Goal: Task Accomplishment & Management: Complete application form

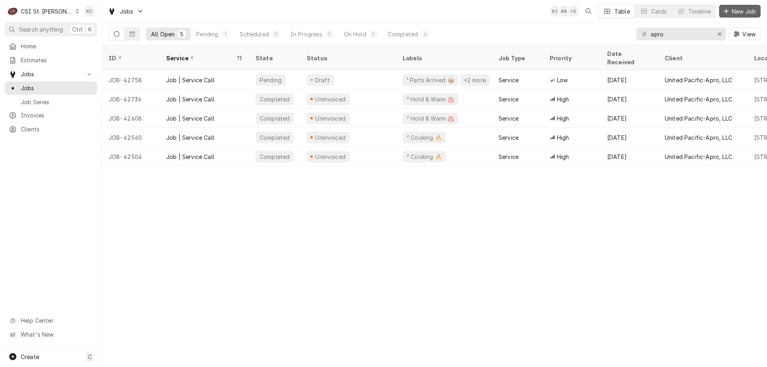
click at [739, 14] on span "New Job" at bounding box center [743, 11] width 27 height 8
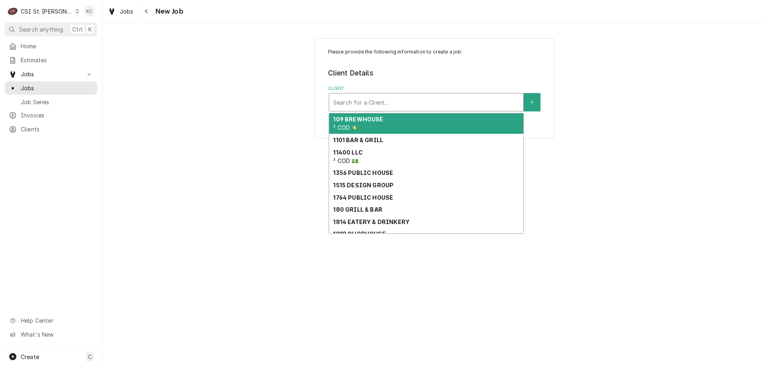
click at [373, 105] on div "Client" at bounding box center [426, 102] width 186 height 14
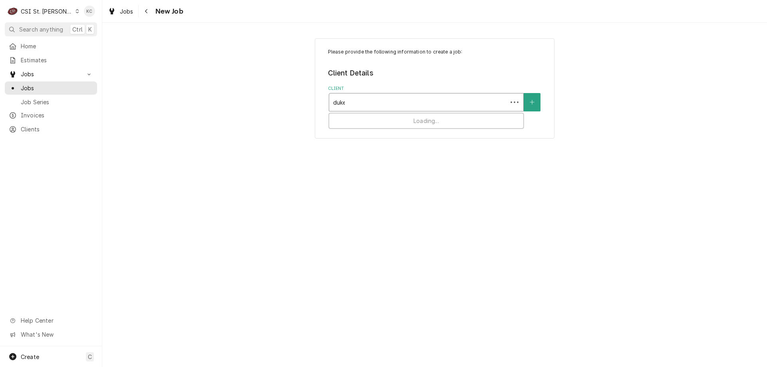
type input "duke"
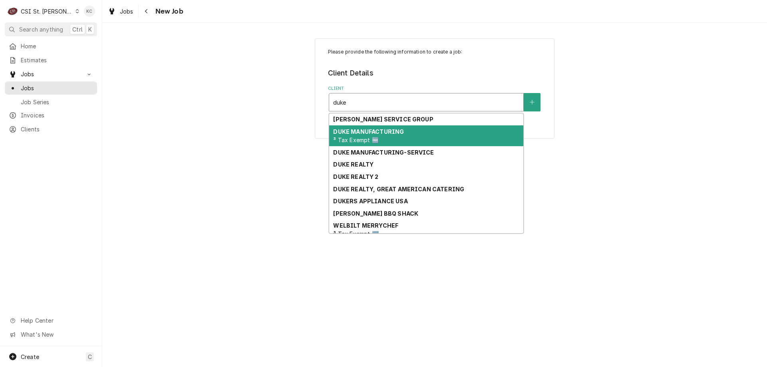
click at [375, 137] on span "³ Tax Exempt 🆓" at bounding box center [355, 140] width 45 height 7
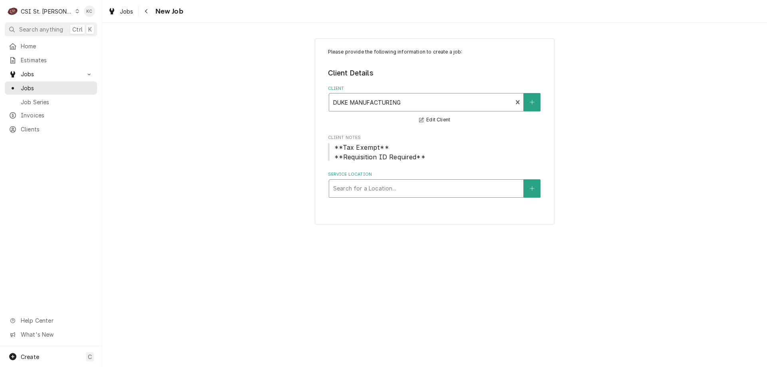
click at [374, 191] on div "Service Location" at bounding box center [426, 188] width 186 height 14
type input "subway #34532"
click at [529, 193] on button "Service Location" at bounding box center [531, 188] width 17 height 18
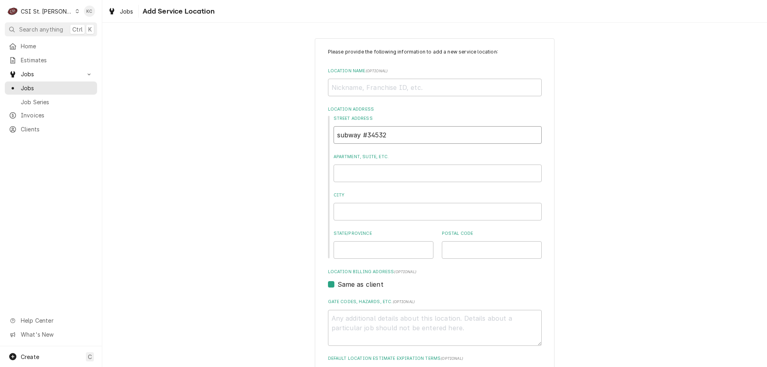
drag, startPoint x: 391, startPoint y: 137, endPoint x: 298, endPoint y: 135, distance: 93.4
click at [298, 135] on div "Please provide the following information to add a new service location: Locatio…" at bounding box center [434, 276] width 664 height 490
type textarea "x"
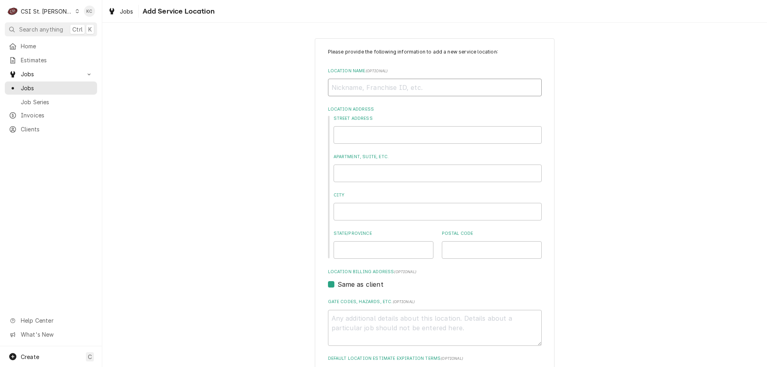
type input "S"
type textarea "x"
type input "SU"
type textarea "x"
type input "SUB"
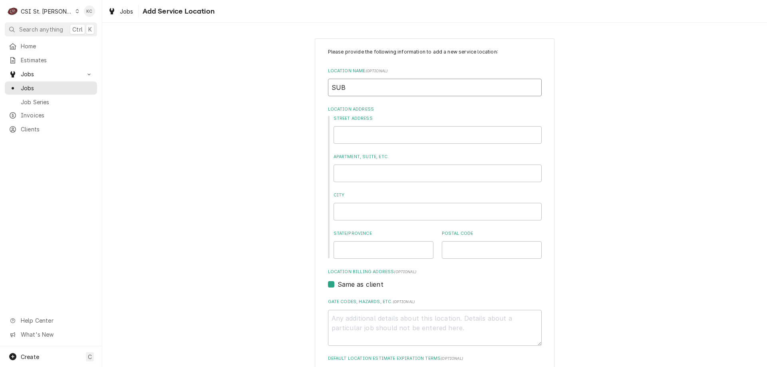
type textarea "x"
type input "SUBW"
type textarea "x"
type input "SUBWA"
type textarea "x"
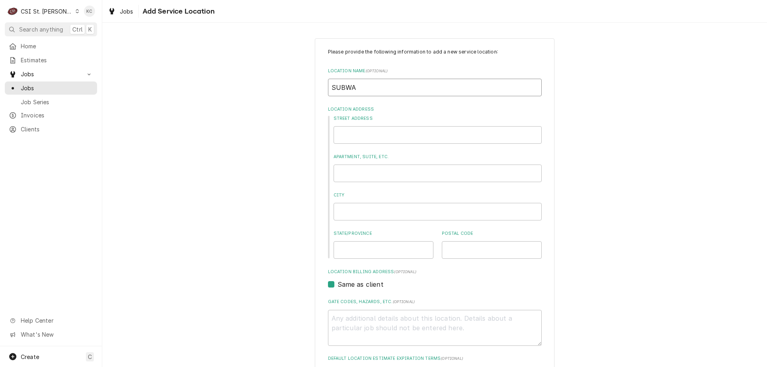
type input "SUBWAY"
type textarea "x"
type input "SUBWAY"
type textarea "x"
type input "SUBWAY #"
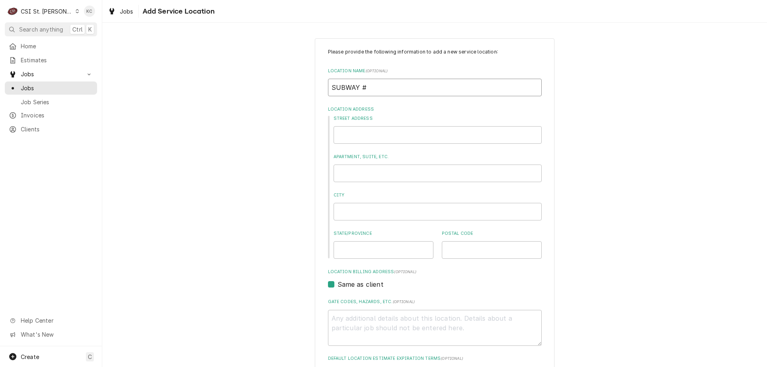
type textarea "x"
type input "SUBWAY #3"
type textarea "x"
type input "SUBWAY #34"
type textarea "x"
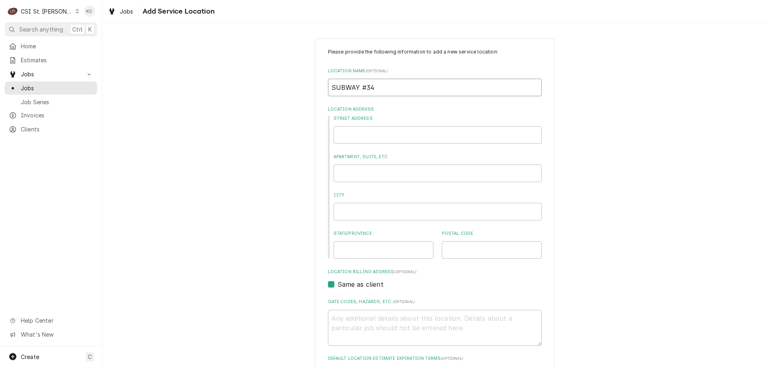
type input "SUBWAY #345"
type textarea "x"
type input "SUBWAY #3453"
type textarea "x"
type input "SUBWAY #34532"
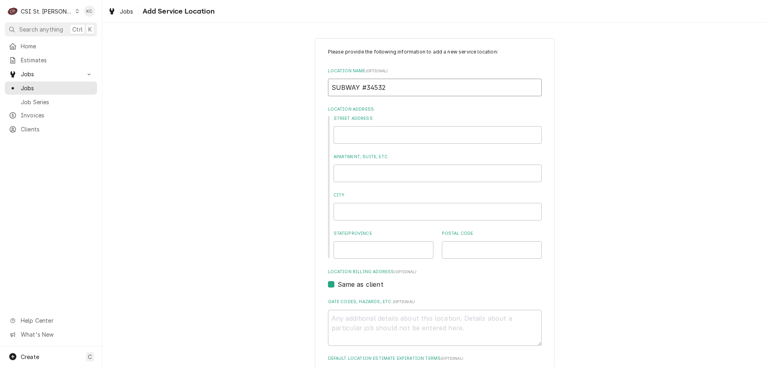
type textarea "x"
type input "SUBWAY #34532"
type textarea "x"
type input "4"
type textarea "x"
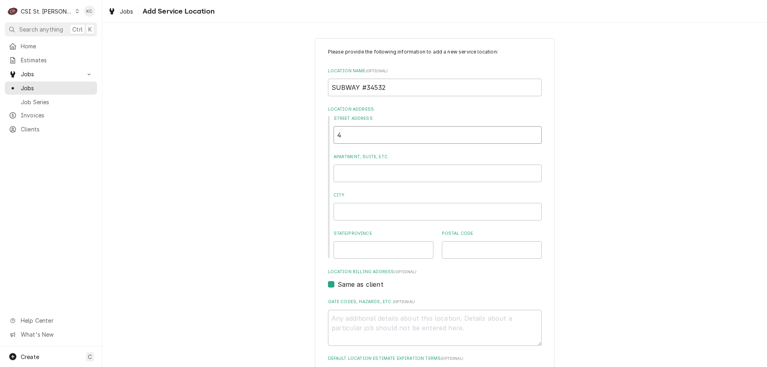
type input "49"
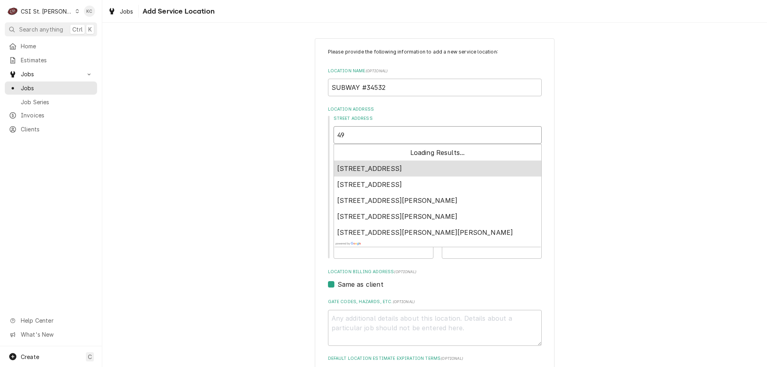
type textarea "x"
type input "497"
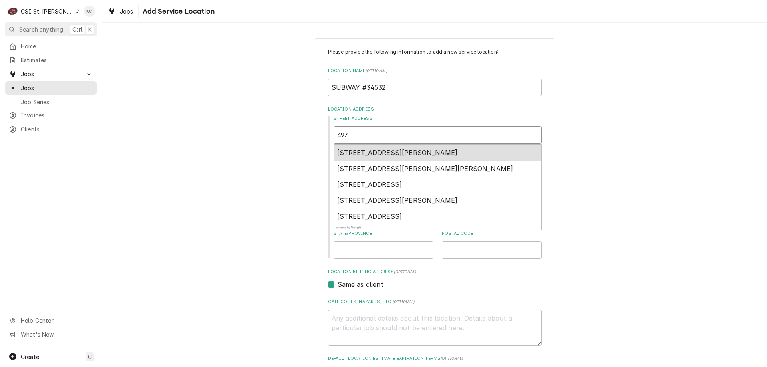
type textarea "x"
type input "497"
type textarea "x"
type input "497 E"
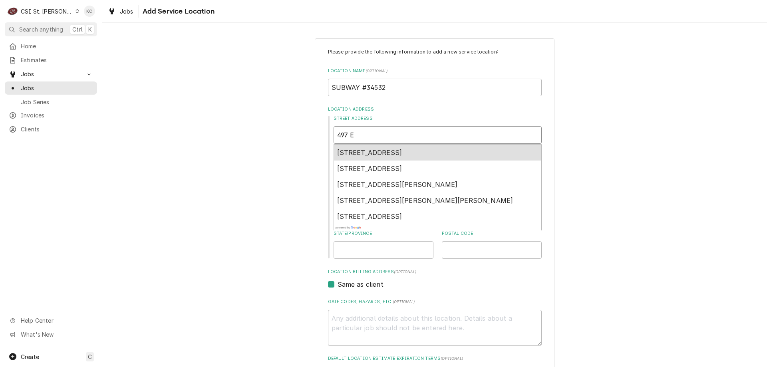
type textarea "x"
type input "497 E"
type textarea "x"
type input "497 E H"
type textarea "x"
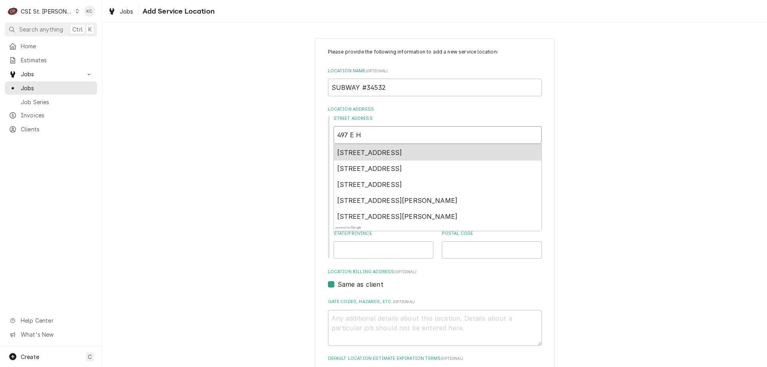
type input "497 E HW"
type textarea "x"
type input "497 E HWY"
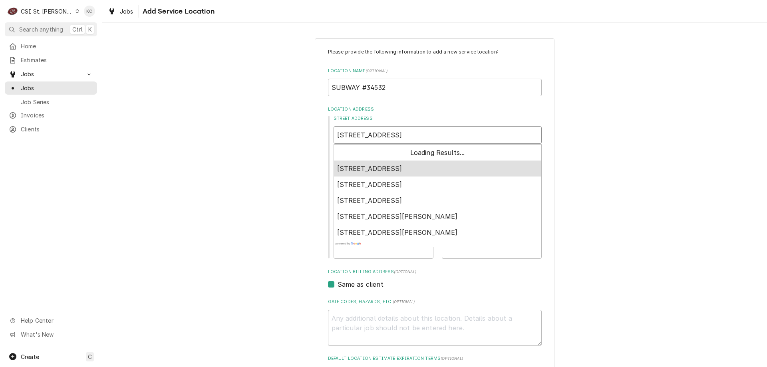
type textarea "x"
type input "497 E HWY"
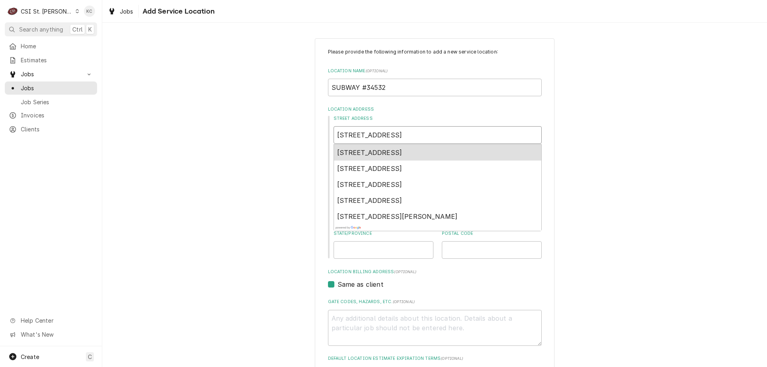
type textarea "x"
type input "497 E HWY 7"
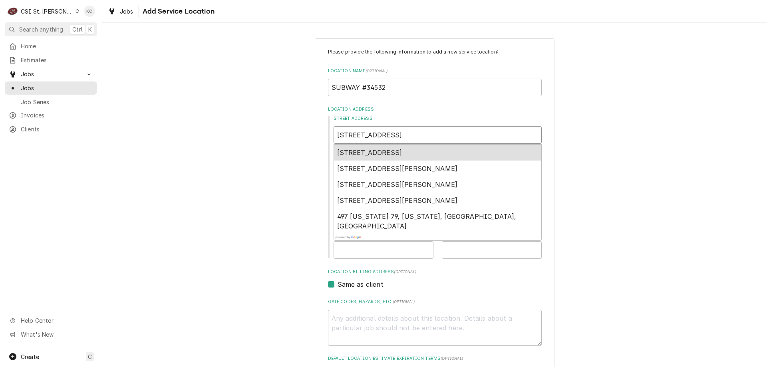
type textarea "x"
type input "497 E HWY 76"
type textarea "x"
type input "497 E HWY 76"
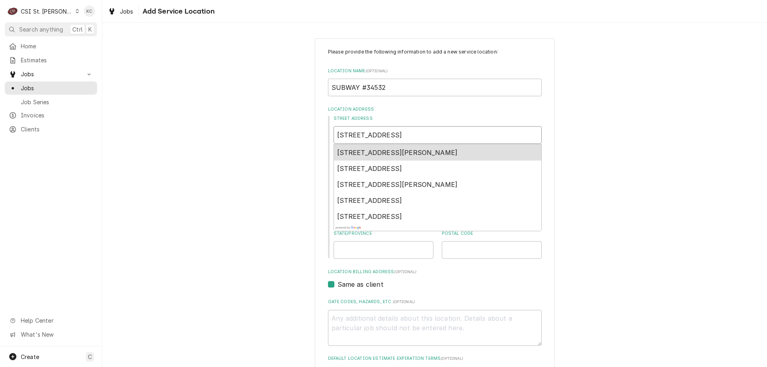
type textarea "x"
type input "497 E HWY 76 S"
type textarea "x"
type input "497 E HWY 76 ST"
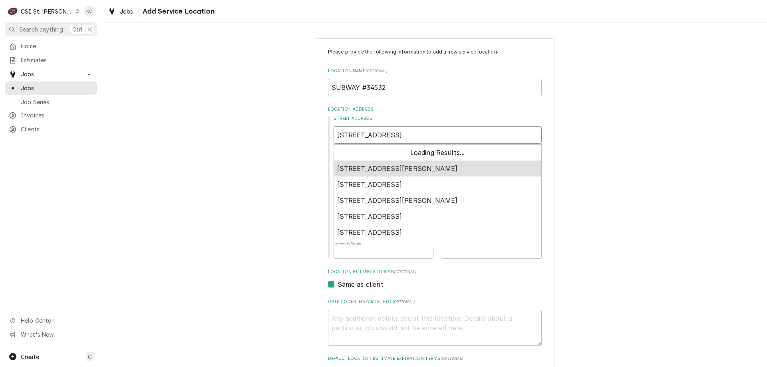
type textarea "x"
type input "497 E HWY 76 STI"
type textarea "x"
type input "497 E HWY 76 STIE"
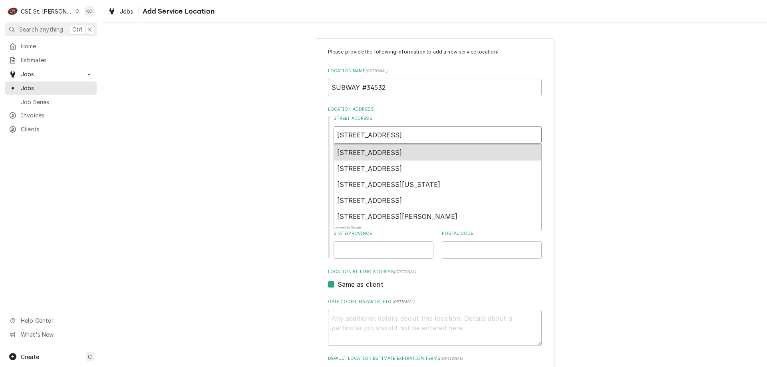
type textarea "x"
type input "497 E HWY 76 STI"
type textarea "x"
type input "497 E HWY 76 ST"
type textarea "x"
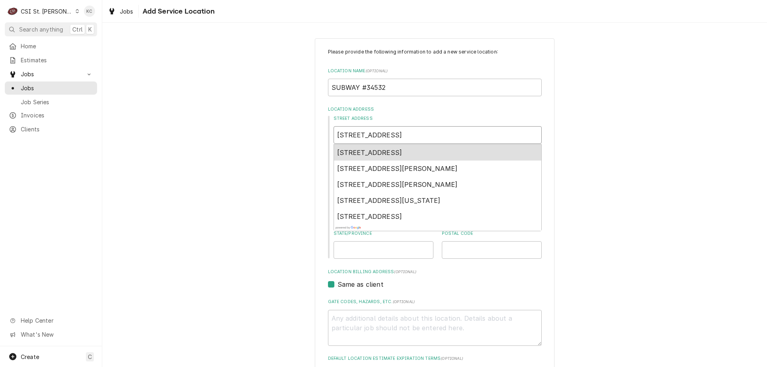
type input "497 E HWY 76 STI"
type textarea "x"
type input "497 E HWY 76 ST"
type textarea "x"
type input "497 E HWY 76 STO"
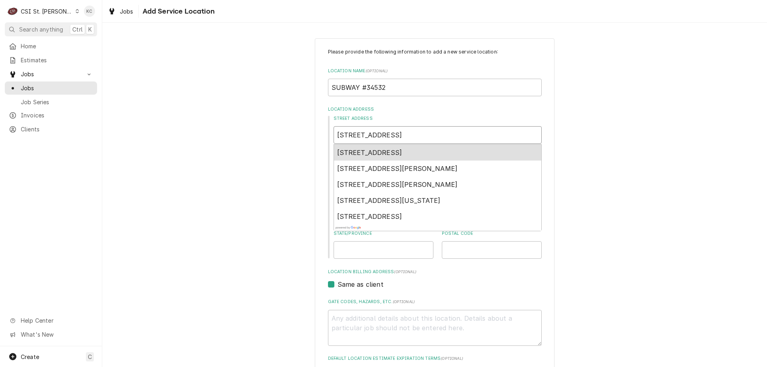
type textarea "x"
type input "497 E HWY 76 STON"
type textarea "x"
type input "497 E HWY 76 STONE"
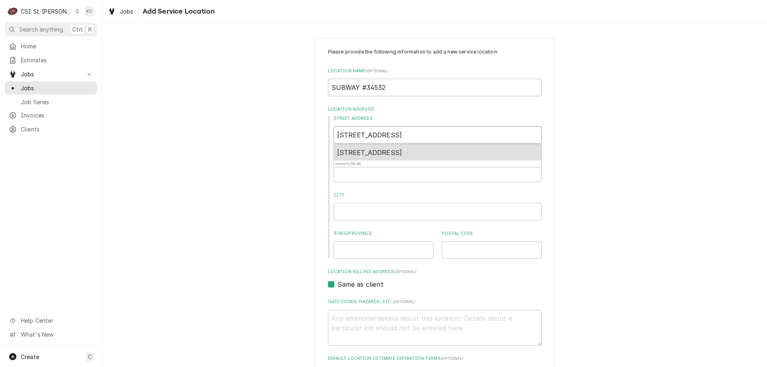
type textarea "x"
type input "497 E HWY 76 STONER"
type textarea "x"
type input "497 E HWY 76 STONERI"
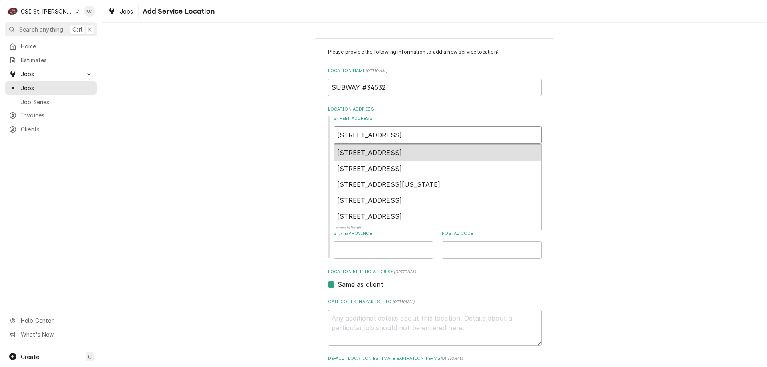
type textarea "x"
type input "497 E HWY 76 STONERID"
type textarea "x"
type input "497 E HWY 76 STONERIDG"
type textarea "x"
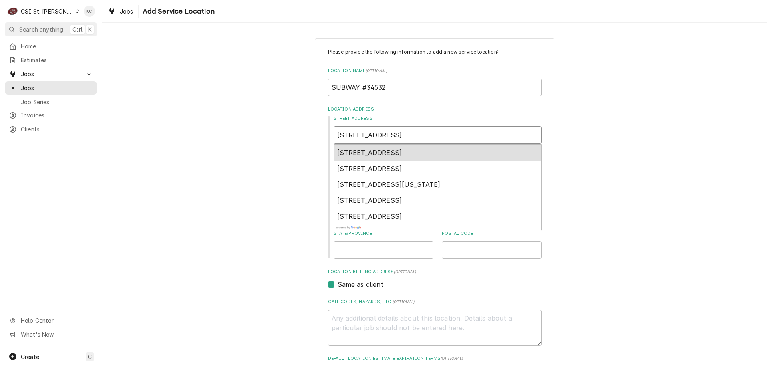
type input "497 E HWY 76 STONERIDGE"
type textarea "x"
type input "497 E HWY 76 STONERIDGE,"
type textarea "x"
type input "497 E HWY 76 STONERIDGE,"
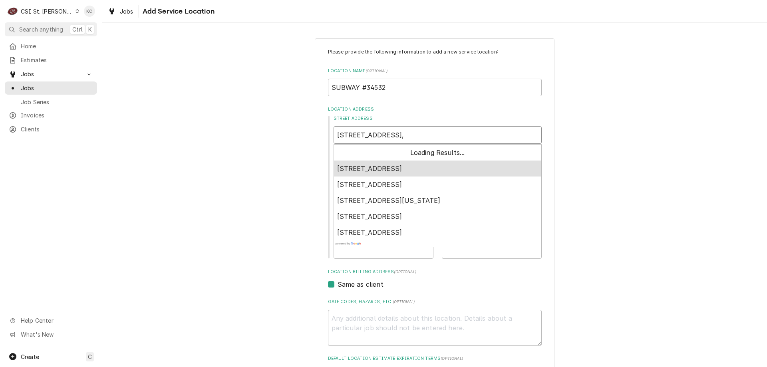
type textarea "x"
type input "497 E HWY 76 STONERIDGE, A"
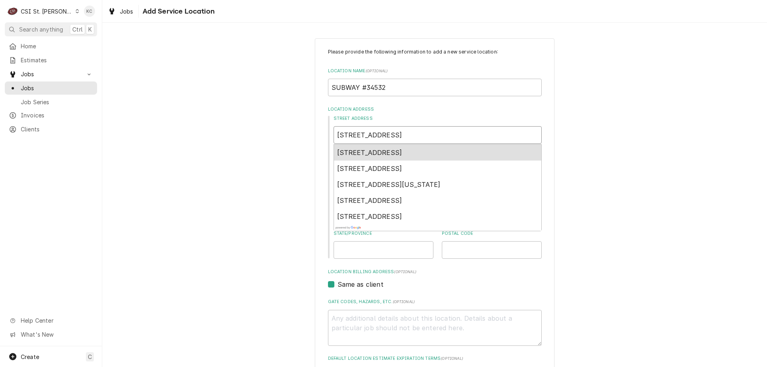
type textarea "x"
type input "497 E HWY 76 STONERIDGE, AN"
type textarea "x"
type input "497 E HWY 76 STONERIDGE, AND"
type textarea "x"
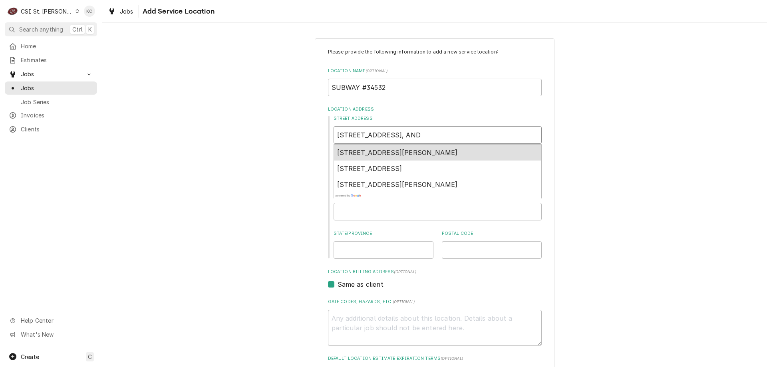
type input "497 E HWY 76 STONERIDGE, ANDE"
type textarea "x"
type input "497 E HWY 76 STONERIDGE, ANDER"
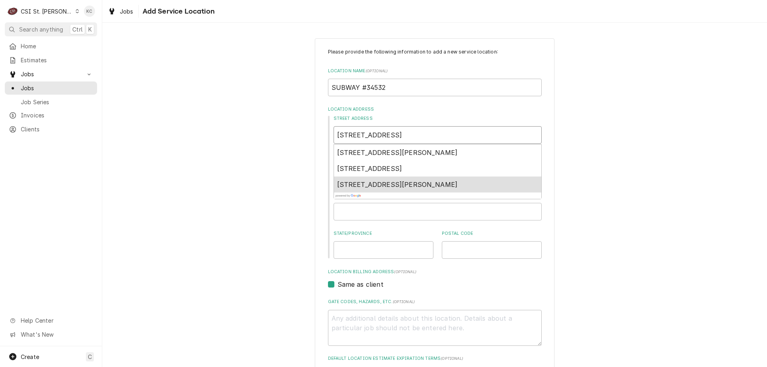
click at [431, 187] on span "497 State Hwy 76, Anderson, MO, USA" at bounding box center [397, 184] width 121 height 8
type textarea "x"
type input "497 State Hwy 76"
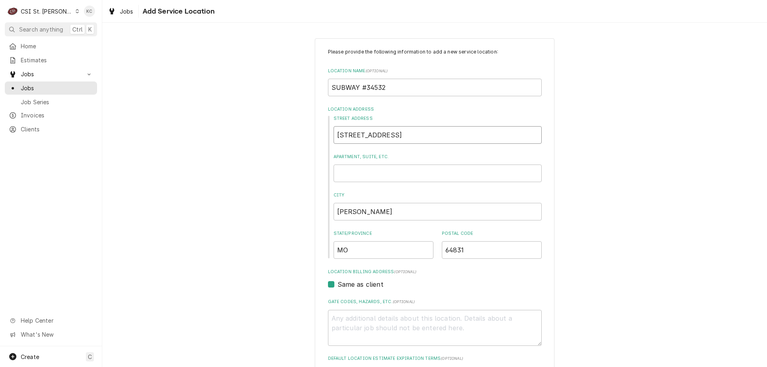
type textarea "x"
type input "497 State Hwy 76"
click at [626, 176] on div "Please provide the following information to add a new service location: Locatio…" at bounding box center [434, 276] width 664 height 490
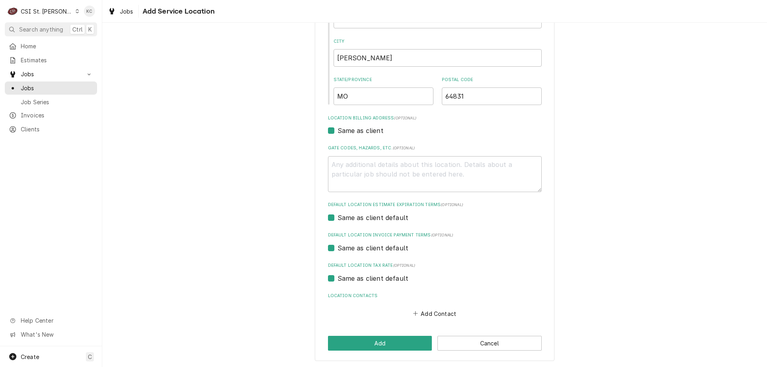
scroll to position [154, 0]
click at [407, 339] on button "Add" at bounding box center [380, 342] width 104 height 15
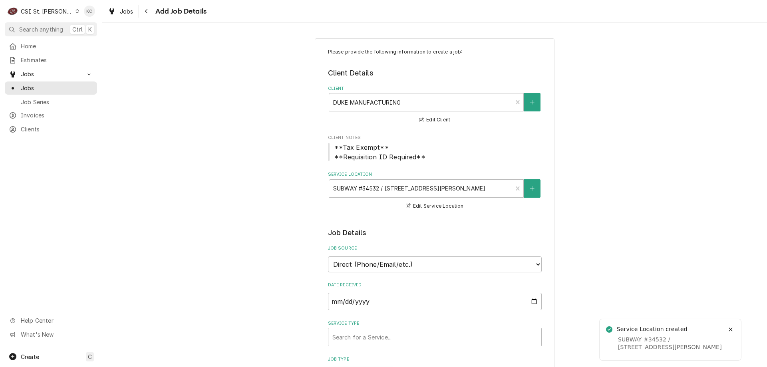
type textarea "x"
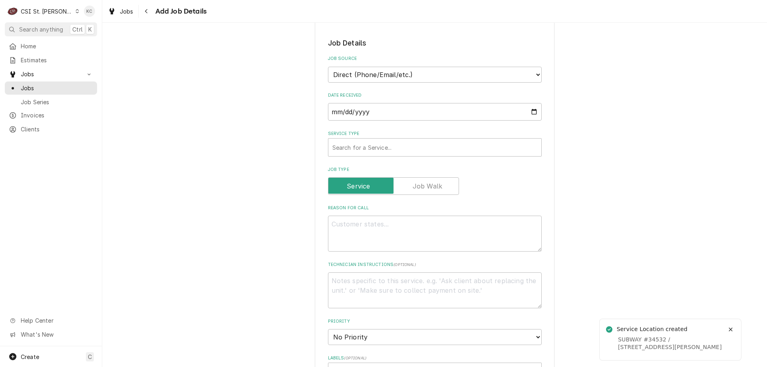
scroll to position [200, 0]
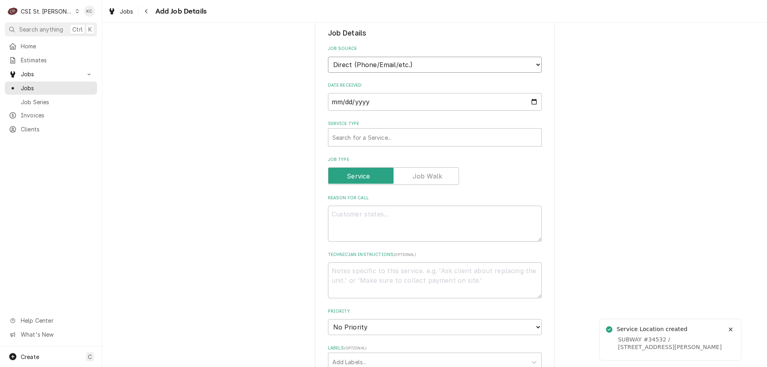
click at [426, 68] on select "Direct (Phone/Email/etc.) Service Channel Corrigo Ecotrak Other" at bounding box center [435, 65] width 214 height 16
select select "100"
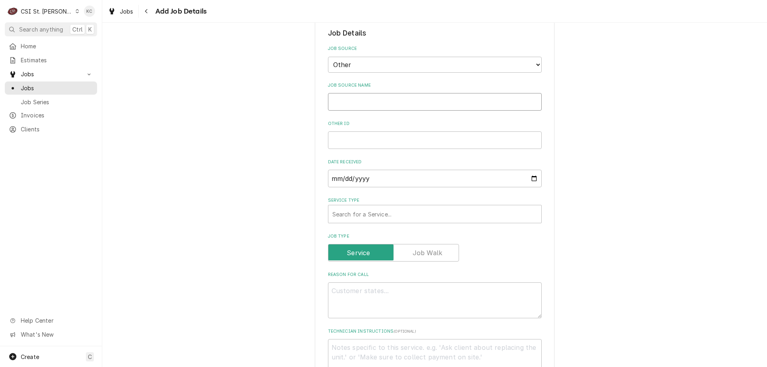
click at [411, 105] on input "Job Source Name" at bounding box center [435, 102] width 214 height 18
type textarea "x"
type input "d"
type textarea "x"
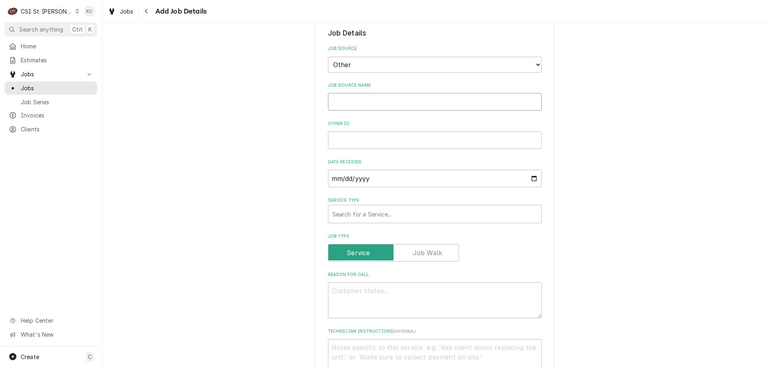
type input "D"
type textarea "x"
type input "DU"
type textarea "x"
type input "DUK"
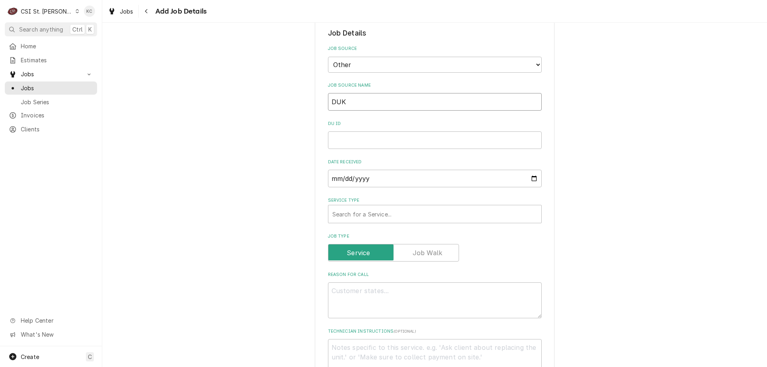
type textarea "x"
type input "DUKE"
type textarea "x"
type input "DUKE"
type textarea "x"
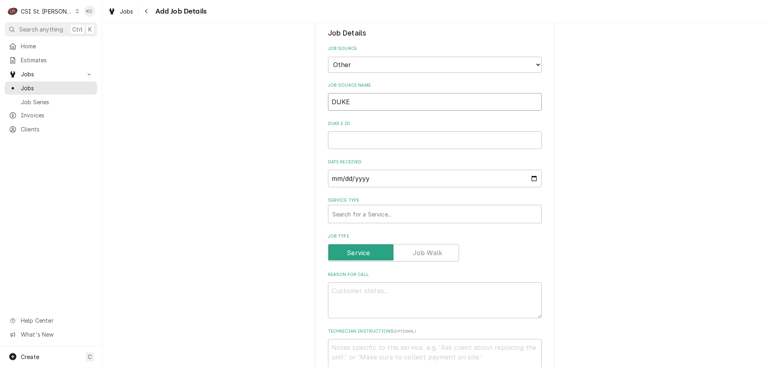
type input "DUKE e"
type textarea "x"
type input "DUKE ema"
type textarea "x"
type input "DUKE emai"
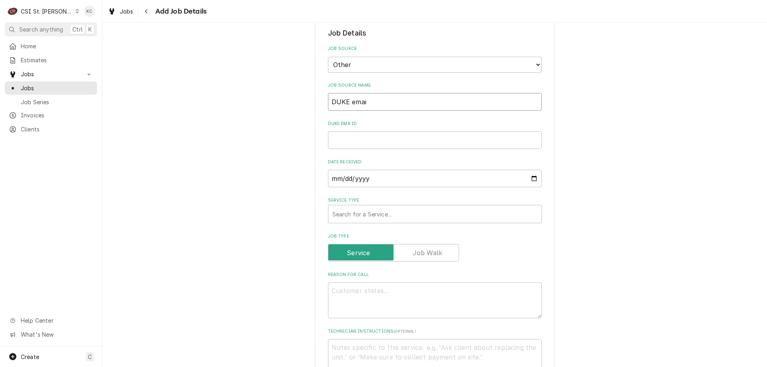
type textarea "x"
type input "DUKE email"
type textarea "x"
type input "DUKE email"
type textarea "x"
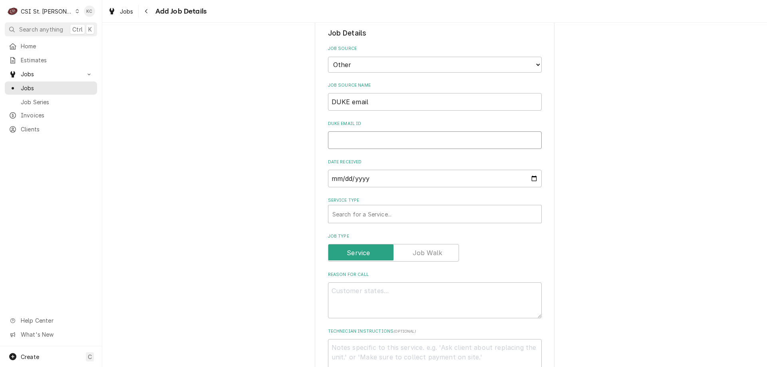
type input "3"
type textarea "x"
type input "34"
type textarea "x"
type input "347"
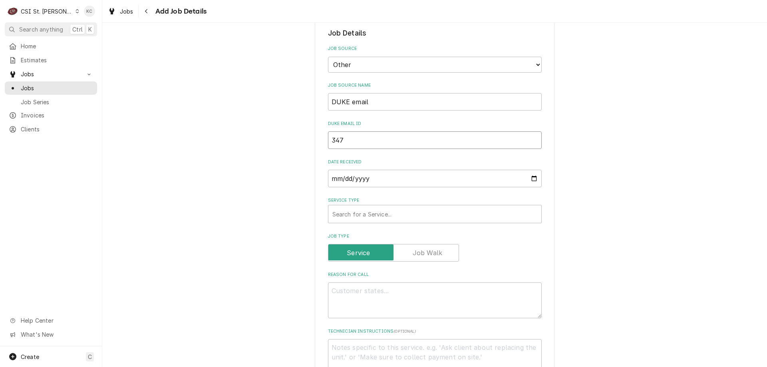
type textarea "x"
type input "3474"
type textarea "x"
type input "34741"
type textarea "x"
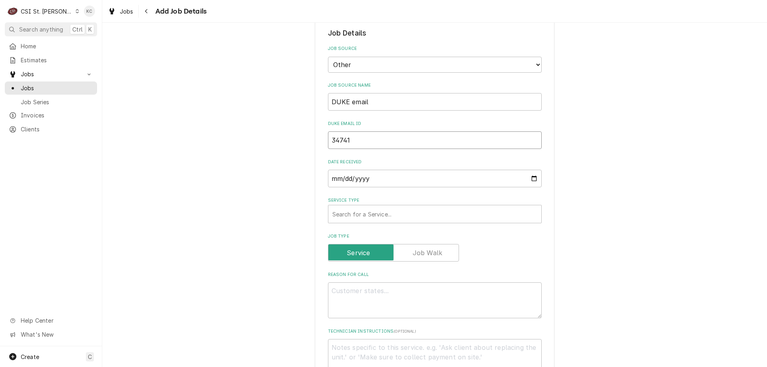
type input "347413"
type textarea "x"
type input "347413"
click at [372, 210] on div "Service Type" at bounding box center [434, 214] width 205 height 14
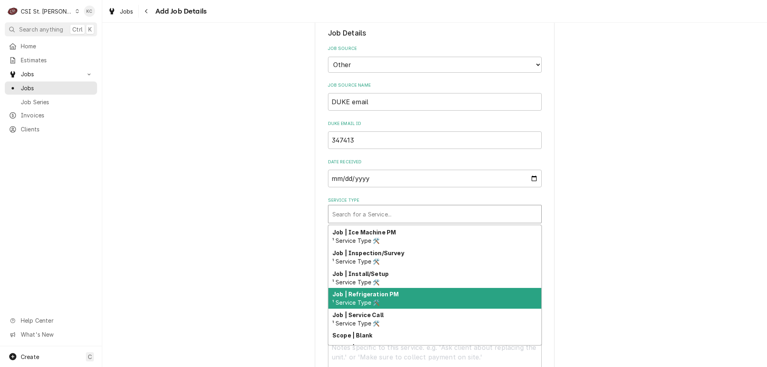
scroll to position [457, 0]
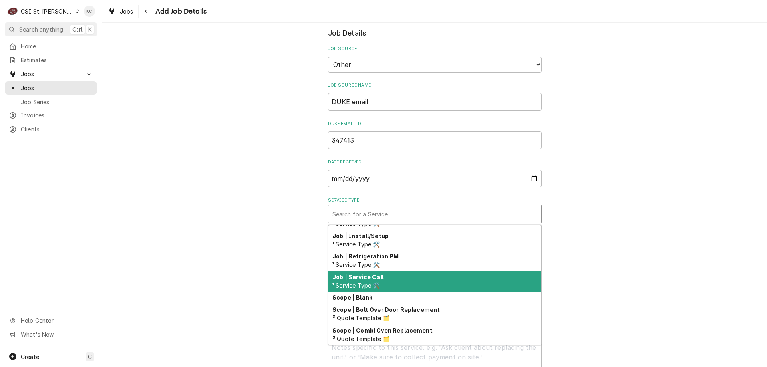
click at [377, 283] on span "¹ Service Type 🛠️" at bounding box center [356, 285] width 48 height 7
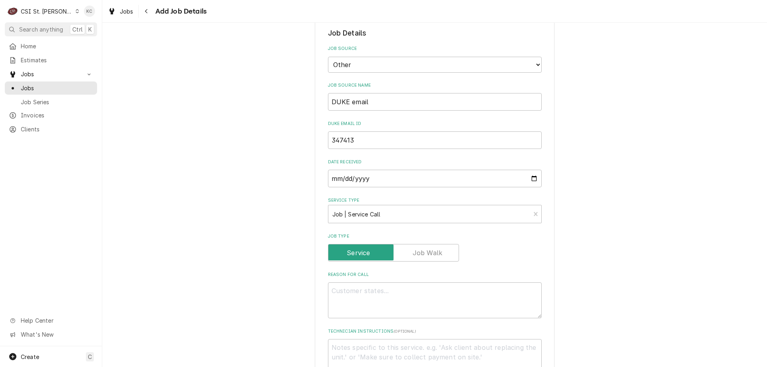
click at [622, 270] on div "Please provide the following information to create a job: Client Details Client…" at bounding box center [434, 300] width 664 height 936
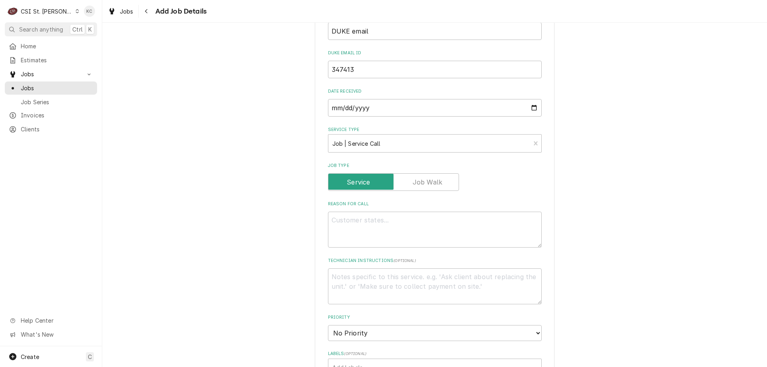
scroll to position [279, 0]
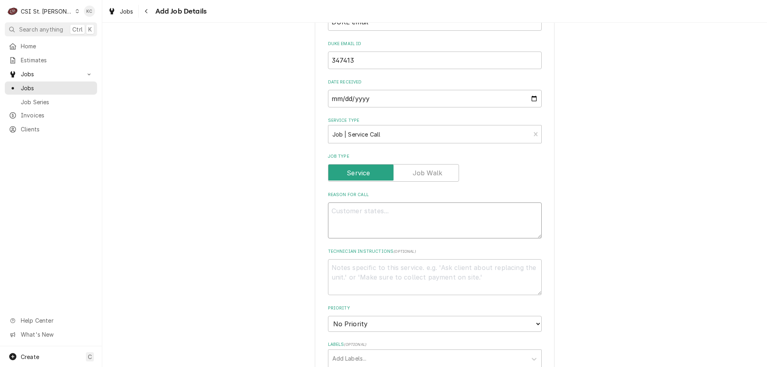
click at [352, 229] on textarea "Reason For Call" at bounding box center [435, 220] width 214 height 36
type textarea "x"
paste textarea "NEW Refrigeration UNIT not cooling"
type textarea "x"
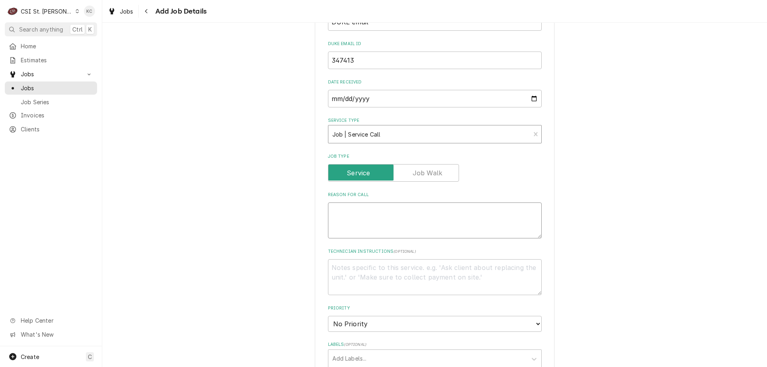
type textarea "NEW Refrigeration UNIT not cooling"
type textarea "x"
type textarea "NEW Refrigeration UNIT not cooling"
click at [347, 208] on textarea "NEW Refrigeration UNIT not cooling" at bounding box center [435, 220] width 214 height 36
paste textarea "Type of Equipment: 2500989-P Serial #: 07257885"
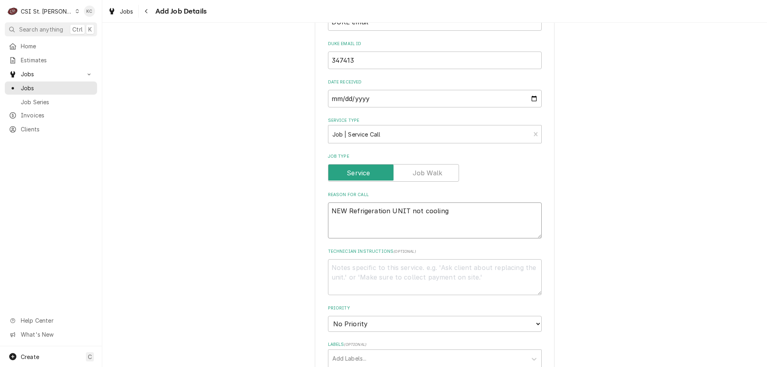
type textarea "x"
type textarea "Type of Equipment: 2500989-P Serial #: 07257885 NEW Refrigeration UNIT not cool…"
type textarea "x"
type textarea "Type of Equipment: 2500989-P Serial #: 07257885 NEW Refrigeration UNIT not cool…"
click at [341, 288] on textarea "Technician Instructions ( optional )" at bounding box center [435, 296] width 214 height 36
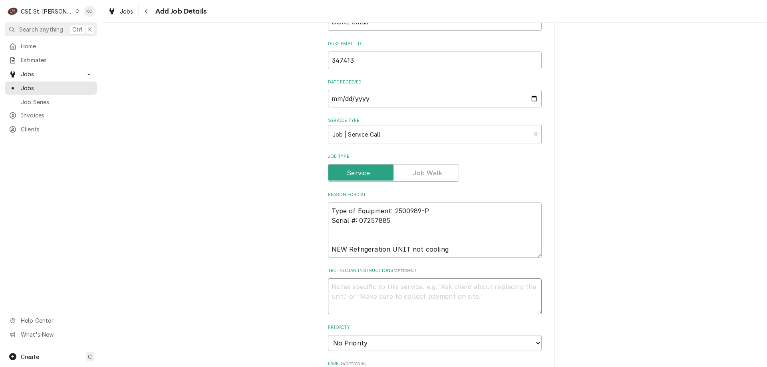
paste textarea "Extended Travel :Yes Overtime Approved: No"
type textarea "x"
type textarea "Extended Travel :Yes Overtime Approved: No"
click at [328, 288] on textarea "Extended Travel :Yes Overtime Approved: No" at bounding box center [435, 296] width 214 height 36
type textarea "x"
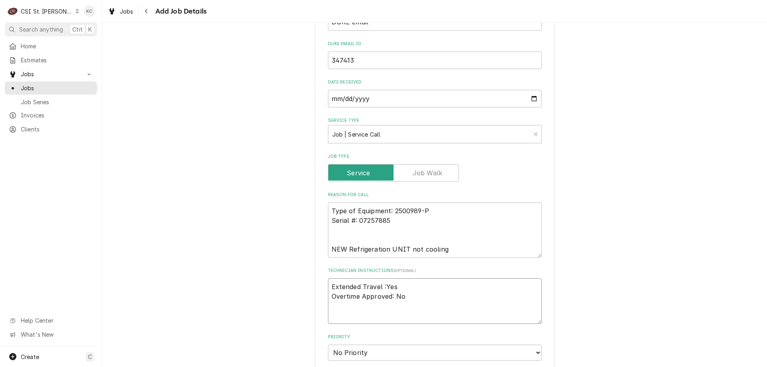
type textarea "Extended Travel :Yes Overtime Approved: No"
type textarea "x"
type textarea "Extended Travel :Yes Overtime Approved: No"
type textarea "x"
type textarea "S Extended Travel :Yes Overtime Approved: No"
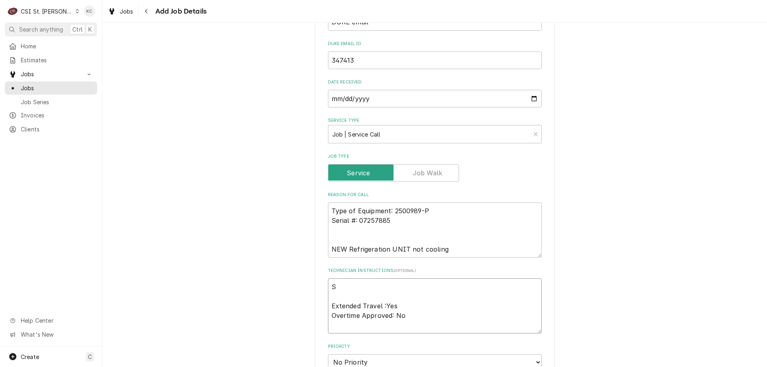
type textarea "x"
type textarea "SU Extended Travel :Yes Overtime Approved: No"
type textarea "x"
type textarea "SUB Extended Travel :Yes Overtime Approved: No"
type textarea "x"
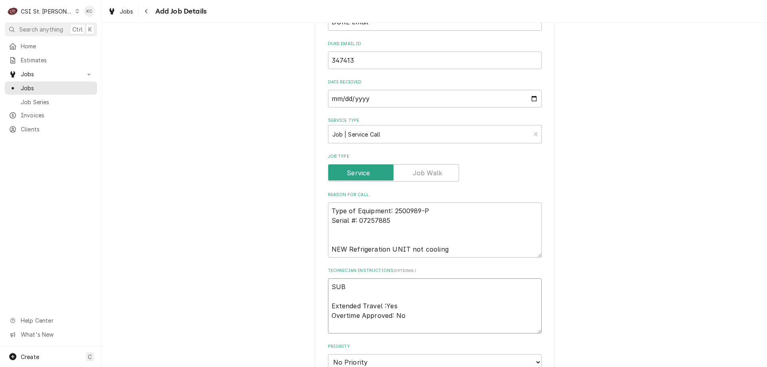
type textarea "SUBB Extended Travel :Yes Overtime Approved: No"
type textarea "x"
type textarea "SUBBI Extended Travel :Yes Overtime Approved: No"
type textarea "x"
type textarea "SUBBIN Extended Travel :Yes Overtime Approved: No"
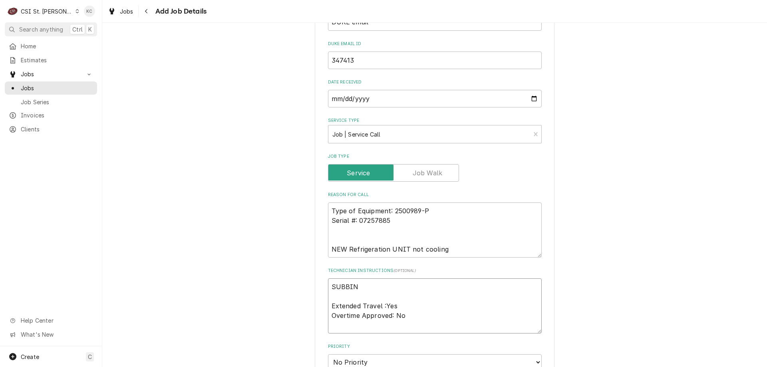
type textarea "x"
type textarea "SUBBING Extended Travel :Yes Overtime Approved: No"
type textarea "x"
type textarea "SUBBING Extended Travel :Yes Overtime Approved: No"
type textarea "x"
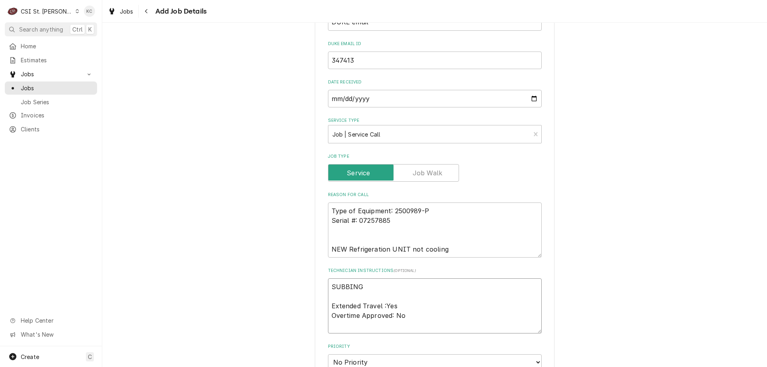
type textarea "SUBBING C Extended Travel :Yes Overtime Approved: No"
type textarea "x"
type textarea "SUBBING CA Extended Travel :Yes Overtime Approved: No"
type textarea "x"
type textarea "SUBBING CAL Extended Travel :Yes Overtime Approved: No"
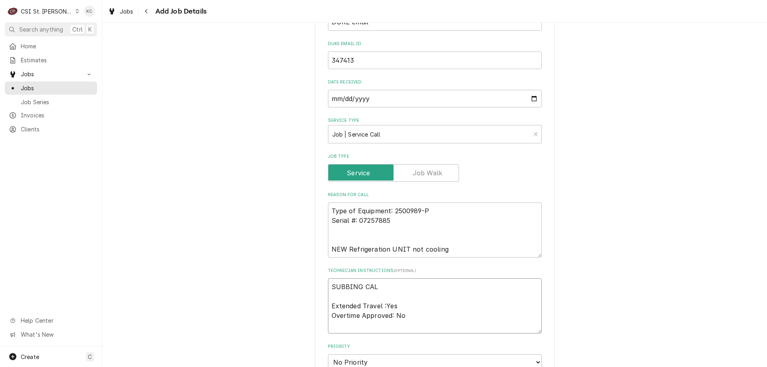
type textarea "x"
type textarea "SUBBING CALL Extended Travel :Yes Overtime Approved: No"
type textarea "x"
type textarea "SUBBING CALL Extended Travel :Yes Overtime Approved: No"
type textarea "x"
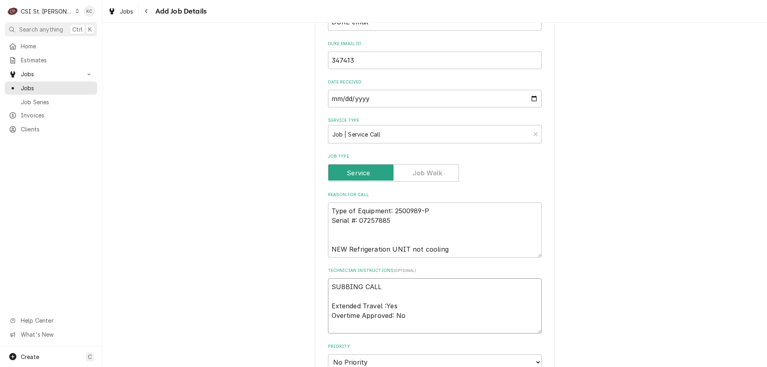
type textarea "SUBBING CALL T Extended Travel :Yes Overtime Approved: No"
type textarea "x"
type textarea "SUBBING CALL TO Extended Travel :Yes Overtime Approved: No"
click at [412, 315] on textarea "SUBBING CALL TO RICE Extended Travel :Yes Overtime Approved: No" at bounding box center [435, 305] width 214 height 55
paste textarea "Kevin / Cindy Rogers Mngr"
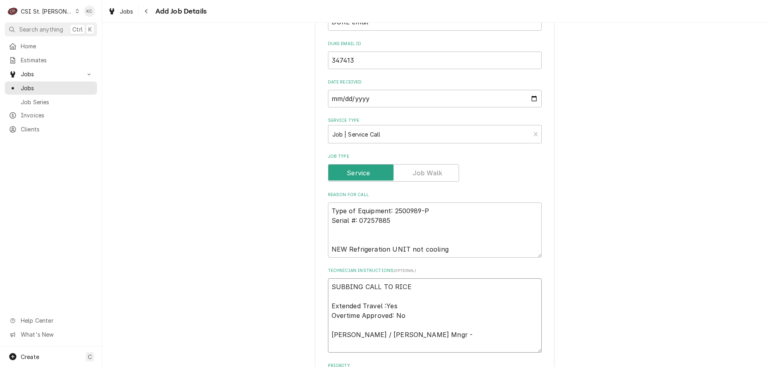
click at [436, 332] on textarea "SUBBING CALL TO RICE Extended Travel :Yes Overtime Approved: No Kevin / Cindy R…" at bounding box center [435, 315] width 214 height 74
paste textarea "4176806526 / 4174553881"
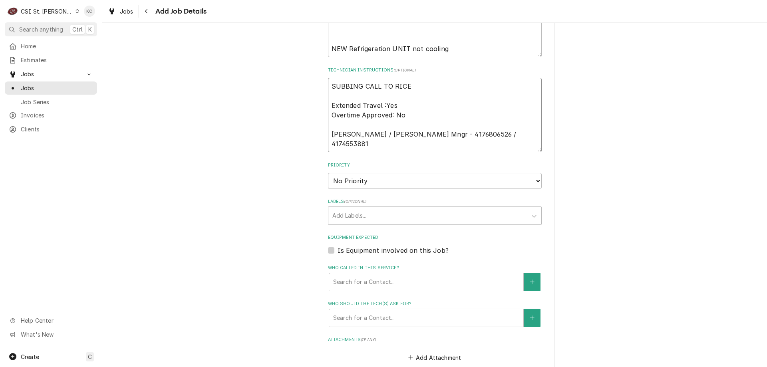
scroll to position [519, 0]
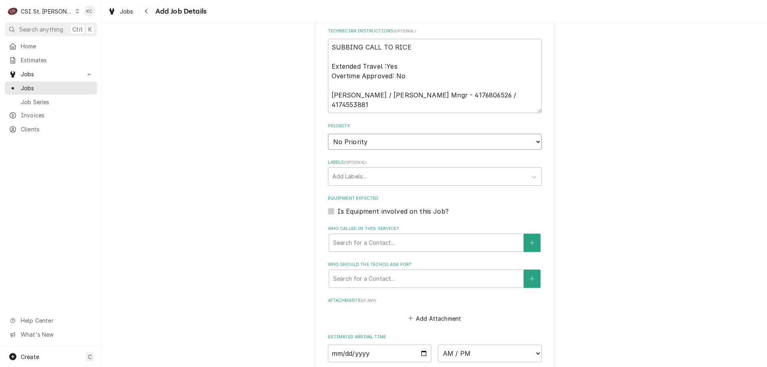
click at [361, 139] on select "No Priority Urgent High Medium Low" at bounding box center [435, 142] width 214 height 16
click at [328, 134] on select "No Priority Urgent High Medium Low" at bounding box center [435, 142] width 214 height 16
click at [356, 176] on div "Labels" at bounding box center [427, 176] width 190 height 14
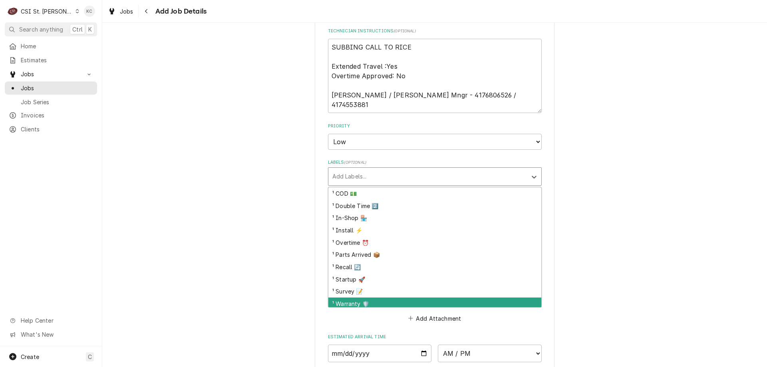
click at [356, 299] on div "¹ Warranty 🛡️" at bounding box center [434, 303] width 213 height 12
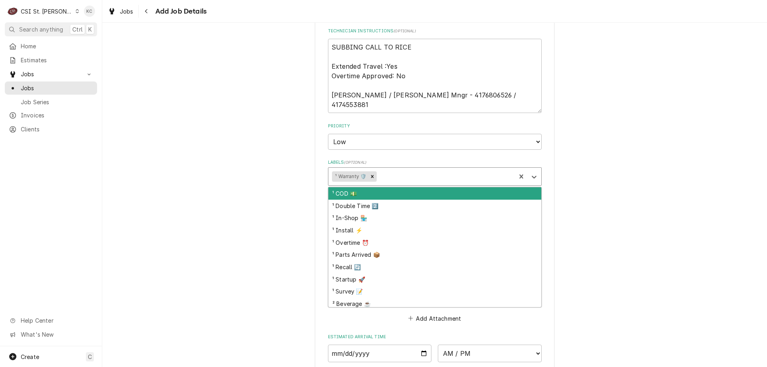
click at [391, 179] on div "Labels" at bounding box center [445, 176] width 134 height 14
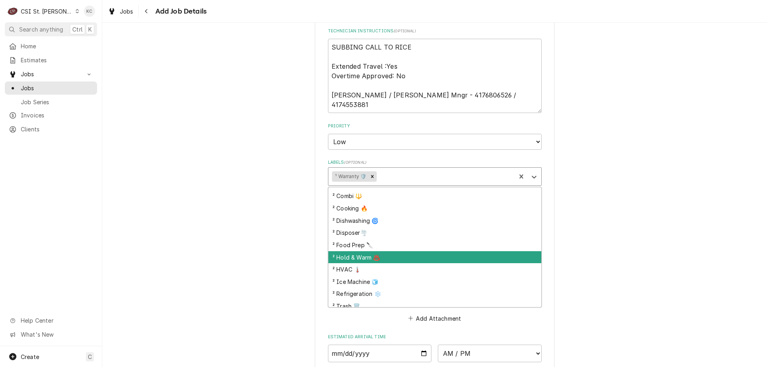
scroll to position [160, 0]
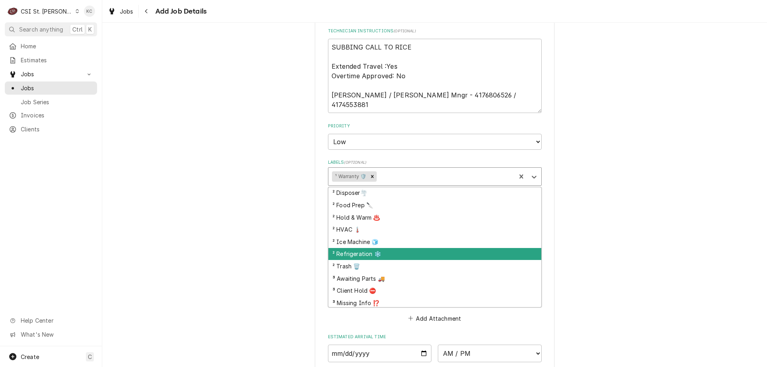
click at [394, 258] on div "² Refrigeration ❄️" at bounding box center [434, 254] width 213 height 12
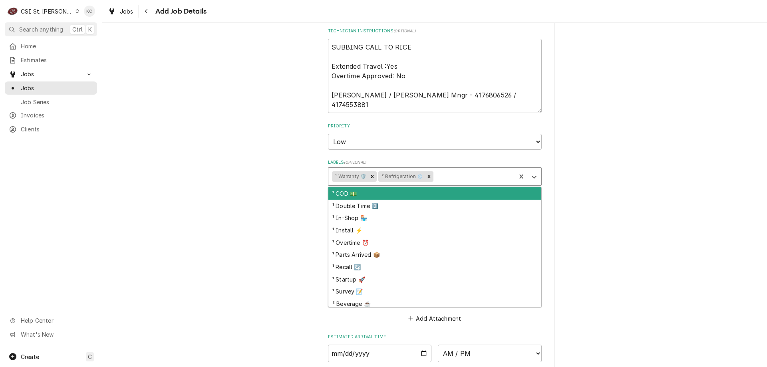
click at [457, 173] on div "Labels" at bounding box center [473, 176] width 77 height 14
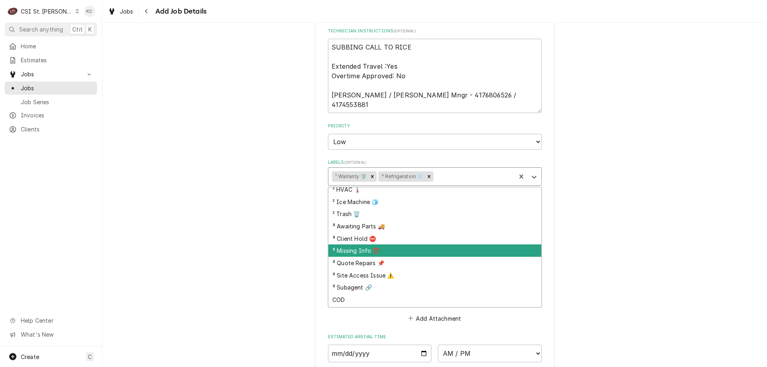
scroll to position [210, 0]
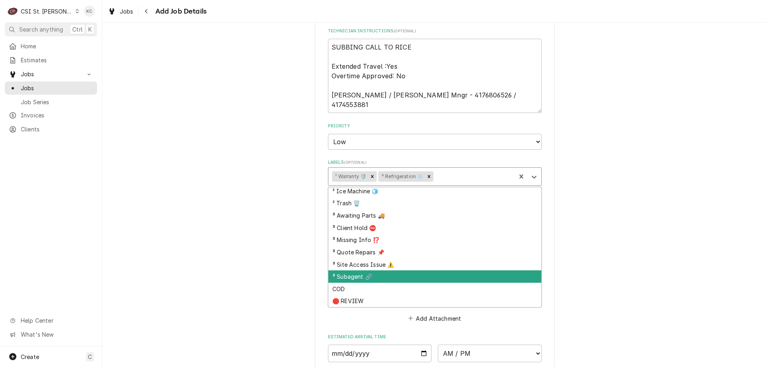
click at [446, 278] on div "³ Subagent 🔗" at bounding box center [434, 276] width 213 height 12
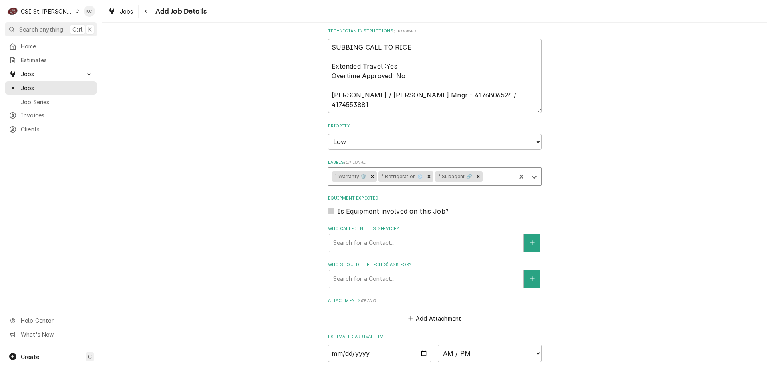
click at [606, 244] on div "Please provide the following information to create a job: Client Details Client…" at bounding box center [434, 8] width 664 height 993
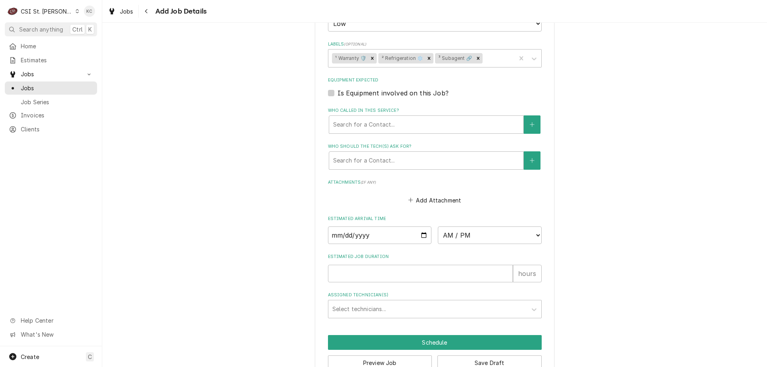
scroll to position [658, 0]
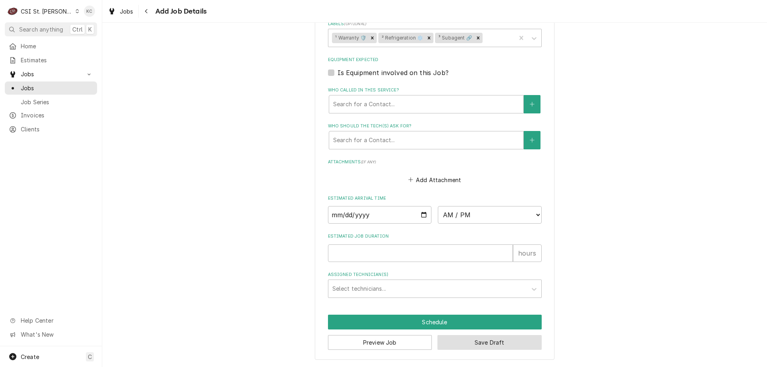
click at [501, 340] on button "Save Draft" at bounding box center [489, 342] width 104 height 15
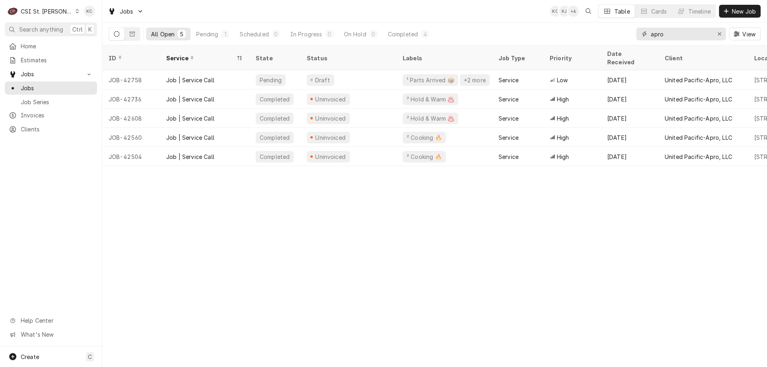
drag, startPoint x: 674, startPoint y: 37, endPoint x: 632, endPoint y: 41, distance: 42.1
click at [632, 41] on div "All Open 5 Pending 1 Scheduled 0 In Progress 0 On Hold 0 Completed 4 apro View" at bounding box center [435, 34] width 652 height 22
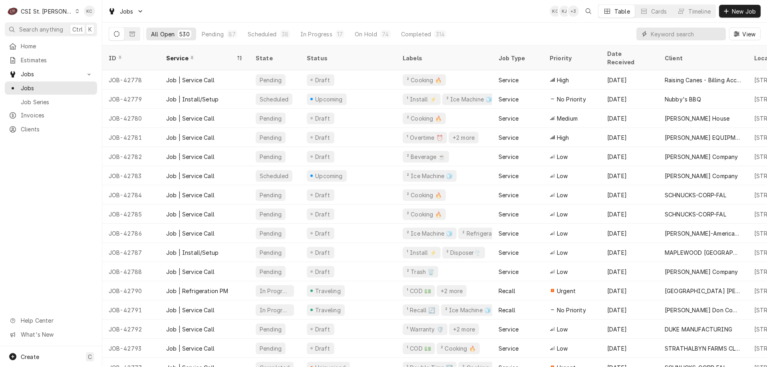
click at [713, 34] on input "Dynamic Content Wrapper" at bounding box center [685, 34] width 71 height 13
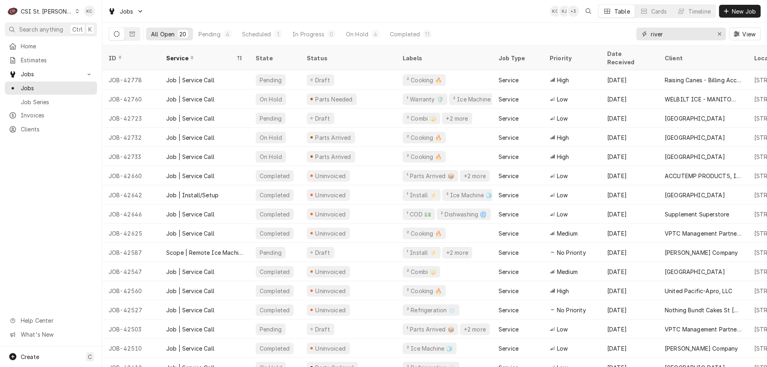
type input "river"
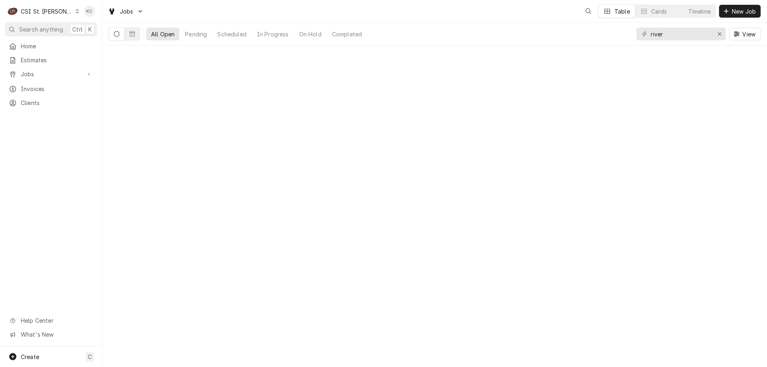
click at [287, 303] on div "Date — Time — Duration — Labels No labels Reason For Call Not mentioned" at bounding box center [434, 206] width 664 height 321
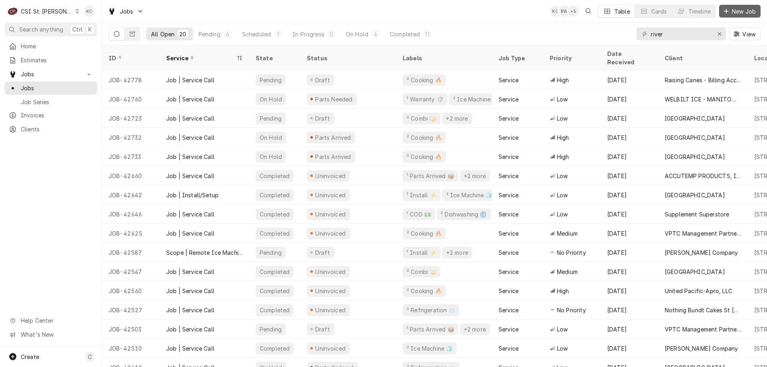
click at [743, 11] on span "New Job" at bounding box center [743, 11] width 27 height 8
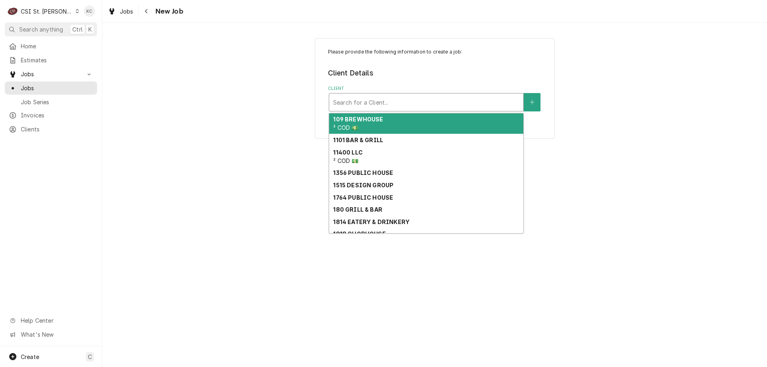
click at [461, 99] on div "Client" at bounding box center [426, 102] width 186 height 14
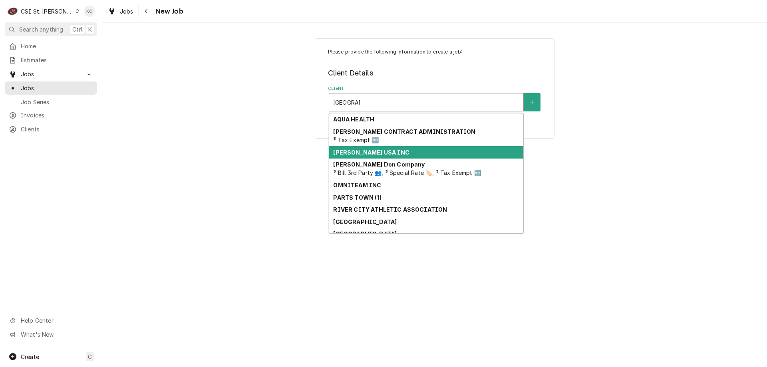
type input "[GEOGRAPHIC_DATA]"
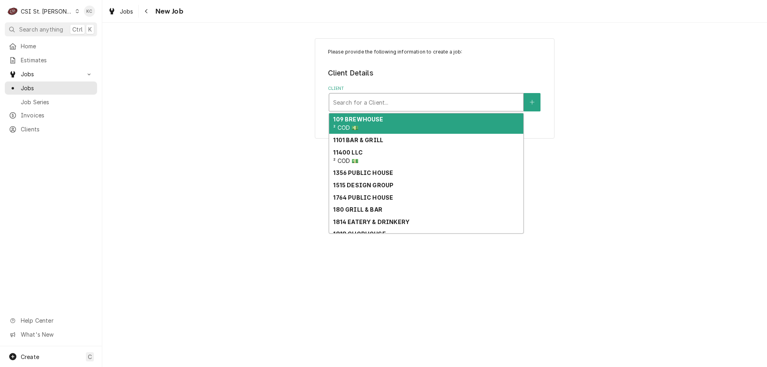
click at [416, 97] on div "Client" at bounding box center [426, 102] width 186 height 14
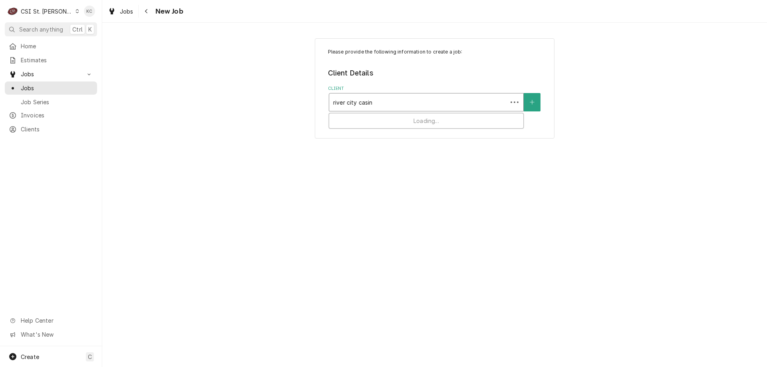
type input "[GEOGRAPHIC_DATA]"
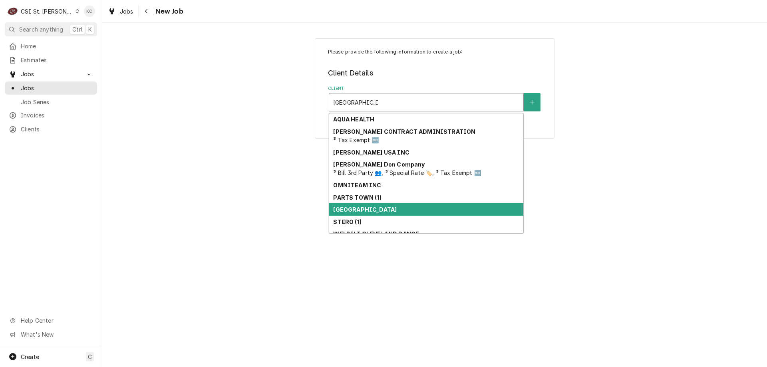
click at [377, 208] on strong "River City Casino" at bounding box center [364, 209] width 63 height 7
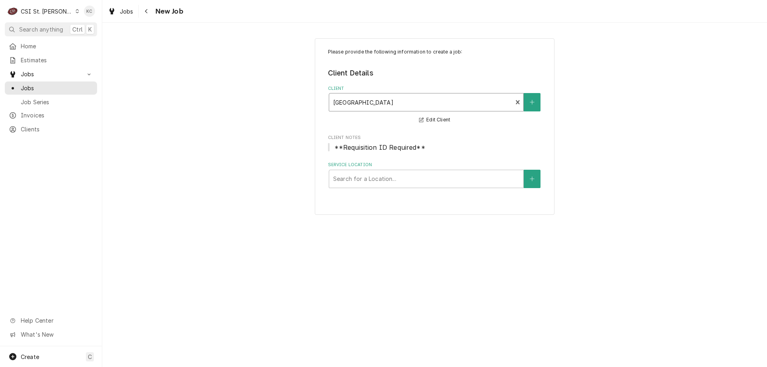
click at [590, 212] on div "Please provide the following information to create a job: Client Details Client…" at bounding box center [434, 126] width 664 height 191
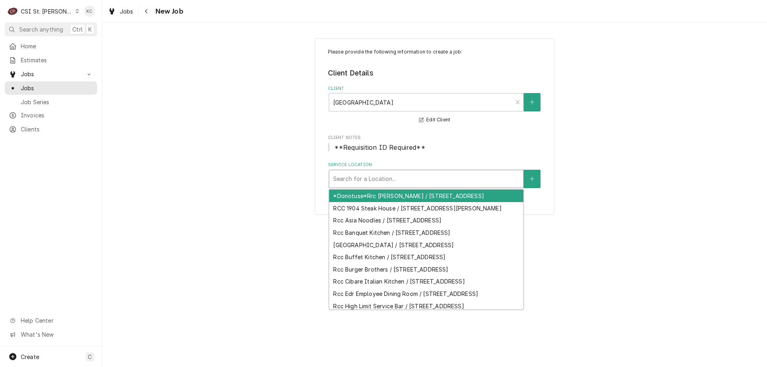
click at [420, 179] on div "Service Location" at bounding box center [426, 179] width 186 height 14
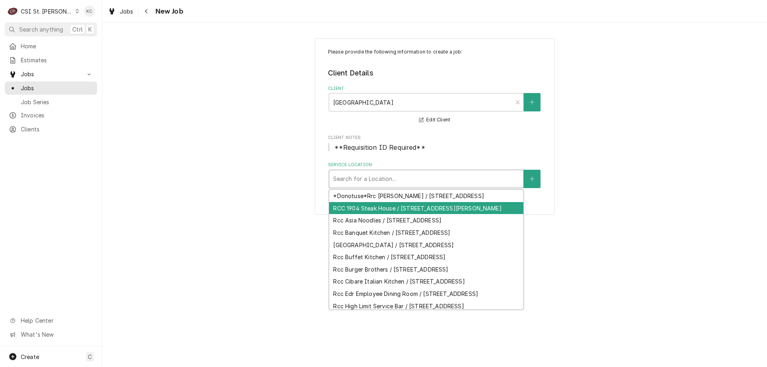
click at [432, 212] on div "RCC 1904 Steak House / 777 River City Casino Blvd, St. Louis, MO 63125" at bounding box center [426, 208] width 194 height 12
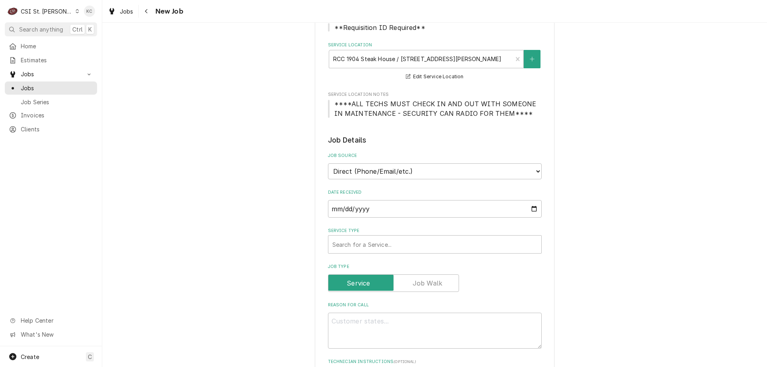
scroll to position [160, 0]
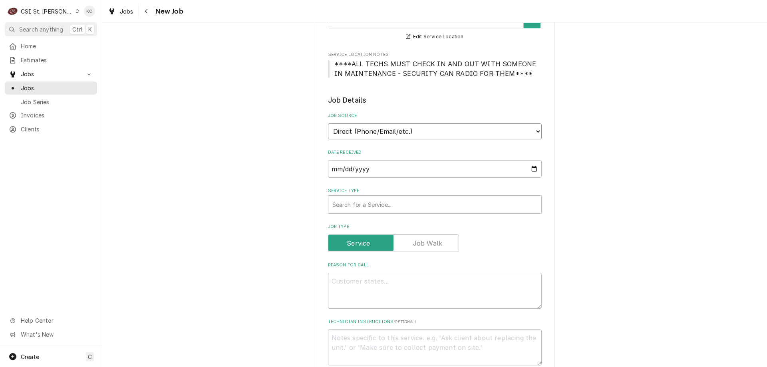
click at [448, 133] on select "Direct (Phone/Email/etc.) Service Channel Corrigo Ecotrak Other" at bounding box center [435, 131] width 214 height 16
select select "100"
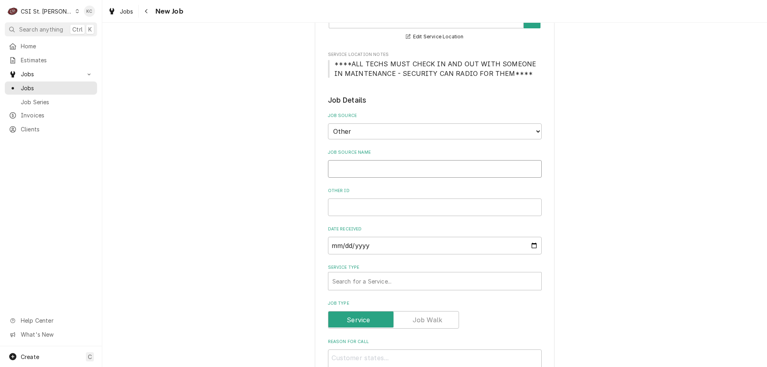
click at [405, 169] on input "Job Source Name" at bounding box center [435, 169] width 214 height 18
type textarea "x"
type input "P"
type textarea "x"
type input "PE"
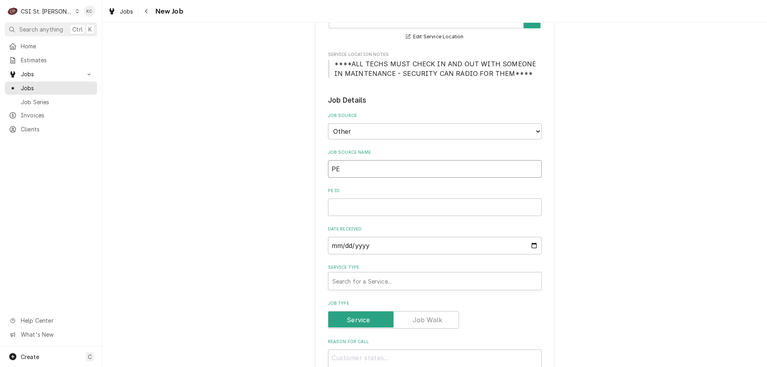
type textarea "x"
type input "PEN"
type textarea "x"
type input "PENN"
type textarea "x"
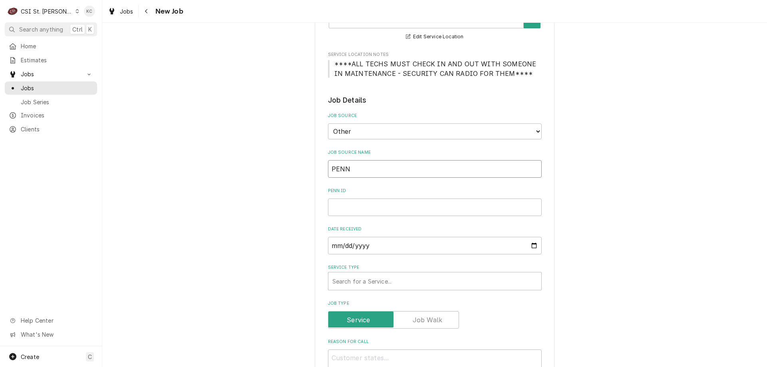
type input "PENN"
type textarea "x"
type input "PENN e"
type textarea "x"
type input "PENN ea"
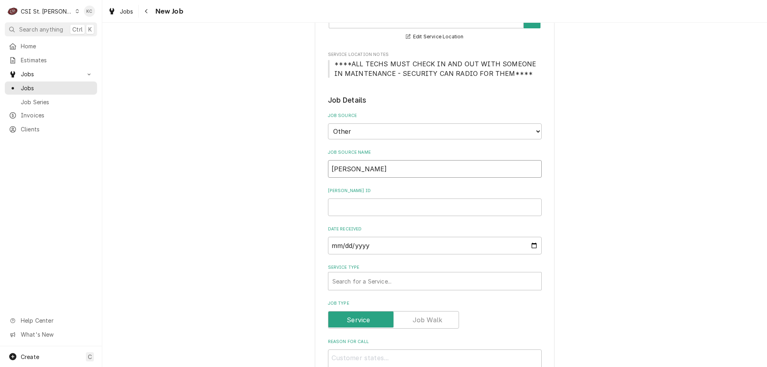
type textarea "x"
type input "PENN e"
type textarea "x"
type input "PENN em"
type textarea "x"
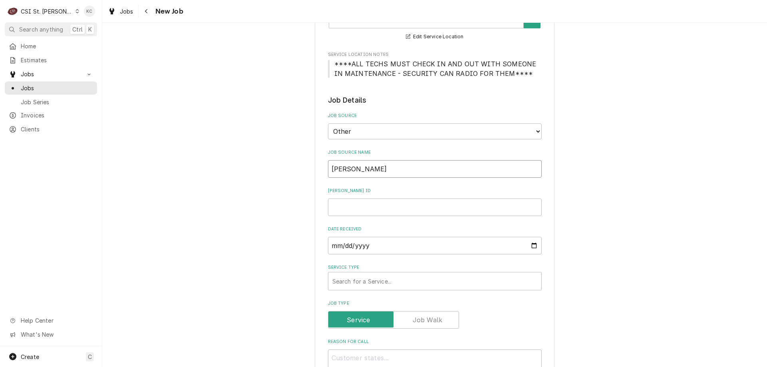
type input "PENN ema"
type textarea "x"
type input "PENN emai"
type textarea "x"
type input "PENN email"
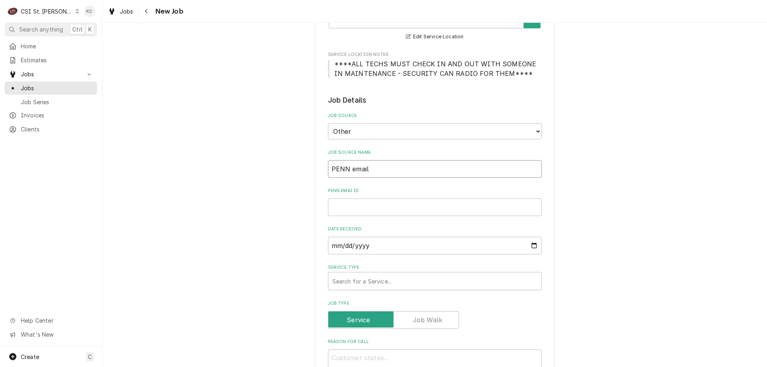
type textarea "x"
type input "PENN email"
click at [392, 211] on input "PENN email ID" at bounding box center [435, 207] width 214 height 18
paste input "C2171183"
type textarea "x"
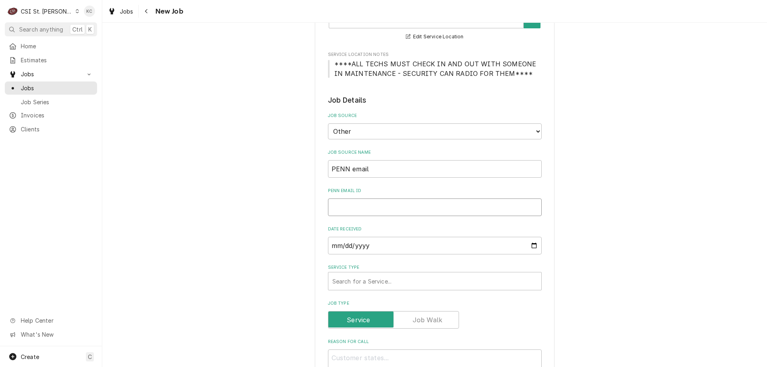
type input "C2171183"
type textarea "x"
type input "C2171183"
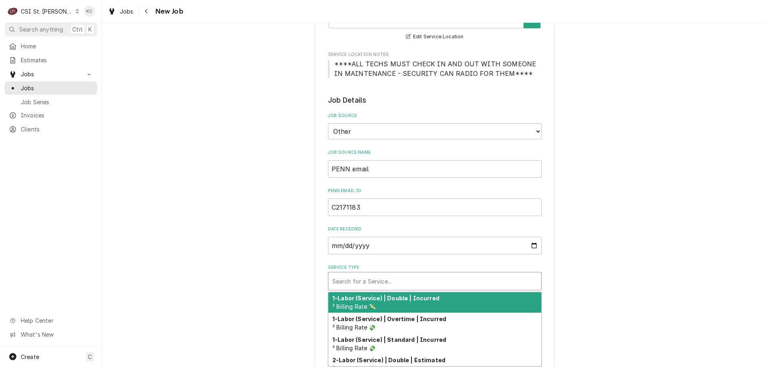
click at [386, 282] on div "Service Type" at bounding box center [434, 281] width 205 height 14
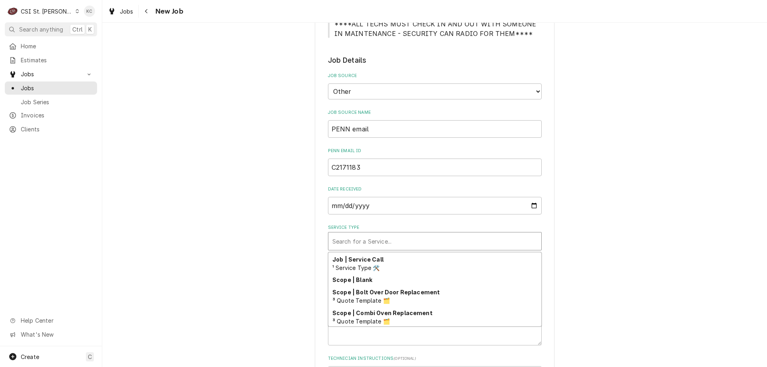
scroll to position [502, 0]
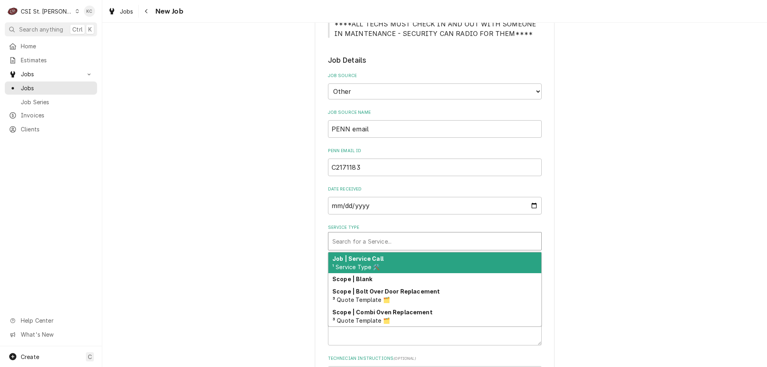
click at [403, 265] on div "Job | Service Call ¹ Service Type 🛠️" at bounding box center [434, 262] width 213 height 21
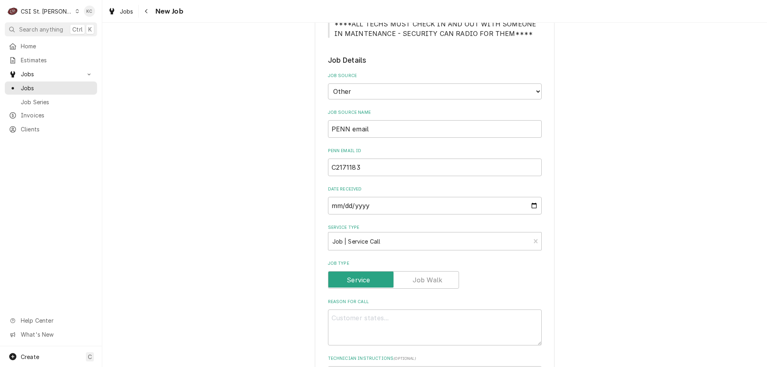
click at [614, 257] on div "Please provide the following information to create a job: Client Details Client…" at bounding box center [434, 313] width 664 height 963
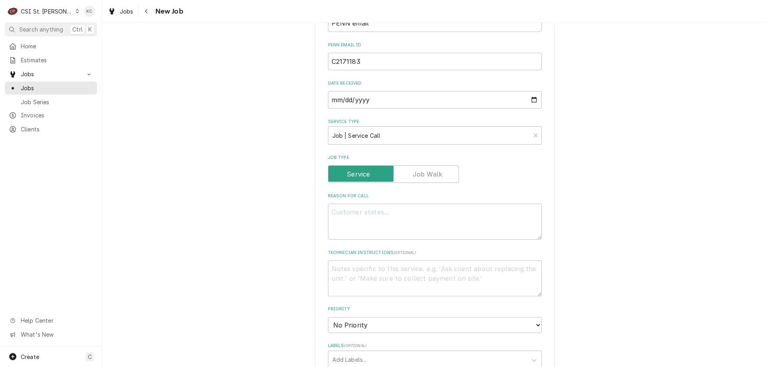
scroll to position [319, 0]
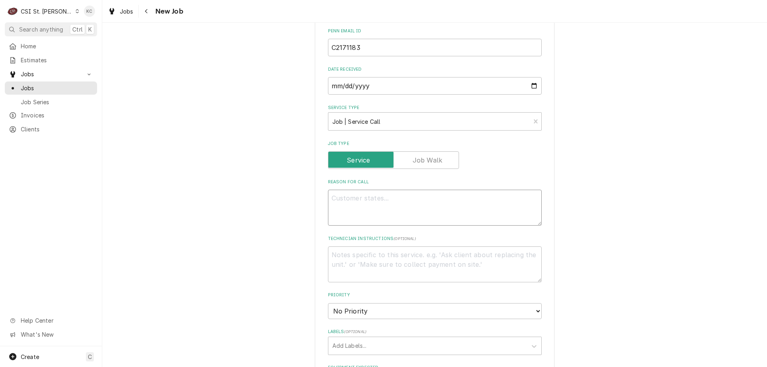
click at [414, 211] on textarea "Reason For Call" at bounding box center [435, 208] width 214 height 36
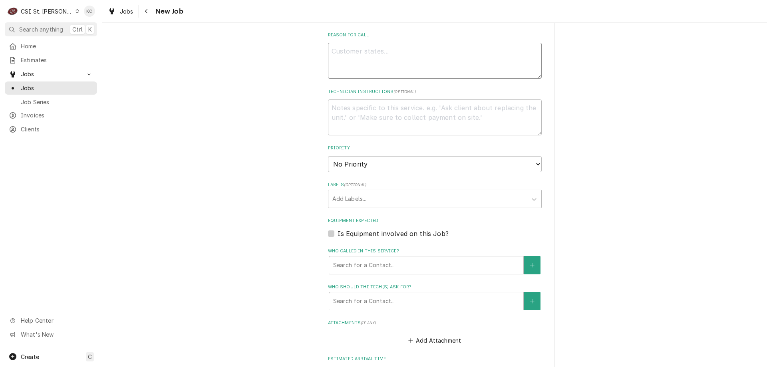
scroll to position [519, 0]
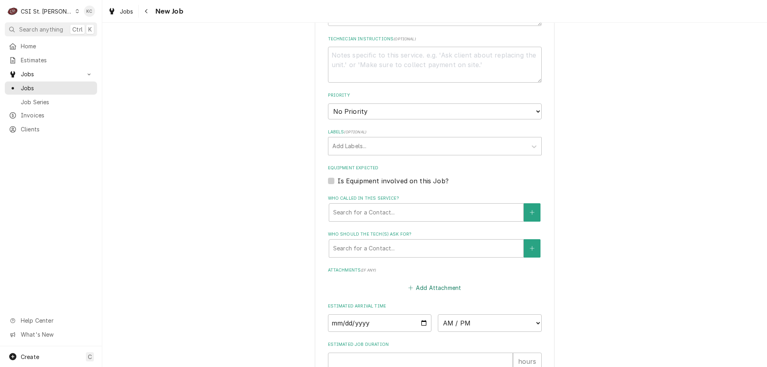
click at [456, 284] on button "Add Attachment" at bounding box center [434, 287] width 56 height 11
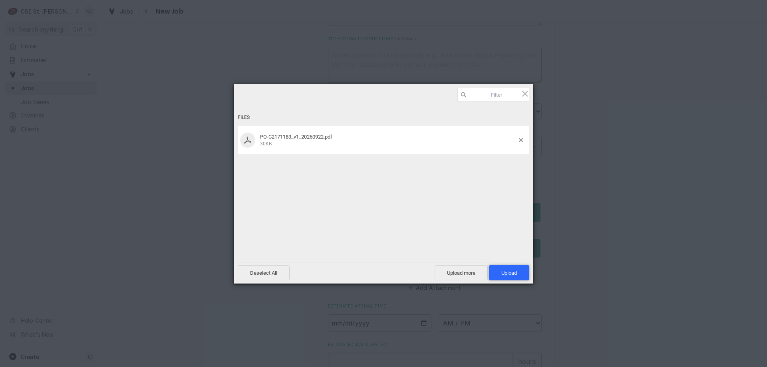
drag, startPoint x: 521, startPoint y: 271, endPoint x: 613, endPoint y: 204, distance: 114.0
click at [521, 271] on span "Upload 1" at bounding box center [509, 272] width 40 height 15
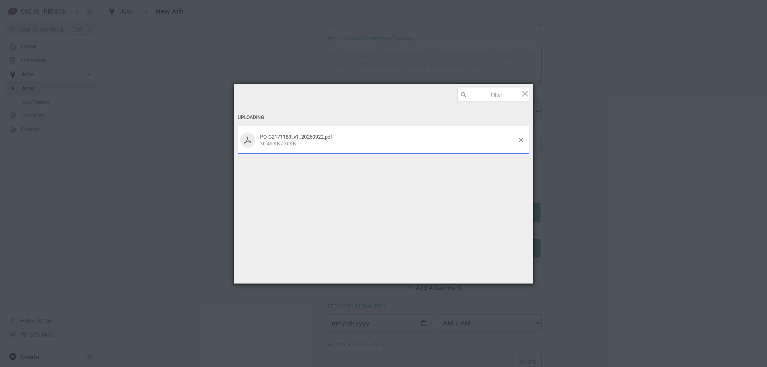
click at [693, 166] on div "Uploading PO-C2171183_v1_20250922.pdf 30.46 KB / 30KB Deselect All Upload more …" at bounding box center [383, 183] width 767 height 367
type textarea "x"
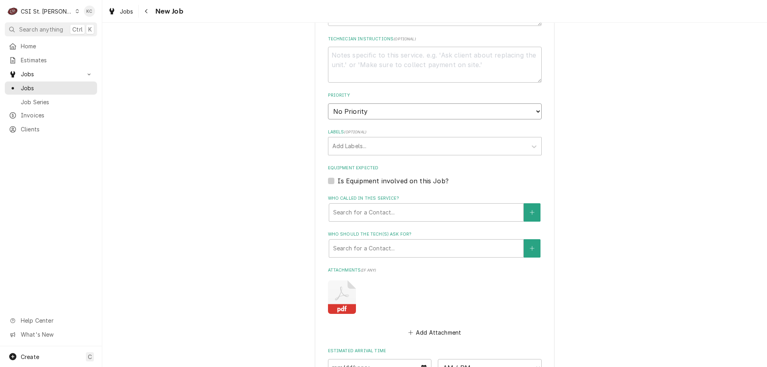
click at [388, 115] on select "No Priority Urgent High Medium Low" at bounding box center [435, 111] width 214 height 16
select select "4"
click at [328, 103] on select "No Priority Urgent High Medium Low" at bounding box center [435, 111] width 214 height 16
click at [365, 151] on div "Labels" at bounding box center [427, 146] width 190 height 14
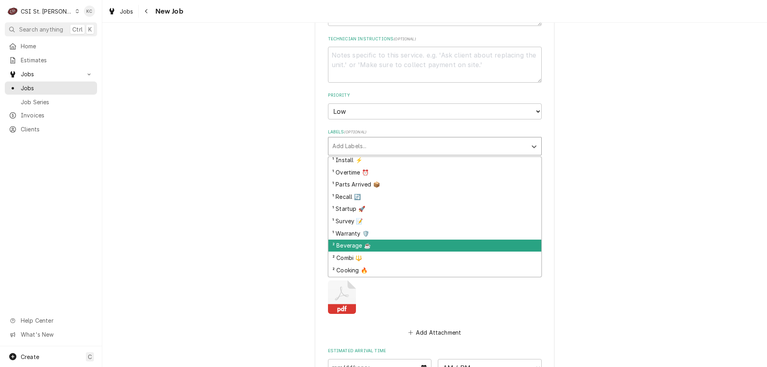
scroll to position [80, 0]
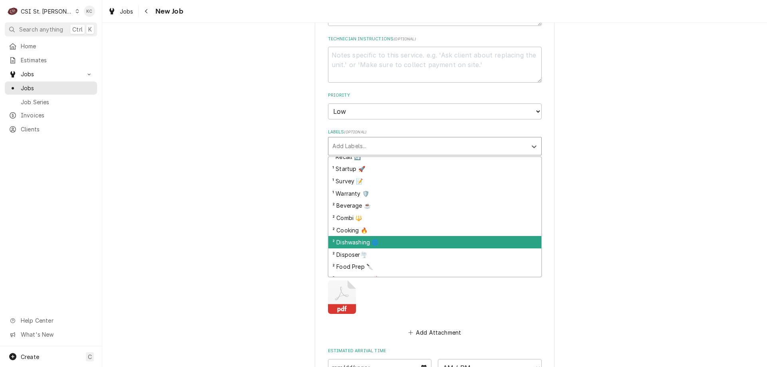
click at [372, 246] on div "² Dishwashing 🌀" at bounding box center [434, 242] width 213 height 12
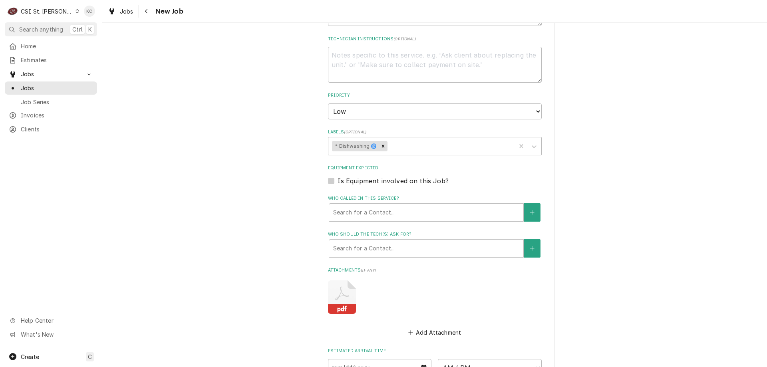
click at [629, 190] on div "Please provide the following information to create a job: Client Details Client…" at bounding box center [434, 52] width 664 height 1081
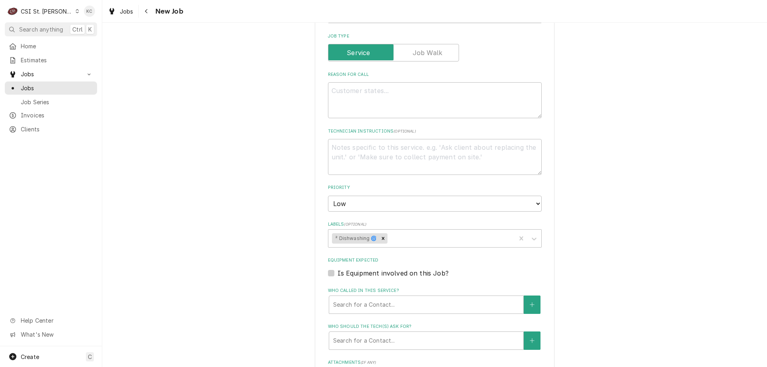
scroll to position [359, 0]
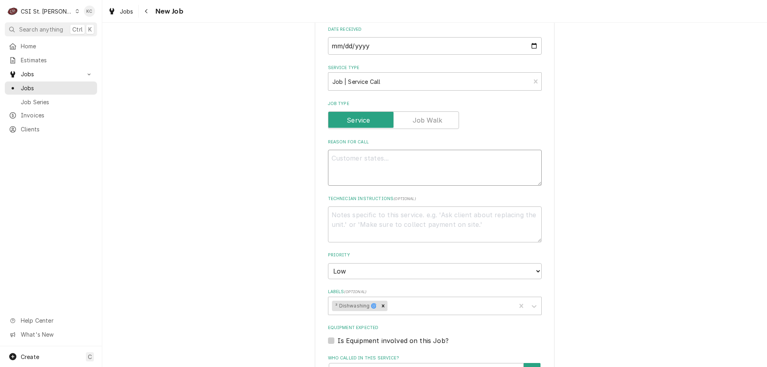
click at [367, 156] on textarea "Reason For Call" at bounding box center [435, 168] width 214 height 36
type textarea "x"
type textarea "D"
type textarea "x"
type textarea "Di"
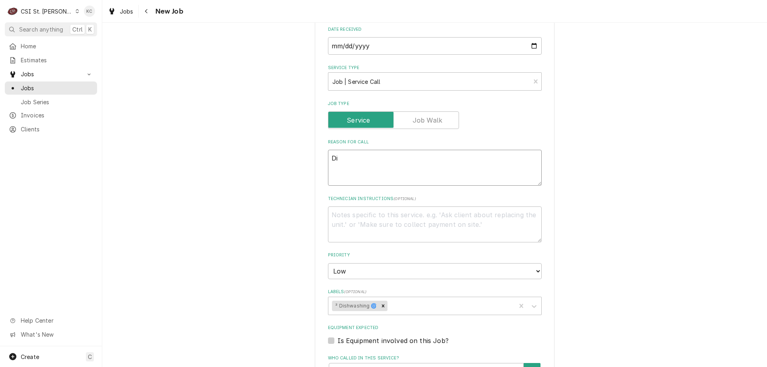
type textarea "x"
type textarea "Dis"
type textarea "x"
type textarea "Dish"
type textarea "x"
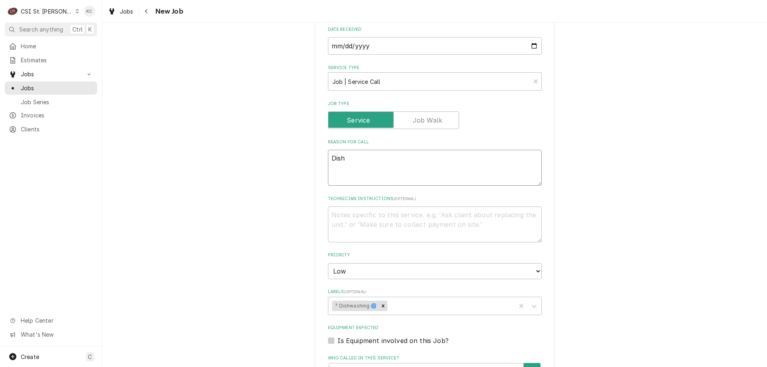
type textarea "Dishm"
type textarea "x"
type textarea "Dishma"
type textarea "x"
type textarea "Dishmach"
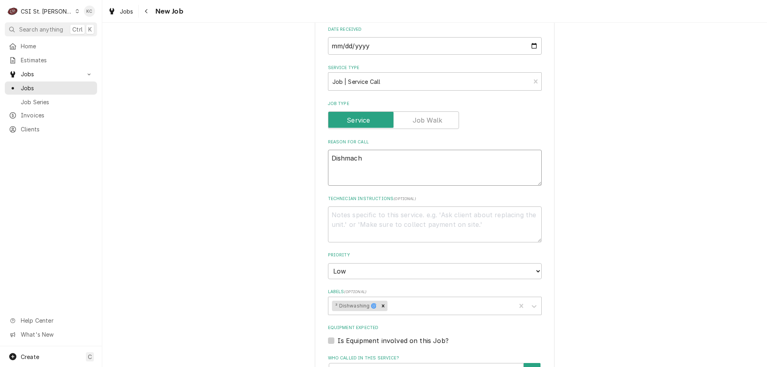
type textarea "x"
type textarea "Dishmachi"
type textarea "x"
type textarea "Dishmachine"
type textarea "x"
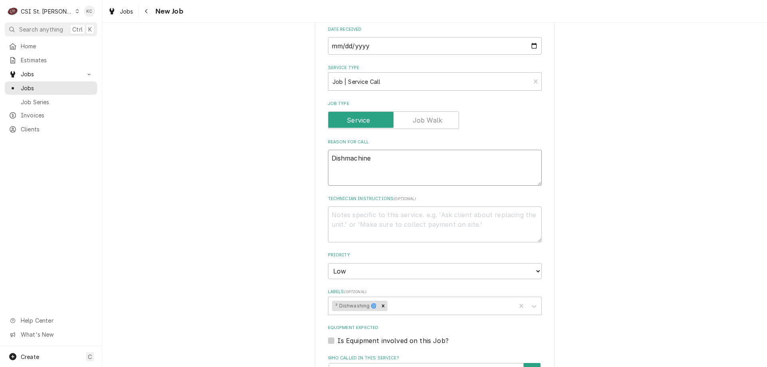
type textarea "Dishmachine"
type textarea "x"
type textarea "Dishmachine s"
type textarea "x"
type textarea "Dishmachine sh"
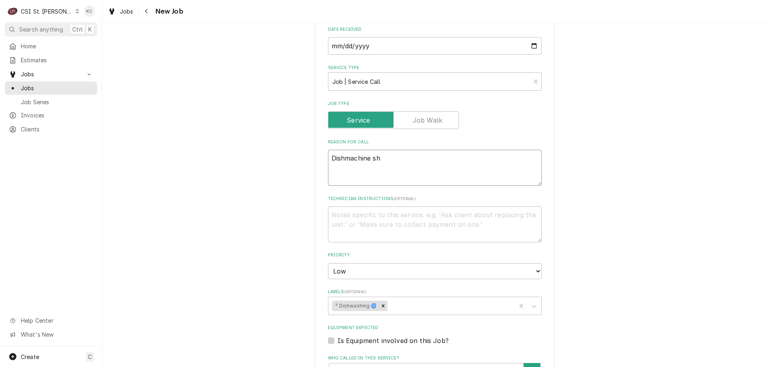
type textarea "x"
type textarea "Dishmachine shu"
type textarea "x"
type textarea "Dishmachine shut"
type textarea "x"
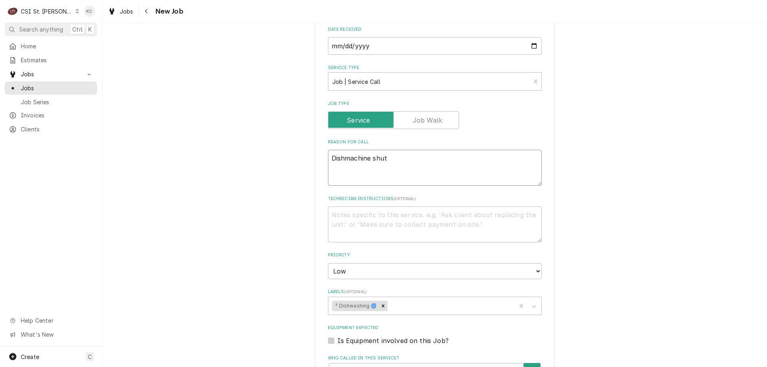
type textarea "Dishmachine shut"
type textarea "x"
type textarea "Dishmachine shut d"
type textarea "x"
type textarea "Dishmachine shut do"
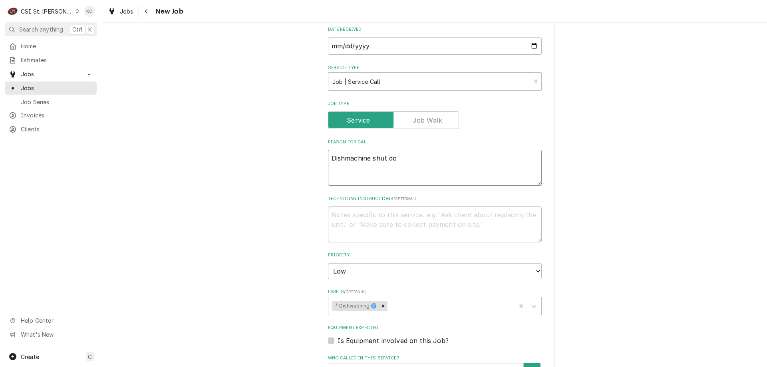
type textarea "x"
type textarea "Dishmachine shut dow"
type textarea "x"
type textarea "Dishmachine shut down"
type textarea "x"
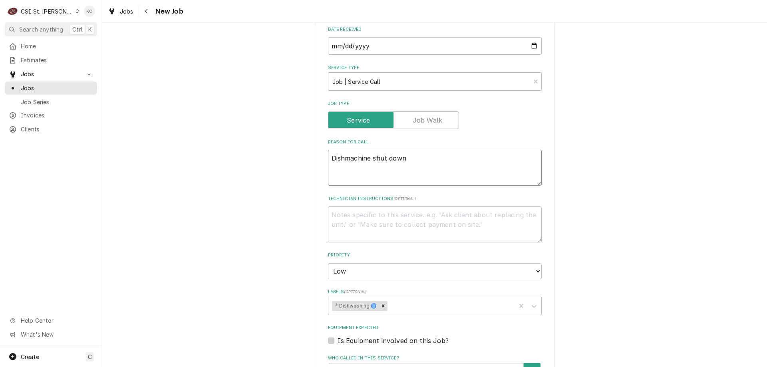
type textarea "Dishmachine shut down"
type textarea "x"
type textarea "Dishmachine shut down a"
type textarea "x"
type textarea "Dishmachine shut down an"
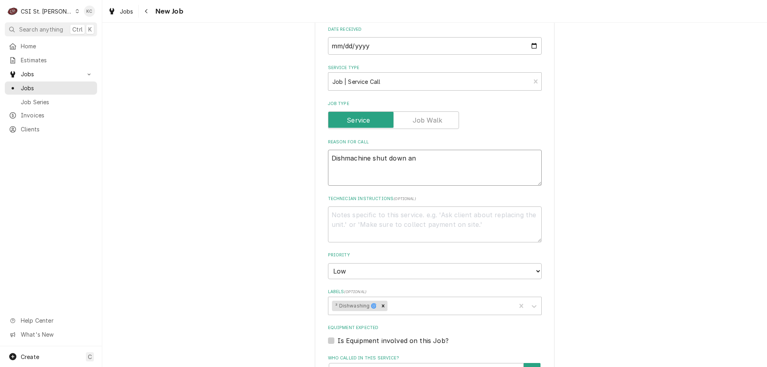
type textarea "x"
type textarea "Dishmachine shut down and"
type textarea "x"
type textarea "Dishmachine shut down and"
type textarea "x"
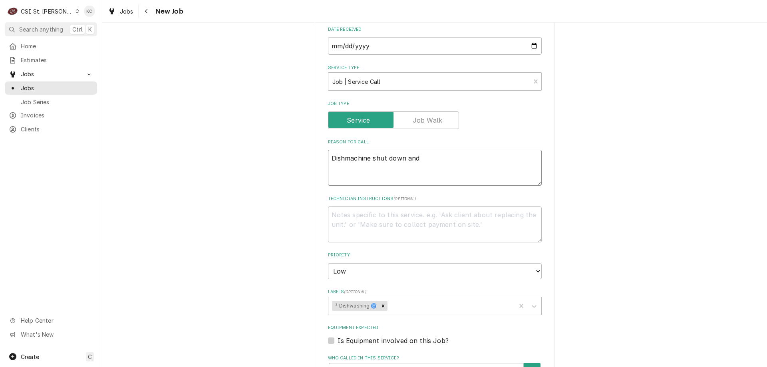
type textarea "Dishmachine shut down and w"
type textarea "x"
type textarea "Dishmachine shut down and wo"
type textarea "x"
type textarea "Dishmachine shut down and won"
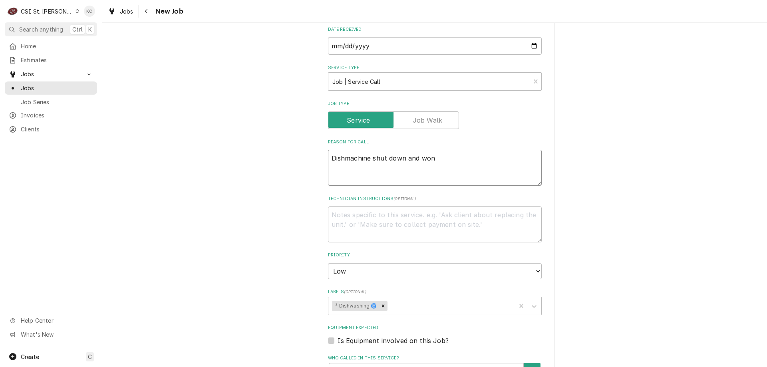
type textarea "x"
type textarea "Dishmachine shut down and wont"
type textarea "x"
type textarea "Dishmachine shut down and wont"
type textarea "x"
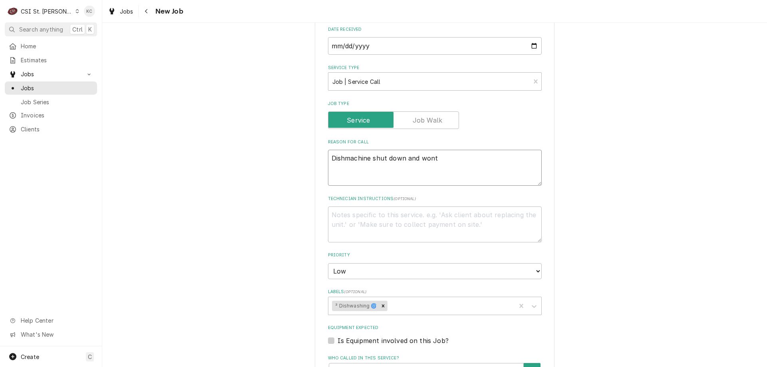
type textarea "Dishmachine shut down and wont r"
type textarea "x"
type textarea "Dishmachine shut down and wont ru"
type textarea "x"
type textarea "Dishmachine shut down and wont run"
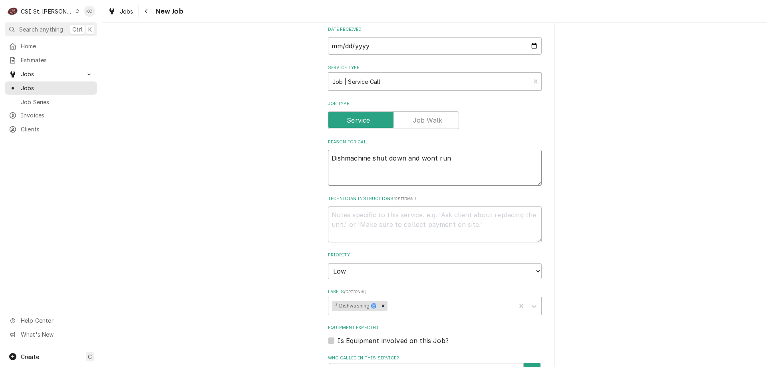
type textarea "x"
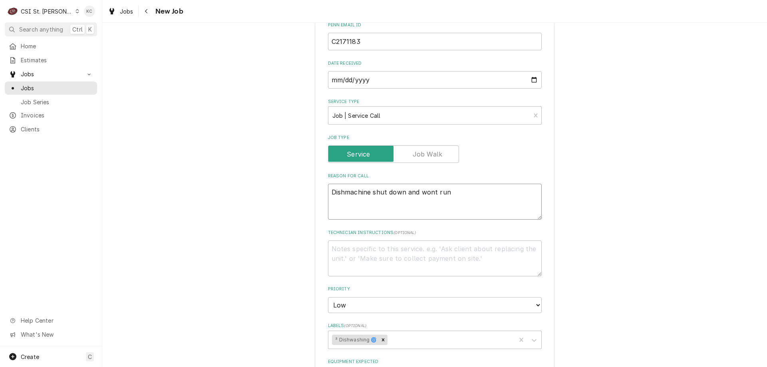
scroll to position [319, 0]
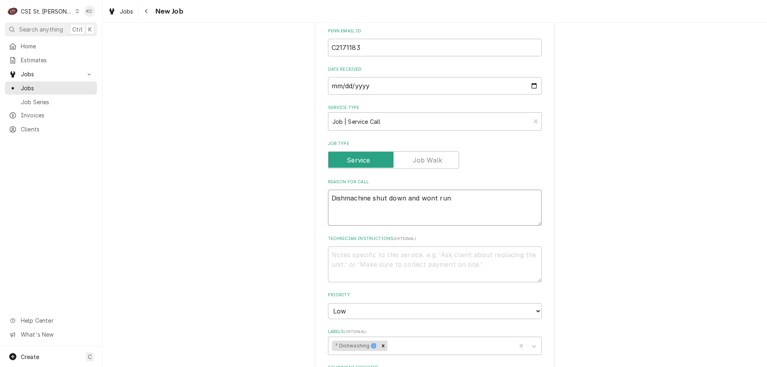
type textarea "Dishmachine shut down and wont run"
click at [386, 260] on textarea "Technician Instructions ( optional )" at bounding box center [435, 264] width 214 height 36
type textarea "x"
type textarea "T"
type textarea "x"
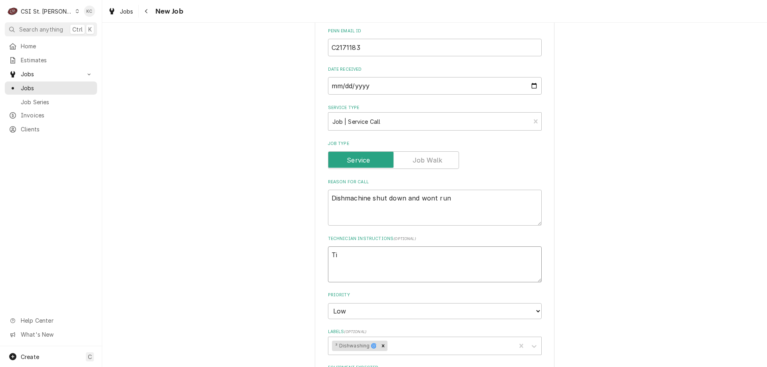
type textarea "Tim"
type textarea "x"
type textarea "Tim"
type textarea "x"
type textarea "Tim -"
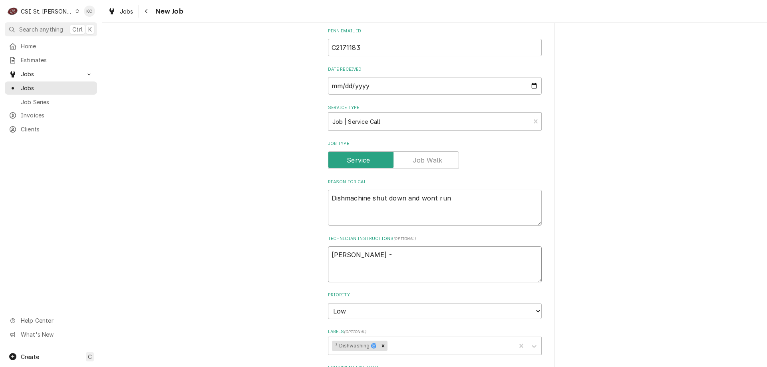
type textarea "x"
type textarea "Tim -"
type textarea "x"
type textarea "Tim - 3"
type textarea "x"
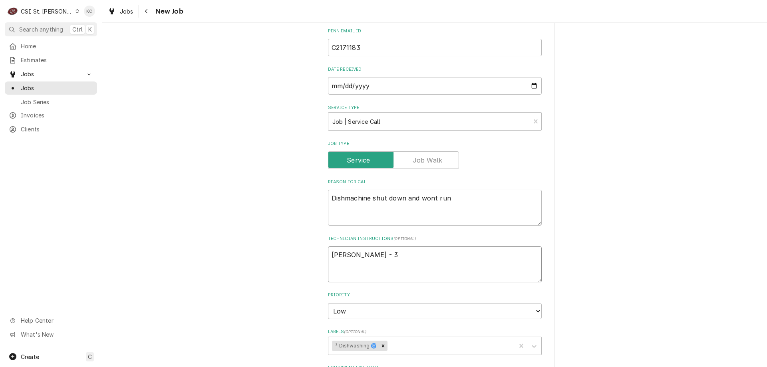
type textarea "Tim - 31"
type textarea "x"
type textarea "Tim - 314"
type textarea "x"
type textarea "Tim - 314"
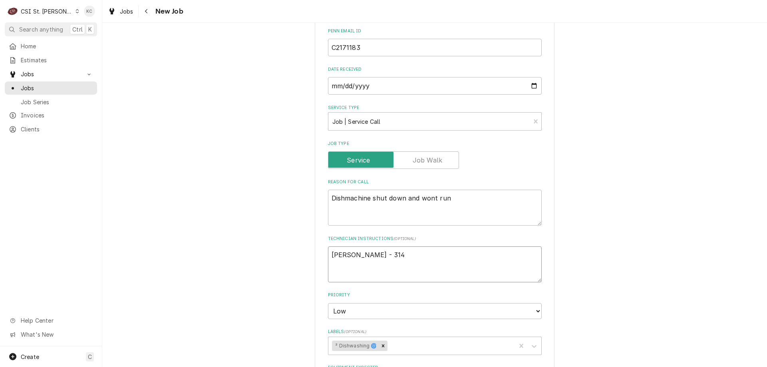
type textarea "x"
type textarea "Tim - 314 5"
type textarea "x"
type textarea "Tim - 314 50"
type textarea "x"
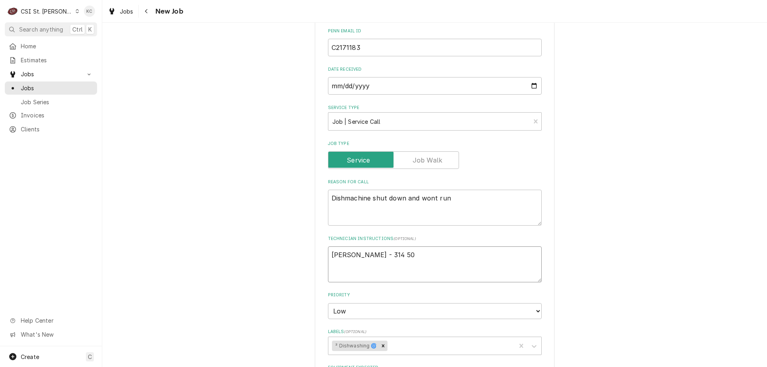
type textarea "Tim - 314 504"
type textarea "x"
type textarea "Tim - 314 504-"
type textarea "x"
type textarea "Tim - 314 504-4"
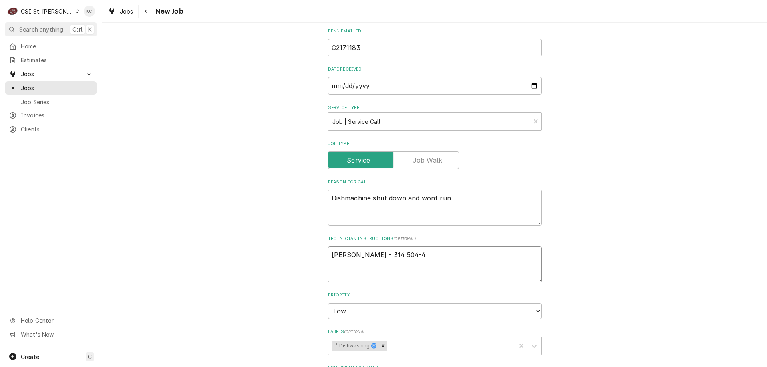
type textarea "x"
type textarea "Tim - 314 504-41"
type textarea "x"
type textarea "Tim - 314 504-411"
type textarea "x"
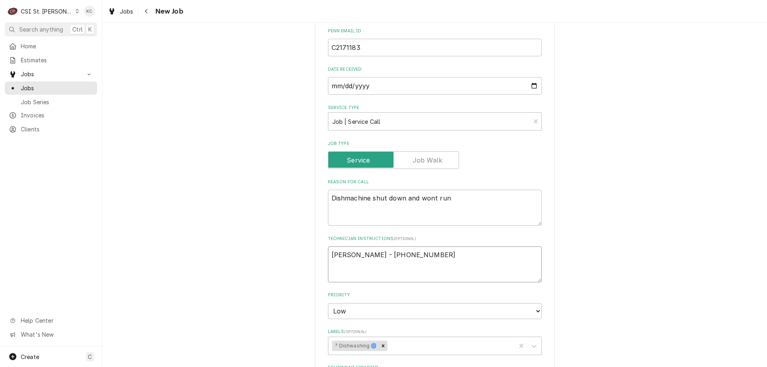
type textarea "Tim - 314 504-4111"
type textarea "x"
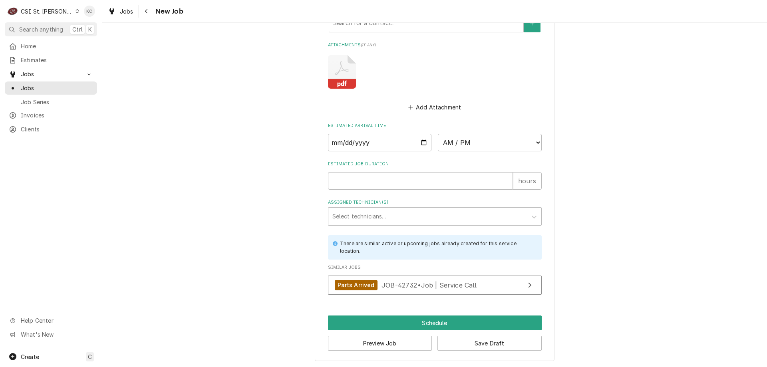
scroll to position [745, 0]
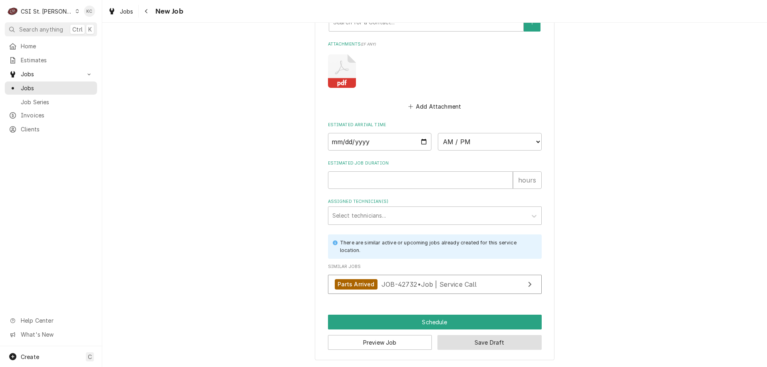
type textarea "Tim - 314 504-4111"
click at [462, 340] on button "Save Draft" at bounding box center [489, 342] width 104 height 15
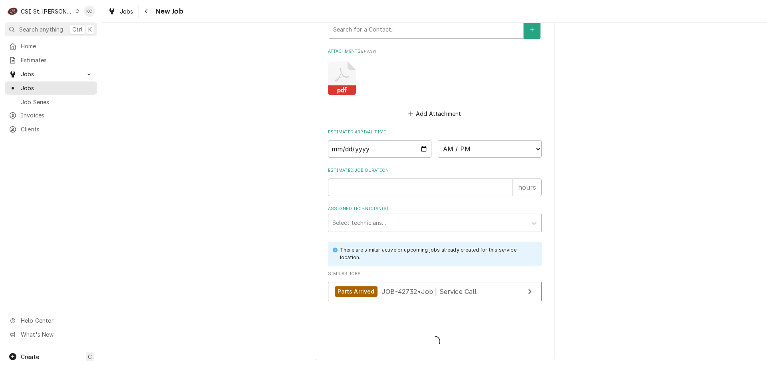
scroll to position [738, 0]
type textarea "x"
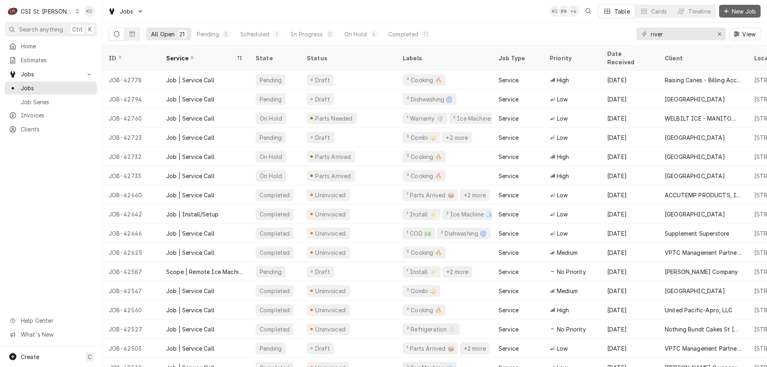
click at [729, 12] on div "Dynamic Content Wrapper" at bounding box center [726, 11] width 8 height 8
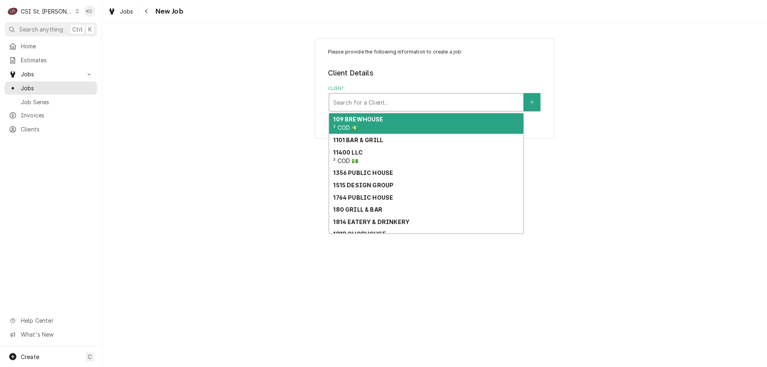
click at [394, 104] on div "Client" at bounding box center [426, 102] width 186 height 14
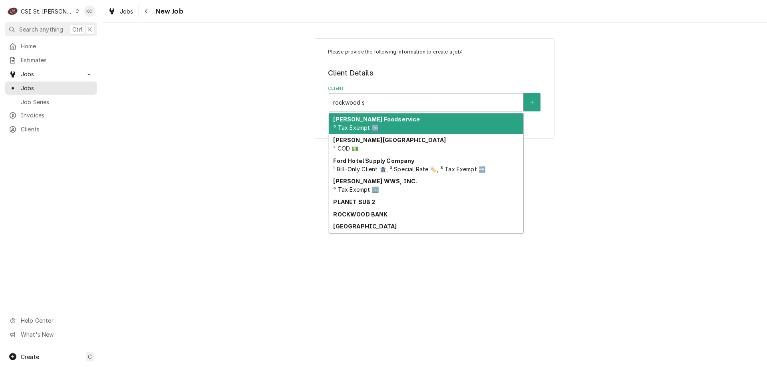
type input "rockwood sc"
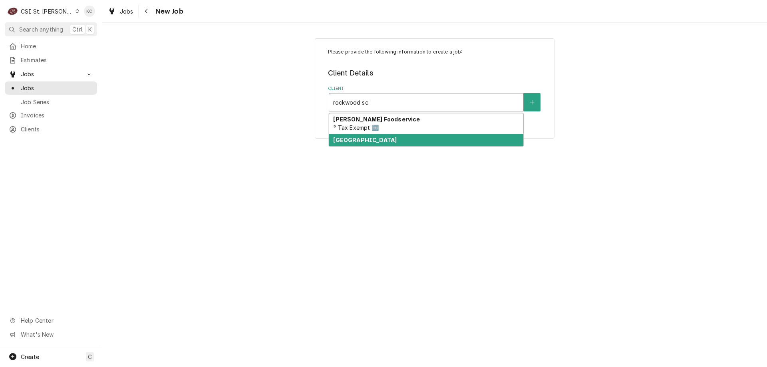
click at [384, 143] on strong "[GEOGRAPHIC_DATA]" at bounding box center [364, 140] width 63 height 7
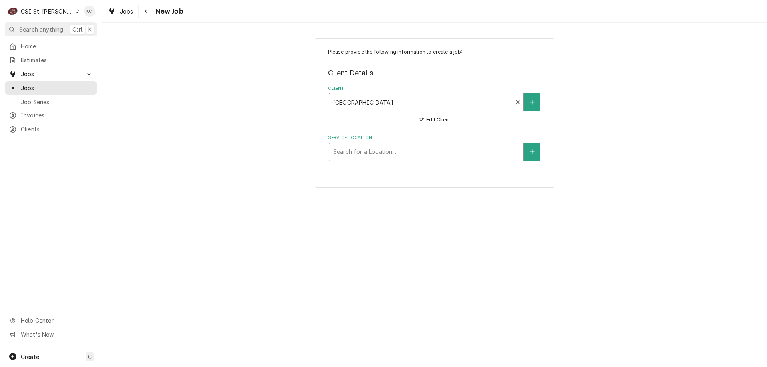
click at [432, 148] on div "Service Location" at bounding box center [426, 152] width 186 height 14
type input "2650"
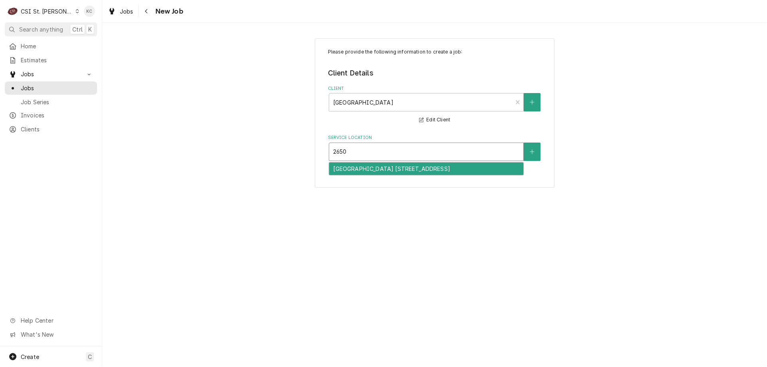
click at [458, 173] on div "Kehrs Mill Elementary School 13 / 2650 Kehrs Mill Road, Chesterfield, MO 63017" at bounding box center [426, 168] width 194 height 12
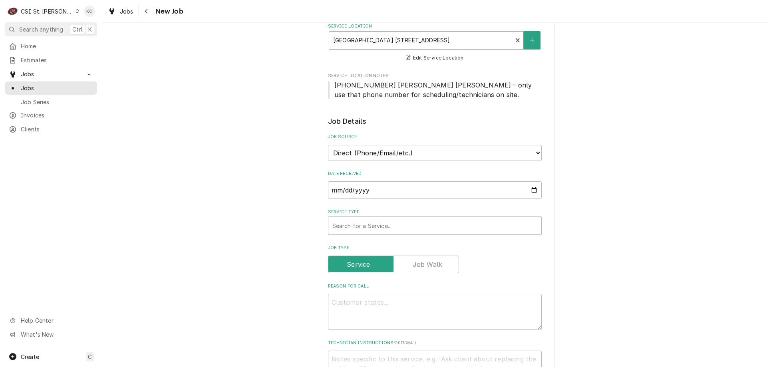
scroll to position [120, 0]
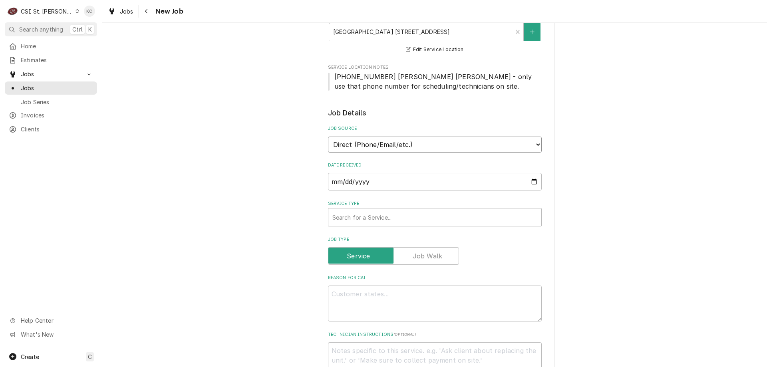
drag, startPoint x: 386, startPoint y: 143, endPoint x: 383, endPoint y: 148, distance: 5.7
click at [386, 143] on select "Direct (Phone/Email/etc.) Service Channel Corrigo Ecotrak Other" at bounding box center [435, 145] width 214 height 16
click at [408, 141] on select "Direct (Phone/Email/etc.) Service Channel Corrigo Ecotrak Other" at bounding box center [435, 145] width 214 height 16
click at [395, 218] on div "Service Type" at bounding box center [434, 217] width 205 height 14
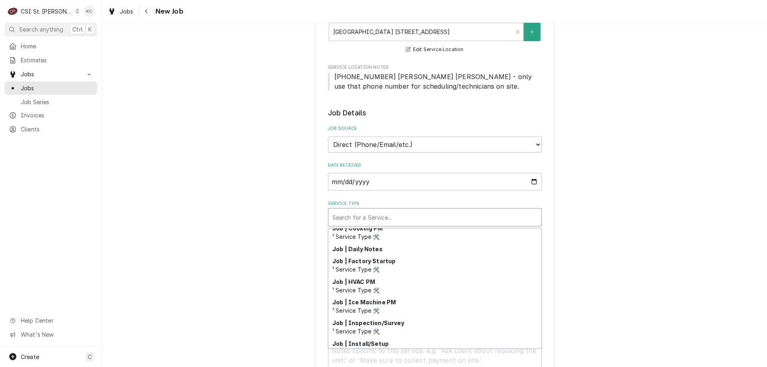
scroll to position [419, 0]
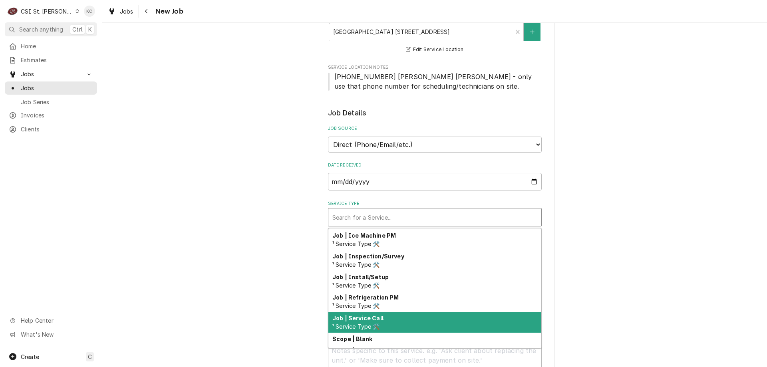
click at [398, 325] on div "Job | Service Call ¹ Service Type 🛠️" at bounding box center [434, 322] width 213 height 21
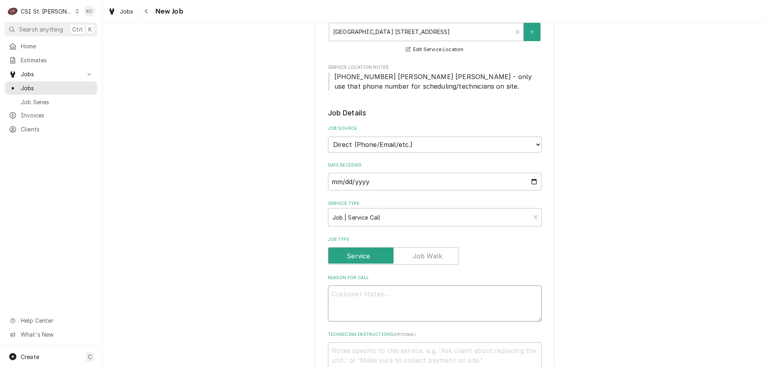
click at [360, 294] on textarea "Reason For Call" at bounding box center [435, 303] width 214 height 36
paste textarea "Emergency freezer down up to 60 degrees"
type textarea "x"
type textarea "Emergency freezer down up to 60 degrees"
type textarea "x"
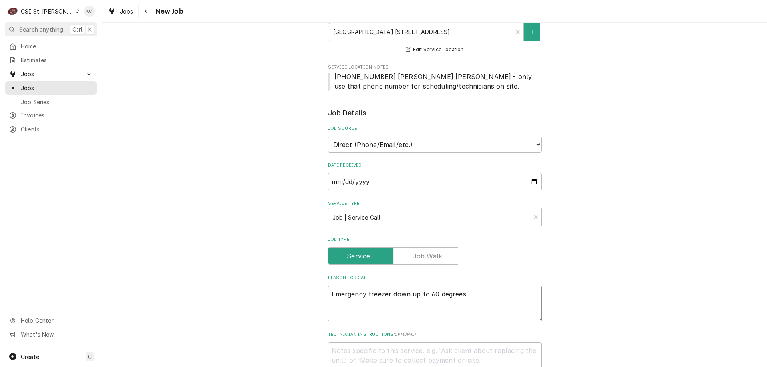
type textarea "Emergency freezer down up to 60 degrees"
click at [394, 353] on textarea "Technician Instructions ( optional )" at bounding box center [435, 360] width 214 height 36
type textarea "x"
type textarea "E"
type textarea "x"
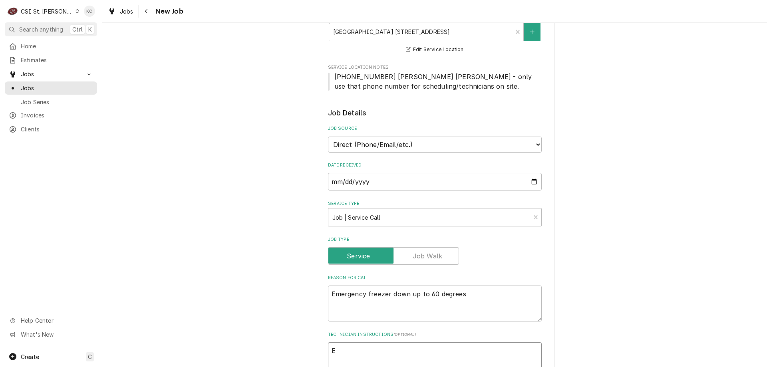
type textarea "EM"
type textarea "x"
type textarea "EME"
type textarea "x"
type textarea "EMER"
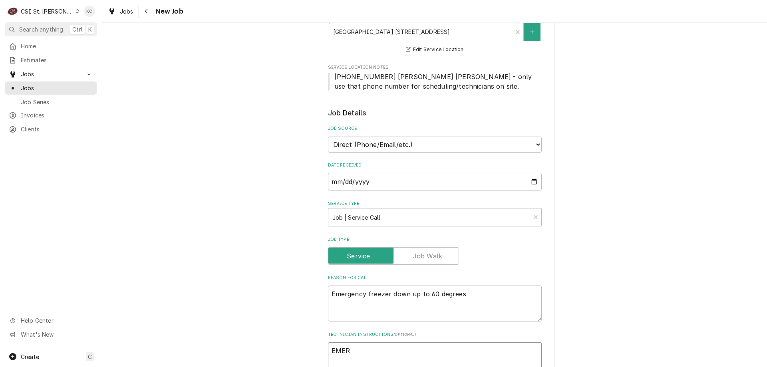
type textarea "x"
type textarea "EMERG"
type textarea "x"
type textarea "EMERGE"
type textarea "x"
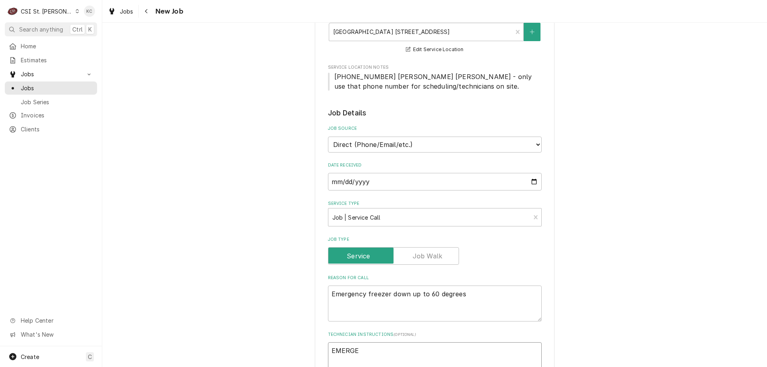
type textarea "EMERGEN"
type textarea "x"
type textarea "EMERGENCY"
type textarea "x"
type textarea "EMERGENCY"
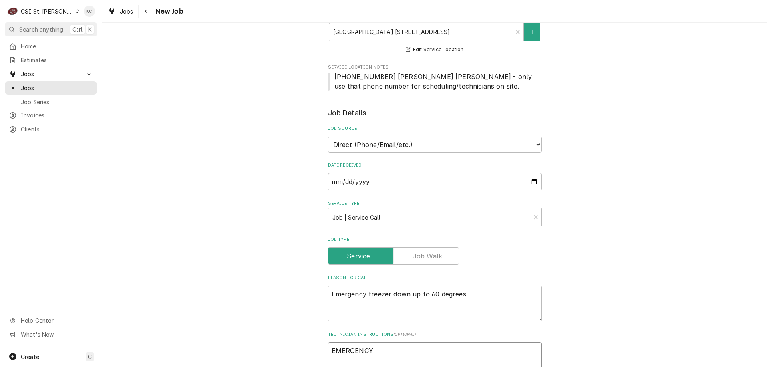
type textarea "x"
type textarea "EMERGENCY"
type textarea "x"
type textarea "EMERGENCY"
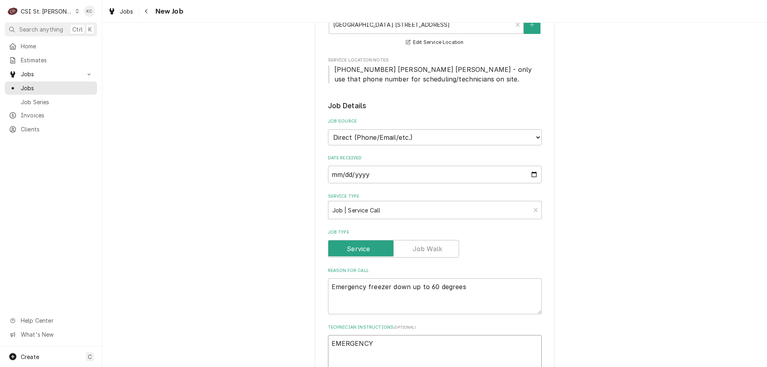
type textarea "x"
type textarea "EMERGENCY K"
type textarea "x"
type textarea "EMERGENCY Ke"
type textarea "x"
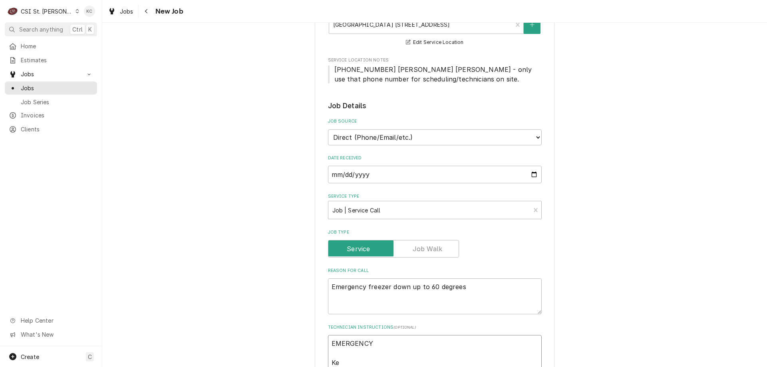
type textarea "EMERGENCY Kel"
type textarea "x"
type textarea "EMERGENCY Kell"
type textarea "x"
type textarea "EMERGENCY Kelli"
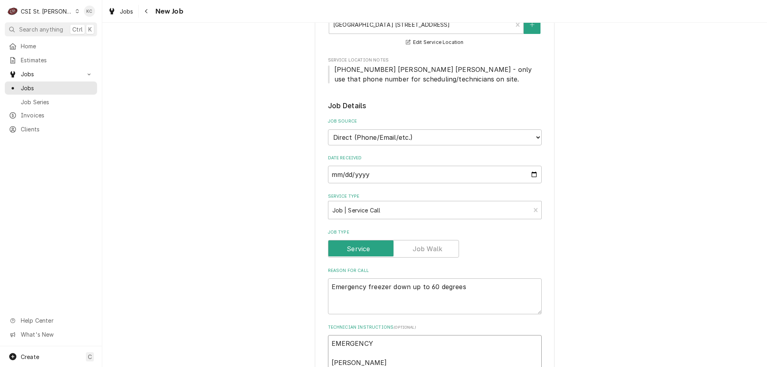
type textarea "x"
type textarea "EMERGENCY Kelli"
type textarea "x"
type textarea "EMERGENCY Kelli B"
type textarea "x"
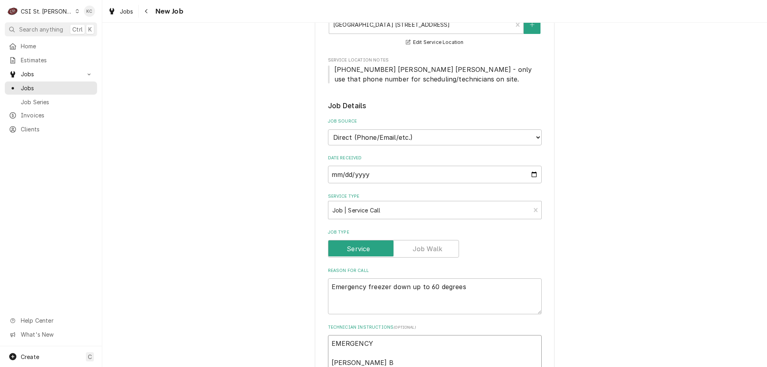
type textarea "EMERGENCY Kelli Bu"
type textarea "x"
type textarea "EMERGENCY Kelli Bud"
type textarea "x"
type textarea "EMERGENCY Kelli Budd"
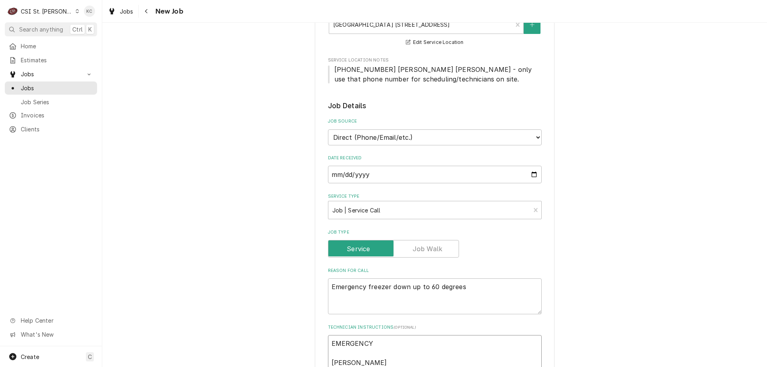
type textarea "x"
type textarea "EMERGENCY Kelli Budd -"
type textarea "x"
type textarea "EMERGENCY Kelli Budd -"
type textarea "x"
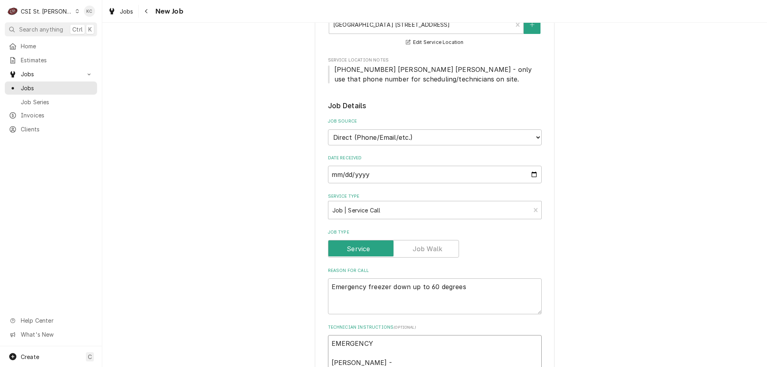
type textarea "EMERGENCY Kelli Budd - 6"
type textarea "x"
type textarea "EMERGENCY Kelli Budd - 63"
type textarea "x"
type textarea "EMERGENCY Kelli Budd - 636"
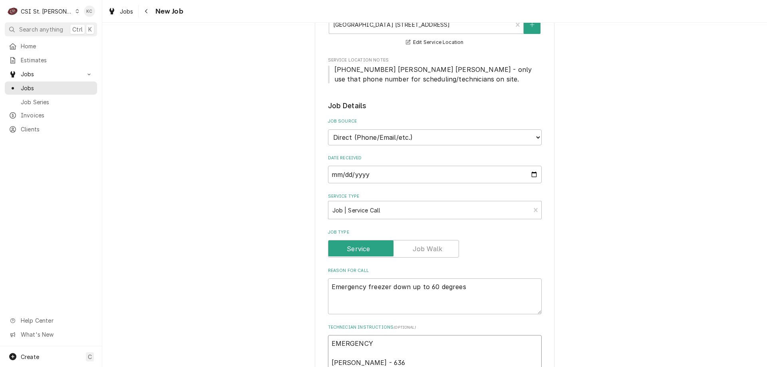
type textarea "x"
type textarea "EMERGENCY Kelli Budd - 636"
type textarea "x"
type textarea "EMERGENCY Kelli Budd - 636 7"
type textarea "x"
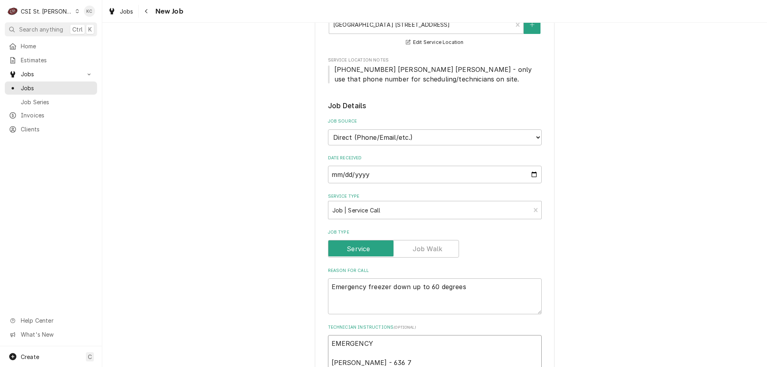
type textarea "EMERGENCY Kelli Budd - 636 73"
type textarea "x"
type textarea "EMERGENCY Kelli Budd - 636 733"
type textarea "x"
type textarea "EMERGENCY Kelli Budd - 636 733-"
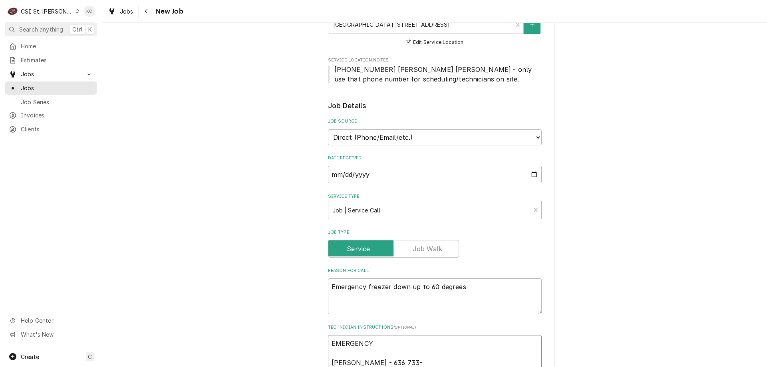
type textarea "x"
type textarea "EMERGENCY Kelli Budd - 636 733-3"
type textarea "x"
type textarea "EMERGENCY Kelli Budd - 636 733-32"
type textarea "x"
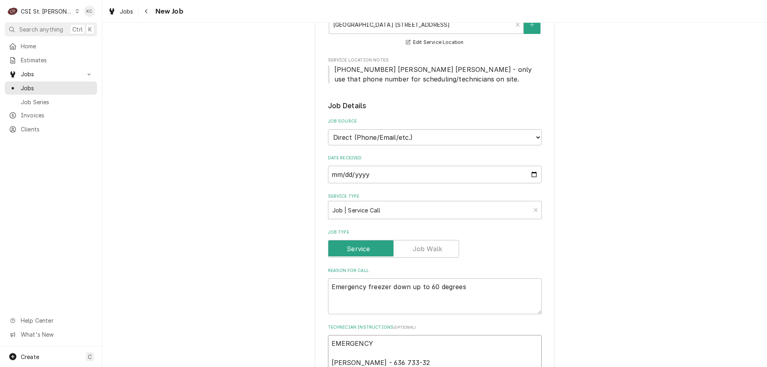
type textarea "EMERGENCY Kelli Budd - 636 733-327"
type textarea "x"
type textarea "EMERGENCY Kelli Budd - 636 733-3270"
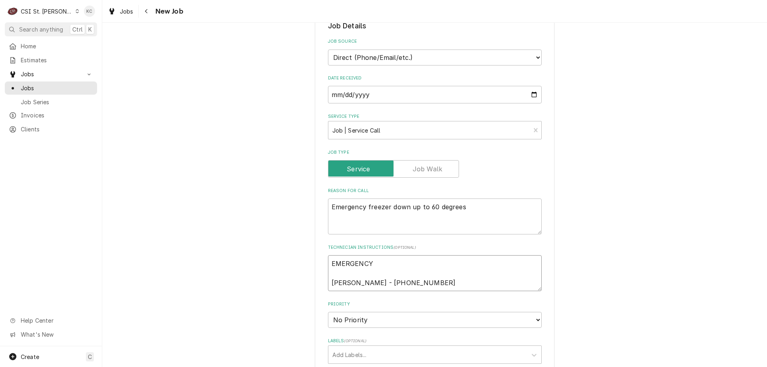
scroll to position [167, 0]
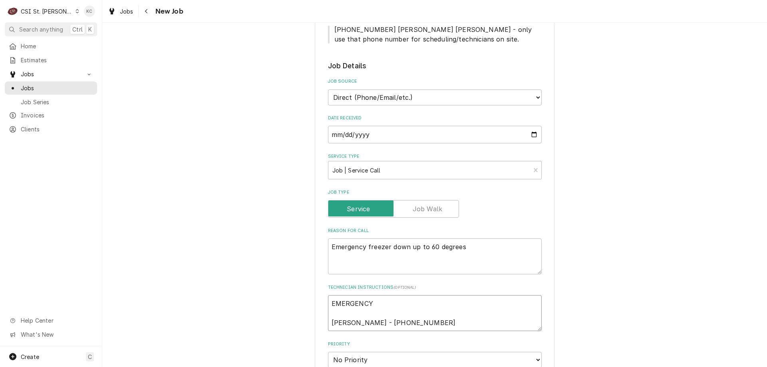
type textarea "x"
type textarea "EMERGENCY Kelli Budd - 636 733-3270"
type textarea "x"
type textarea "EMERGENCY Kelli Budd - 636 733-3270"
type textarea "x"
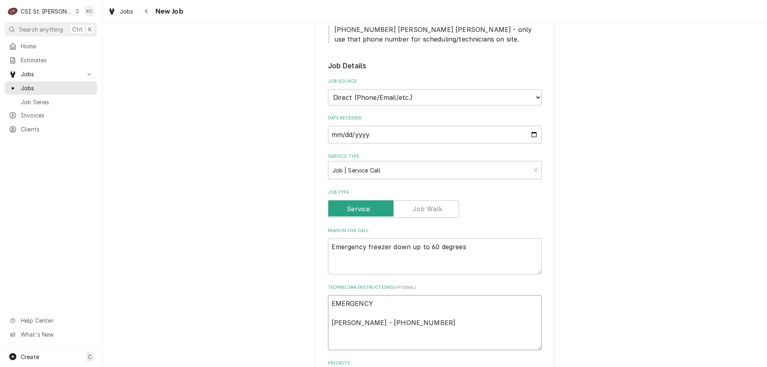
type textarea "EMERGENCY Kelli Budd - 636 733-3270 W"
type textarea "x"
type textarea "EMERGENCY Kelli Budd - 636 733-3270 Wz"
type textarea "x"
type textarea "EMERGENCY Kelli Budd - 636 733-3270 W"
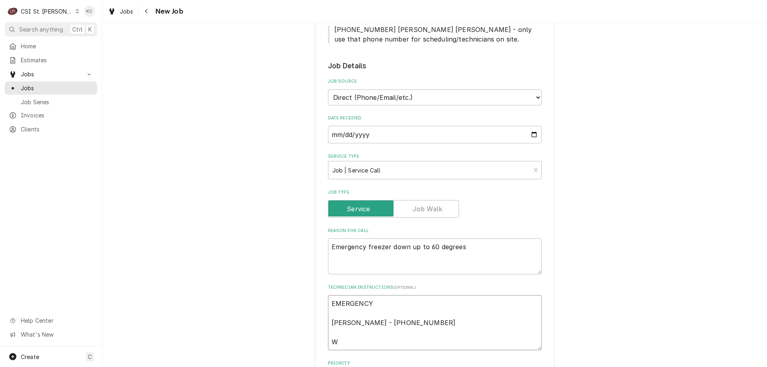
type textarea "x"
type textarea "EMERGENCY Kelli Budd - 636 733-3270 WO"
type textarea "x"
type textarea "EMERGENCY Kelli Budd - 636 733-3270 WO8"
type textarea "x"
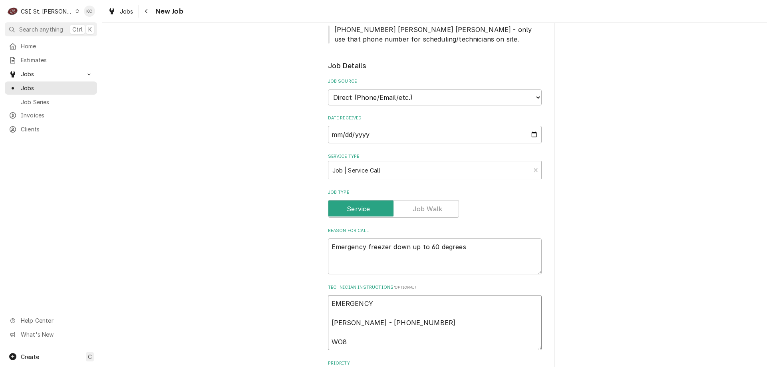
type textarea "EMERGENCY Kelli Budd - 636 733-3270 WO80"
type textarea "x"
type textarea "EMERGENCY Kelli Budd - 636 733-3270 WO807"
type textarea "x"
type textarea "EMERGENCY Kelli Budd - 636 733-3270 WO8078"
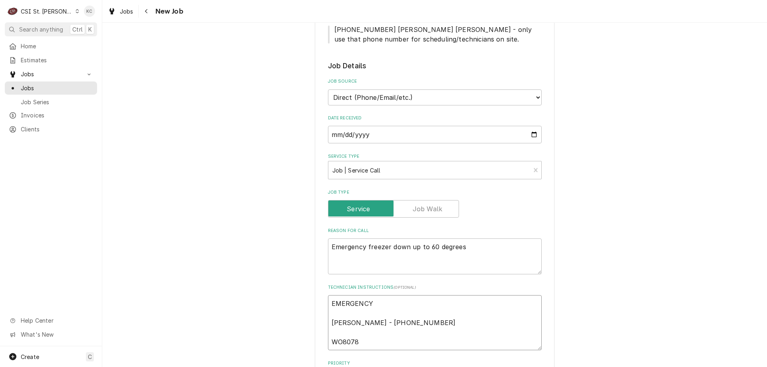
type textarea "x"
type textarea "EMERGENCY Kelli Budd - 636 733-3270 WO80789"
type textarea "x"
type textarea "EMERGENCY Kelli Budd - 636 733-3270 WO807898"
type textarea "x"
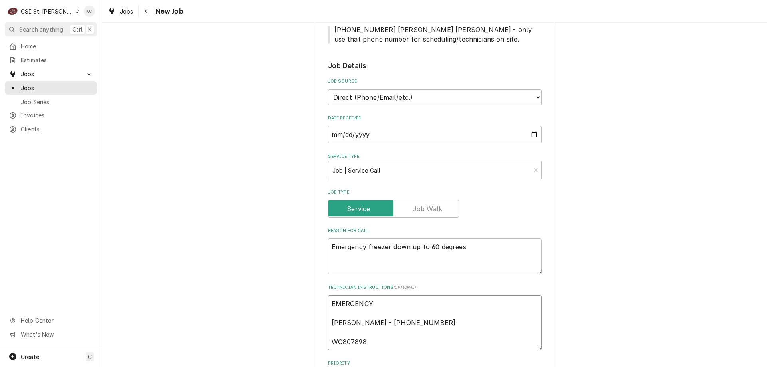
type textarea "EMERGENCY Kelli Budd - 636 733-3270 WO8078982"
type textarea "x"
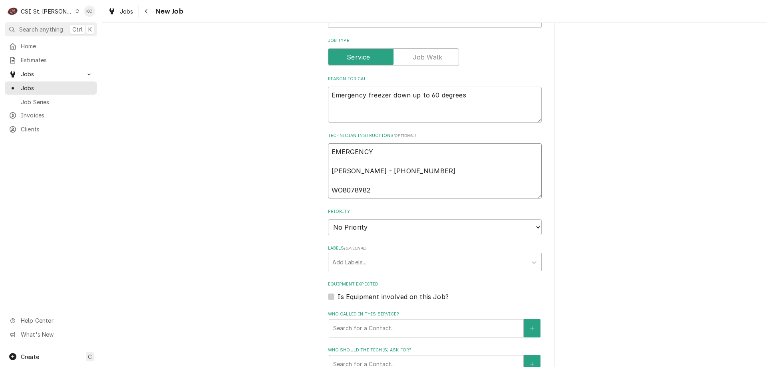
scroll to position [327, 0]
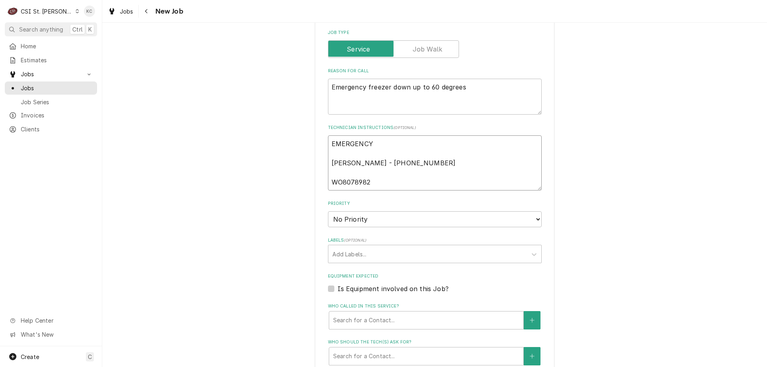
type textarea "EMERGENCY Kelli Budd - 636 733-3270 WO8078982"
click at [364, 217] on select "No Priority Urgent High Medium Low" at bounding box center [435, 219] width 214 height 16
select select "2"
click at [328, 211] on select "No Priority Urgent High Medium Low" at bounding box center [435, 219] width 214 height 16
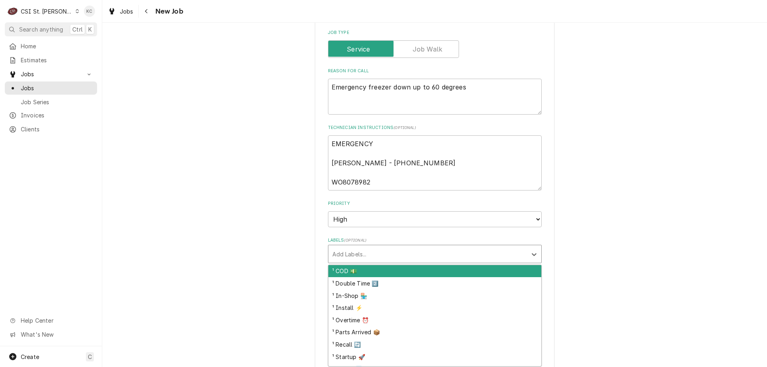
click at [369, 253] on div "Labels" at bounding box center [427, 254] width 190 height 14
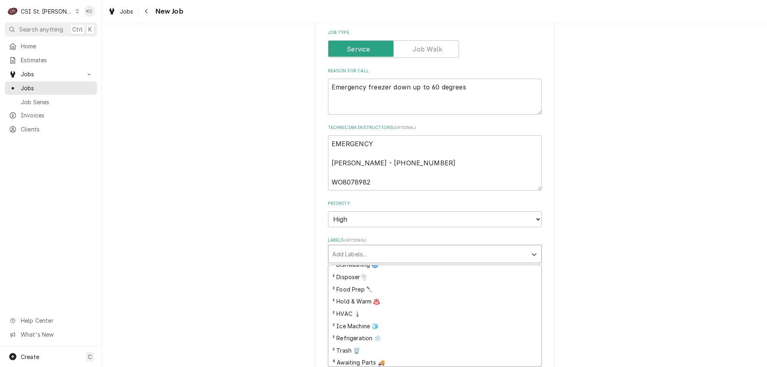
scroll to position [200, 0]
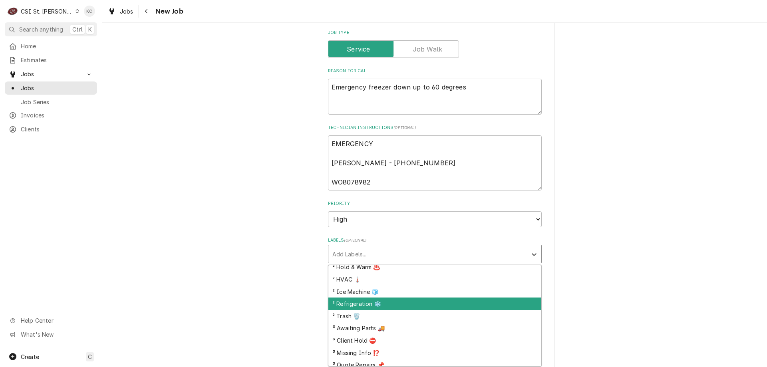
click at [381, 309] on div "² Refrigeration ❄️" at bounding box center [434, 303] width 213 height 12
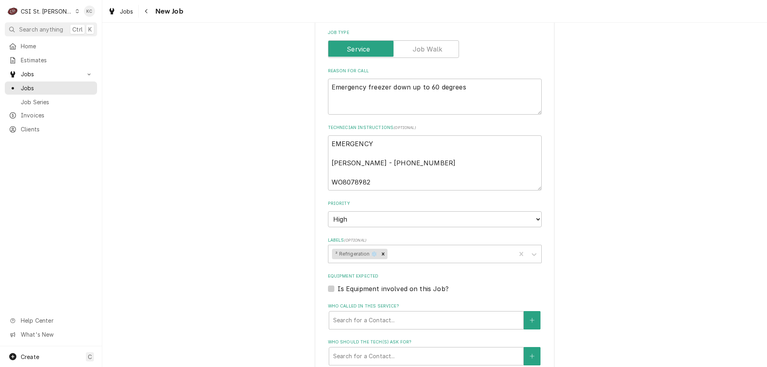
click at [567, 277] on div "Please provide the following information to create a job: Client Details Client…" at bounding box center [434, 180] width 664 height 951
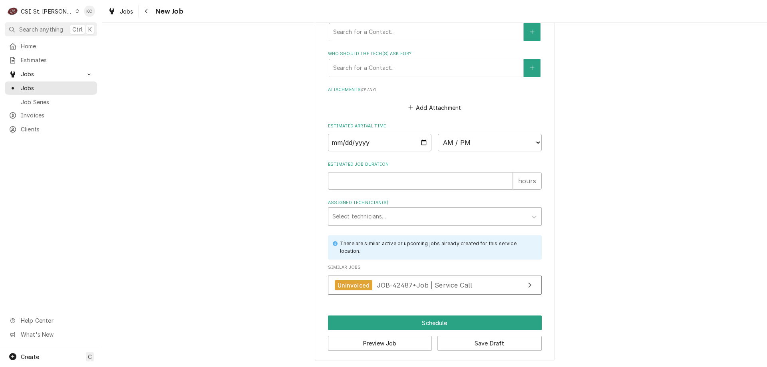
scroll to position [616, 0]
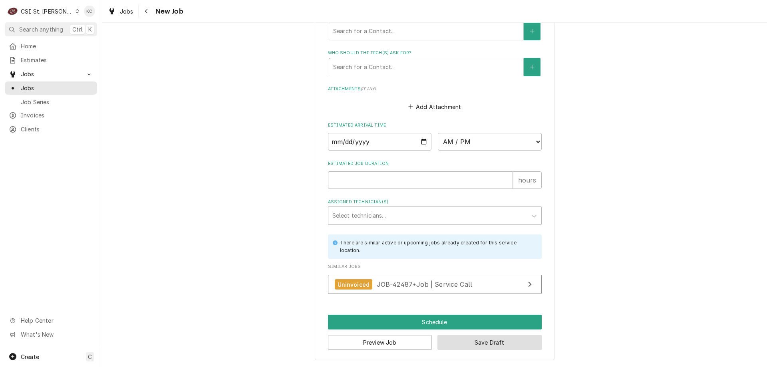
click at [497, 338] on button "Save Draft" at bounding box center [489, 342] width 104 height 15
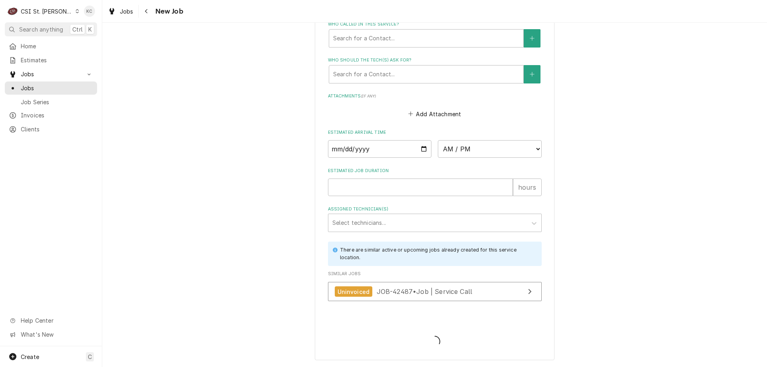
type textarea "x"
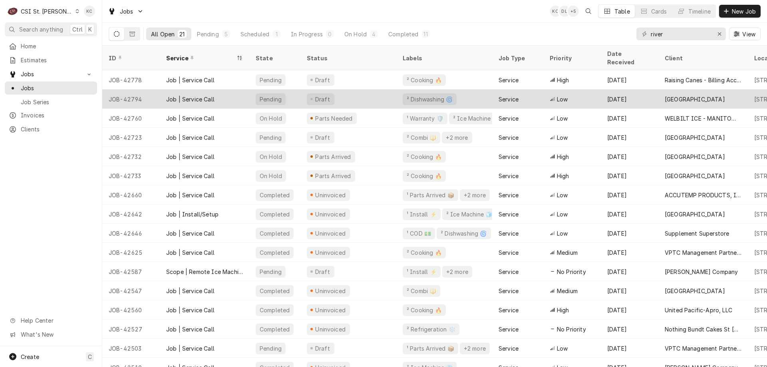
click at [601, 91] on div "[DATE]" at bounding box center [628, 98] width 57 height 19
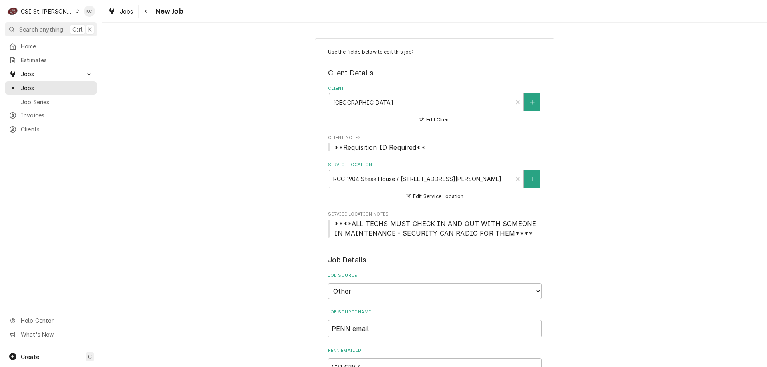
type textarea "x"
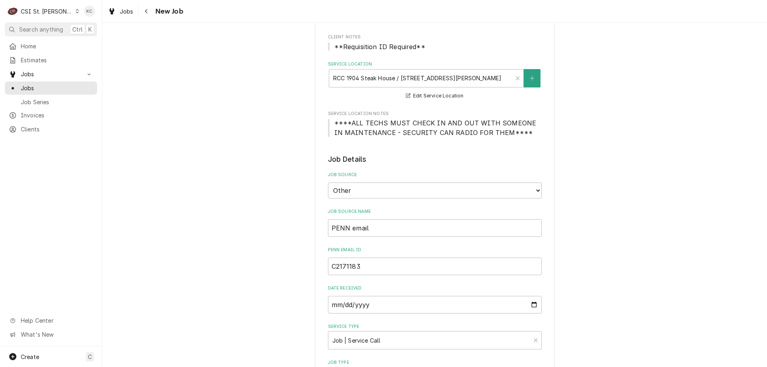
scroll to position [120, 0]
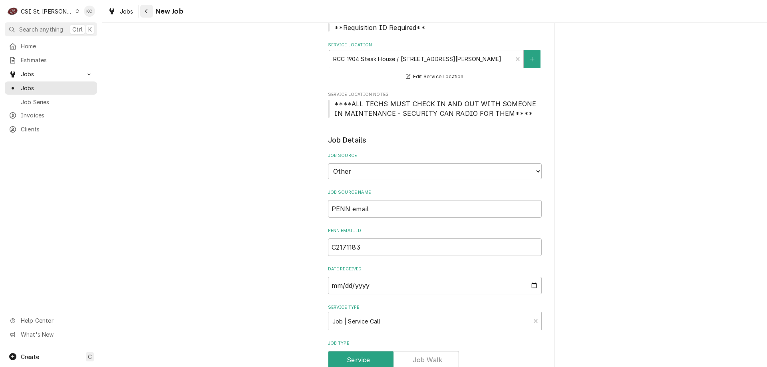
click at [151, 9] on button "Navigate back" at bounding box center [146, 11] width 13 height 13
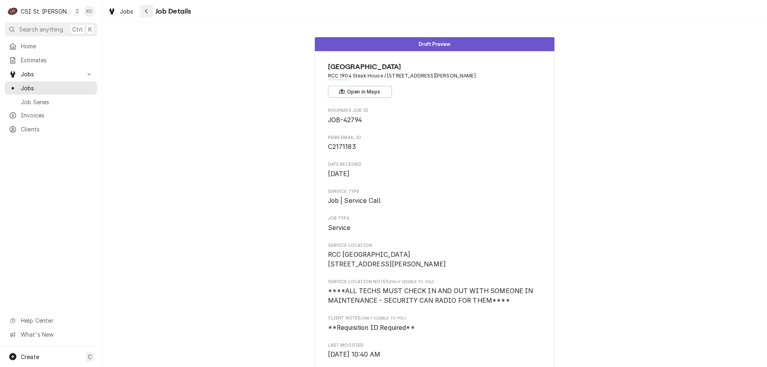
click at [142, 9] on button "Navigate back" at bounding box center [146, 11] width 13 height 13
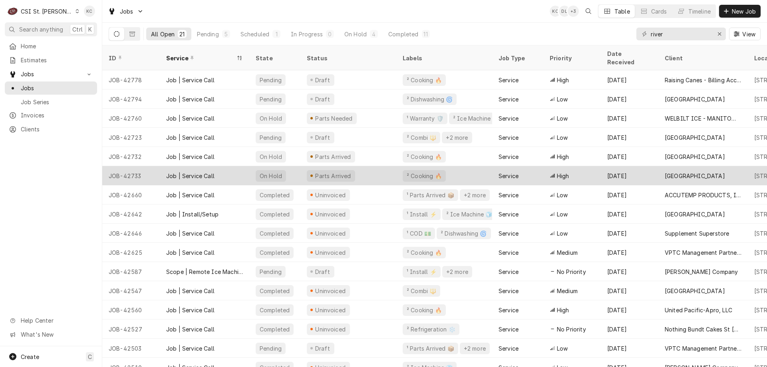
scroll to position [40, 0]
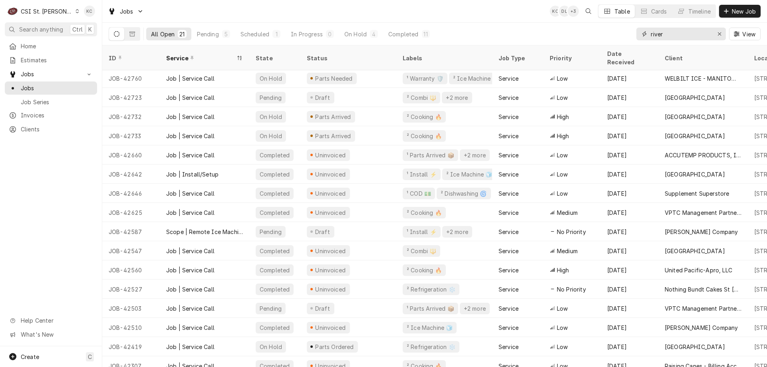
drag, startPoint x: 672, startPoint y: 31, endPoint x: 624, endPoint y: 38, distance: 48.9
click at [624, 38] on div "All Open 21 Pending 5 Scheduled 1 In Progress 0 On Hold 4 Completed 11 river Vi…" at bounding box center [435, 34] width 652 height 22
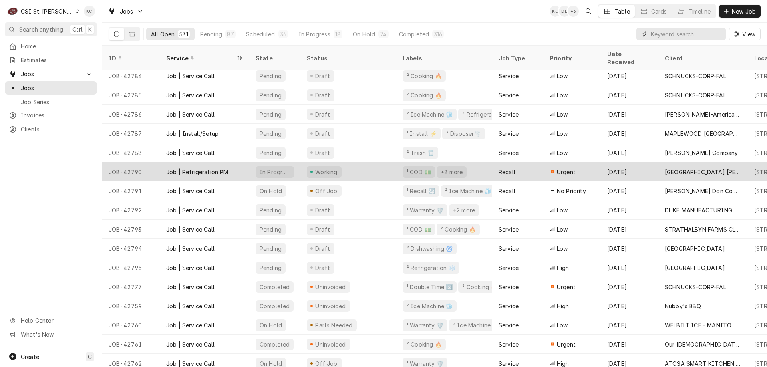
scroll to position [123, 0]
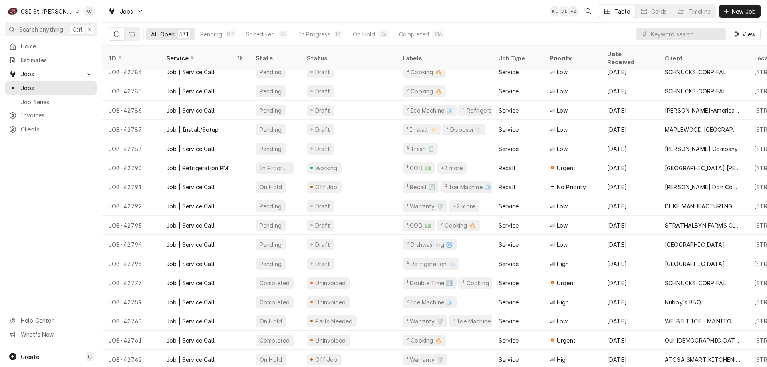
click at [543, 34] on div "All Open 531 Pending 87 Scheduled 36 In Progress 18 On Hold 74 Completed 316 Vi…" at bounding box center [435, 34] width 652 height 22
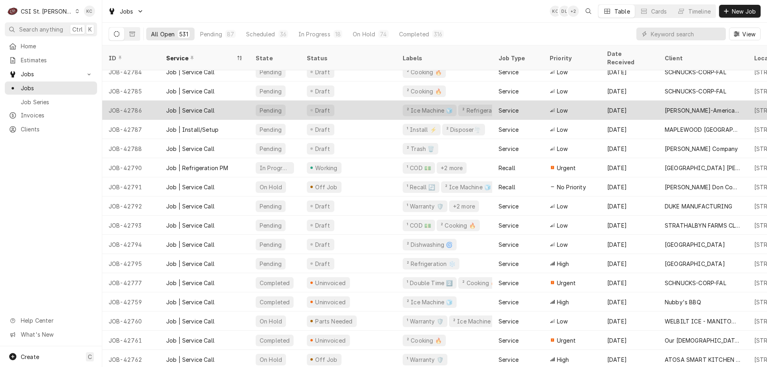
click at [667, 106] on div "[PERSON_NAME]-American Dining Creations" at bounding box center [702, 110] width 77 height 8
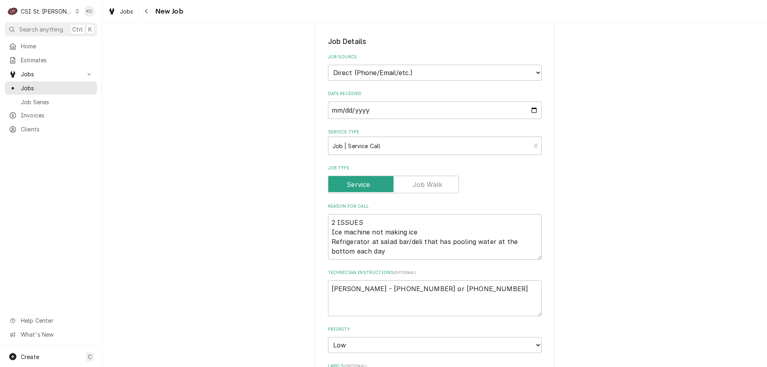
scroll to position [279, 0]
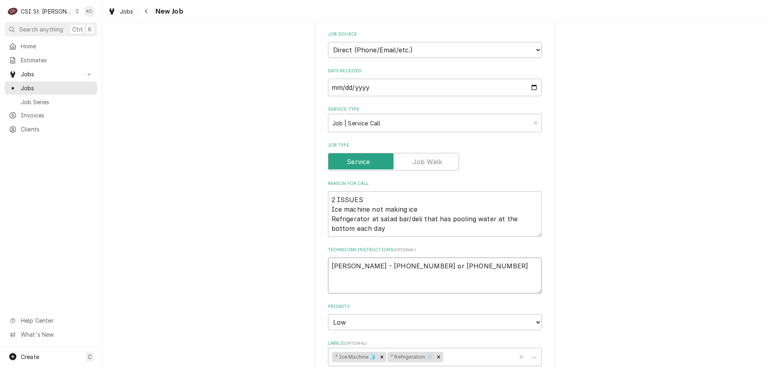
click at [474, 257] on textarea "Danielle Jones - 314 246-7775 or 314 349-7582" at bounding box center [435, 275] width 214 height 36
type textarea "x"
type textarea "Danielle Jones - 314 246-7775 or 314 349-7582"
type textarea "x"
type textarea "Danielle Jones - 314 246-7775 or 314 349-7582"
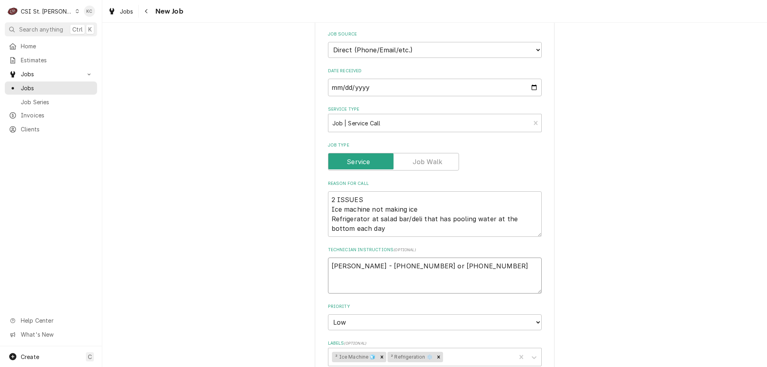
type textarea "x"
type textarea "Danielle Jones - 314 246-7775 or 314 349-7582 7"
type textarea "x"
type textarea "Danielle Jones - 314 246-7775 or 314 349-7582 7a"
type textarea "x"
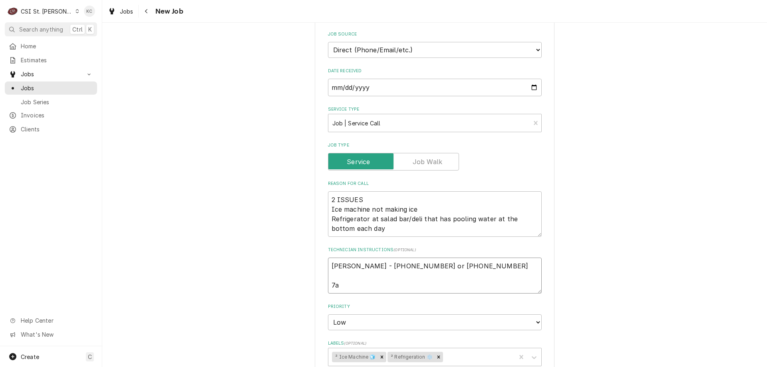
type textarea "Danielle Jones - 314 246-7775 or 314 349-7582 7am"
type textarea "x"
type textarea "Danielle Jones - 314 246-7775 or 314 349-7582 7am"
type textarea "x"
type textarea "Danielle Jones - 314 246-7775 or 314 349-7582 7am -"
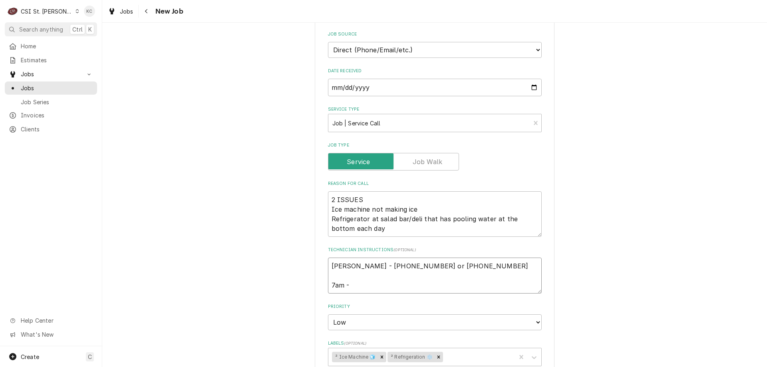
type textarea "x"
type textarea "Danielle Jones - 314 246-7775 or 314 349-7582 7am -"
type textarea "x"
type textarea "Danielle Jones - 314 246-7775 or 314 349-7582 7am - 8"
type textarea "x"
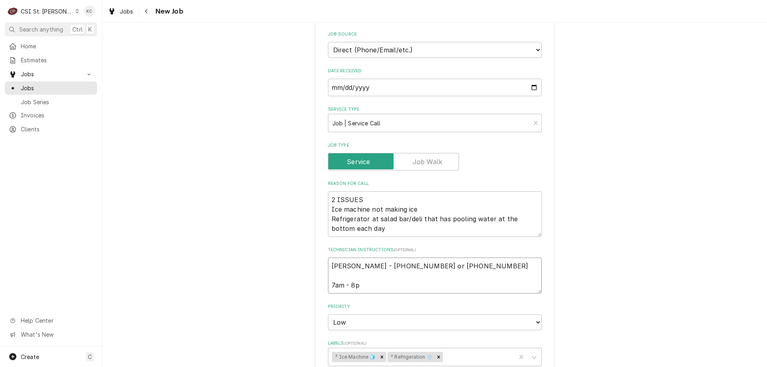
type textarea "Danielle Jones - 314 246-7775 or 314 349-7582 7am - 8pm"
type textarea "x"
type textarea "Danielle Jones - 314 246-7775 or 314 349-7582 7am - 8pm"
type textarea "x"
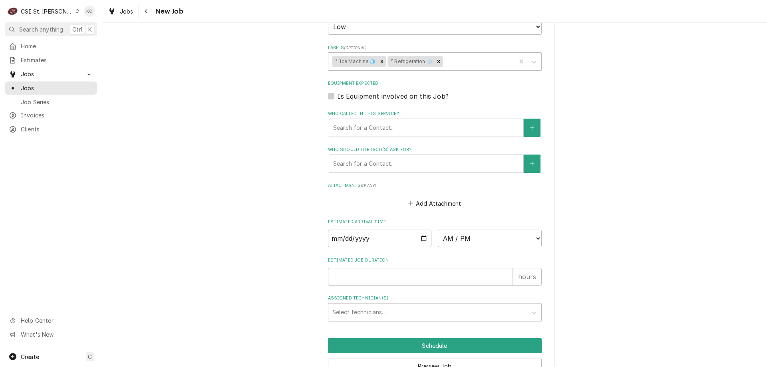
scroll to position [609, 0]
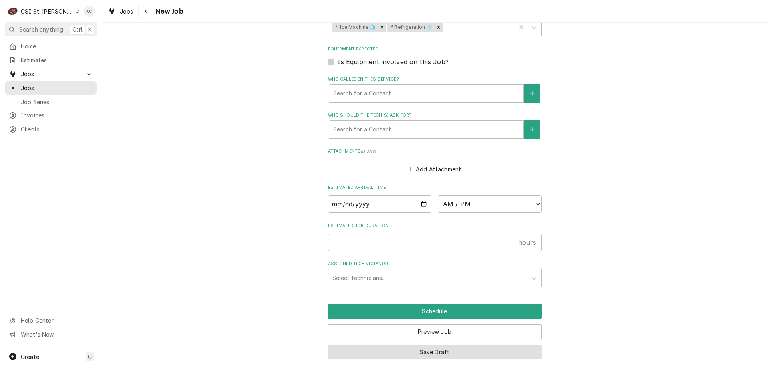
type textarea "Danielle Jones - 314 246-7775 or 314 349-7582 7am - 8pm"
click at [437, 345] on button "Save Draft" at bounding box center [435, 352] width 214 height 15
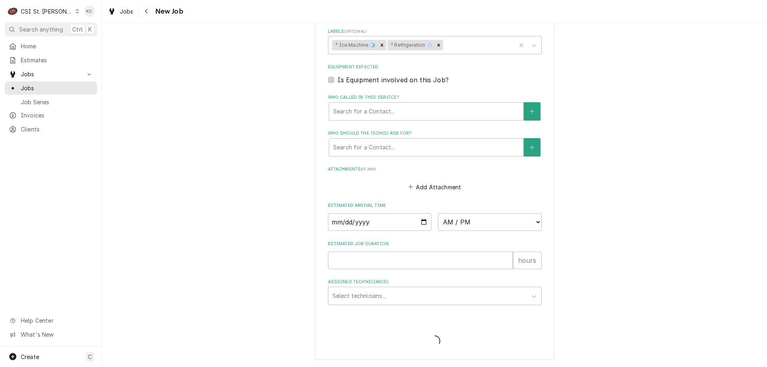
scroll to position [582, 0]
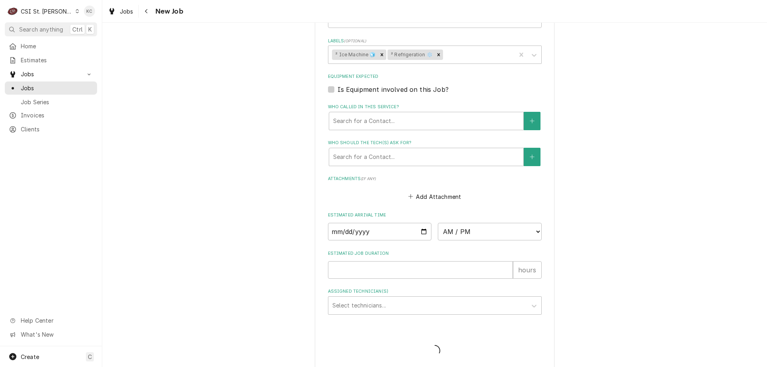
type textarea "x"
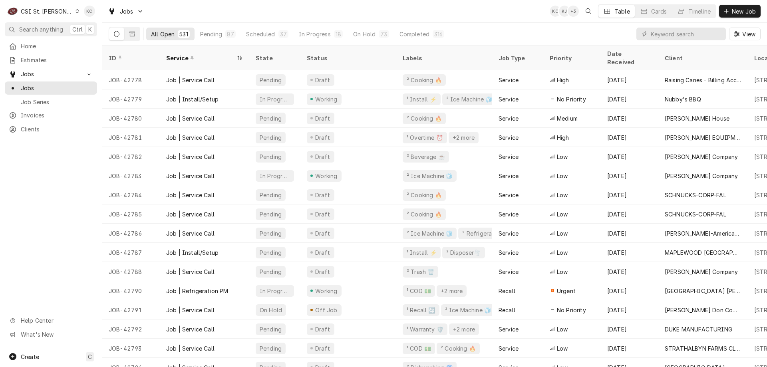
click at [582, 32] on div "All Open 531 Pending 87 Scheduled 37 In Progress 18 On Hold 73 Completed 316 Vi…" at bounding box center [435, 34] width 652 height 22
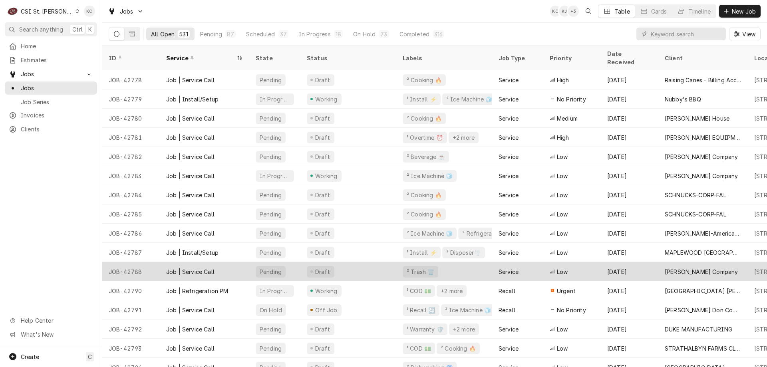
click at [676, 267] on div "[PERSON_NAME] Company" at bounding box center [700, 271] width 73 height 8
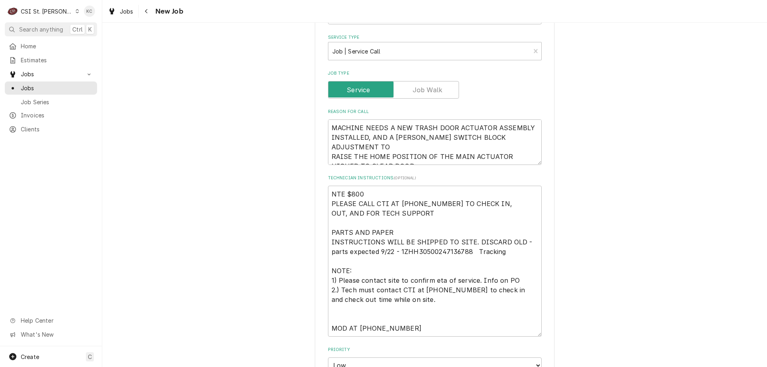
scroll to position [439, 0]
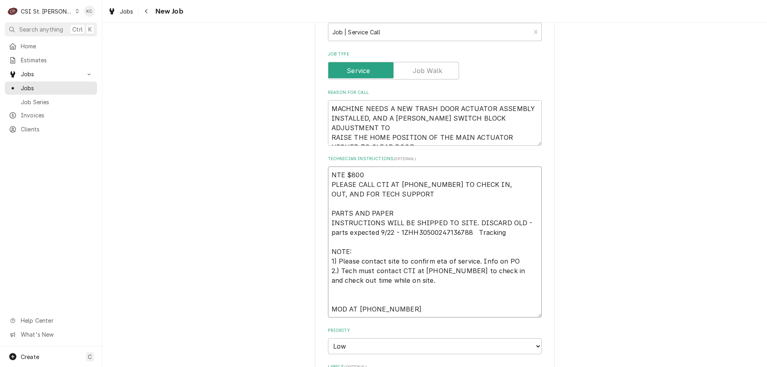
click at [329, 173] on textarea "NTE $800 PLEASE CALL CTI AT [PHONE_NUMBER] TO CHECK IN, OUT, AND FOR TECH SUPPO…" at bounding box center [435, 241] width 214 height 151
type textarea "x"
type textarea "NTE $800 PLEASE CALL CTI AT [PHONE_NUMBER] TO CHECK IN, OUT, AND FOR TECH SUPPO…"
type textarea "x"
type textarea "NTE $800 PLEASE CALL CTI AT [PHONE_NUMBER] TO CHECK IN, OUT, AND FOR TECH SUPPO…"
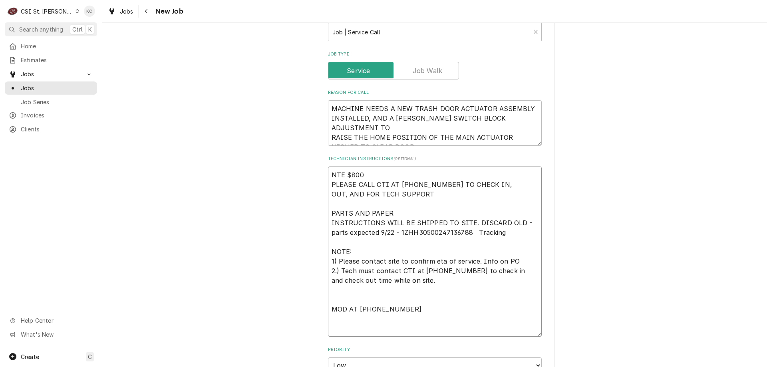
type textarea "x"
type textarea "9 NTE $800 PLEASE CALL CTI AT [PHONE_NUMBER] TO CHECK IN, OUT, AND FOR TECH SUP…"
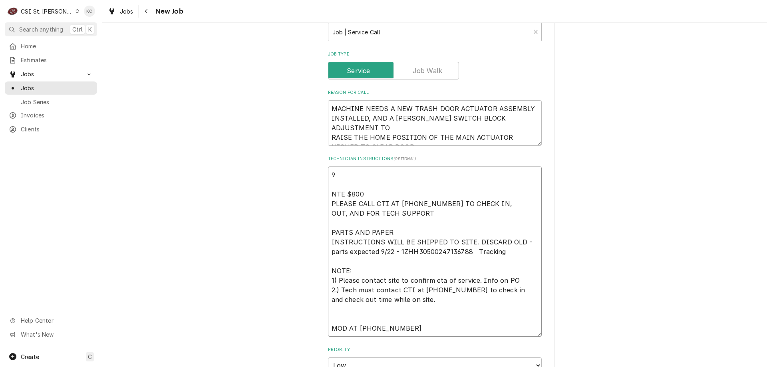
type textarea "x"
type textarea "9/ NTE $800 PLEASE CALL CTI AT [PHONE_NUMBER] TO CHECK IN, OUT, AND FOR TECH SU…"
type textarea "x"
type textarea "9/2 NTE $800 PLEASE CALL CTI AT [PHONE_NUMBER] TO CHECK IN, OUT, AND FOR TECH S…"
type textarea "x"
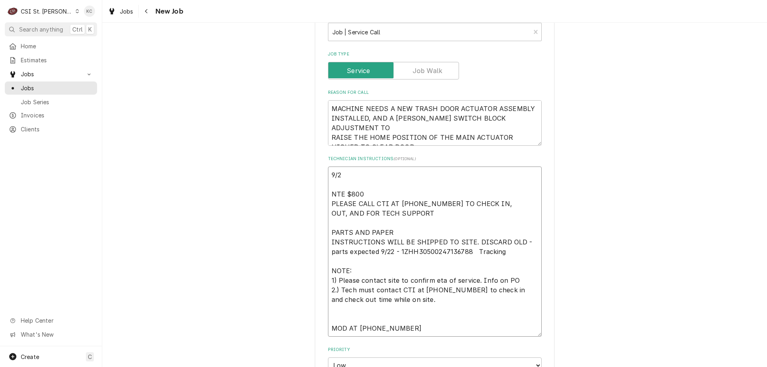
type textarea "9/22 NTE $800 PLEASE CALL CTI AT (612) 230-2209 TO CHECK IN, OUT, AND FOR TECH …"
type textarea "x"
type textarea "9/22 NTE $800 PLEASE CALL CTI AT (612) 230-2209 TO CHECK IN, OUT, AND FOR TECH …"
type textarea "x"
type textarea "9/22 - NTE $800 PLEASE CALL CTI AT (612) 230-2209 TO CHECK IN, OUT, AND FOR TEC…"
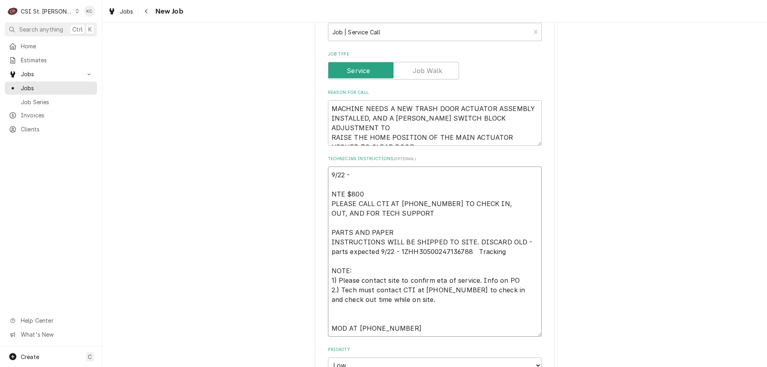
type textarea "x"
type textarea "9/22 - NTE $800 PLEASE CALL CTI AT (612) 230-2209 TO CHECK IN, OUT, AND FOR TEC…"
type textarea "x"
type textarea "9/22 - NTE $800 PLEASE CALL CTI AT (612) 230-2209 TO CHECK IN, OUT, AND FOR TEC…"
type textarea "x"
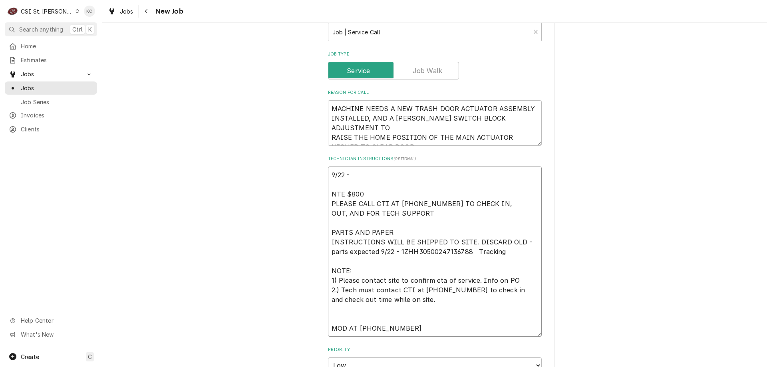
type textarea "9/22 - K NTE $800 PLEASE CALL CTI AT (612) 230-2209 TO CHECK IN, OUT, AND FOR T…"
type textarea "x"
type textarea "9/22 - Ke NTE $800 PLEASE CALL CTI AT (612) 230-2209 TO CHECK IN, OUT, AND FOR …"
type textarea "x"
type textarea "9/22 - Kel NTE $800 PLEASE CALL CTI AT (612) 230-2209 TO CHECK IN, OUT, AND FOR…"
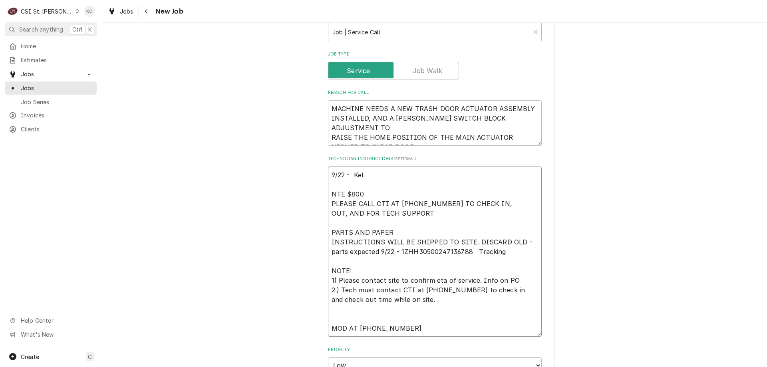
type textarea "x"
type textarea "9/22 - Kell NTE $800 PLEASE CALL CTI AT (612) 230-2209 TO CHECK IN, OUT, AND FO…"
type textarea "x"
type textarea "9/22 - Kelly NTE $800 PLEASE CALL CTI AT (612) 230-2209 TO CHECK IN, OUT, AND F…"
type textarea "x"
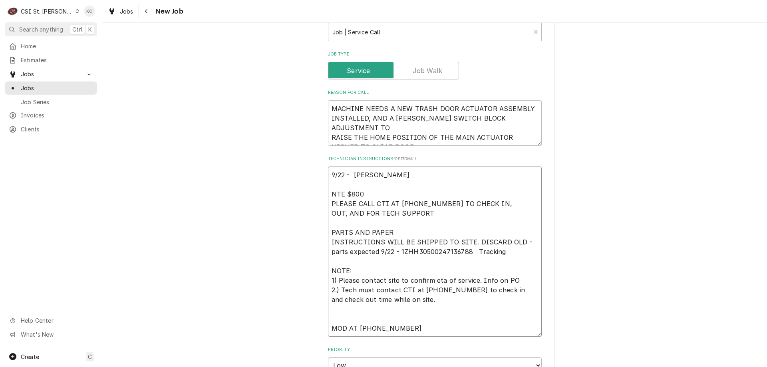
type textarea "9/22 - Kelly NTE $800 PLEASE CALL CTI AT (612) 230-2209 TO CHECK IN, OUT, AND F…"
type textarea "x"
type textarea "9/22 - Kelly - NTE $800 PLEASE CALL CTI AT (612) 230-2209 TO CHECK IN, OUT, AND…"
type textarea "x"
type textarea "9/22 - Kelly - NTE $800 PLEASE CALL CTI AT (612) 230-2209 TO CHECK IN, OUT, AND…"
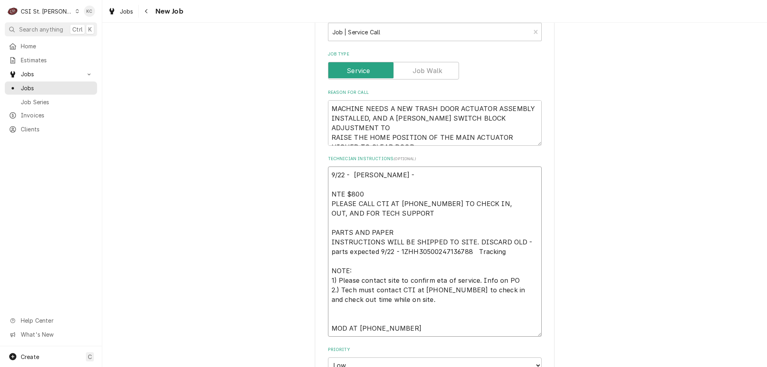
type textarea "x"
type textarea "9/22 - Kelly - P NTE $800 PLEASE CALL CTI AT (612) 230-2209 TO CHECK IN, OUT, A…"
type textarea "x"
type textarea "9/22 - Kelly - Pa NTE $800 PLEASE CALL CTI AT (612) 230-2209 TO CHECK IN, OUT, …"
type textarea "x"
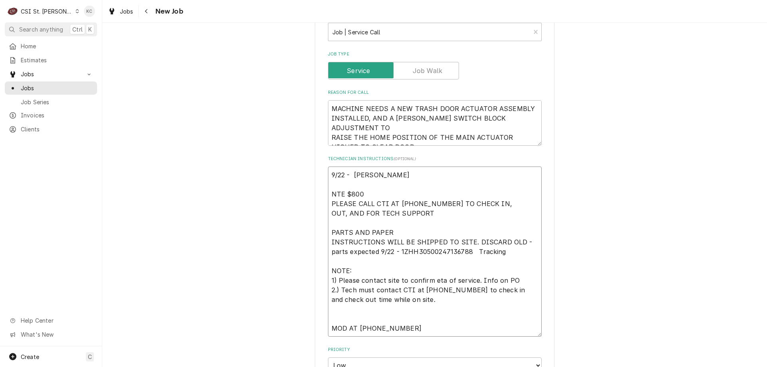
type textarea "9/22 - Kelly - Par NTE $800 PLEASE CALL CTI AT (612) 230-2209 TO CHECK IN, OUT,…"
type textarea "x"
type textarea "9/22 - Kelly - Part NTE $800 PLEASE CALL CTI AT (612) 230-2209 TO CHECK IN, OUT…"
type textarea "x"
type textarea "9/22 - Kelly - Part NTE $800 PLEASE CALL CTI AT (612) 230-2209 TO CHECK IN, OUT…"
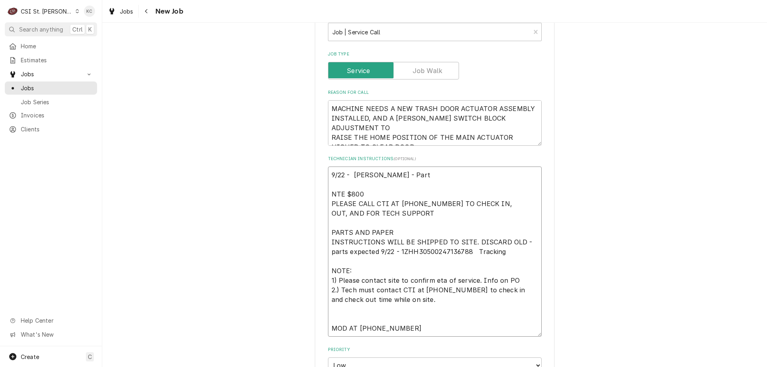
type textarea "x"
type textarea "9/22 - Kelly - Part h NTE $800 PLEASE CALL CTI AT (612) 230-2209 TO CHECK IN, O…"
type textarea "x"
type textarea "9/22 - Kelly - Part ha NTE $800 PLEASE CALL CTI AT (612) 230-2209 TO CHECK IN, …"
type textarea "x"
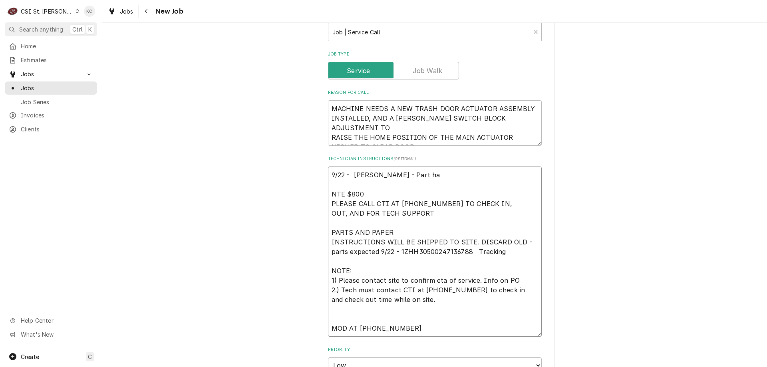
type textarea "9/22 - Kelly - Part has NTE $800 PLEASE CALL CTI AT (612) 230-2209 TO CHECK IN,…"
type textarea "x"
type textarea "9/22 - Kelly - Part has NTE $800 PLEASE CALL CTI AT (612) 230-2209 TO CHECK IN,…"
type textarea "x"
type textarea "9/22 - Kelly - Part has b NTE $800 PLEASE CALL CTI AT (612) 230-2209 TO CHECK I…"
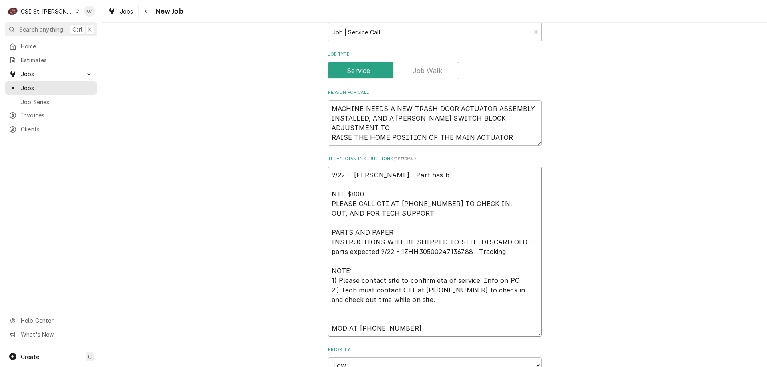
type textarea "x"
type textarea "9/22 - Kelly - Part has be NTE $800 PLEASE CALL CTI AT (612) 230-2209 TO CHECK …"
type textarea "x"
type textarea "9/22 - Kelly - Part has bee NTE $800 PLEASE CALL CTI AT (612) 230-2209 TO CHECK…"
type textarea "x"
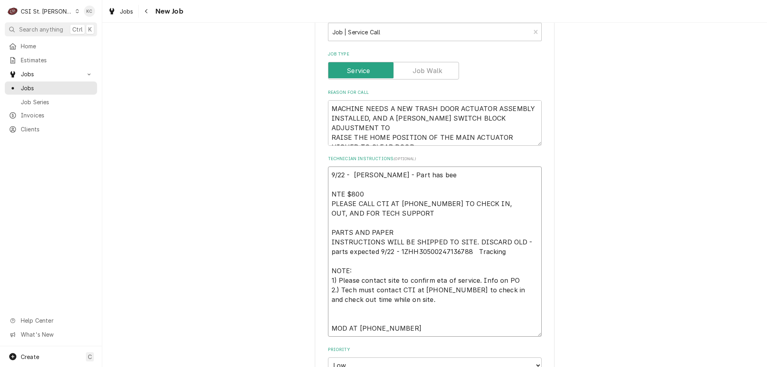
type textarea "9/22 - Kelly - Part has been NTE $800 PLEASE CALL CTI AT (612) 230-2209 TO CHEC…"
type textarea "x"
type textarea "9/22 - Kelly - Part has been NTE $800 PLEASE CALL CTI AT (612) 230-2209 TO CHEC…"
type textarea "x"
type textarea "9/22 - Kelly - Part has been d NTE $800 PLEASE CALL CTI AT (612) 230-2209 TO CH…"
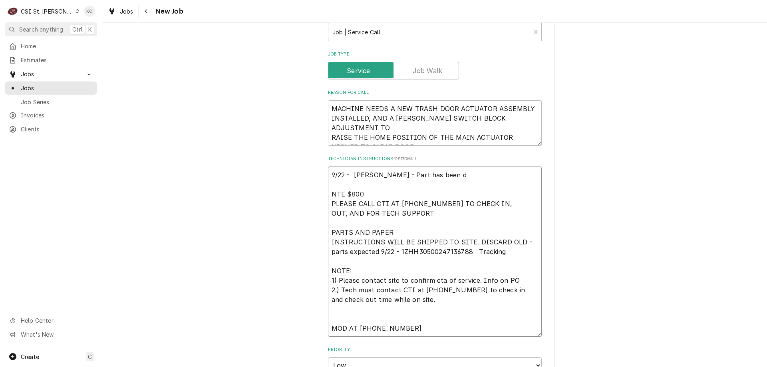
type textarea "x"
type textarea "9/22 - Kelly - Part has been de NTE $800 PLEASE CALL CTI AT (612) 230-2209 TO C…"
type textarea "x"
type textarea "9/22 - Kelly - Part has been del NTE $800 PLEASE CALL CTI AT (612) 230-2209 TO …"
type textarea "x"
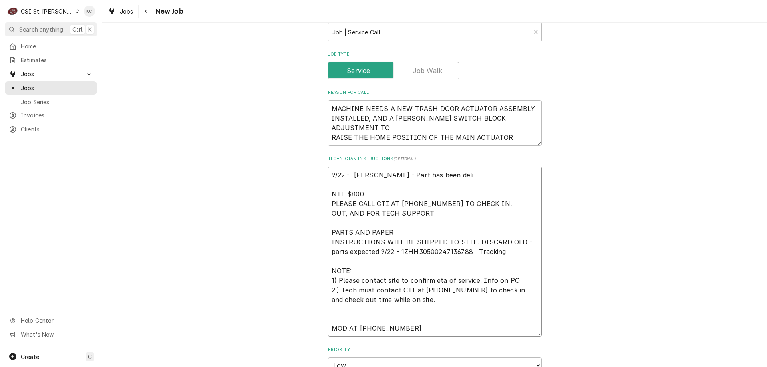
type textarea "9/22 - Kelly - Part has been deliv NTE $800 PLEASE CALL CTI AT (612) 230-2209 T…"
type textarea "x"
type textarea "9/22 - Kelly - Part has been delive NTE $800 PLEASE CALL CTI AT (612) 230-2209 …"
type textarea "x"
type textarea "9/22 - Kelly - Part has been deliver NTE $800 PLEASE CALL CTI AT (612) 230-2209…"
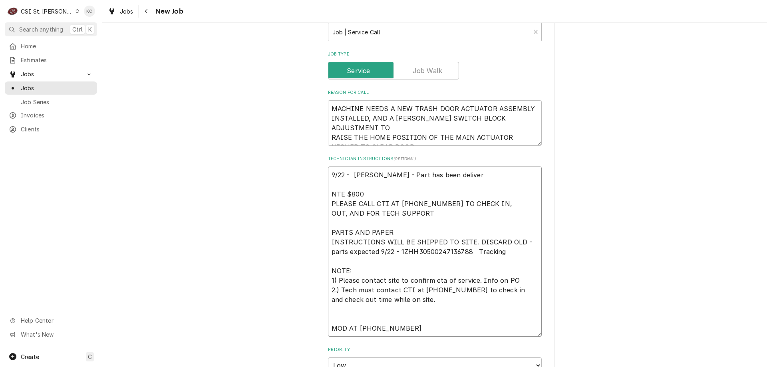
type textarea "x"
type textarea "9/22 - Kelly - Part has been delivere NTE $800 PLEASE CALL CTI AT (612) 230-220…"
type textarea "x"
type textarea "9/22 - Kelly - Part has been delivered NTE $800 PLEASE CALL CTI AT (612) 230-22…"
type textarea "x"
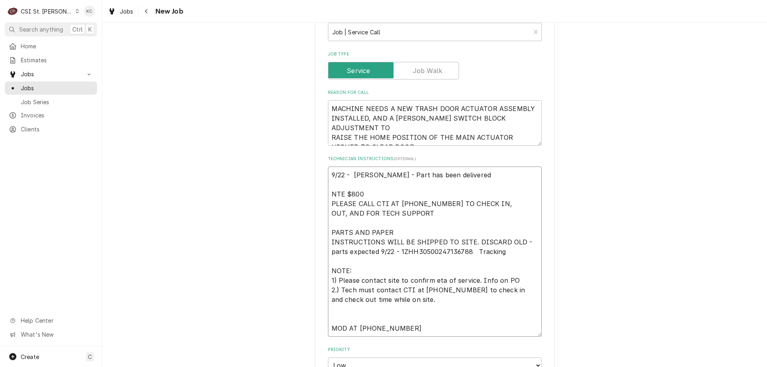
type textarea "9/22 - Kelly - Part has been delivered t NTE $800 PLEASE CALL CTI AT (612) 230-…"
type textarea "x"
type textarea "9/22 - Kelly - Part has been delivered to NTE $800 PLEASE CALL CTI AT (612) 230…"
type textarea "x"
type textarea "9/22 - Kelly - Part has been delivered to NTE $800 PLEASE CALL CTI AT (612) 230…"
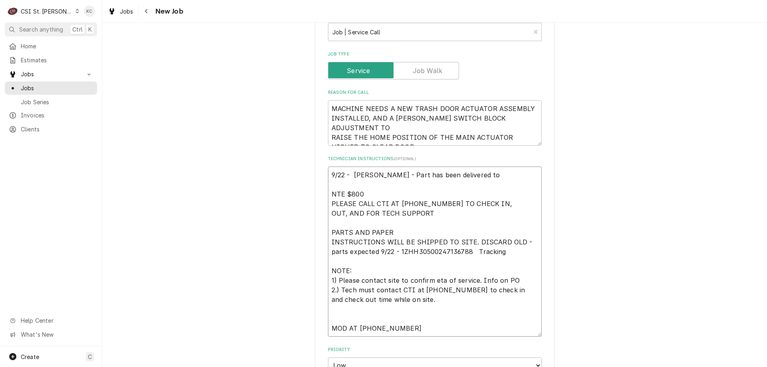
type textarea "x"
type textarea "9/22 - Kelly - Part has been delivered to s NTE $800 PLEASE CALL CTI AT (612) 2…"
type textarea "x"
type textarea "9/22 - Kelly - Part has been delivered to sit NTE $800 PLEASE CALL CTI AT (612)…"
type textarea "x"
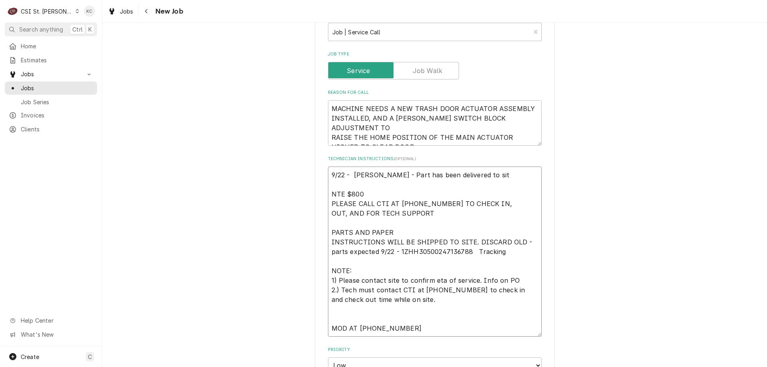
type textarea "9/22 - Kelly - Part has been delivered to site NTE $800 PLEASE CALL CTI AT (612…"
type textarea "x"
type textarea "9/22 - Kelly - Part has been delivered to site NTE $800 PLEASE CALL CTI AT (612…"
type textarea "x"
type textarea "9/22 - Kelly - Part has been delivered to site p NTE $800 PLEASE CALL CTI AT (6…"
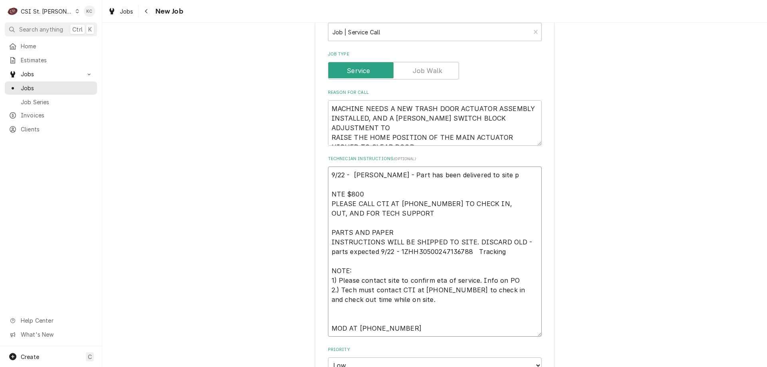
type textarea "x"
type textarea "9/22 - Kelly - Part has been delivered to site pe NTE $800 PLEASE CALL CTI AT (…"
type textarea "x"
type textarea "9/22 - Kelly - Part has been delivered to site per NTE $800 PLEASE CALL CTI AT …"
type textarea "x"
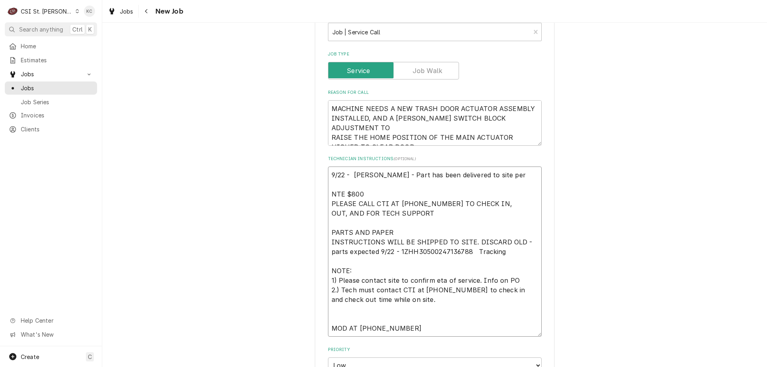
type textarea "9/22 - Kelly - Part has been delivered to site per V NTE $800 PLEASE CALL CTI A…"
type textarea "x"
type textarea "9/22 - Kelly - Part has been delivered to site per Vi NTE $800 PLEASE CALL CTI …"
type textarea "x"
type textarea "9/22 - Kelly - Part has been delivered to site per Viv NTE $800 PLEASE CALL CTI…"
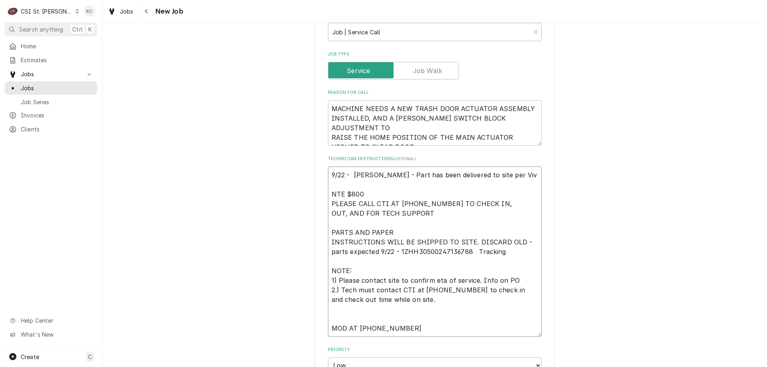
type textarea "x"
type textarea "9/22 - Kelly - Part has been delivered to site per Vivi NTE $800 PLEASE CALL CT…"
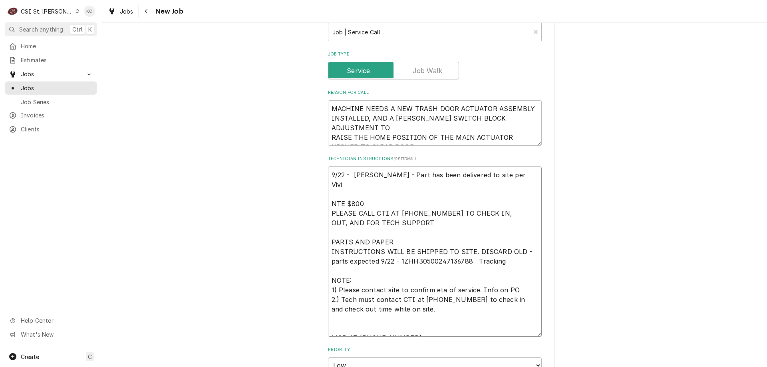
type textarea "x"
type textarea "9/22 - Kelly - Part has been delivered to site per Vivian NTE $800 PLEASE CALL …"
type textarea "x"
type textarea "9/22 - Kelly - Part has been delivered to site per Vivianb NTE $800 PLEASE CALL…"
type textarea "x"
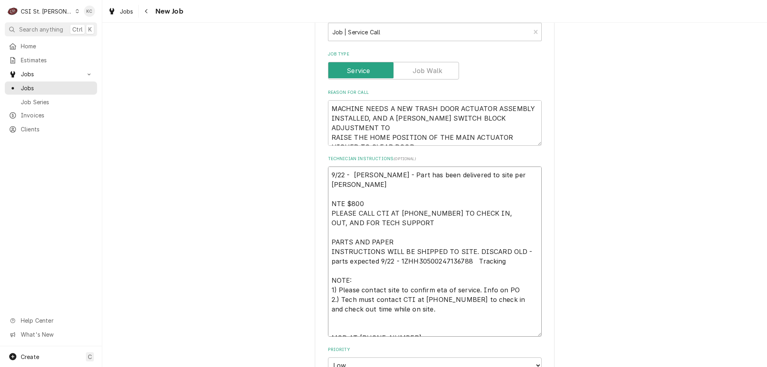
type textarea "9/22 - Kelly - Part has been delivered to site per Vivianb NTE $800 PLEASE CALL…"
type textarea "x"
type textarea "9/22 - Kelly - Part has been delivered to site per Vivianb NTE $800 PLEASE CALL…"
type textarea "x"
type textarea "9/22 - Kelly - Part has been delivered to site per Vivian NTE $800 PLEASE CALL …"
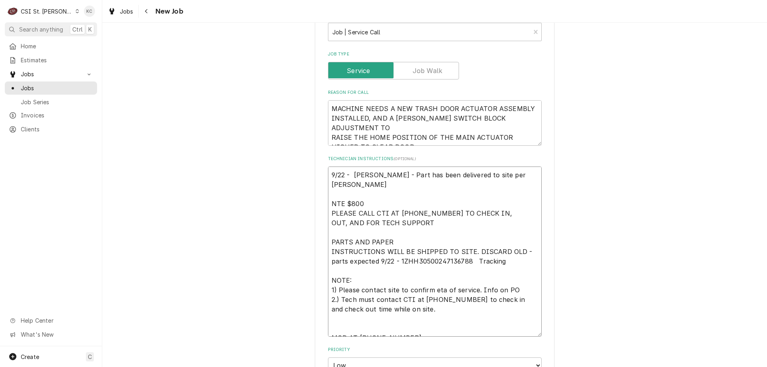
type textarea "x"
type textarea "9/22 - Kelly - Part has been delivered to site per Vivian NTE $800 PLEASE CALL …"
type textarea "x"
type textarea "9/22 - Kelly - Part has been delivered to site per Vivian em NTE $800 PLEASE CA…"
type textarea "x"
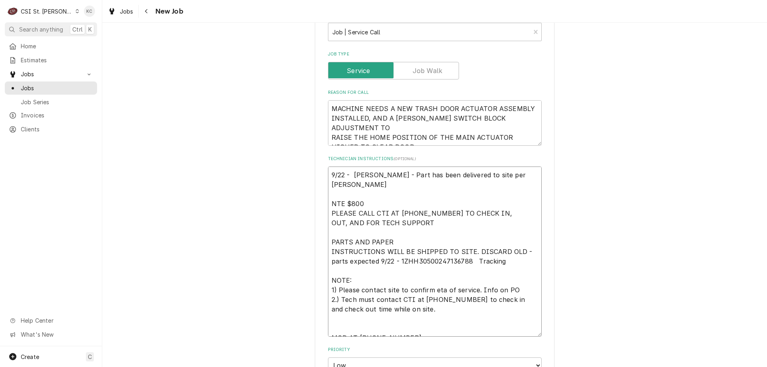
type textarea "9/22 - Kelly - Part has been delivered to site per Vivian ema NTE $800 PLEASE C…"
type textarea "x"
type textarea "9/22 - Kelly - Part has been delivered to site per Vivian emai NTE $800 PLEASE …"
type textarea "x"
type textarea "9/22 - Kelly - Part has been delivered to site per Vivian email NTE $800 PLEASE…"
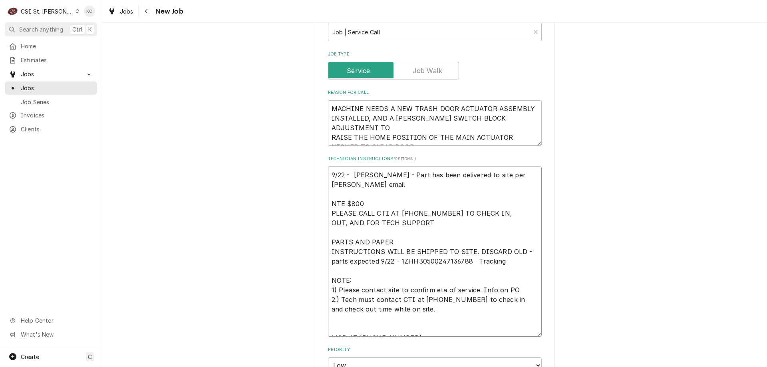
type textarea "x"
type textarea "9/22 - Kelly - Part has been delivered to site per Vivian email NTE $800 PLEASE…"
type textarea "x"
type textarea "9/22 - Kelly - Part has been delivered to site per Vivian email NTE $800 PLEASE…"
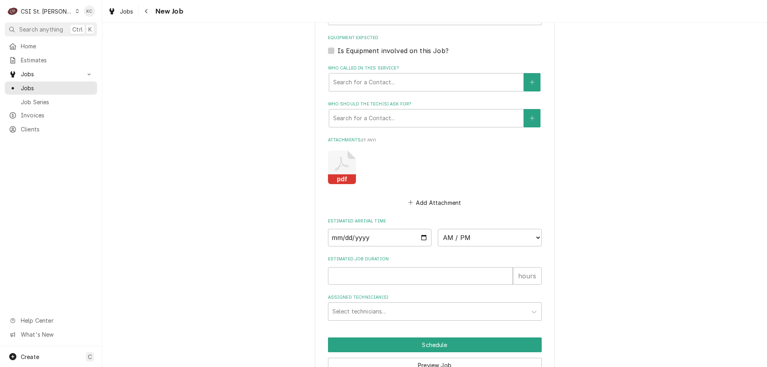
scroll to position [866, 0]
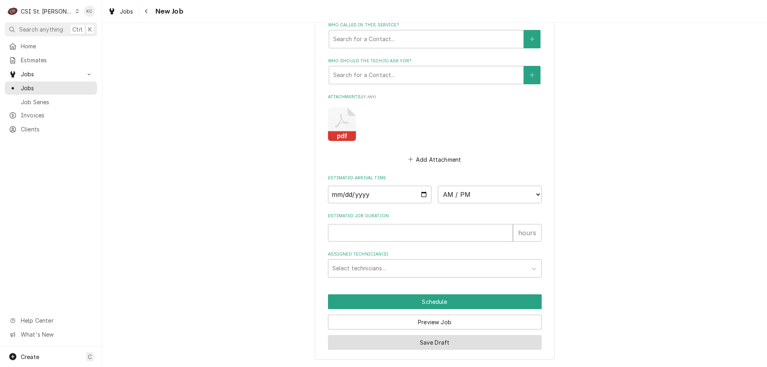
click at [480, 339] on button "Save Draft" at bounding box center [435, 342] width 214 height 15
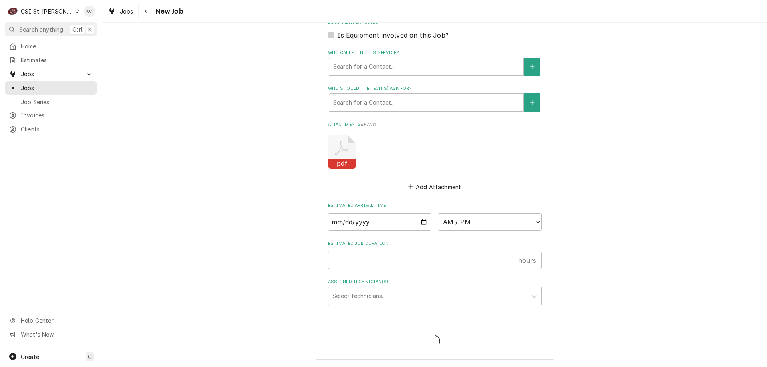
type textarea "x"
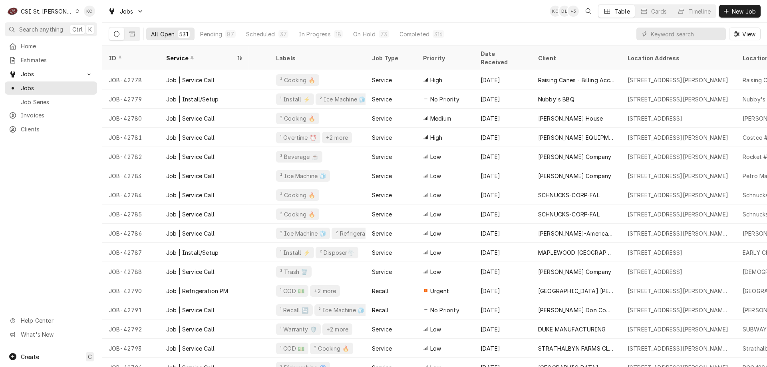
scroll to position [0, 164]
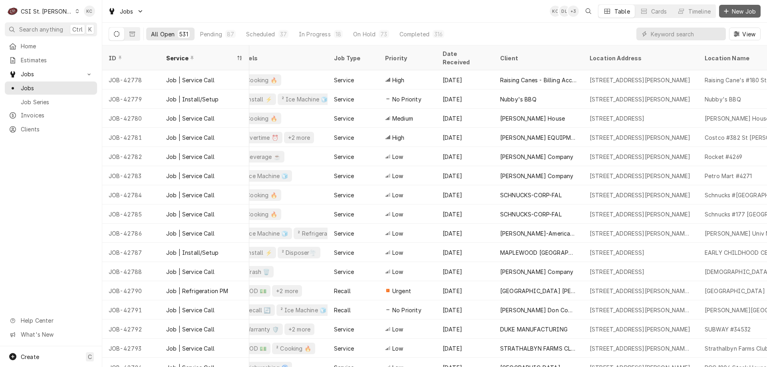
click at [740, 8] on span "New Job" at bounding box center [743, 11] width 27 height 8
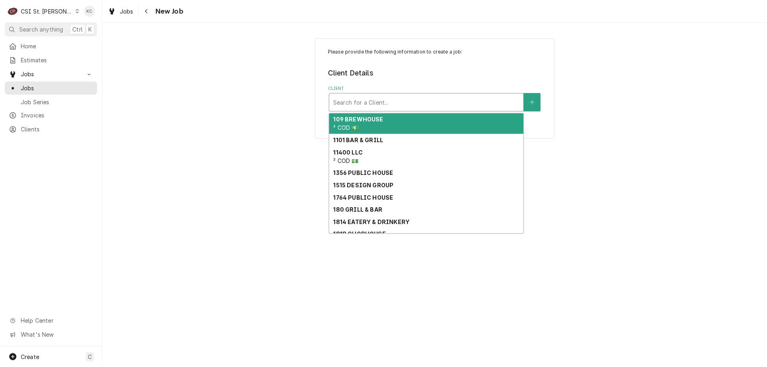
click at [410, 100] on div "Client" at bounding box center [426, 102] width 186 height 14
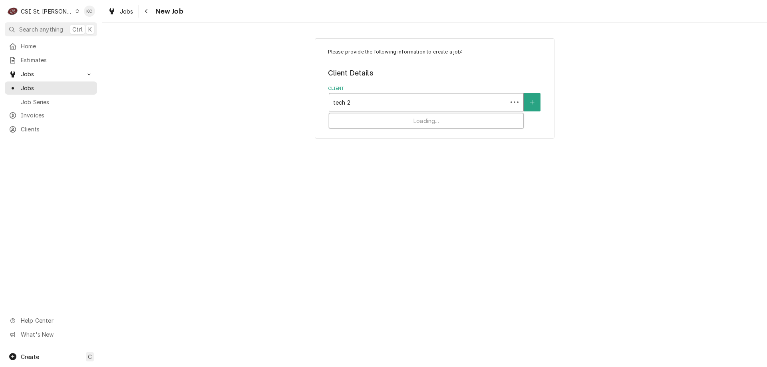
type input "tech 24"
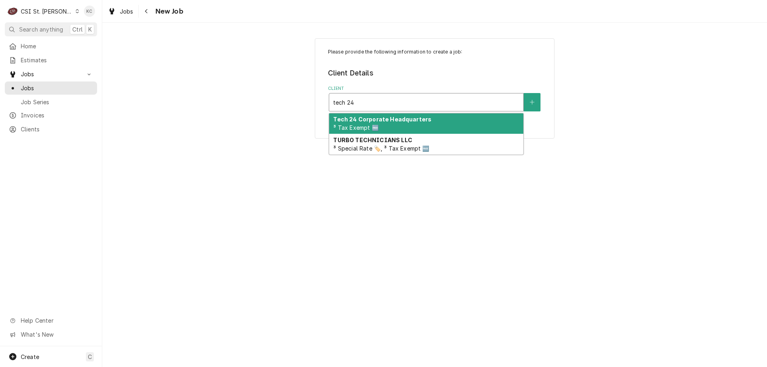
click at [402, 121] on strong "Tech 24 Corporate Headquarters" at bounding box center [382, 119] width 98 height 7
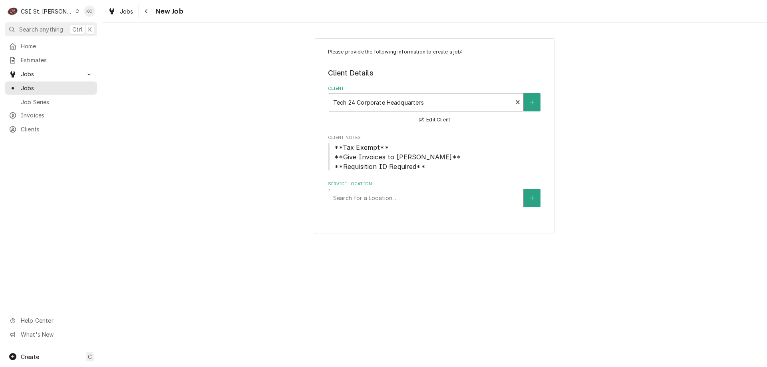
click at [396, 196] on div "Service Location" at bounding box center [426, 198] width 186 height 14
type input "2208"
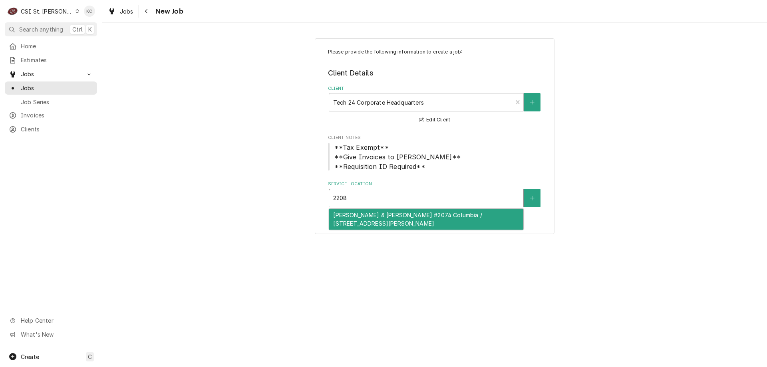
click at [400, 214] on div "[PERSON_NAME] & [PERSON_NAME] #2074 Columbia / [STREET_ADDRESS][PERSON_NAME]" at bounding box center [426, 219] width 194 height 21
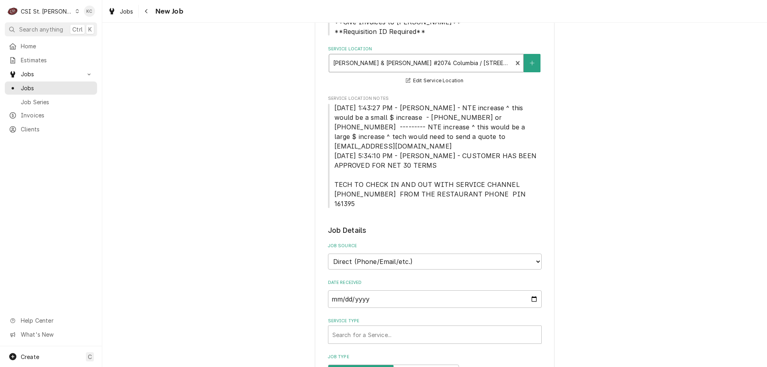
scroll to position [160, 0]
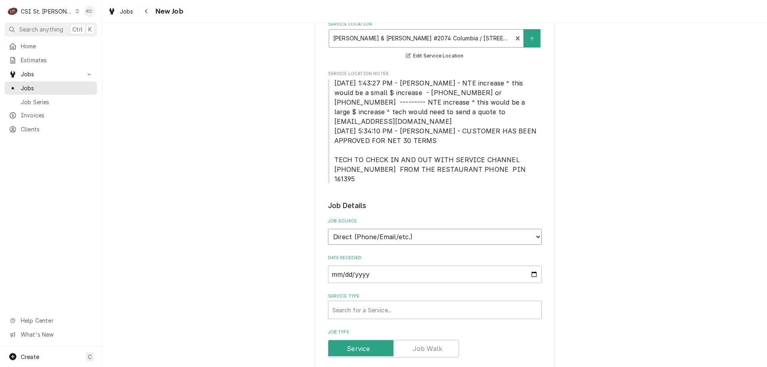
click at [429, 229] on select "Direct (Phone/Email/etc.) Service Channel Corrigo Ecotrak Other" at bounding box center [435, 237] width 214 height 16
select select "100"
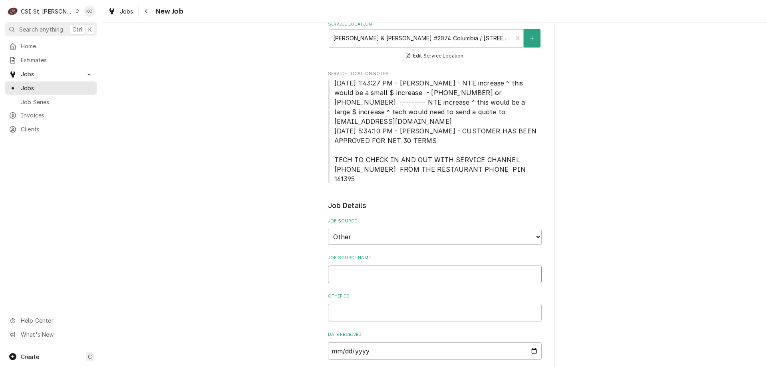
click at [408, 265] on input "Job Source Name" at bounding box center [435, 274] width 214 height 18
type textarea "x"
type input "M"
type textarea "x"
type input "My"
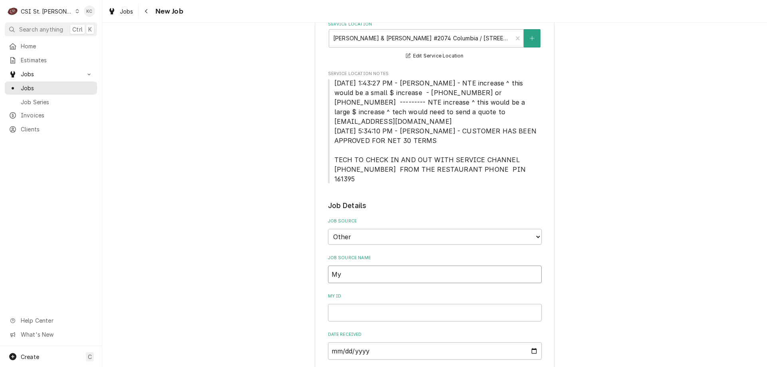
type textarea "x"
type input "Myt"
type textarea "x"
type input "Myte"
type textarea "x"
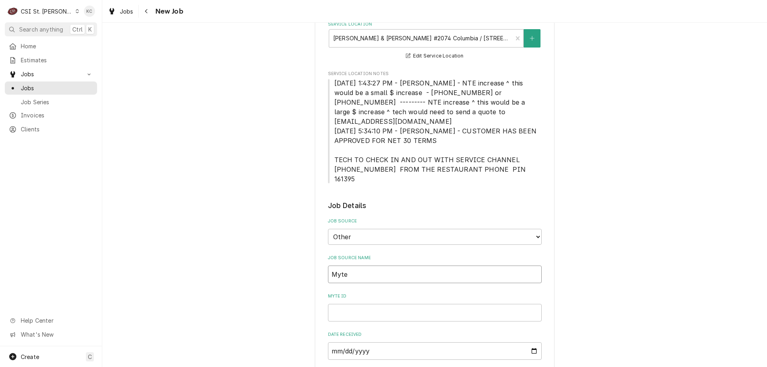
type input "Mytec"
type textarea "x"
type input "Mytech"
type textarea "x"
type input "Mytech2"
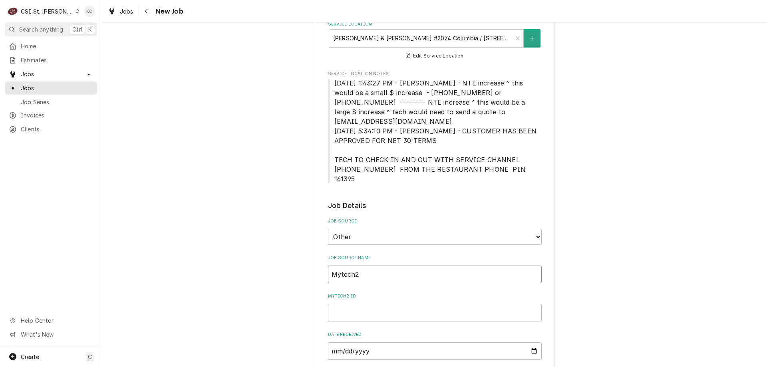
type textarea "x"
type input "Mytech24"
type textarea "x"
type input "Mytech24"
type textarea "x"
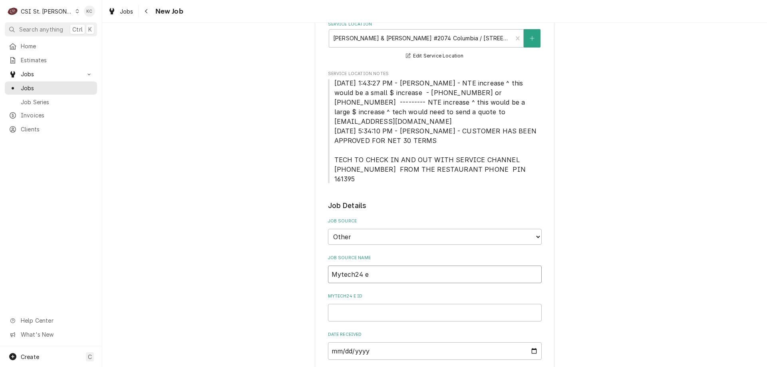
type input "Mytech24 em"
type textarea "x"
type input "Mytech24 ema"
type textarea "x"
type input "Mytech24 emai"
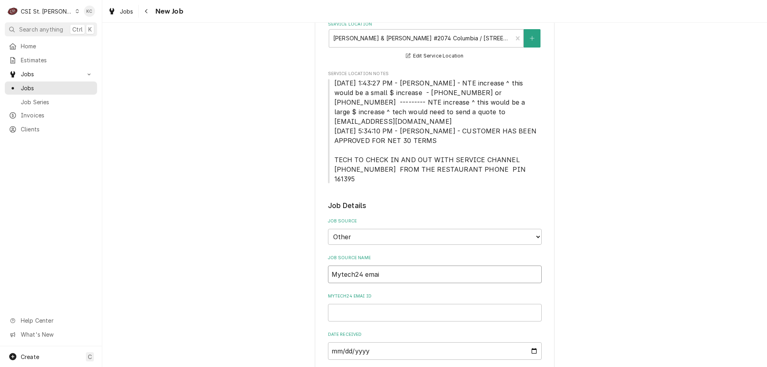
type textarea "x"
type input "Mytech24 email"
type textarea "x"
type input "Mytech24 email"
type textarea "x"
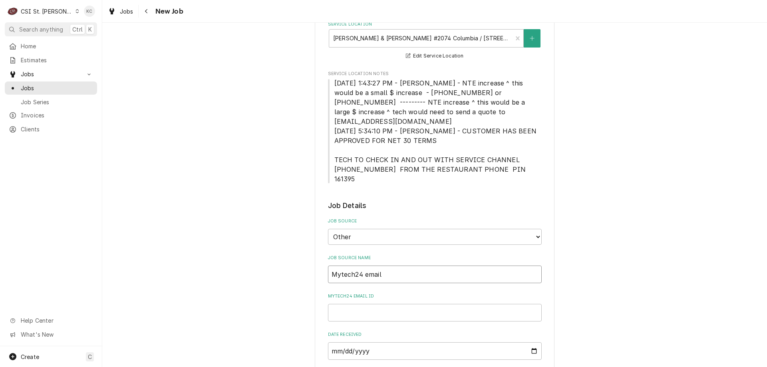
type input "Mytech24 email"
click at [359, 304] on input "Mytech24 email ID" at bounding box center [435, 313] width 214 height 18
paste input "322888382"
type textarea "x"
type input "322888382"
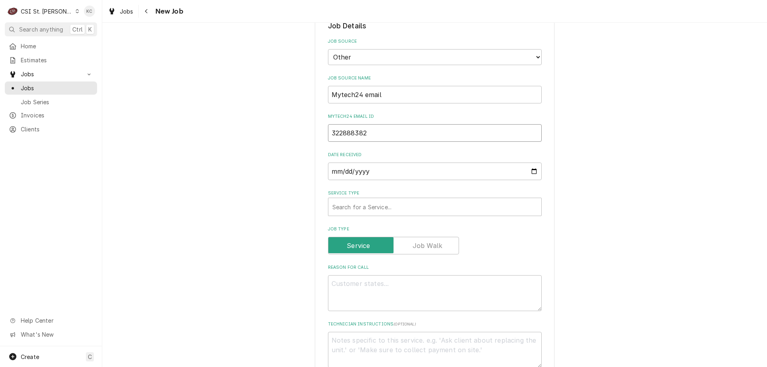
type textarea "x"
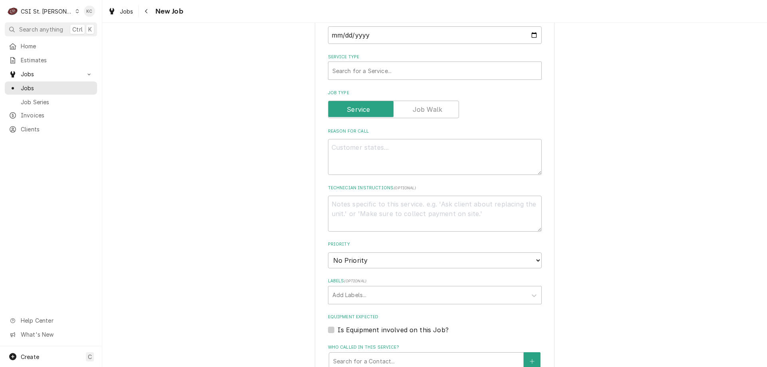
scroll to position [479, 0]
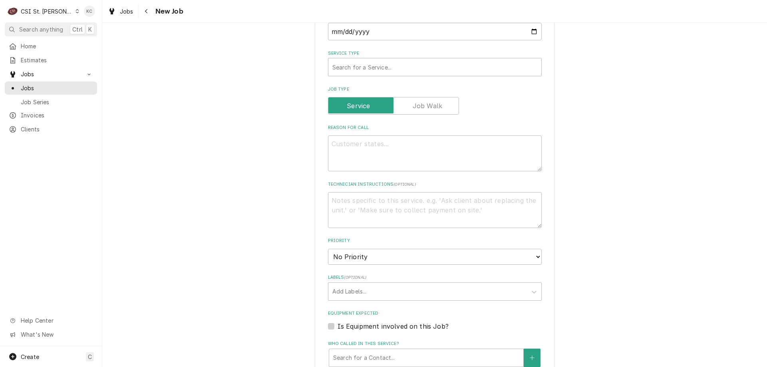
type input "322888382"
click at [390, 135] on textarea "Reason For Call" at bounding box center [435, 153] width 214 height 36
click at [355, 192] on textarea "Technician Instructions ( optional )" at bounding box center [435, 210] width 214 height 36
type textarea "x"
type textarea "N"
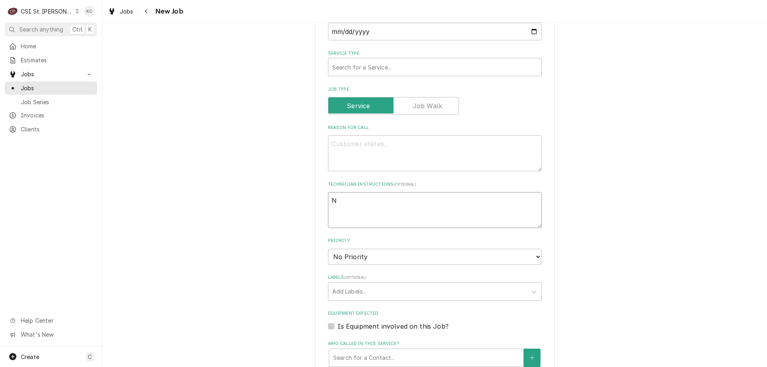
type textarea "x"
type textarea "NT"
type textarea "x"
type textarea "NTE"
type textarea "x"
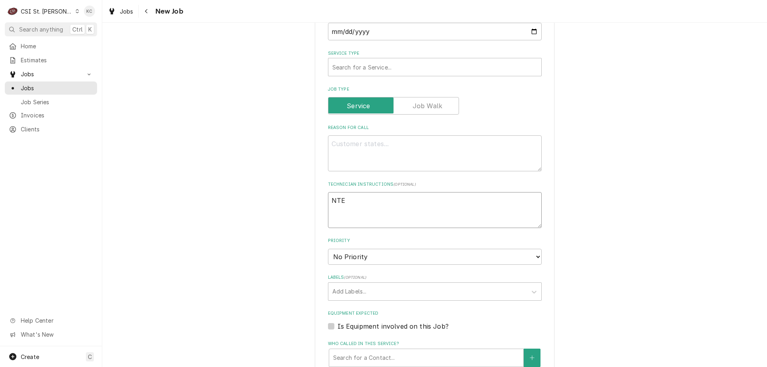
type textarea "NTE"
type textarea "x"
type textarea "NTE $"
type textarea "x"
type textarea "NTE $7"
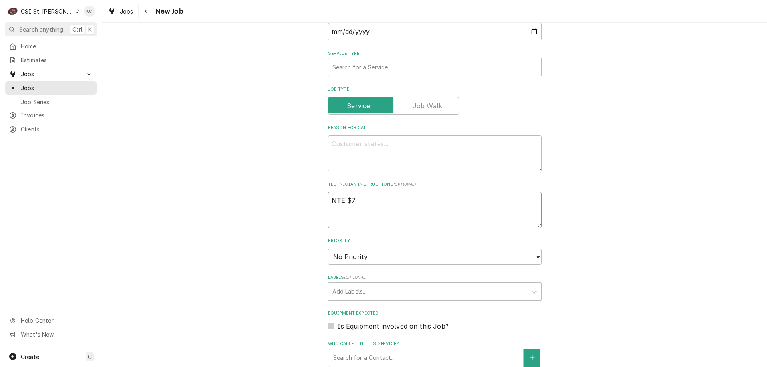
type textarea "x"
type textarea "NTE $75"
type textarea "x"
type textarea "NTE $750"
type textarea "x"
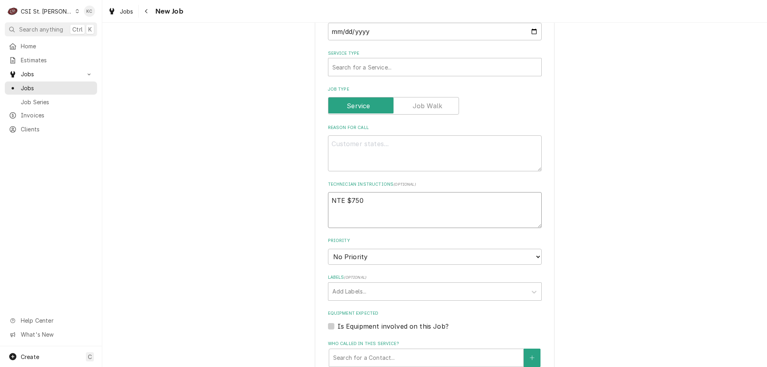
type textarea "NTE $750"
type textarea "x"
type textarea "NTE $750"
type textarea "x"
type textarea "NTE $750 G"
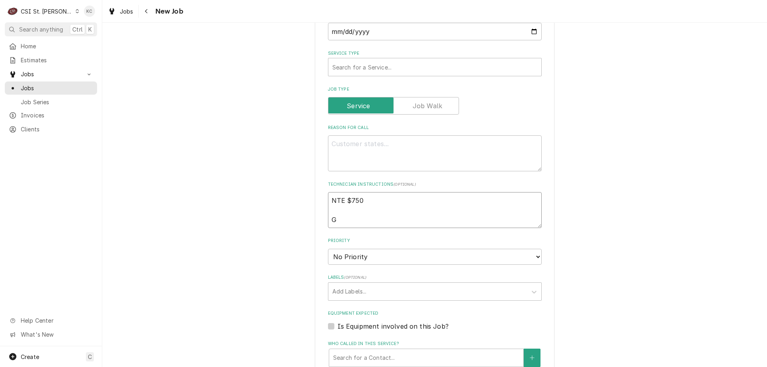
type textarea "x"
type textarea "NTE $750 GE"
type textarea "x"
type textarea "NTE $750 GE"
type textarea "x"
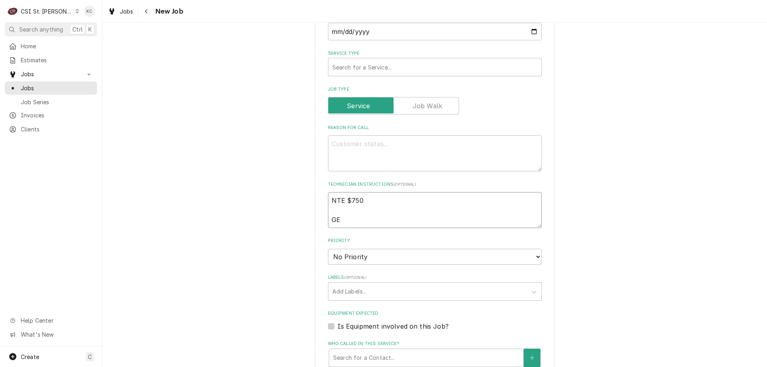
type textarea "NTE $750 GE s"
type textarea "x"
type textarea "NTE $750 GE se"
type textarea "x"
type textarea "NTE $750 GE ser"
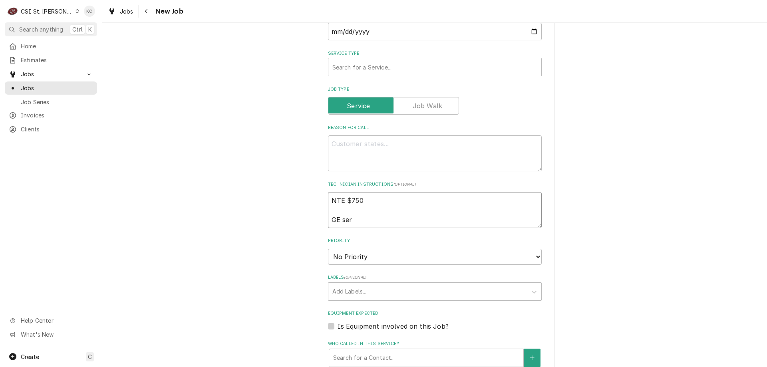
type textarea "x"
type textarea "NTE $750 GE seri"
type textarea "x"
type textarea "NTE $750 GE ser"
type textarea "x"
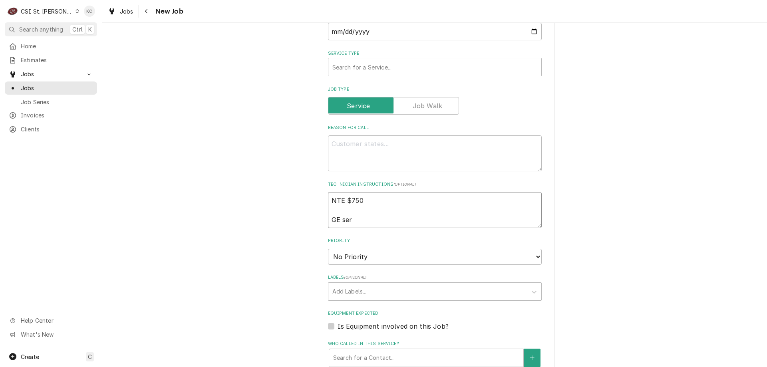
type textarea "NTE $750 GE serv"
type textarea "x"
type textarea "NTE $750 GE servi"
type textarea "x"
type textarea "NTE $750 GE servic"
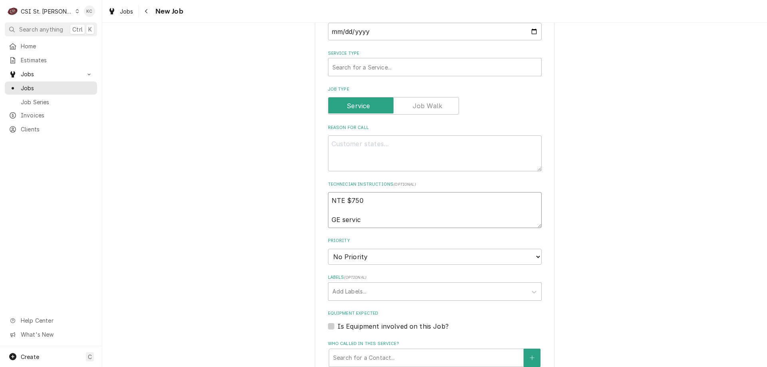
type textarea "x"
type textarea "NTE $750 GE service"
type textarea "x"
type textarea "NTE $750 GE service"
type textarea "x"
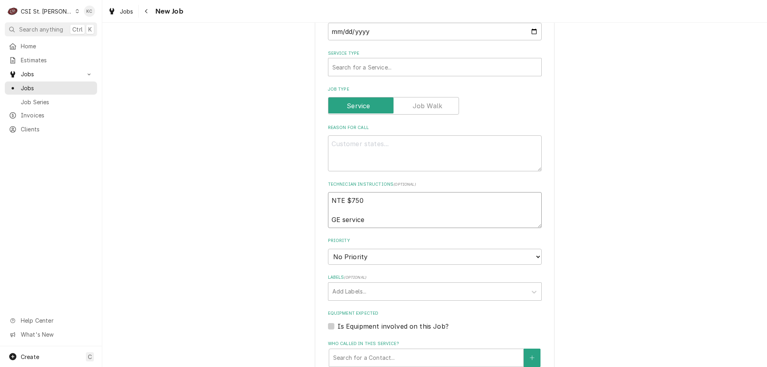
type textarea "NTE $750 GE service o"
type textarea "x"
type textarea "NTE $750 GE service or"
type textarea "x"
type textarea "NTE $750 GE service ord"
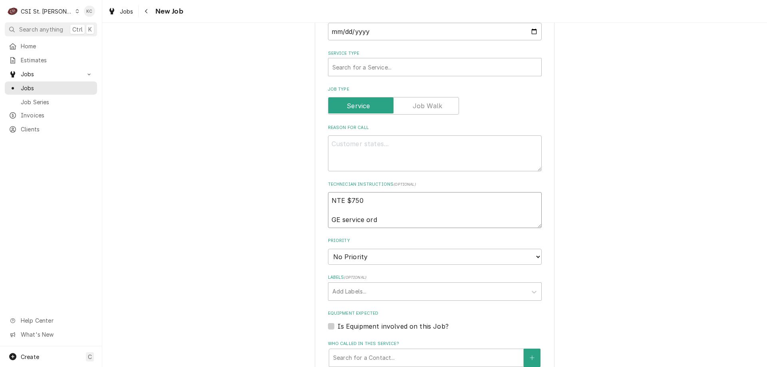
type textarea "x"
type textarea "NTE $750 GE service orde"
type textarea "x"
type textarea "NTE $750 GE service order"
type textarea "x"
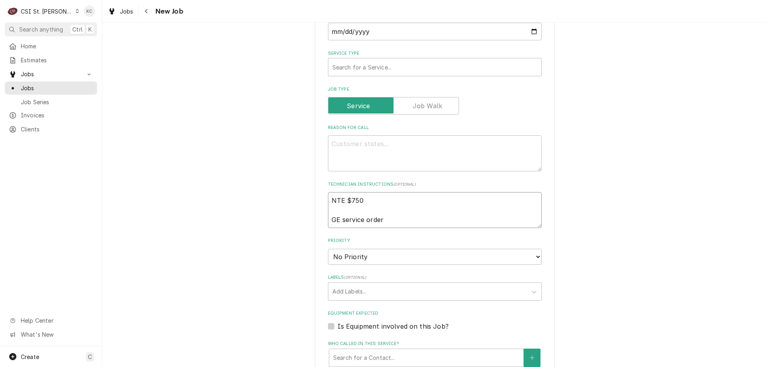
type textarea "NTE $750 GE service order"
type textarea "x"
type textarea "NTE $750 GE service order G"
type textarea "x"
type textarea "NTE $750 GE service order G3"
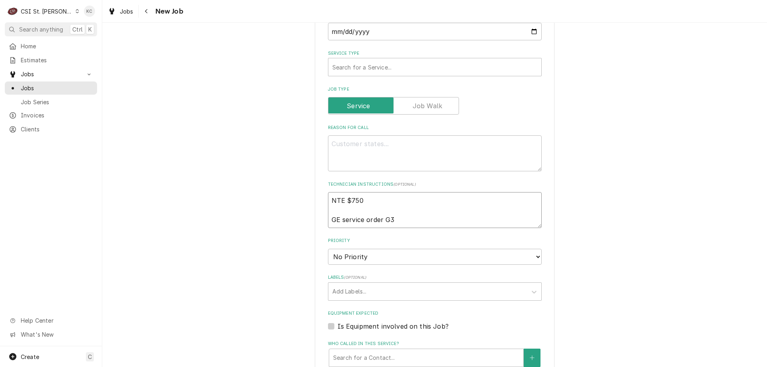
type textarea "x"
type textarea "NTE $750 GE service order G37"
type textarea "x"
type textarea "NTE $750 GE service order G375"
type textarea "x"
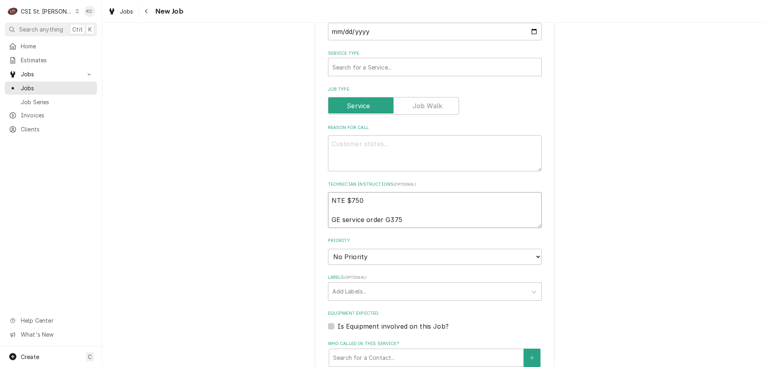
type textarea "NTE $750 GE service order G3751"
type textarea "x"
type textarea "NTE $750 GE service order G37518"
type textarea "x"
type textarea "NTE $750 GE service order G37518"
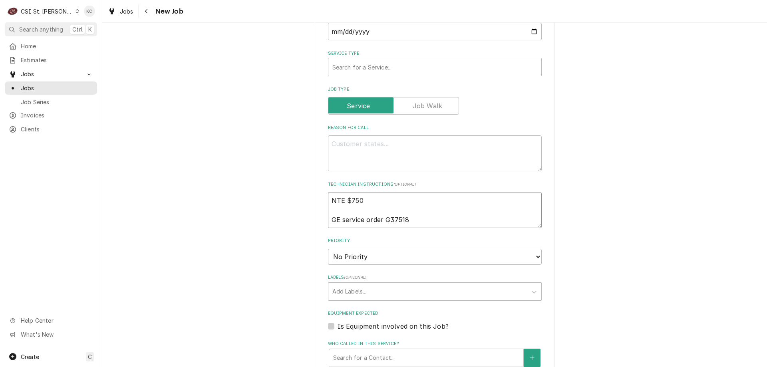
click at [412, 204] on textarea "NTE $750 GE service order G37518" at bounding box center [435, 210] width 214 height 36
type textarea "x"
type textarea "NTE $750 GE service order G37518"
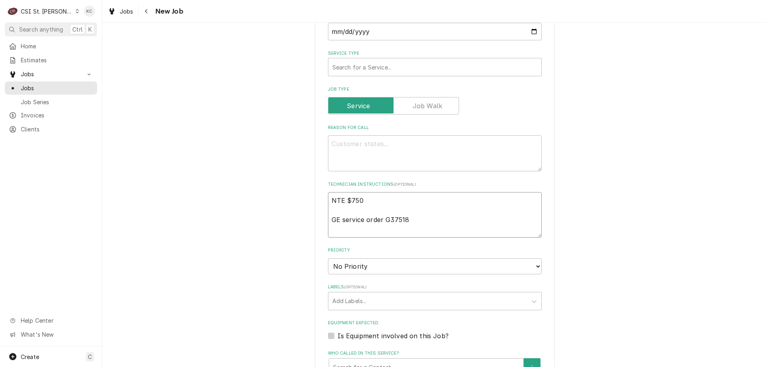
type textarea "x"
type textarea "NTE $750 GE service order G37518"
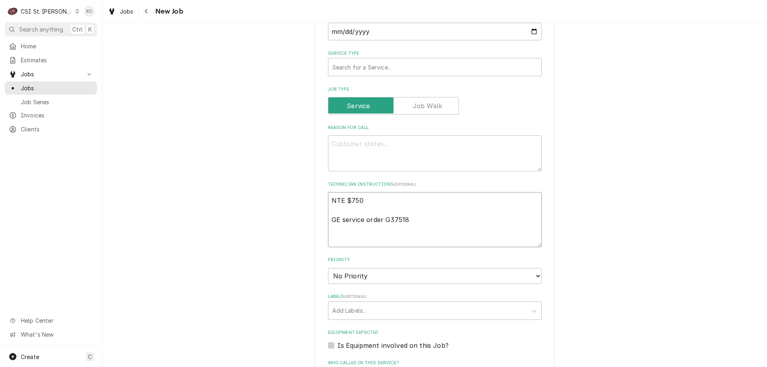
paste textarea "Cafe Equipment PM - 2x per year - Service Window -Spring and Fall (Spring servi…"
type textarea "x"
type textarea "NTE $750 GE service order G37518 Cafe Equipment PM - 2x per year - Service Wind…"
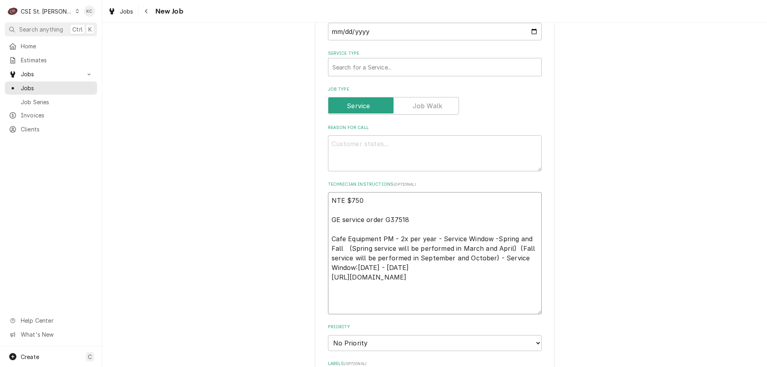
type textarea "x"
type textarea "NTE $750 GE service order G37518 Cafe Equipment PM - 2x per year - Service Wind…"
click at [365, 135] on textarea "Reason For Call" at bounding box center [435, 153] width 214 height 36
paste textarea "2025 Fall PMs"
type textarea "x"
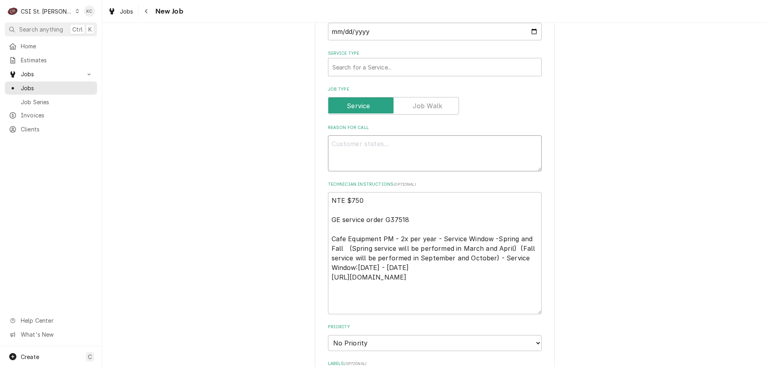
type textarea "2025 Fall PMs"
type textarea "x"
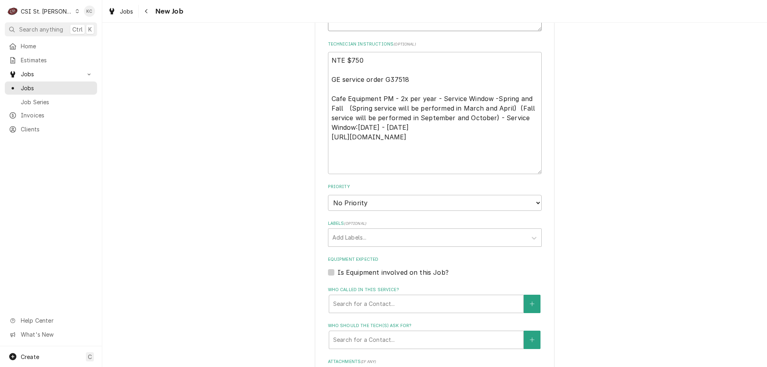
scroll to position [679, 0]
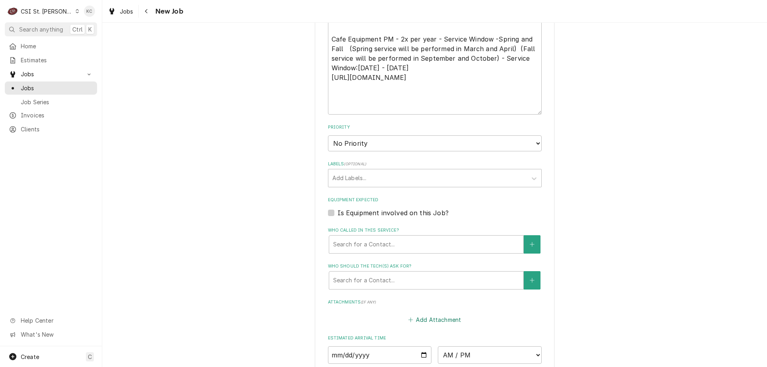
type textarea "2025 Fall PMs"
click at [422, 314] on button "Add Attachment" at bounding box center [434, 319] width 56 height 11
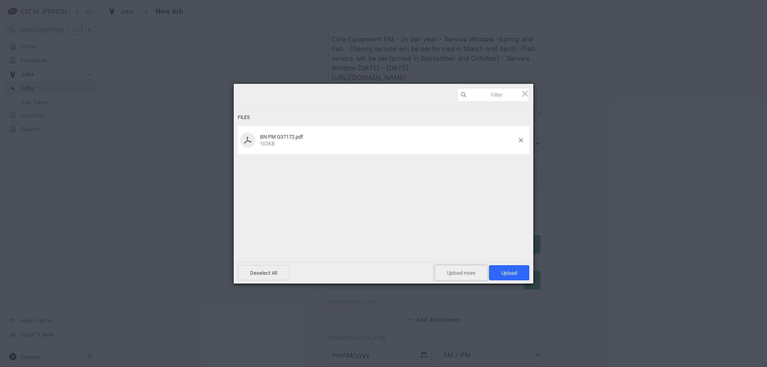
click at [473, 274] on span "Upload more" at bounding box center [460, 272] width 53 height 15
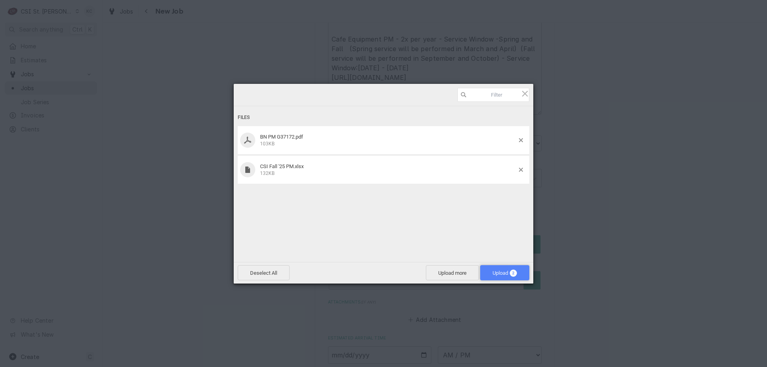
click at [491, 276] on span "Upload 2" at bounding box center [504, 272] width 49 height 15
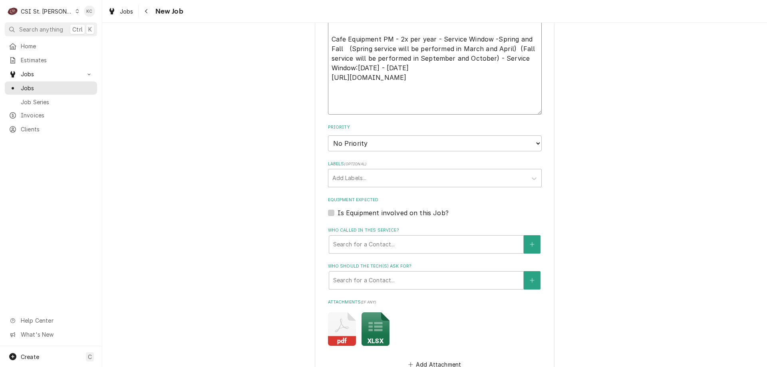
click at [390, 71] on textarea "NTE $750 GE service order G37518 Cafe Equipment PM - 2x per year - Service Wind…" at bounding box center [435, 53] width 214 height 122
type textarea "x"
type textarea "NTE $750 GE service order G37518 Cafe Equipment PM - 2x per year - Service Wind…"
type textarea "x"
type textarea "NTE $750 GE service order G37518 Cafe Equipment PM - 2x per year - Service Wind…"
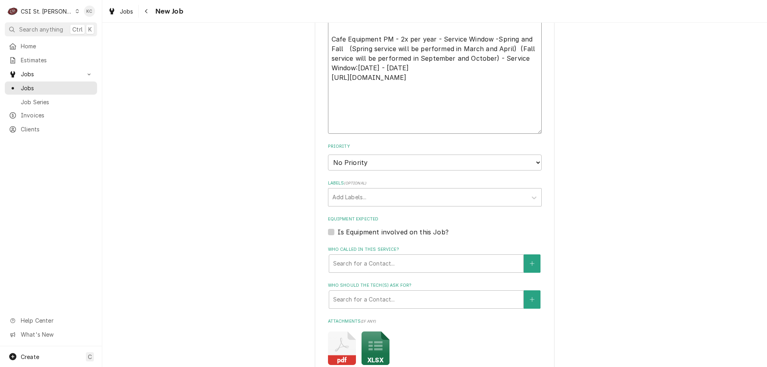
paste textarea "They are to begin on September 1st and need to be completed on or before Octobe…"
type textarea "x"
type textarea "NTE $750 GE service order G37518 Cafe Equipment PM - 2x per year - Service Wind…"
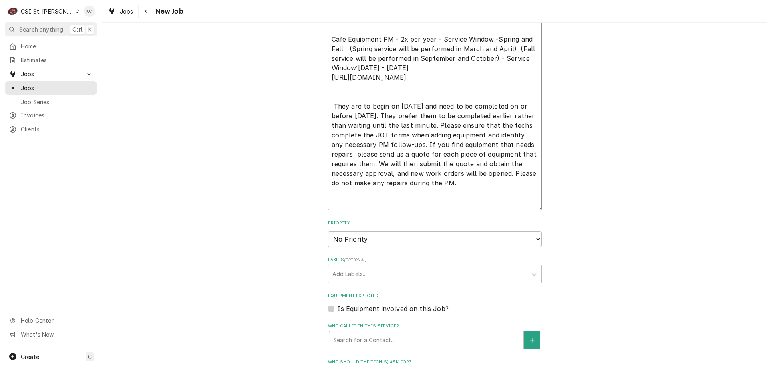
type textarea "x"
type textarea "NTE $750 GE service order G37518 Cafe Equipment PM - 2x per year - Service Wind…"
click at [387, 231] on select "No Priority Urgent High Medium Low" at bounding box center [435, 239] width 214 height 16
select select "4"
click at [328, 231] on select "No Priority Urgent High Medium Low" at bounding box center [435, 239] width 214 height 16
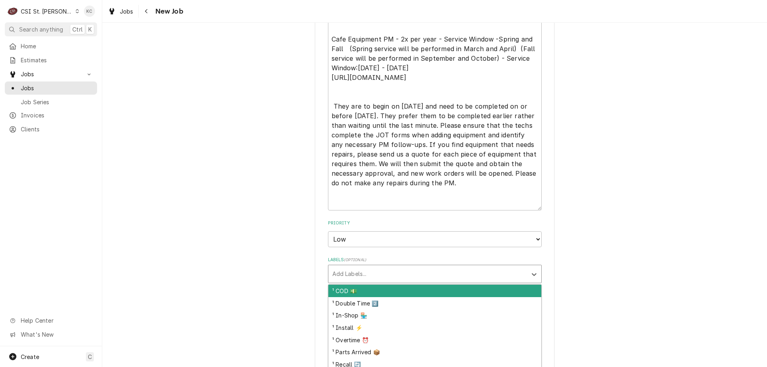
click at [381, 267] on div "Labels" at bounding box center [427, 274] width 190 height 14
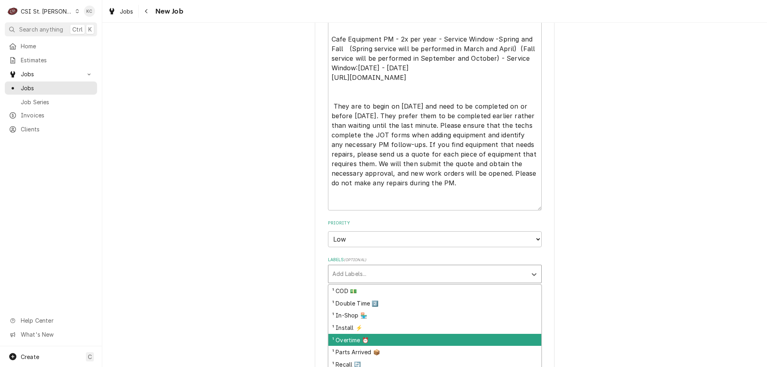
scroll to position [40, 0]
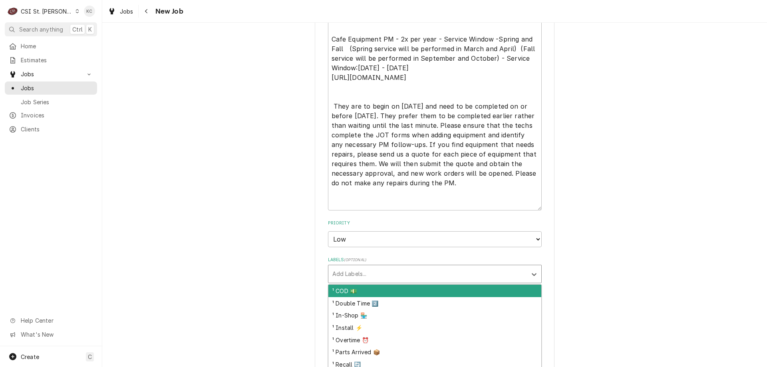
click at [354, 267] on div "Labels" at bounding box center [427, 274] width 190 height 14
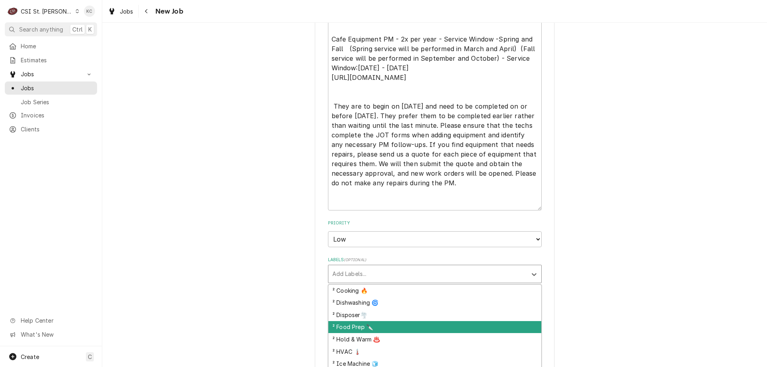
scroll to position [160, 0]
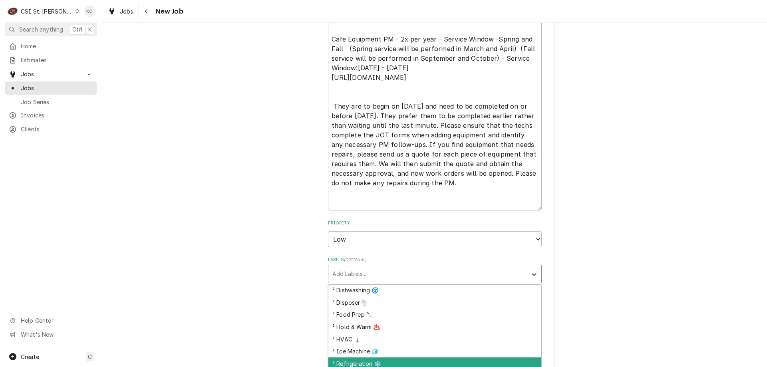
click at [415, 357] on div "² Refrigeration ❄️" at bounding box center [434, 363] width 213 height 12
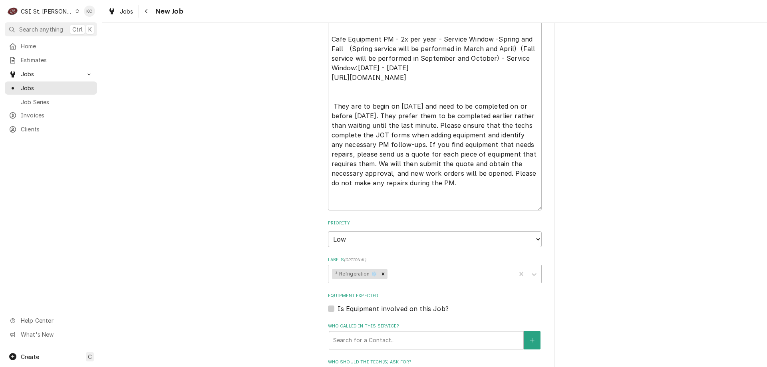
click at [630, 221] on div "Please provide the following information to create a job: Client Details Client…" at bounding box center [434, -1] width 664 height 1295
click at [499, 177] on textarea "NTE $750 GE service order G37518 Cafe Equipment PM - 2x per year - Service Wind…" at bounding box center [435, 101] width 214 height 218
type textarea "x"
type textarea "NTE $750 GE service order G37518 Cafe Equipment PM - 2x per year - Service Wind…"
type textarea "x"
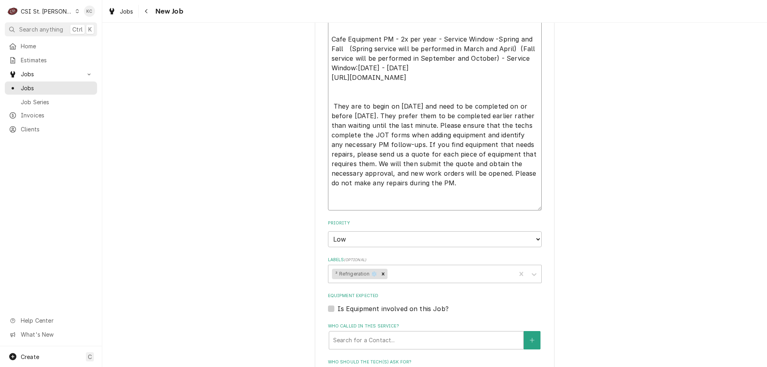
type textarea "NTE $750 GE service order G37518 Cafe Equipment PM - 2x per year - Service Wind…"
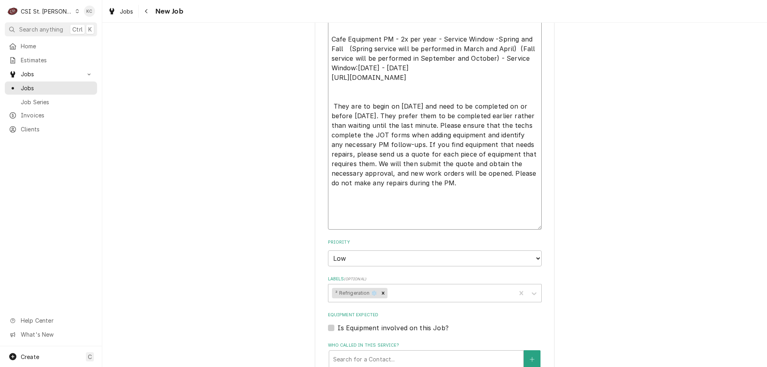
type textarea "x"
type textarea "NTE $750 GE service order G37518 Cafe Equipment PM - 2x per year - Service Wind…"
type textarea "x"
type textarea "NTE $750 GE service order G37518 Cafe Equipment PM - 2x per year - Service Wind…"
type textarea "x"
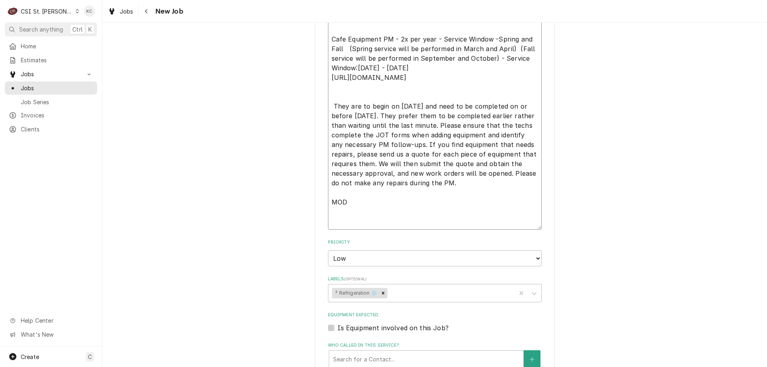
type textarea "NTE $750 GE service order G37518 Cafe Equipment PM - 2x per year - Service Wind…"
type textarea "x"
type textarea "NTE $750 GE service order G37518 Cafe Equipment PM - 2x per year - Service Wind…"
type textarea "x"
type textarea "NTE $750 GE service order G37518 Cafe Equipment PM - 2x per year - Service Wind…"
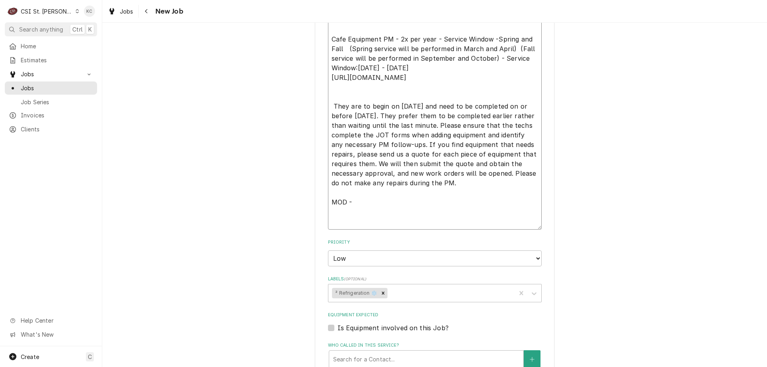
type textarea "x"
type textarea "NTE $750 GE service order G37518 Cafe Equipment PM - 2x per year - Service Wind…"
type textarea "x"
type textarea "NTE $750 GE service order G37518 Cafe Equipment PM - 2x per year - Service Wind…"
type textarea "x"
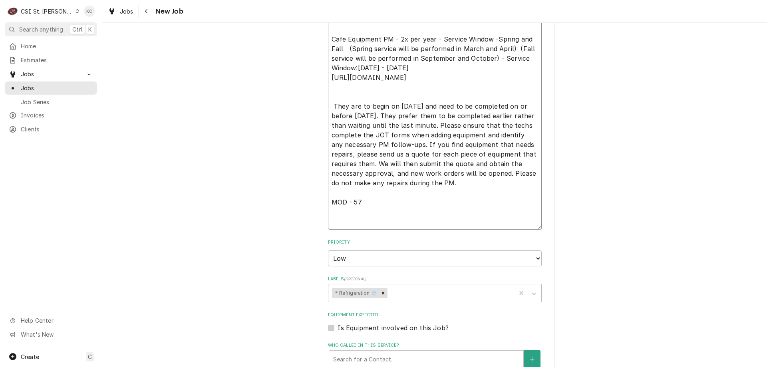
type textarea "NTE $750 GE service order G37518 Cafe Equipment PM - 2x per year - Service Wind…"
type textarea "x"
type textarea "NTE $750 GE service order G37518 Cafe Equipment PM - 2x per year - Service Wind…"
type textarea "x"
type textarea "NTE $750 GE service order G37518 Cafe Equipment PM - 2x per year - Service Wind…"
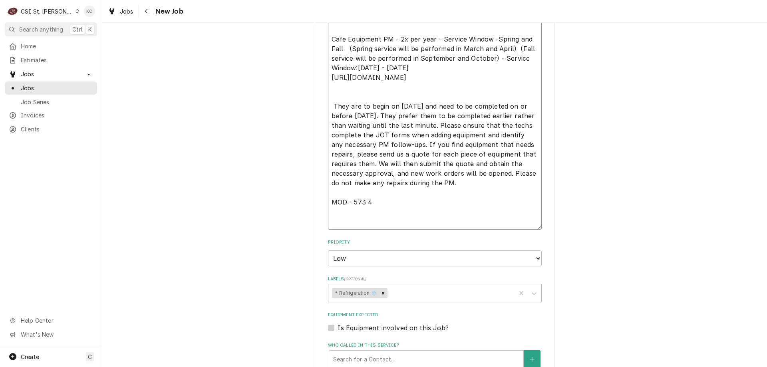
type textarea "x"
type textarea "NTE $750 GE service order G37518 Cafe Equipment PM - 2x per year - Service Wind…"
type textarea "x"
type textarea "NTE $750 GE service order G37518 Cafe Equipment PM - 2x per year - Service Wind…"
type textarea "x"
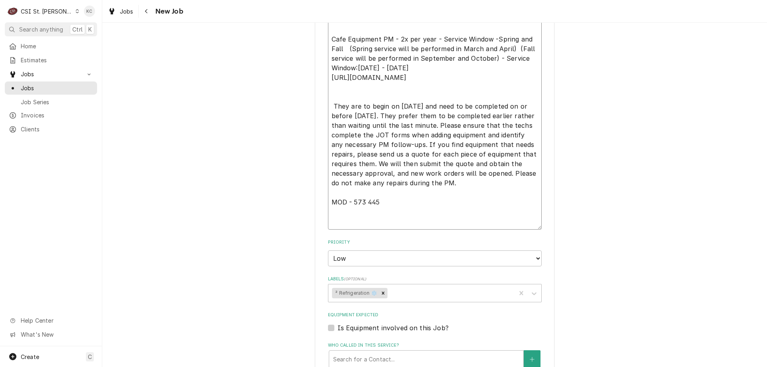
type textarea "NTE $750 GE service order G37518 Cafe Equipment PM - 2x per year - Service Wind…"
type textarea "x"
type textarea "NTE $750 GE service order G37518 Cafe Equipment PM - 2x per year - Service Wind…"
type textarea "x"
type textarea "NTE $750 GE service order G37518 Cafe Equipment PM - 2x per year - Service Wind…"
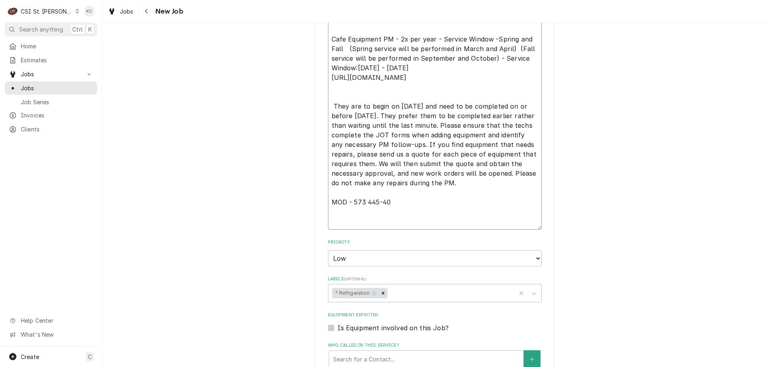
type textarea "x"
type textarea "NTE $750 GE service order G37518 Cafe Equipment PM - 2x per year - Service Wind…"
type textarea "x"
type textarea "NTE $750 GE service order G37518 Cafe Equipment PM - 2x per year - Service Wind…"
type textarea "x"
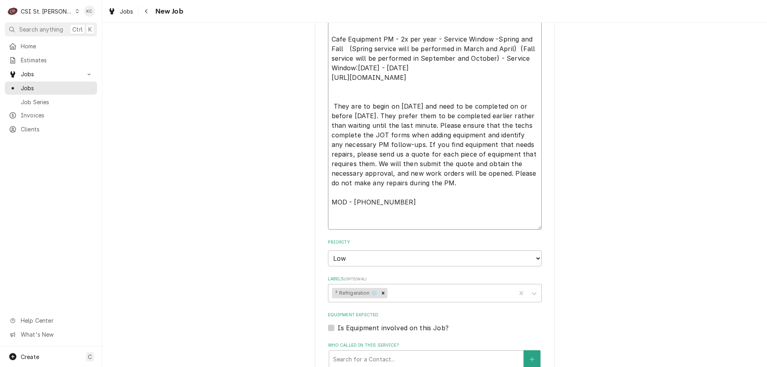
type textarea "NTE $750 GE service order G37518 Cafe Equipment PM - 2x per year - Service Wind…"
click at [682, 220] on div "Please provide the following information to create a job: Client Details Client…" at bounding box center [434, 9] width 664 height 1314
click at [396, 286] on div "Labels" at bounding box center [450, 293] width 123 height 14
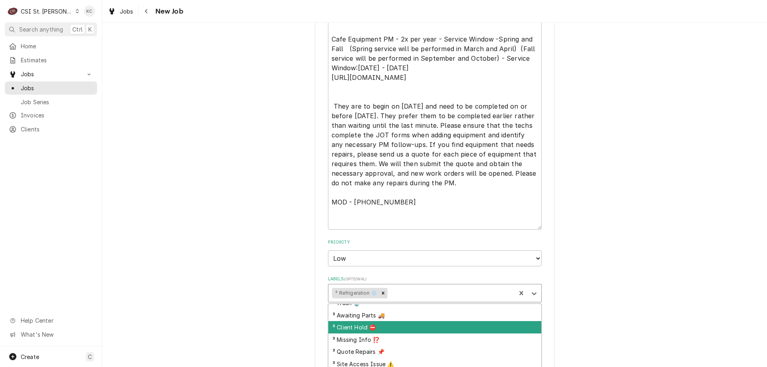
click at [395, 321] on div "³ Client Hold ⛔️" at bounding box center [434, 327] width 213 height 12
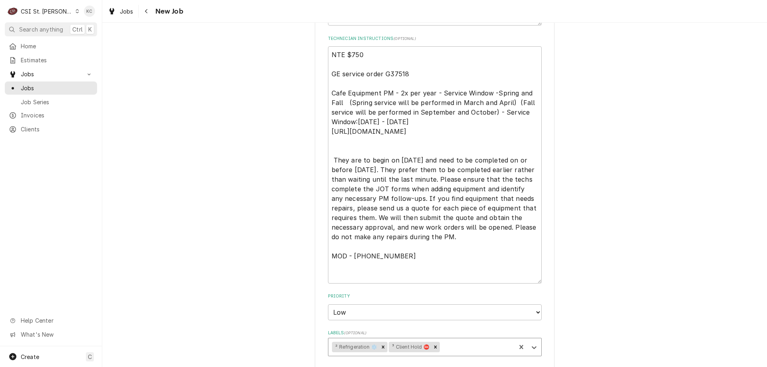
scroll to position [519, 0]
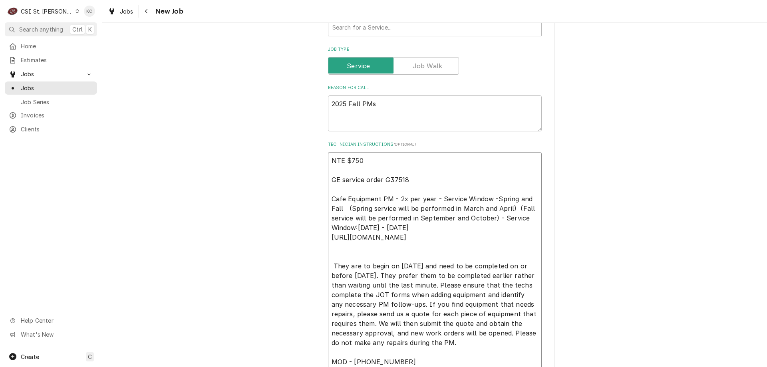
click at [329, 152] on textarea "NTE $750 GE service order G37518 Cafe Equipment PM - 2x per year - Service Wind…" at bounding box center [435, 270] width 214 height 237
type textarea "x"
type textarea "NTE $750 GE service order G37518 Cafe Equipment PM - 2x per year - Service Wind…"
type textarea "x"
type textarea "NTE $750 GE service order G37518 Cafe Equipment PM - 2x per year - Service Wind…"
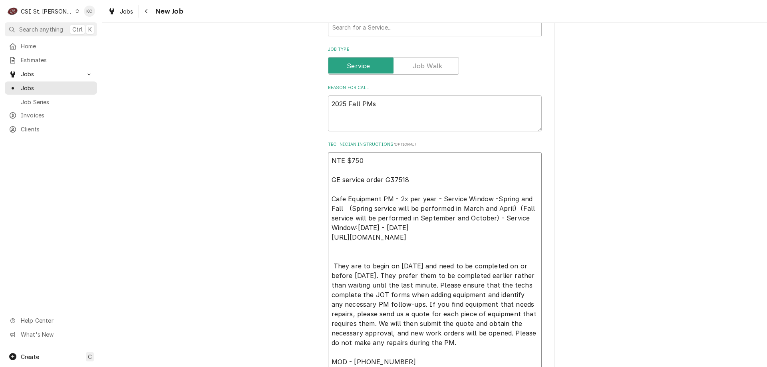
type textarea "x"
type textarea "9 NTE $750 GE service order G37518 Cafe Equipment PM - 2x per year - Service Wi…"
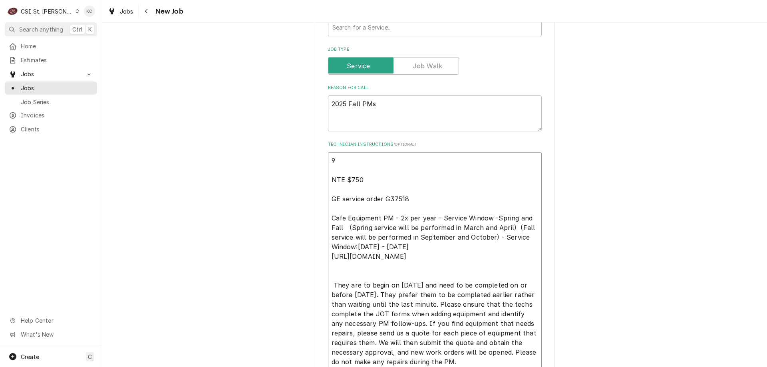
type textarea "x"
type textarea "9/ NTE $750 GE service order G37518 Cafe Equipment PM - 2x per year - Service W…"
type textarea "x"
type textarea "9/2 NTE $750 GE service order G37518 Cafe Equipment PM - 2x per year - Service …"
type textarea "x"
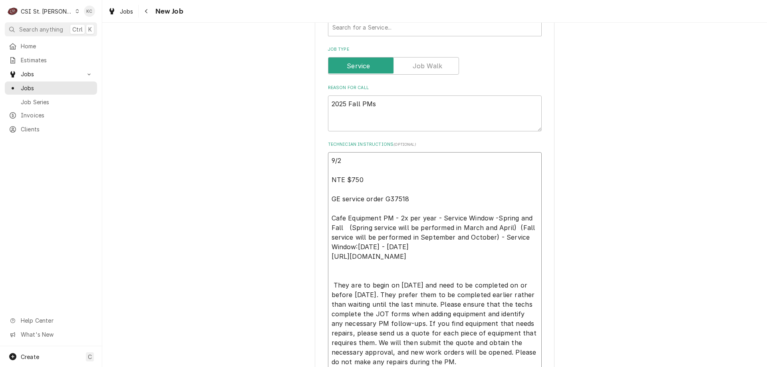
type textarea "9/22 NTE $750 GE service order G37518 Cafe Equipment PM - 2x per year - Service…"
type textarea "x"
type textarea "9/22 NTE $750 GE service order G37518 Cafe Equipment PM - 2x per year - Service…"
type textarea "x"
type textarea "9/22 - NTE $750 GE service order G37518 Cafe Equipment PM - 2x per year - Servi…"
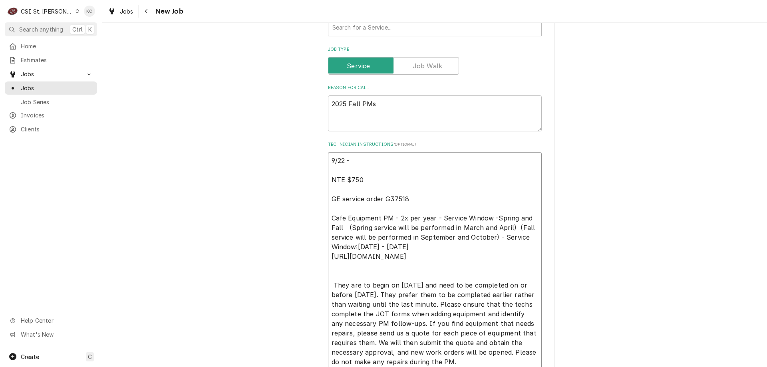
type textarea "x"
type textarea "9/22 - NTE $750 GE service order G37518 Cafe Equipment PM - 2x per year - Servi…"
type textarea "x"
type textarea "9/22 - K NTE $750 GE service order G37518 Cafe Equipment PM - 2x per year - Ser…"
type textarea "x"
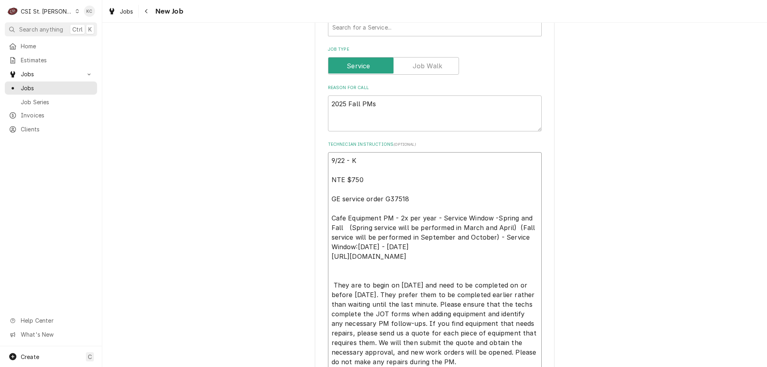
type textarea "9/22 - Ke NTE $750 GE service order G37518 Cafe Equipment PM - 2x per year - Se…"
type textarea "x"
type textarea "9/22 - Kel NTE $750 GE service order G37518 Cafe Equipment PM - 2x per year - S…"
type textarea "x"
type textarea "9/22 - Kell NTE $750 GE service order G37518 Cafe Equipment PM - 2x per year - …"
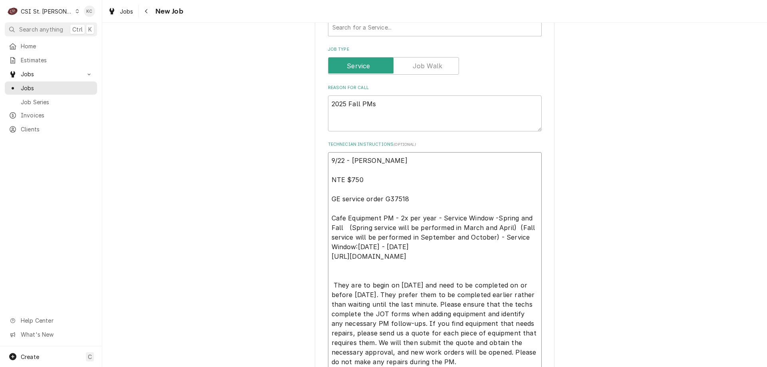
type textarea "x"
type textarea "9/22 - Kelly NTE $750 GE service order G37518 Cafe Equipment PM - 2x per year -…"
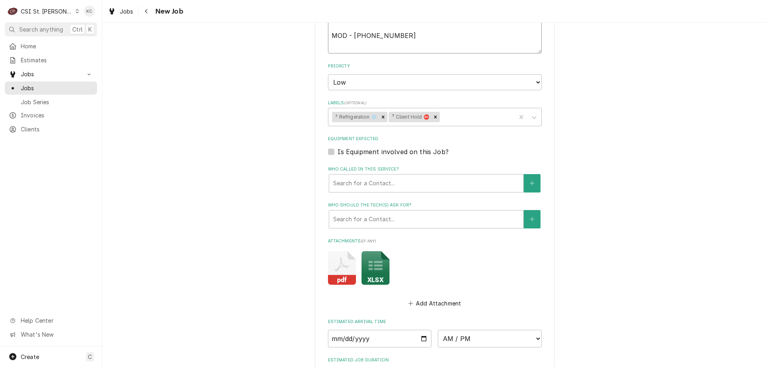
scroll to position [978, 0]
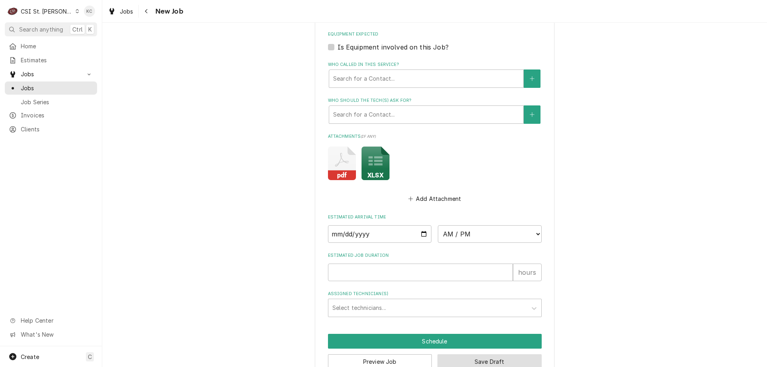
click at [466, 354] on button "Save Draft" at bounding box center [489, 361] width 104 height 15
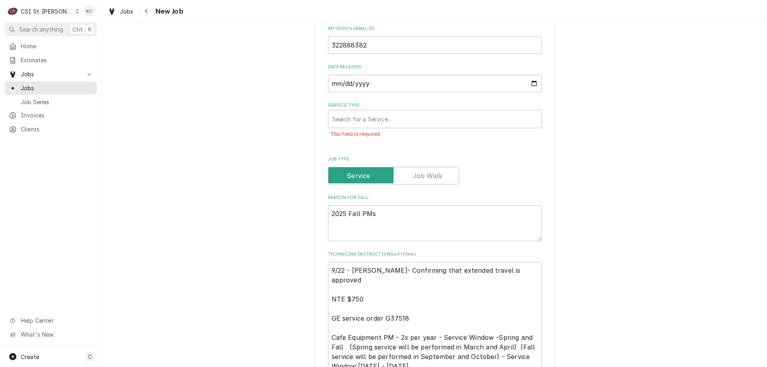
scroll to position [408, 0]
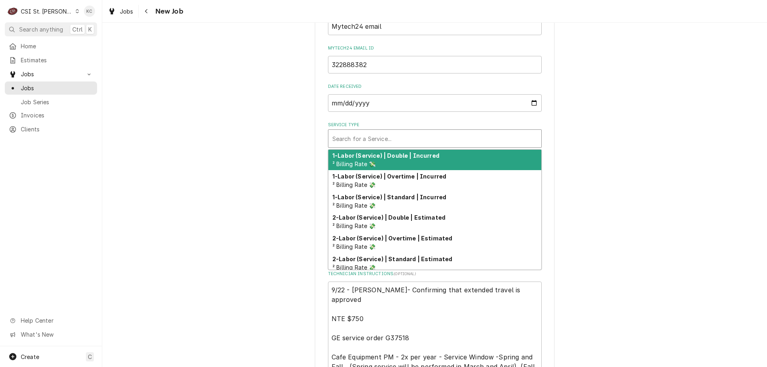
click at [376, 131] on div "Service Type" at bounding box center [434, 138] width 205 height 14
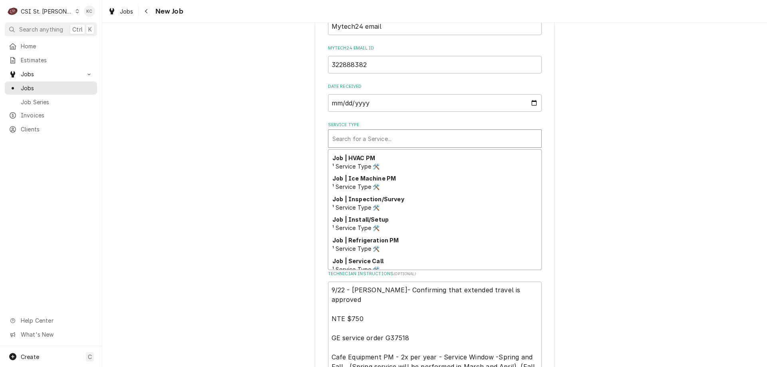
scroll to position [419, 0]
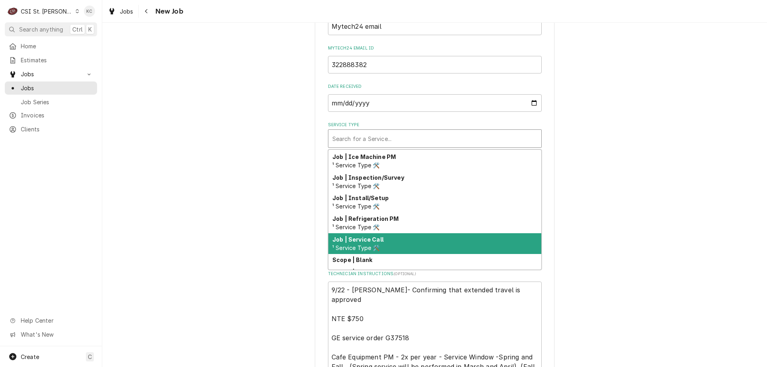
click at [386, 233] on div "Job | Service Call ¹ Service Type 🛠️" at bounding box center [434, 243] width 213 height 21
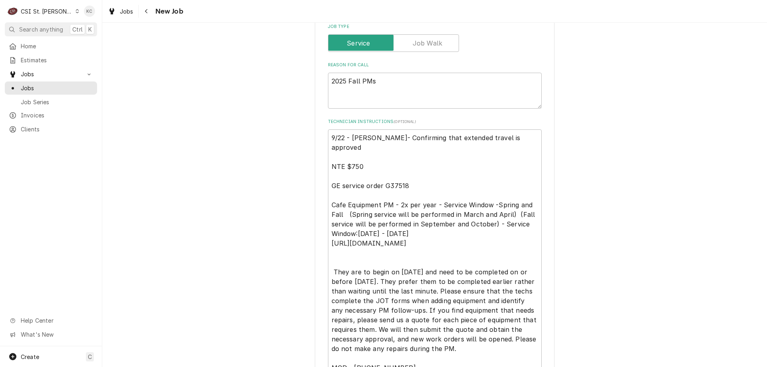
scroll to position [1117, 0]
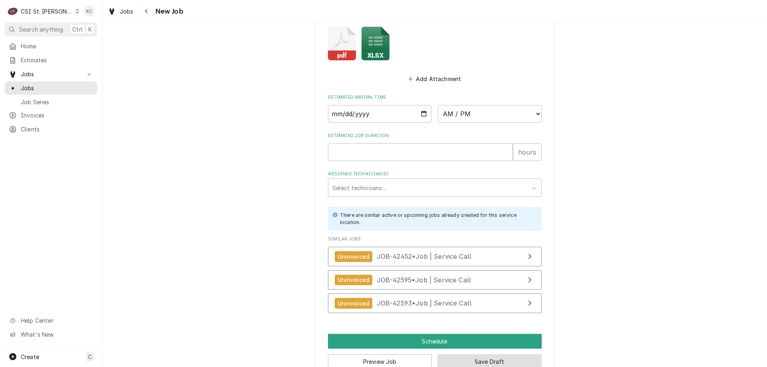
click at [491, 354] on button "Save Draft" at bounding box center [489, 361] width 104 height 15
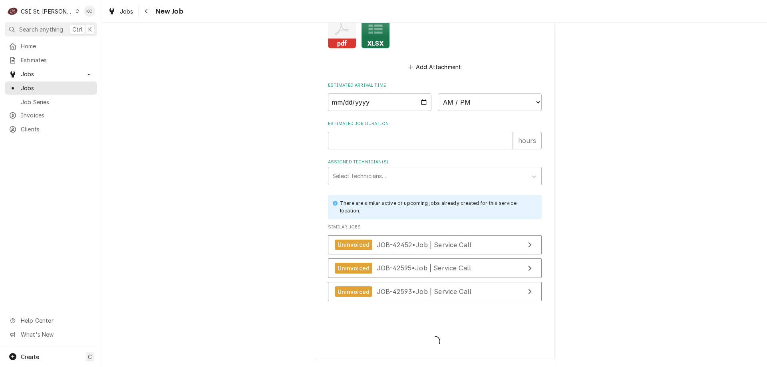
scroll to position [1091, 0]
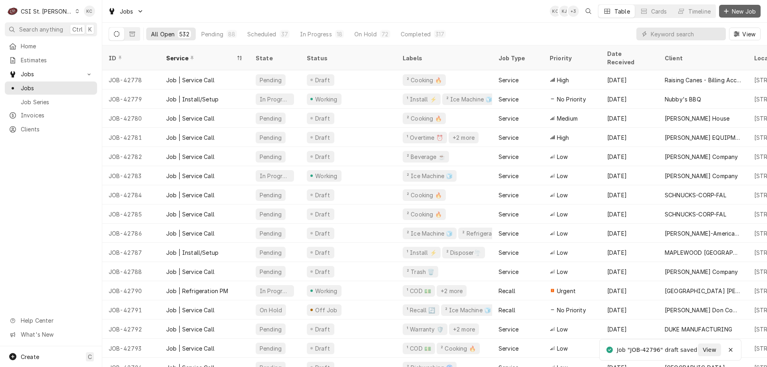
click at [724, 9] on icon "Dynamic Content Wrapper" at bounding box center [725, 11] width 5 height 6
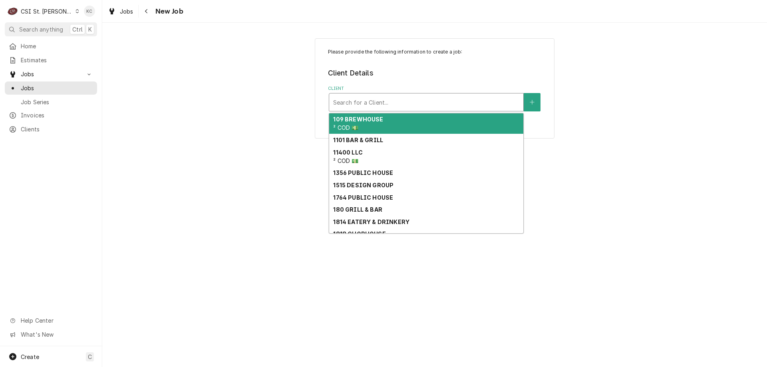
click at [351, 107] on div "Client" at bounding box center [426, 102] width 186 height 14
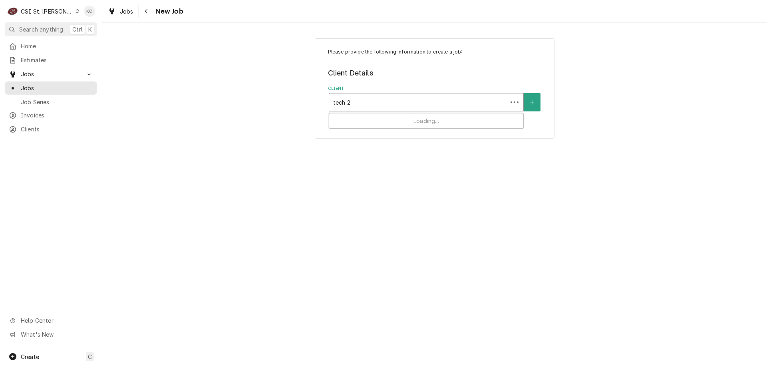
type input "tech 24"
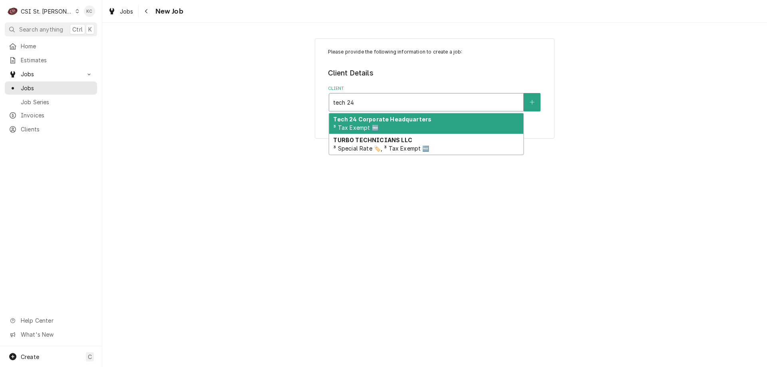
click at [353, 121] on strong "Tech 24 Corporate Headquarters" at bounding box center [382, 119] width 98 height 7
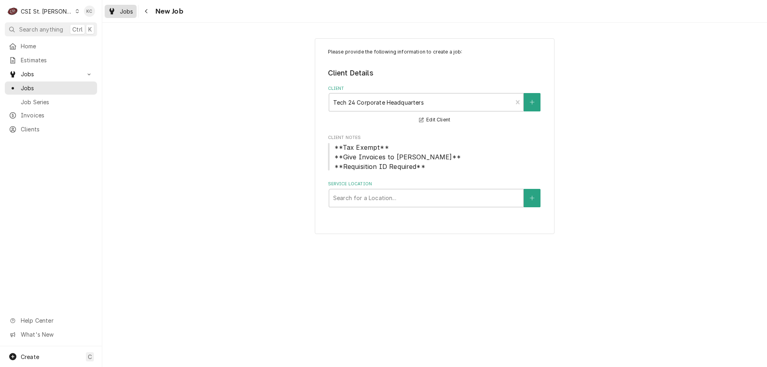
drag, startPoint x: 147, startPoint y: 10, endPoint x: 133, endPoint y: 12, distance: 14.5
click at [147, 10] on icon "Navigate back" at bounding box center [147, 11] width 4 height 6
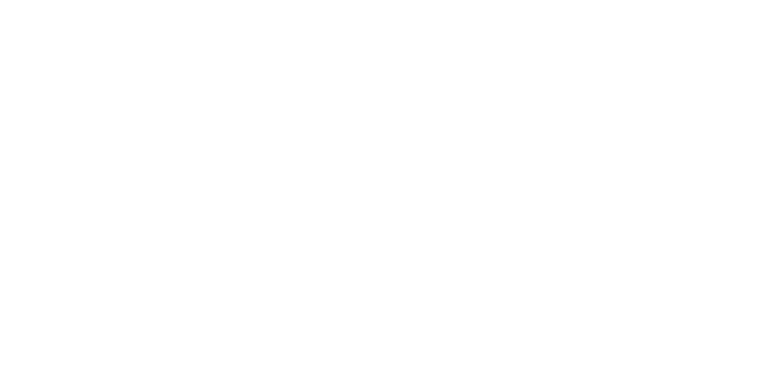
click at [51, 29] on div "Dynamic Content Wrapper" at bounding box center [383, 183] width 767 height 367
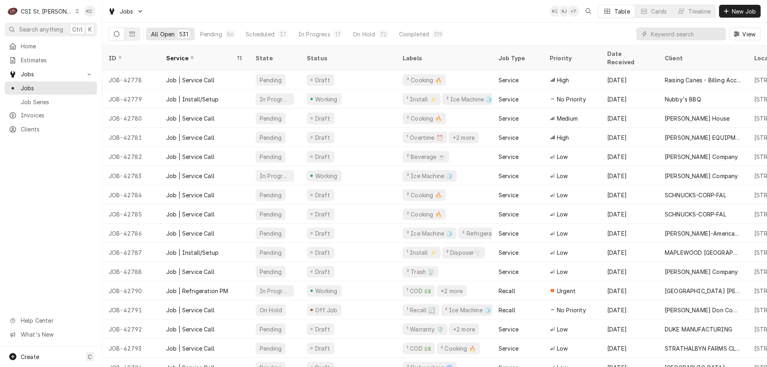
click at [51, 29] on span "Search anything" at bounding box center [41, 29] width 44 height 8
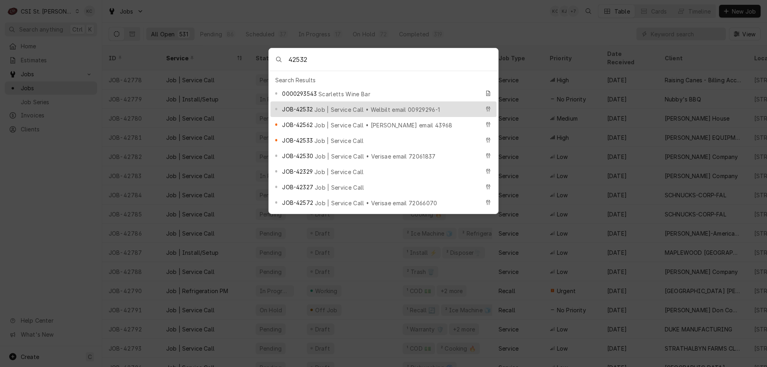
type input "42532"
click at [333, 105] on span "Job | Service Call • Welbilt email 00929296-1" at bounding box center [376, 109] width 125 height 8
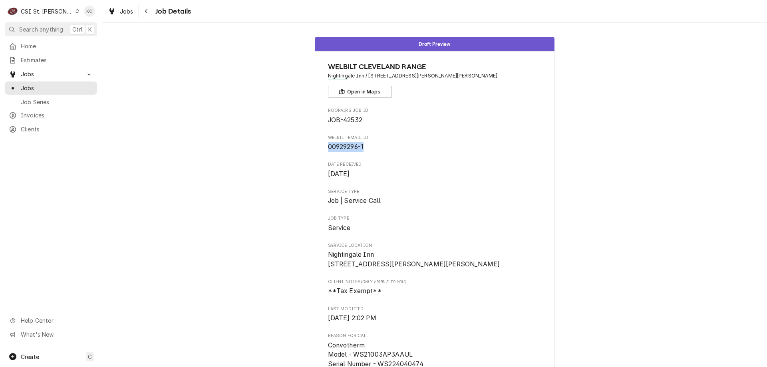
drag, startPoint x: 363, startPoint y: 145, endPoint x: 322, endPoint y: 143, distance: 40.8
copy span "00929296-1"
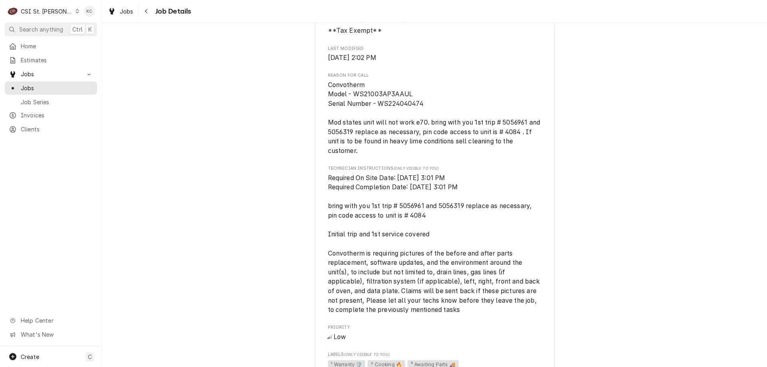
scroll to position [279, 0]
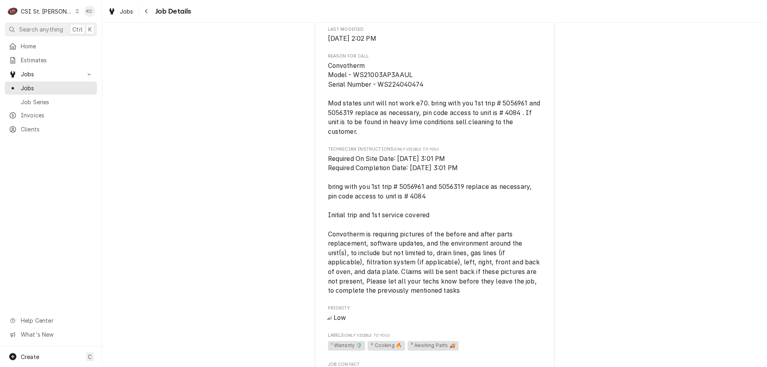
click at [323, 196] on div "WELBILT CLEVELAND RANGE Nightingale Inn / 420 W Winters St, Scott Air Force Bas…" at bounding box center [435, 181] width 240 height 818
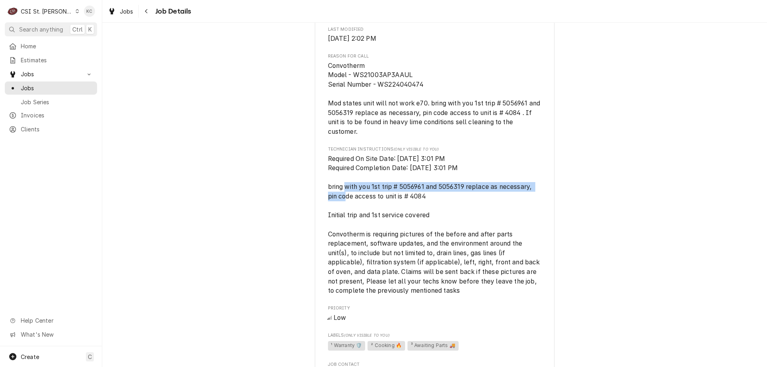
drag, startPoint x: 532, startPoint y: 198, endPoint x: 323, endPoint y: 199, distance: 209.6
click at [323, 199] on div "WELBILT CLEVELAND RANGE Nightingale Inn / 420 W Winters St, Scott Air Force Bas…" at bounding box center [435, 181] width 240 height 818
copy span "bring with you 1st trip # 5056961 and 5056319 replace as necessary,"
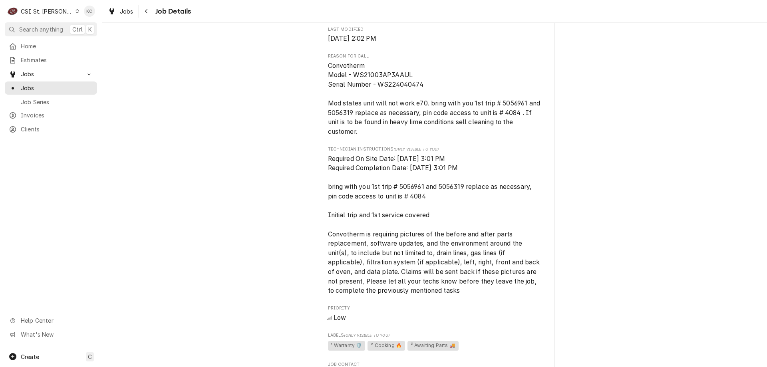
click at [245, 318] on div "Draft Preview WELBILT CLEVELAND RANGE Nightingale Inn / 420 W Winters St, Scott…" at bounding box center [434, 175] width 664 height 846
click at [630, 127] on div "Draft Preview WELBILT CLEVELAND RANGE Nightingale Inn / 420 W Winters St, Scott…" at bounding box center [434, 175] width 664 height 846
click at [148, 12] on div "Navigate back" at bounding box center [147, 11] width 8 height 8
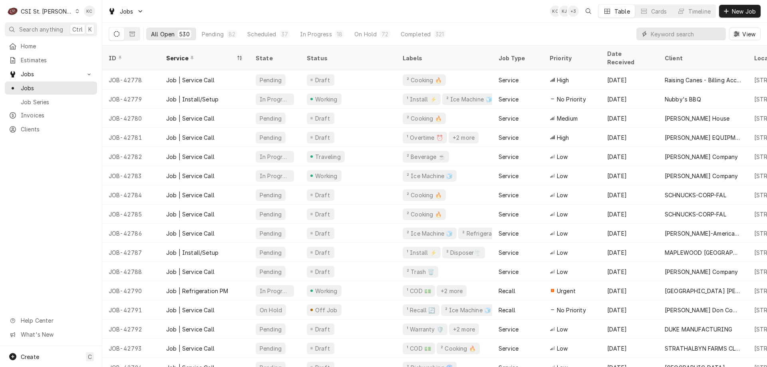
click at [697, 37] on input "Dynamic Content Wrapper" at bounding box center [685, 34] width 71 height 13
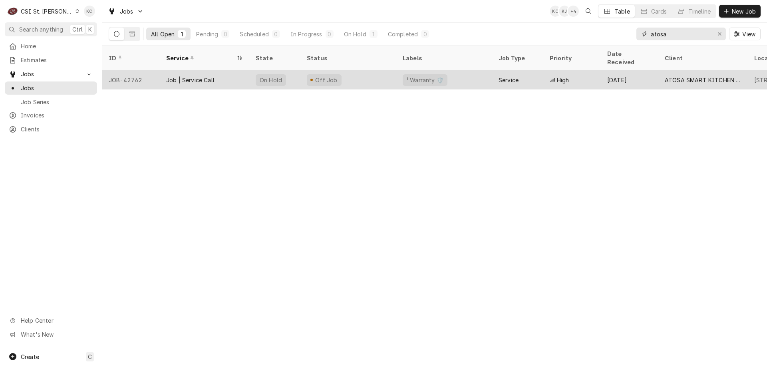
type input "atosa"
click at [357, 71] on div "Off Job" at bounding box center [348, 79] width 96 height 19
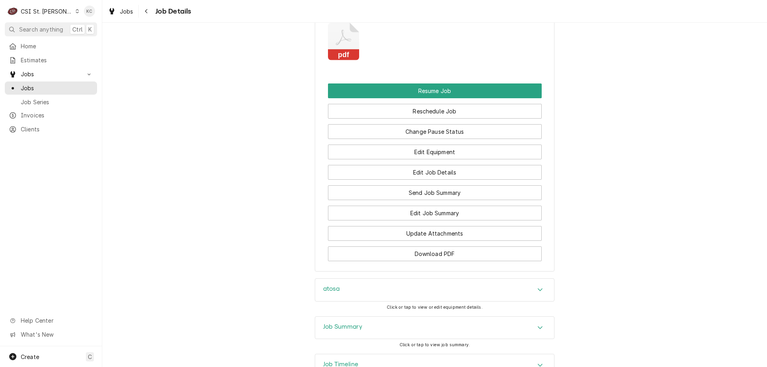
scroll to position [918, 0]
click at [379, 328] on div "Job Summary" at bounding box center [434, 327] width 239 height 22
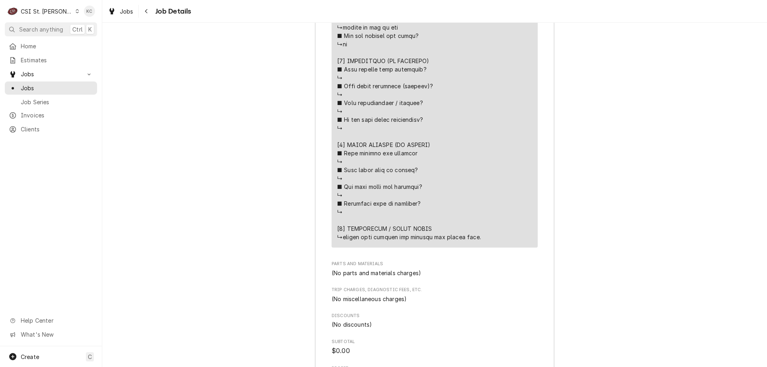
scroll to position [1689, 0]
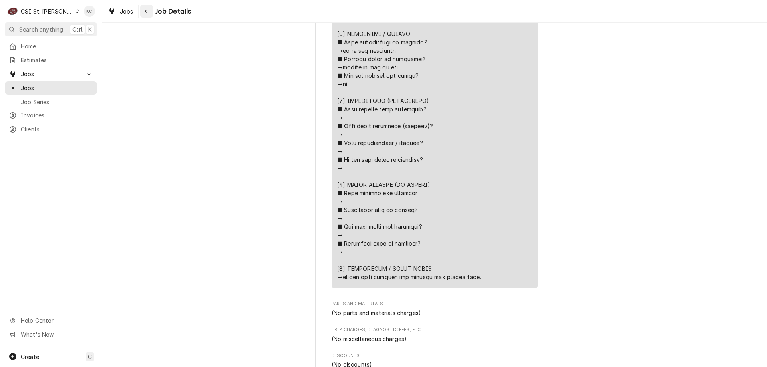
click at [145, 14] on div "Navigate back" at bounding box center [147, 11] width 8 height 8
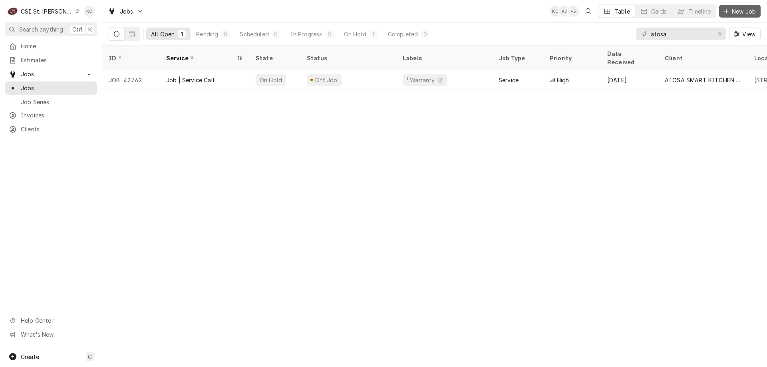
click at [719, 14] on button "New Job" at bounding box center [740, 11] width 42 height 13
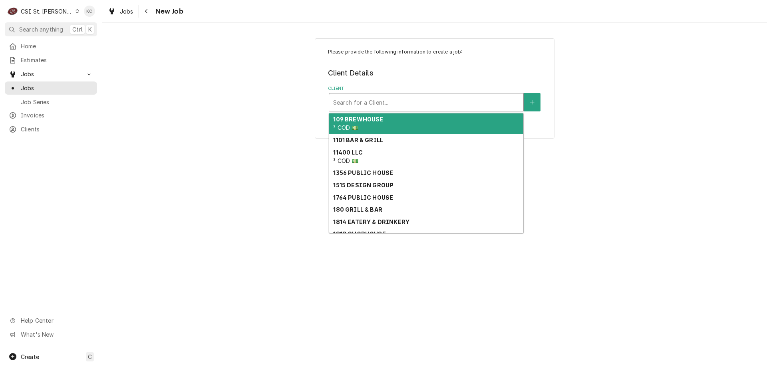
click at [444, 102] on div "Client" at bounding box center [426, 102] width 186 height 14
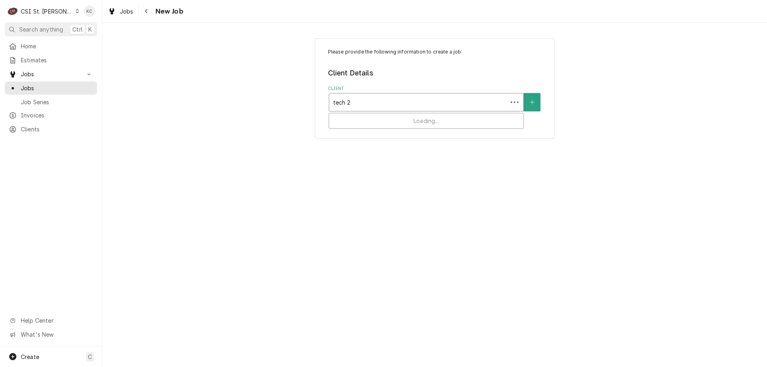
type input "tech 24"
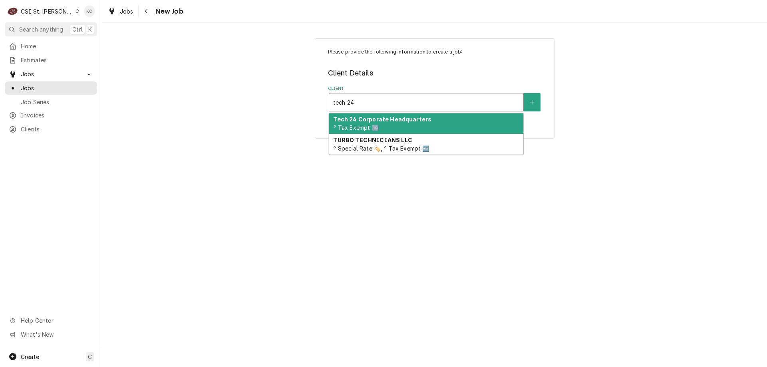
click at [432, 125] on div "Tech 24 Corporate Headquarters ³ Tax Exempt 🆓" at bounding box center [426, 123] width 194 height 21
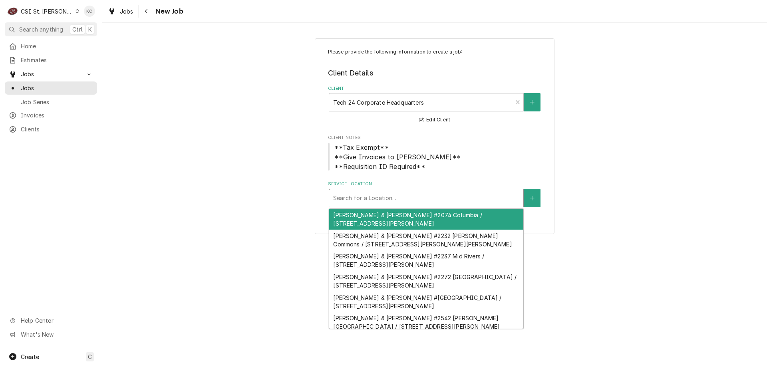
click at [401, 199] on div "Service Location" at bounding box center [426, 198] width 186 height 14
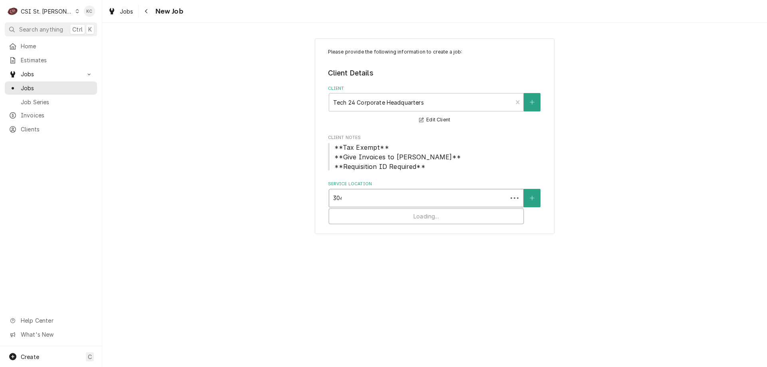
type input "3049"
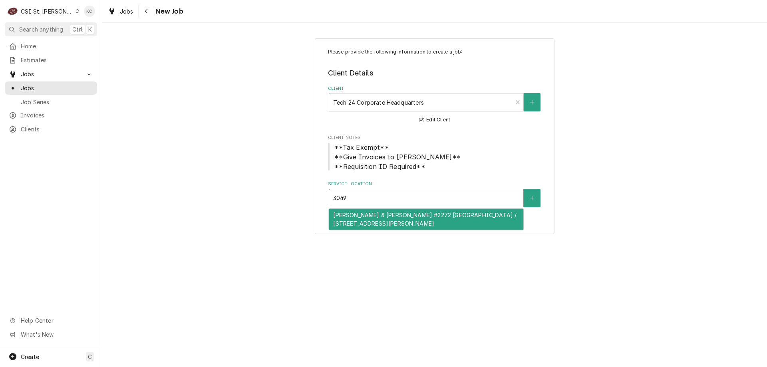
click at [407, 224] on div "[PERSON_NAME] & [PERSON_NAME] #2272 [GEOGRAPHIC_DATA] / [STREET_ADDRESS][PERSON…" at bounding box center [426, 219] width 194 height 21
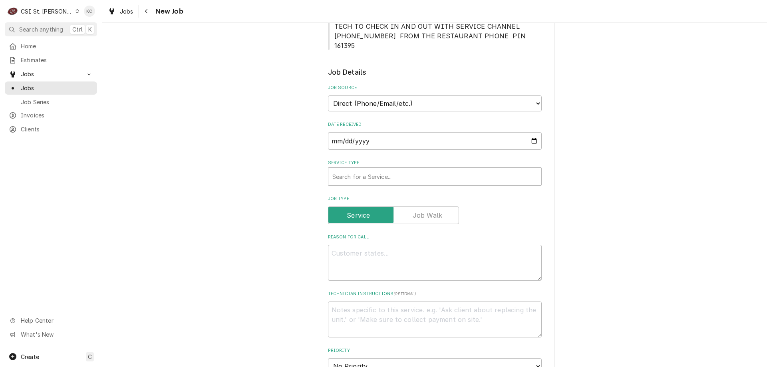
scroll to position [279, 0]
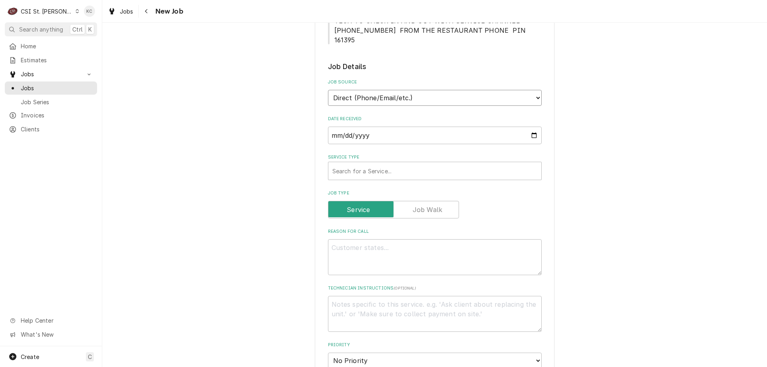
click at [369, 90] on select "Direct (Phone/Email/etc.) Service Channel Corrigo Ecotrak Other" at bounding box center [435, 98] width 214 height 16
select select "100"
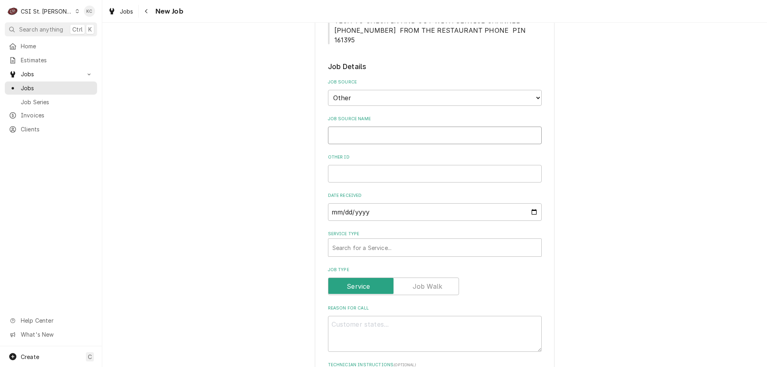
click at [364, 127] on input "Job Source Name" at bounding box center [435, 136] width 214 height 18
type textarea "x"
type input "M"
type textarea "x"
type input "My"
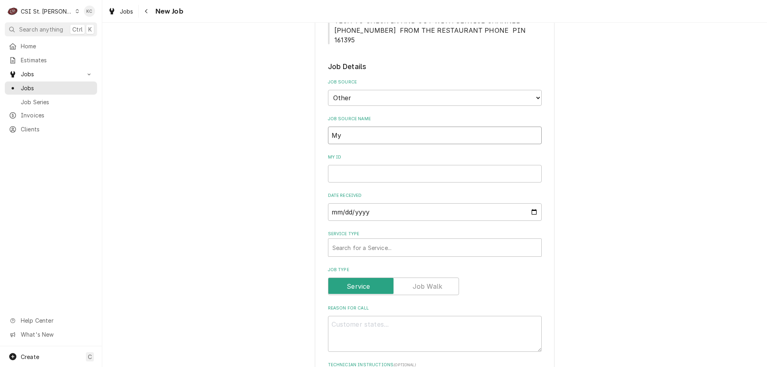
type textarea "x"
type input "Myt"
type textarea "x"
type input "Myte"
type textarea "x"
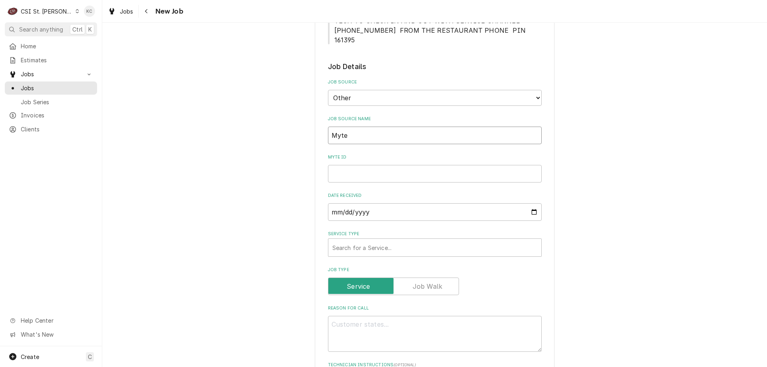
type input "Mytec"
type textarea "x"
type input "Mytech"
type textarea "x"
type input "Mytech2"
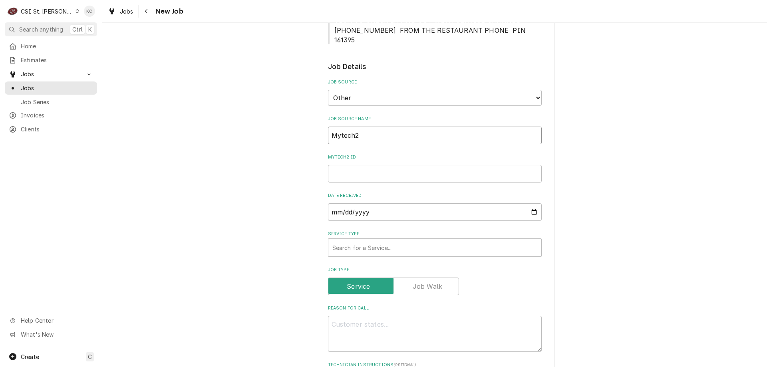
type textarea "x"
type input "Mytech24"
type textarea "x"
type input "Mytech24"
type textarea "x"
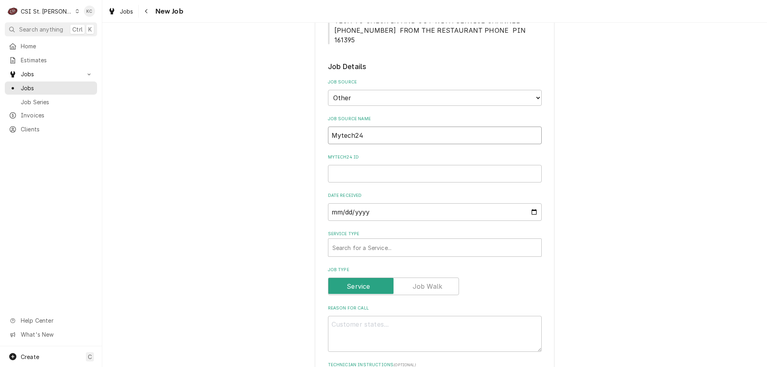
type input "Mytech24 e"
type textarea "x"
type input "Mytech24 em"
type textarea "x"
type input "Mytech24 ema"
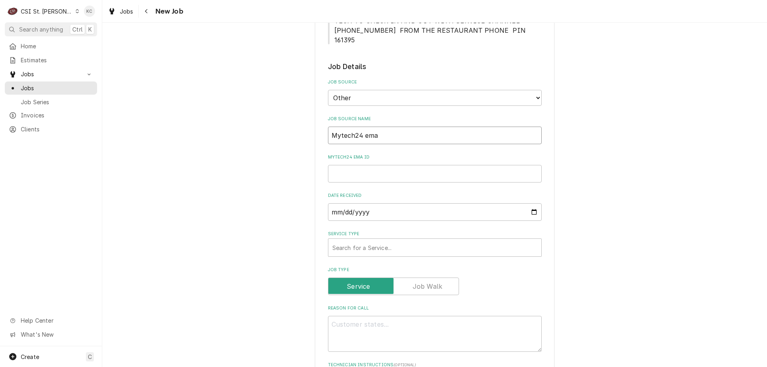
type textarea "x"
type input "Mytech24 emai"
type textarea "x"
type input "Mytech24 email"
type textarea "x"
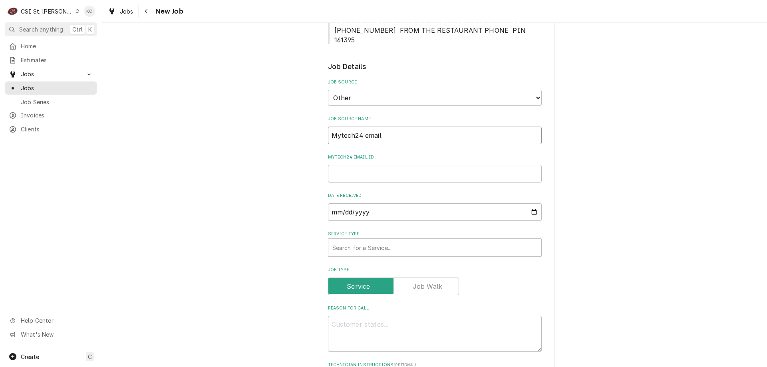
type input "Mytech24 email"
type textarea "x"
type input "Mytech24 email"
click at [366, 165] on input "Mytech24 email ID" at bounding box center [435, 174] width 214 height 18
click at [383, 165] on input "Mytech24 email ID" at bounding box center [435, 174] width 214 height 18
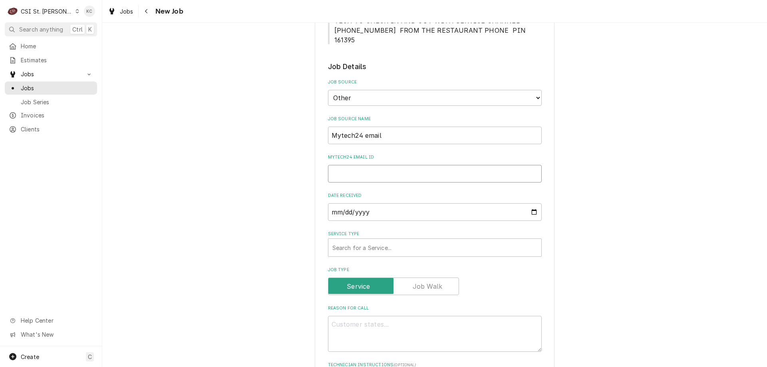
click at [366, 165] on input "Mytech24 email ID" at bounding box center [435, 174] width 214 height 18
paste input "322888521"
type textarea "x"
type input "322888521"
type textarea "x"
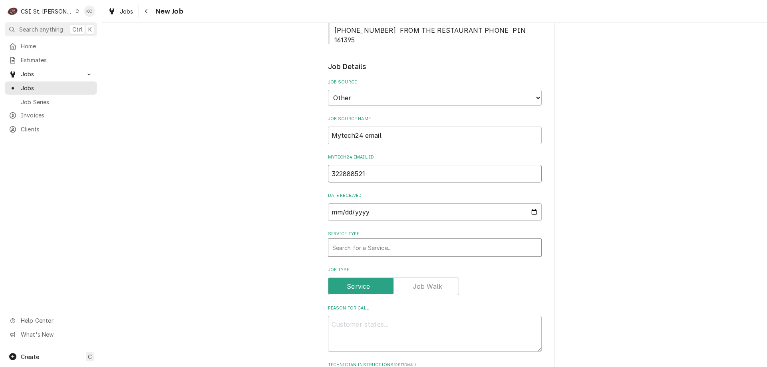
type input "322888521"
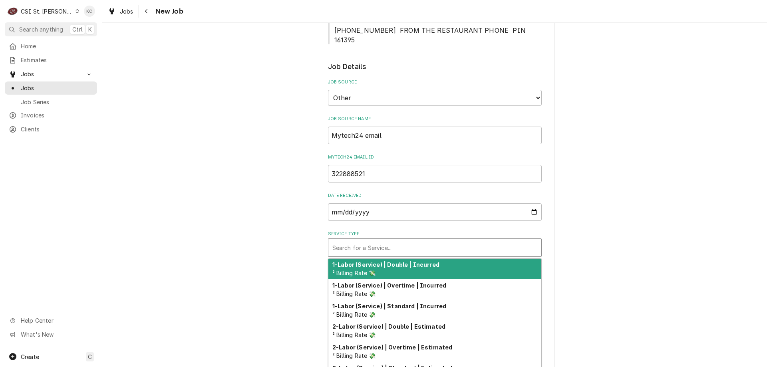
click at [375, 240] on div "Service Type" at bounding box center [434, 247] width 205 height 14
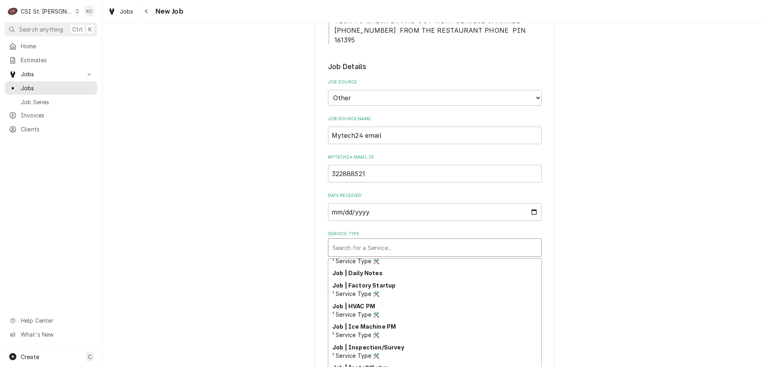
scroll to position [457, 0]
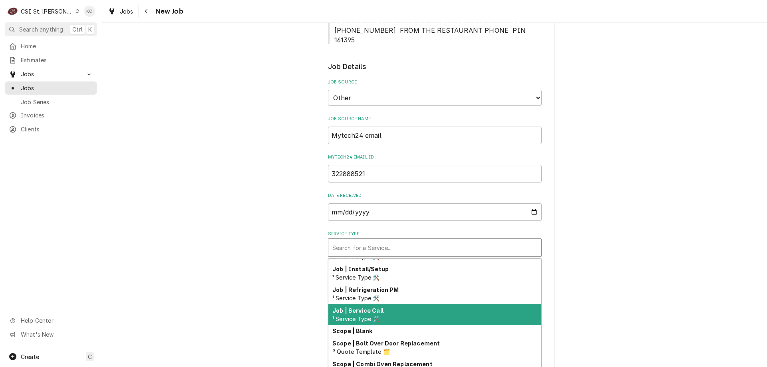
click at [390, 304] on div "Job | Service Call ¹ Service Type 🛠️" at bounding box center [434, 314] width 213 height 21
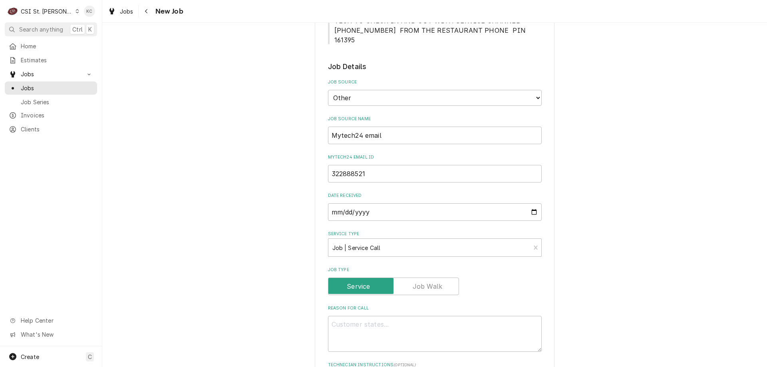
click at [559, 252] on div "Please provide the following information to create a job: Client Details Client…" at bounding box center [434, 276] width 664 height 1049
type textarea "x"
type textarea "N"
type textarea "x"
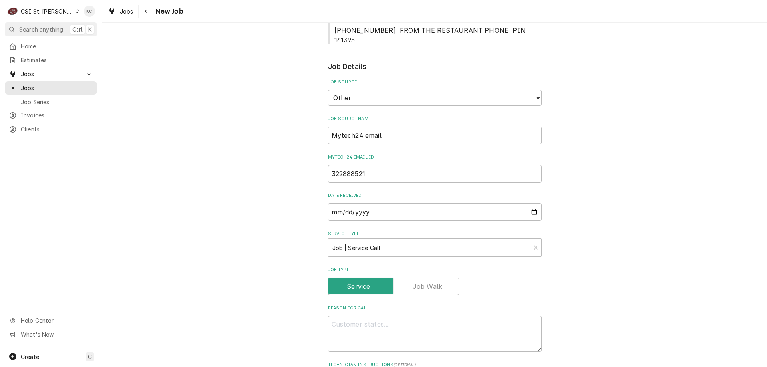
type textarea "NT"
type textarea "x"
type textarea "NTE"
type textarea "x"
type textarea "NTE"
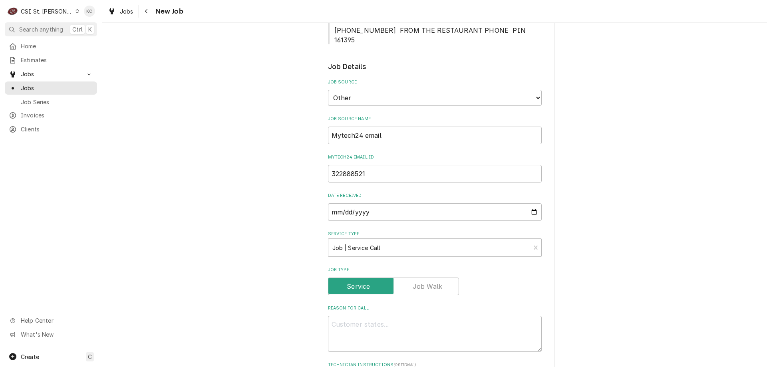
type textarea "x"
type textarea "NTE $"
type textarea "x"
type textarea "NTE $7"
type textarea "x"
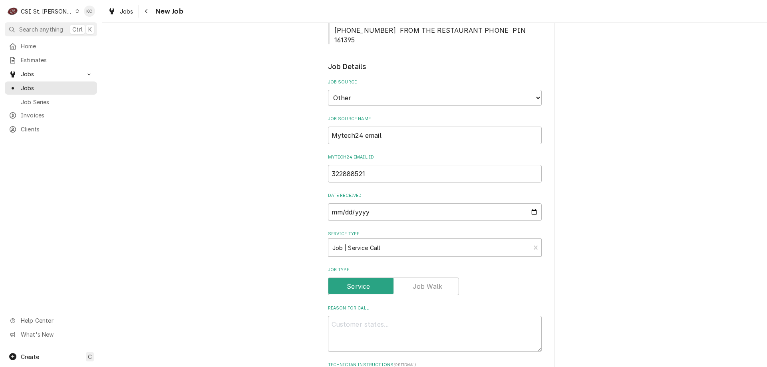
type textarea "NTE $75"
type textarea "x"
type textarea "NTE $750"
type textarea "x"
type textarea "NTE $750"
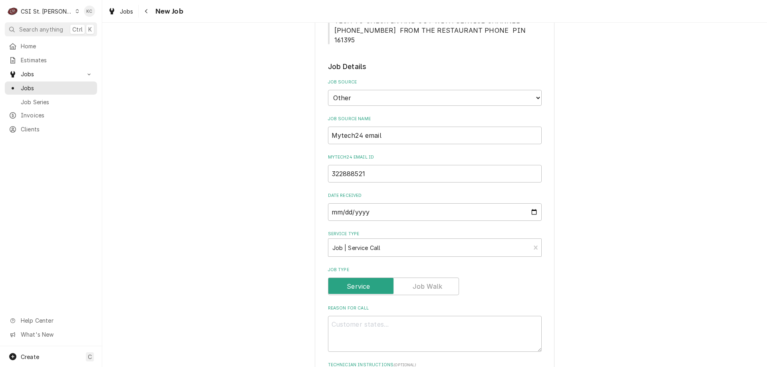
scroll to position [297, 0]
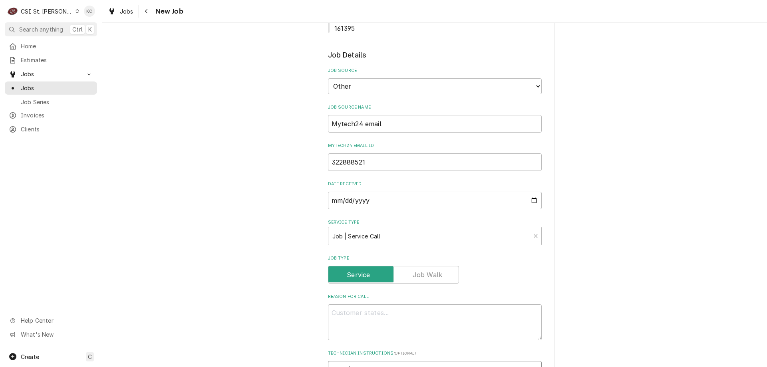
type textarea "x"
type textarea "NTE $750"
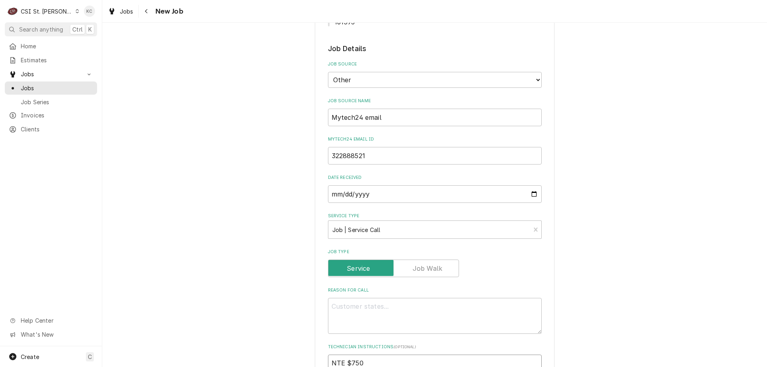
type textarea "x"
type textarea "NTE $750 M"
type textarea "x"
type textarea "NTE $750 MO"
type textarea "x"
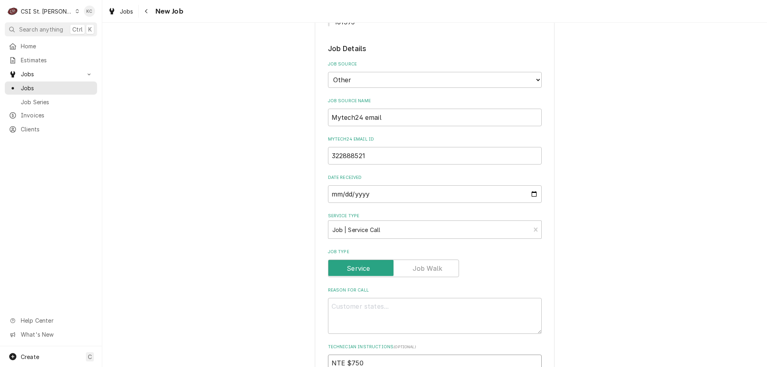
type textarea "NTE $750 MOD"
type textarea "x"
type textarea "NTE $750 MOD"
type textarea "x"
type textarea "NTE $750 MOD -"
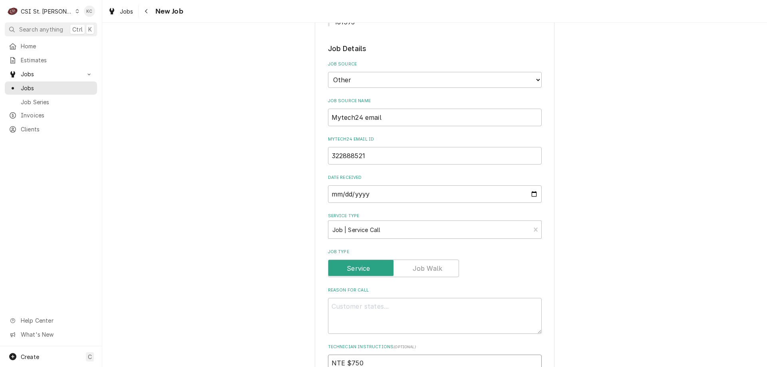
type textarea "x"
type textarea "NTE $750 MOD -"
type textarea "x"
type textarea "NTE $750 MOD - 5"
type textarea "x"
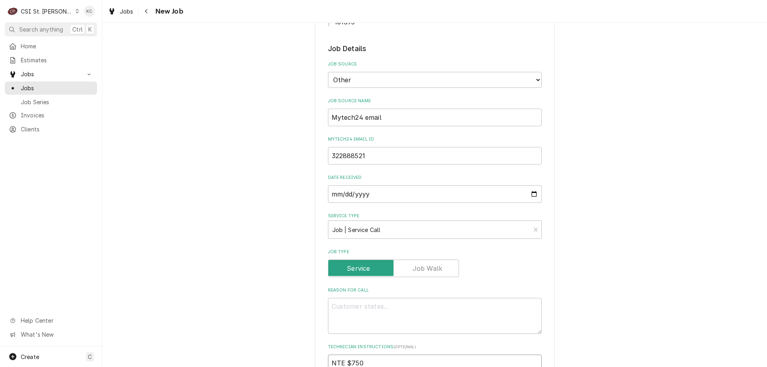
type textarea "NTE $750 MOD - 57"
type textarea "x"
type textarea "NTE $750 MOD - 573"
type textarea "x"
type textarea "NTE $750 MOD - 573"
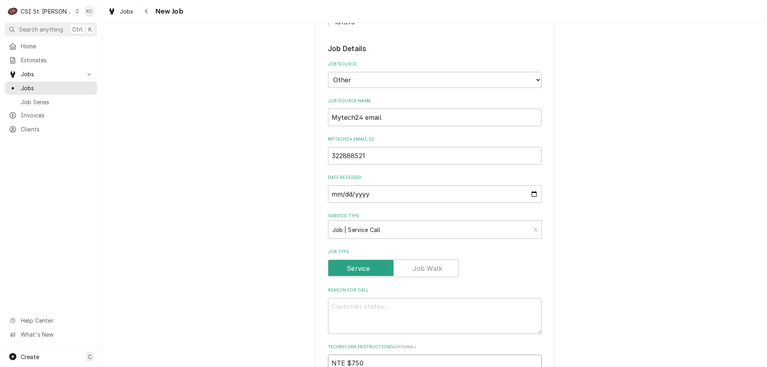
type textarea "x"
type textarea "NTE $750 MOD - 573 3"
type textarea "x"
type textarea "NTE $750 MOD - 573 33"
type textarea "x"
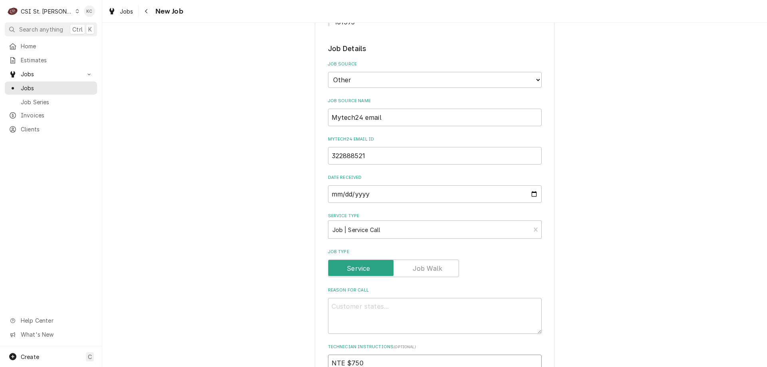
type textarea "NTE $750 MOD - 573 335"
type textarea "x"
type textarea "NTE $750 MOD - 573 335-"
type textarea "x"
type textarea "NTE $750 MOD - 573 335-0"
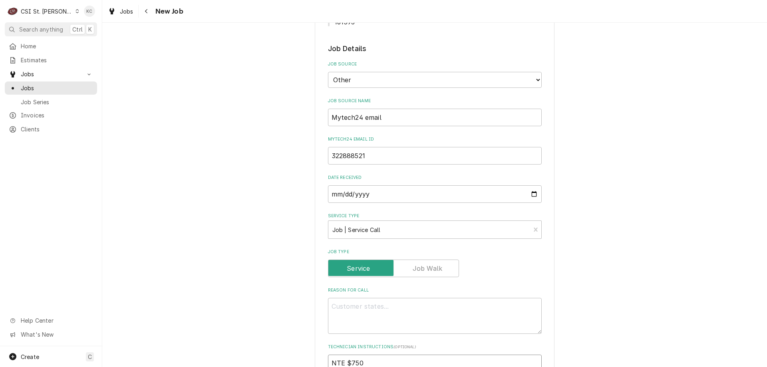
type textarea "x"
type textarea "NTE $750 MOD - 573 335-05"
type textarea "x"
type textarea "NTE $750 MOD - 573 335-052"
type textarea "x"
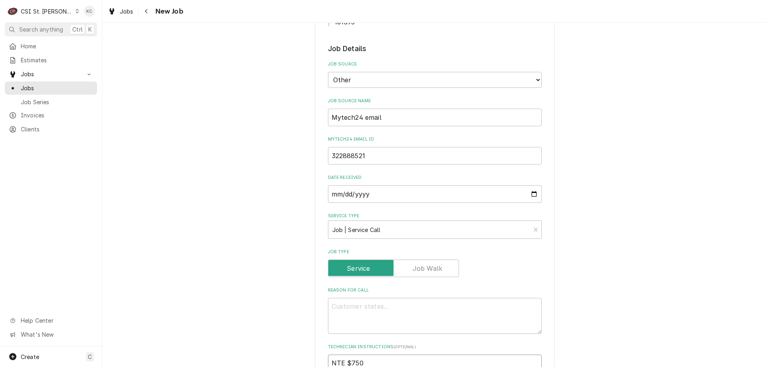
type textarea "NTE $750 MOD - 573 335-0522"
type textarea "x"
type textarea "NTE $750 MOD - 573 335-0522"
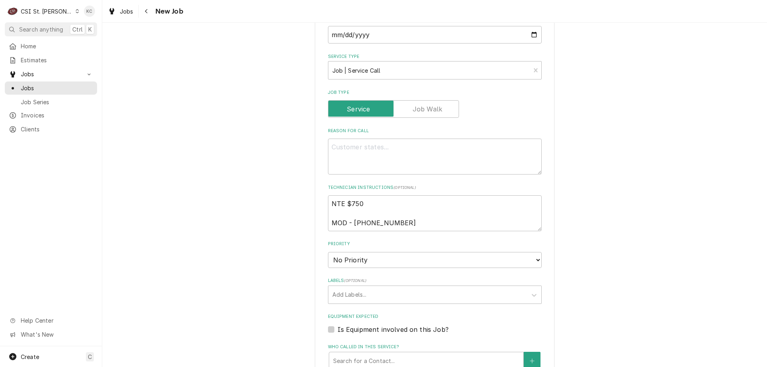
scroll to position [457, 0]
click at [362, 195] on textarea "NTE $750 MOD - 573 335-0522" at bounding box center [435, 213] width 214 height 36
type textarea "x"
type textarea "NTE $750 MOD - 573 335-0522"
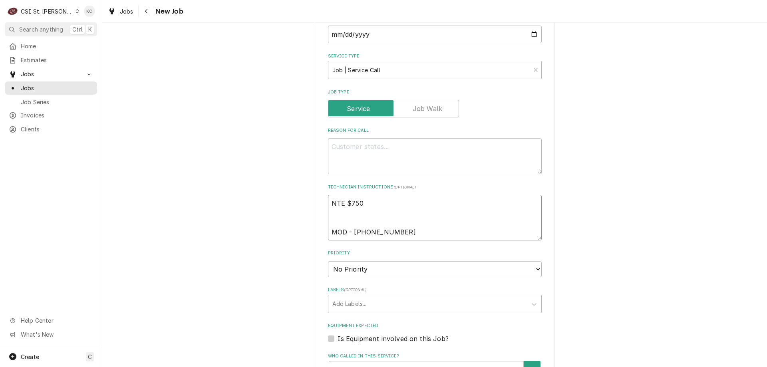
type textarea "x"
type textarea "NTE $750 MOD - 573 335-0522"
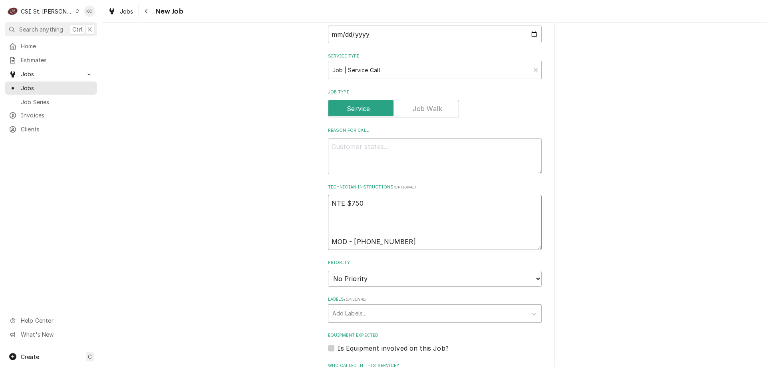
paste textarea "GE Service Order"
type textarea "x"
type textarea "NTE $750 GE Service Order MOD - 573 335-0522"
type textarea "x"
type textarea "NTE $750 GE Service Order MOD - 573 335-0522"
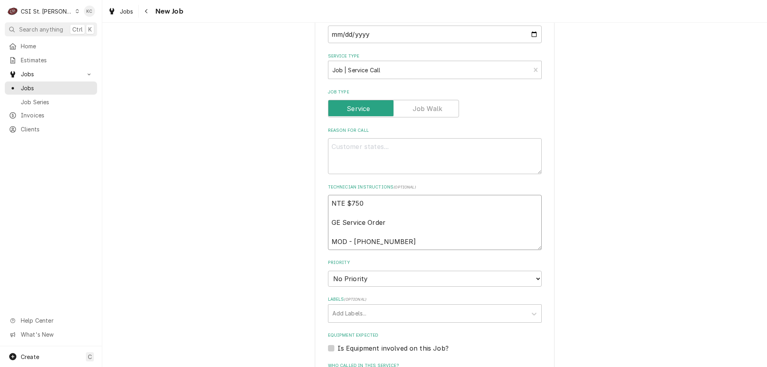
type textarea "x"
type textarea "NTE $750 GE Service Order G MOD - 573 335-0522"
type textarea "x"
type textarea "NTE $750 GE Service Order G3 MOD - 573 335-0522"
type textarea "x"
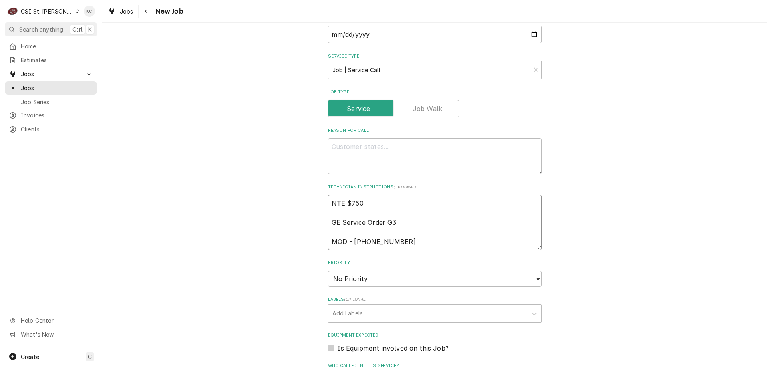
type textarea "NTE $750 GE Service Order G37 MOD - 573 335-0522"
type textarea "x"
type textarea "NTE $750 GE Service Order G371 MOD - 573 335-0522"
type textarea "x"
type textarea "NTE $750 GE Service Order G3717 MOD - 573 335-0522"
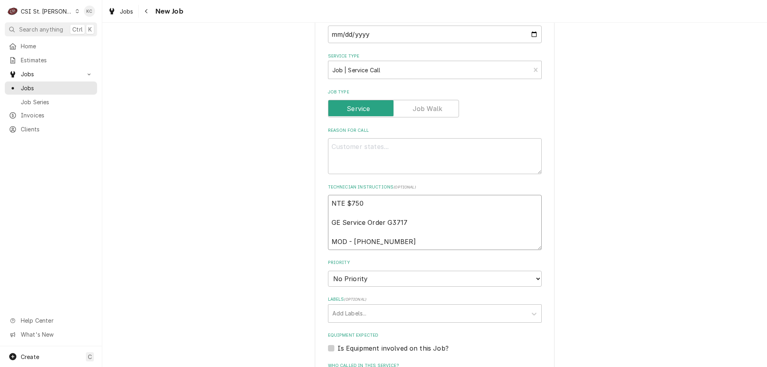
type textarea "x"
type textarea "NTE $750 GE Service Order G37172 MOD - 573 335-0522"
type textarea "x"
type textarea "NTE $750 GE Service Order G37172 MOD - 573 335-0522"
click at [410, 271] on select "No Priority Urgent High Medium Low" at bounding box center [435, 279] width 214 height 16
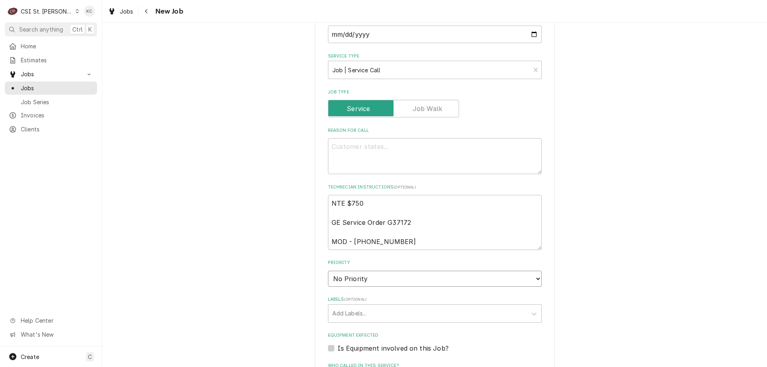
select select "4"
click at [328, 271] on select "No Priority Urgent High Medium Low" at bounding box center [435, 279] width 214 height 16
click at [396, 306] on div "Labels" at bounding box center [427, 313] width 190 height 14
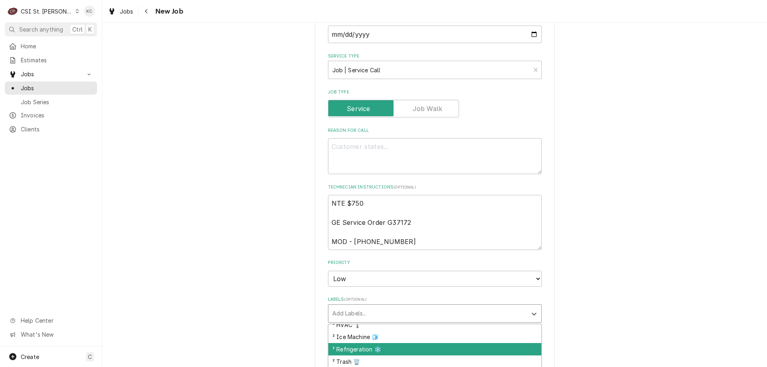
click at [428, 343] on div "² Refrigeration ❄️" at bounding box center [434, 349] width 213 height 12
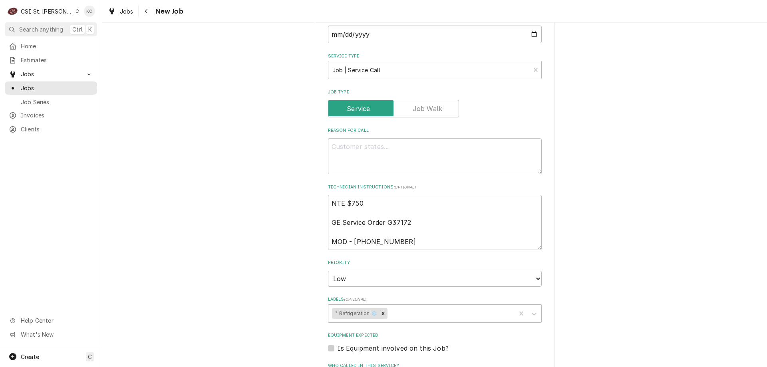
click at [733, 318] on div "Please provide the following information to create a job: Client Details Client…" at bounding box center [434, 108] width 664 height 1068
click at [383, 138] on textarea "Reason For Call" at bounding box center [435, 156] width 214 height 36
click at [344, 138] on textarea "Reason For Call" at bounding box center [435, 156] width 214 height 36
paste textarea "2025 Fall PMs"
type textarea "x"
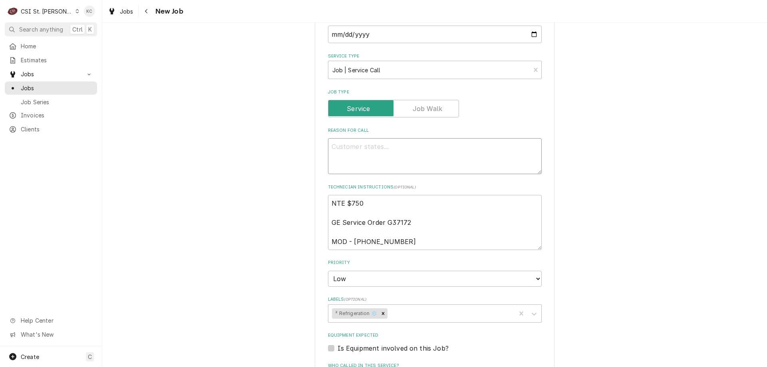
type textarea "2025 Fall PMs"
type textarea "x"
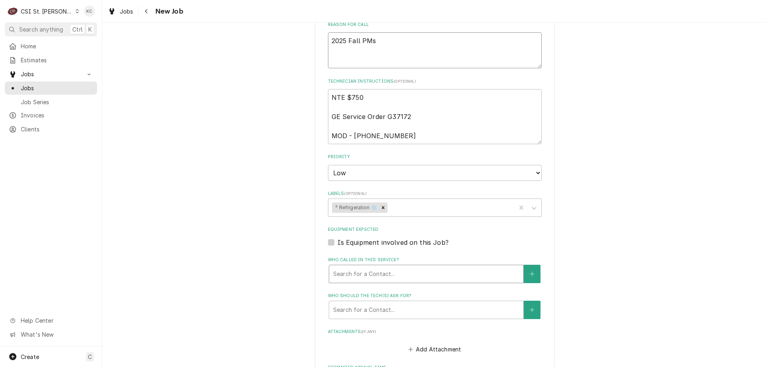
scroll to position [577, 0]
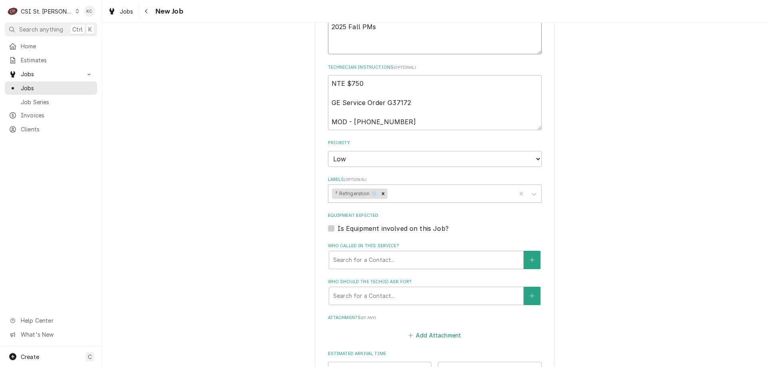
type textarea "2025 Fall PMs"
click at [433, 330] on button "Add Attachment" at bounding box center [434, 335] width 56 height 11
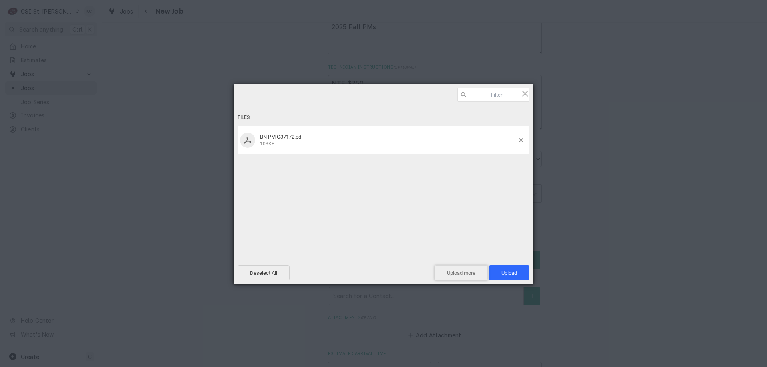
click at [470, 276] on span "Upload more" at bounding box center [460, 272] width 53 height 15
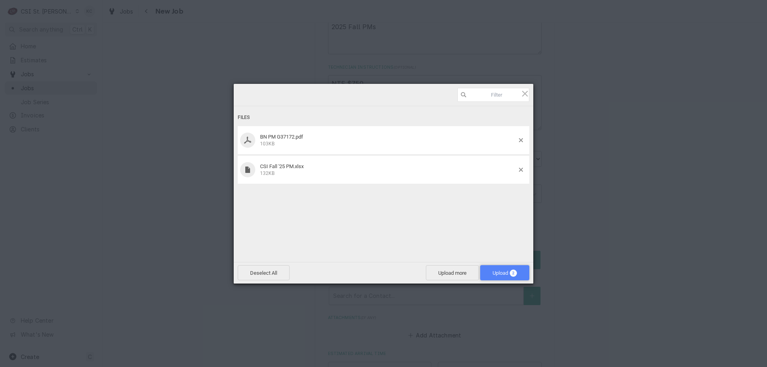
click at [493, 273] on span "Upload 2" at bounding box center [504, 273] width 24 height 6
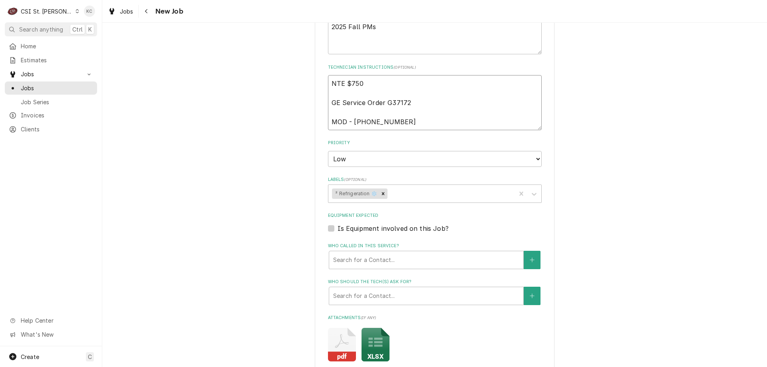
click at [407, 105] on textarea "NTE $750 GE Service Order G37172 MOD - 573 335-0522" at bounding box center [435, 102] width 214 height 55
type textarea "x"
type textarea "NTE $750 GE Service Order G37172 MOD - 573 335-0522"
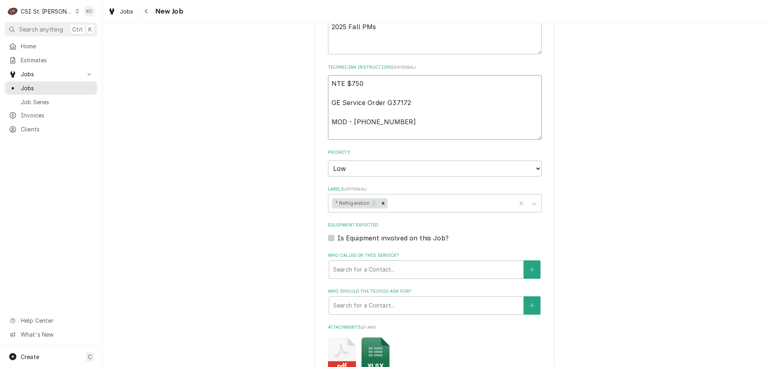
type textarea "x"
type textarea "NTE $750 GE Service Order G37172 MOD - 573 335-0522"
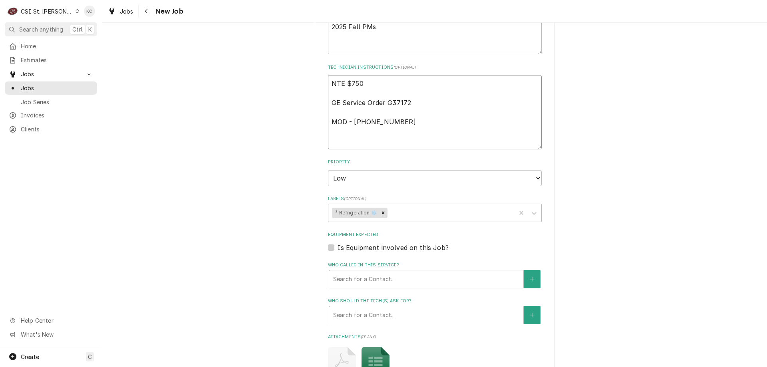
paste textarea "Cafe Equipment PM - 2x per year - Service Window -Spring and Fall (Spring servi…"
type textarea "x"
type textarea "NTE $750 GE Service Order G37172 MOD - 573 335-0522 Cafe Equipment PM - 2x per …"
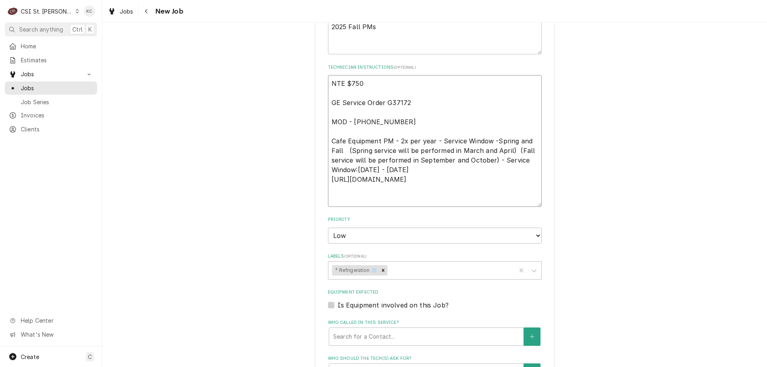
click at [406, 169] on textarea "NTE $750 GE Service Order G37172 MOD - 573 335-0522 Cafe Equipment PM - 2x per …" at bounding box center [435, 141] width 214 height 132
type textarea "x"
type textarea "NTE $750 GE Service Order G37172 MOD - 573 335-0522 Cafe Equipment PM - 2x per …"
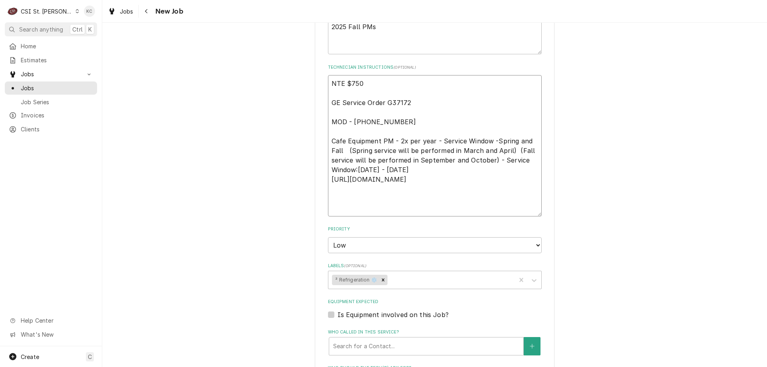
type textarea "x"
type textarea "NTE $750 GE Service Order G37172 MOD - 573 335-0522 Cafe Equipment PM - 2x per …"
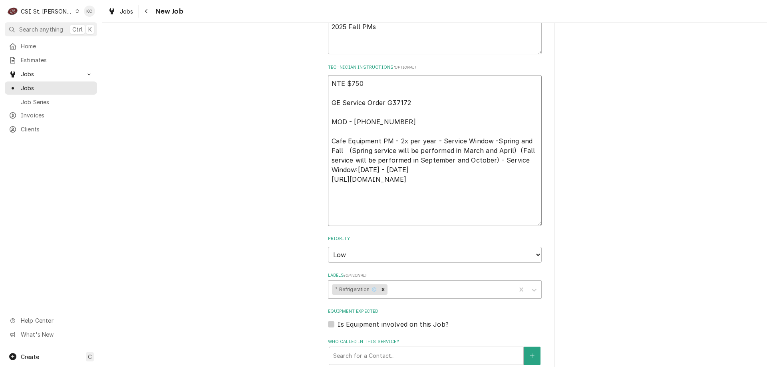
type textarea "x"
type textarea "NTE $750 GE Service Order G37172 MOD - 573 335-0522 Cafe Equipment PM - 2x per …"
click at [334, 193] on textarea "NTE $750 GE Service Order G37172 MOD - 573 335-0522 Cafe Equipment PM - 2x per …" at bounding box center [435, 150] width 214 height 151
paste textarea "They are to begin on September 1st and need to be completed on or before Octobe…"
type textarea "x"
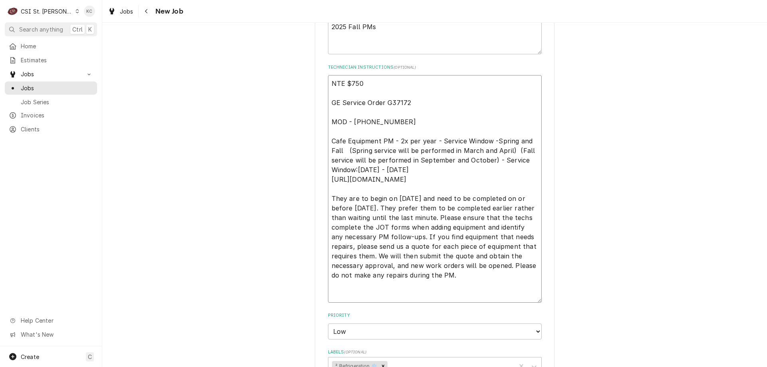
type textarea "NTE $750 GE Service Order G37172 MOD - 573 335-0522 Cafe Equipment PM - 2x per …"
click at [614, 219] on div "Please provide the following information to create a job: Client Details Client…" at bounding box center [434, 96] width 664 height 1285
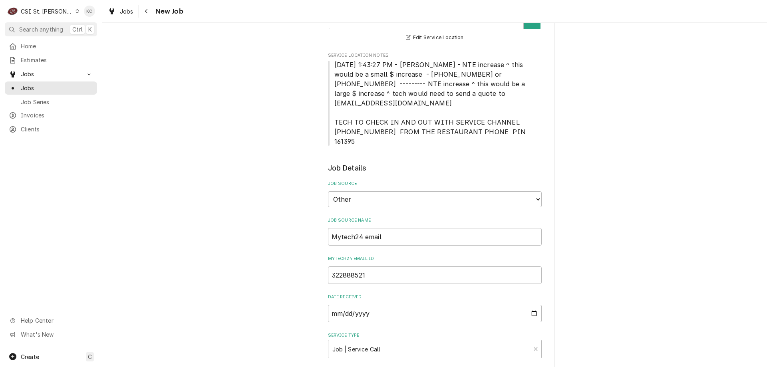
scroll to position [178, 0]
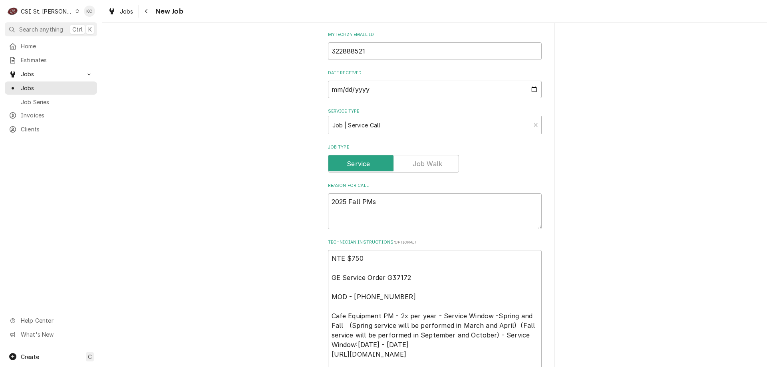
scroll to position [417, 0]
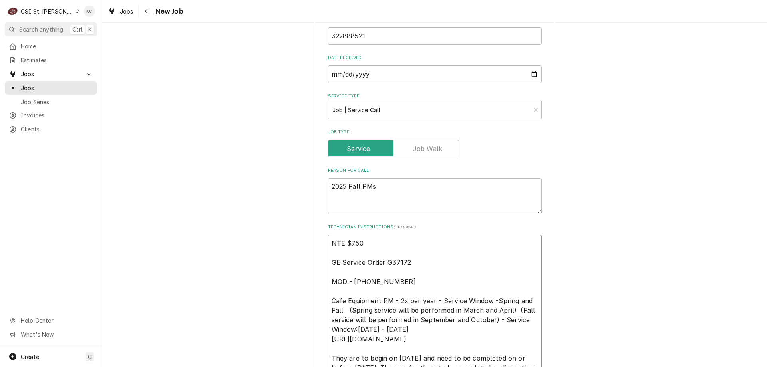
click at [329, 235] on textarea "NTE $750 GE Service Order G37172 MOD - 573 335-0522 Cafe Equipment PM - 2x per …" at bounding box center [435, 349] width 214 height 228
type textarea "x"
type textarea "NTE $750 GE Service Order G37172 MOD - 573 335-0522 Cafe Equipment PM - 2x per …"
type textarea "x"
type textarea "E NTE $750 GE Service Order G37172 MOD - 573 335-0522 Cafe Equipment PM - 2x pe…"
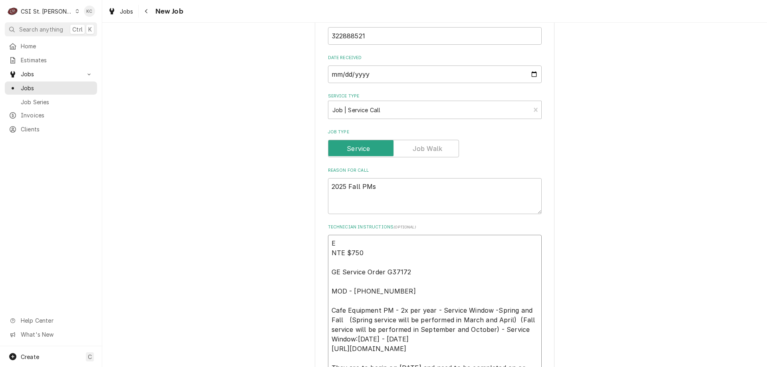
type textarea "x"
type textarea "Ex NTE $750 GE Service Order G37172 MOD - 573 335-0522 Cafe Equipment PM - 2x p…"
type textarea "x"
type textarea "Ext NTE $750 GE Service Order G37172 MOD - 573 335-0522 Cafe Equipment PM - 2x …"
type textarea "x"
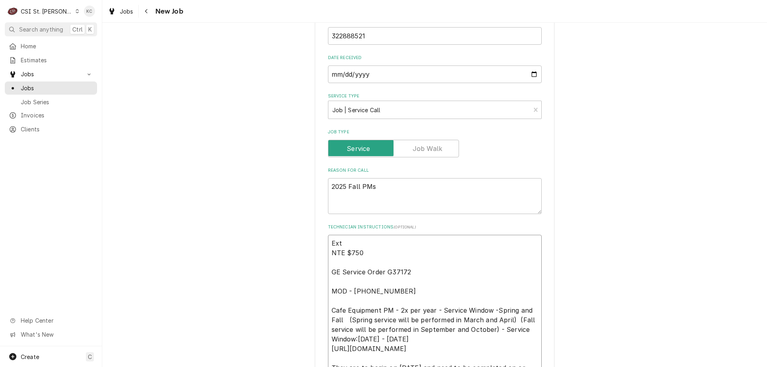
type textarea "Extn NTE $750 GE Service Order G37172 MOD - 573 335-0522 Cafe Equipment PM - 2x…"
type textarea "x"
type textarea "Ext NTE $750 GE Service Order G37172 MOD - 573 335-0522 Cafe Equipment PM - 2x …"
type textarea "x"
type textarea "Exte NTE $750 GE Service Order G37172 MOD - 573 335-0522 Cafe Equipment PM - 2x…"
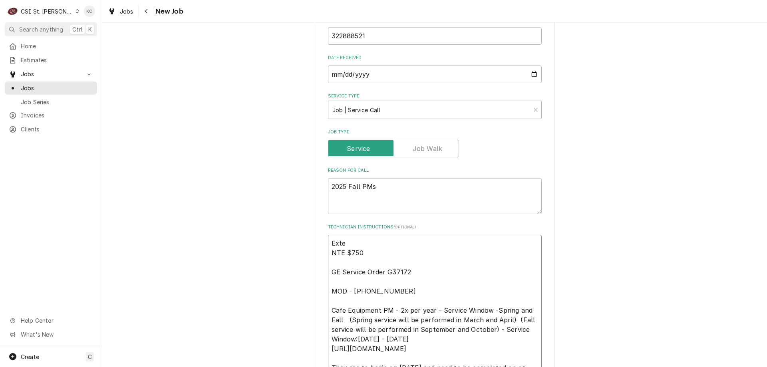
type textarea "x"
type textarea "Exten NTE $750 GE Service Order G37172 MOD - 573 335-0522 Cafe Equipment PM - 2…"
type textarea "x"
type textarea "Extend NTE $750 GE Service Order G37172 MOD - 573 335-0522 Cafe Equipment PM - …"
type textarea "x"
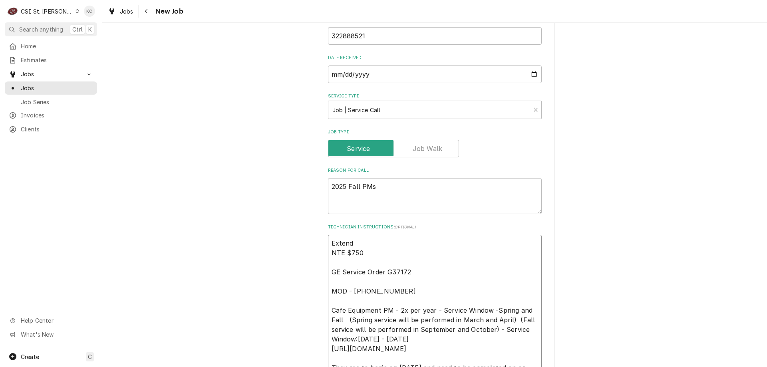
type textarea "Extende NTE $750 GE Service Order G37172 MOD - 573 335-0522 Cafe Equipment PM -…"
type textarea "x"
type textarea "Extended NTE $750 GE Service Order G37172 MOD - 573 335-0522 Cafe Equipment PM …"
type textarea "x"
type textarea "Extended NTE $750 GE Service Order G37172 MOD - 573 335-0522 Cafe Equipment PM …"
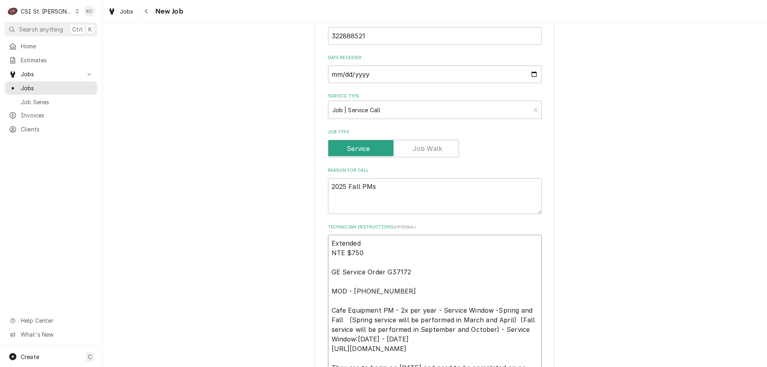
type textarea "x"
type textarea "Extended t NTE $750 GE Service Order G37172 MOD - 573 335-0522 Cafe Equipment P…"
type textarea "x"
type textarea "Extended tr NTE $750 GE Service Order G37172 MOD - 573 335-0522 Cafe Equipment …"
type textarea "x"
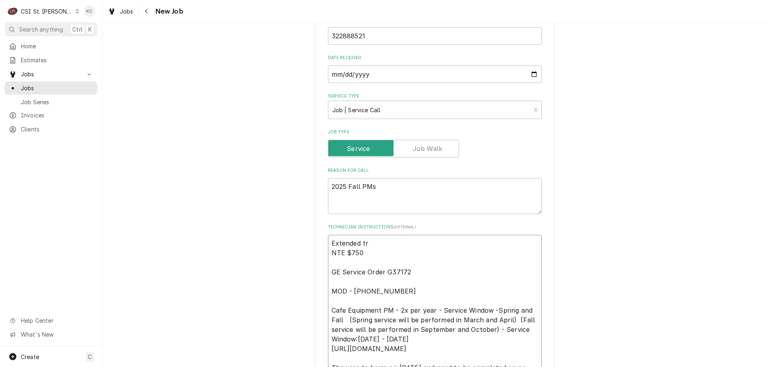
type textarea "Extended tra NTE $750 GE Service Order G37172 MOD - 573 335-0522 Cafe Equipment…"
type textarea "x"
type textarea "Extended trav NTE $750 GE Service Order G37172 MOD - 573 335-0522 Cafe Equipmen…"
type textarea "x"
type textarea "Extended trave NTE $750 GE Service Order G37172 MOD - 573 335-0522 Cafe Equipme…"
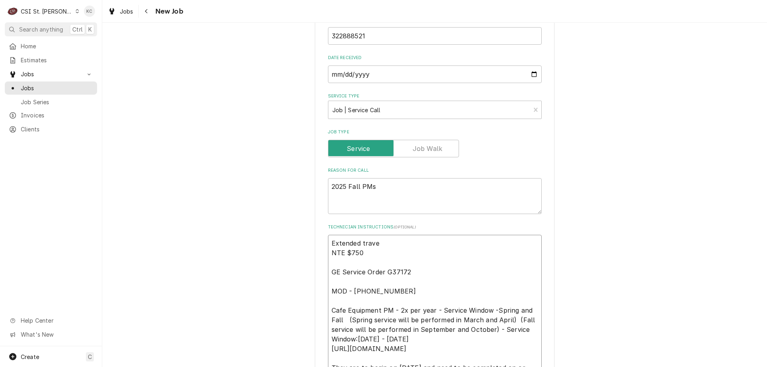
type textarea "x"
type textarea "Extended travel NTE $750 GE Service Order G37172 MOD - 573 335-0522 Cafe Equipm…"
type textarea "x"
type textarea "Extended travel NTE $750 GE Service Order G37172 MOD - 573 335-0522 Cafe Equipm…"
type textarea "x"
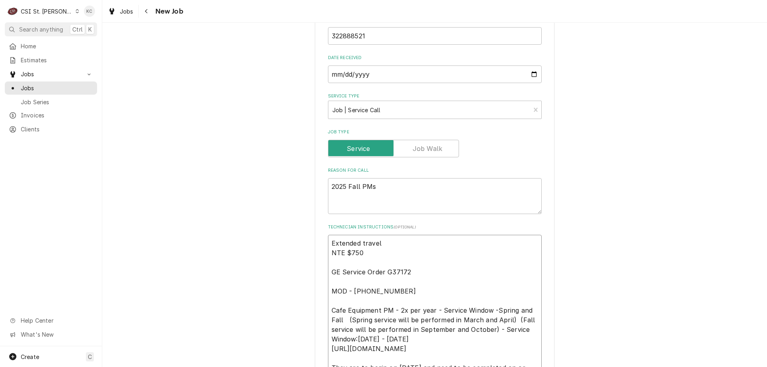
type textarea "Extended travel a NTE $750 GE Service Order G37172 MOD - 573 335-0522 Cafe Equi…"
type textarea "x"
type textarea "Extended travel ap NTE $750 GE Service Order G37172 MOD - 573 335-0522 Cafe Equ…"
type textarea "x"
type textarea "Extended travel app NTE $750 GE Service Order G37172 MOD - 573 335-0522 Cafe Eq…"
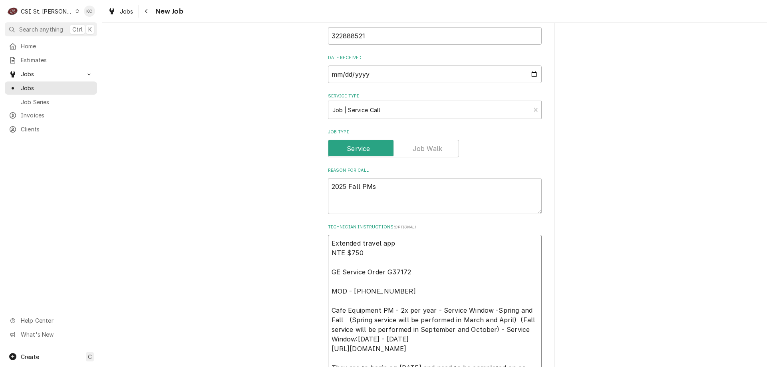
type textarea "x"
type textarea "Extended travel appr NTE $750 GE Service Order G37172 MOD - 573 335-0522 Cafe E…"
type textarea "x"
type textarea "Extended travel appro NTE $750 GE Service Order G37172 MOD - 573 335-0522 Cafe …"
type textarea "x"
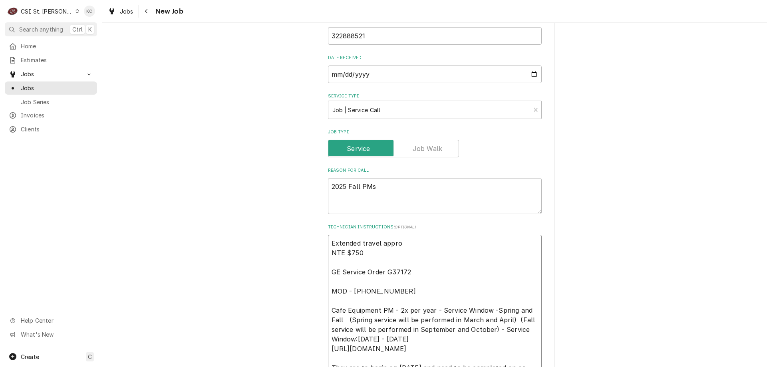
type textarea "Extended travel approv NTE $750 GE Service Order G37172 MOD - 573 335-0522 Cafe…"
type textarea "x"
type textarea "Extended travel approve NTE $750 GE Service Order G37172 MOD - 573 335-0522 Caf…"
type textarea "x"
type textarea "Extended travel approved NTE $750 GE Service Order G37172 MOD - 573 335-0522 Ca…"
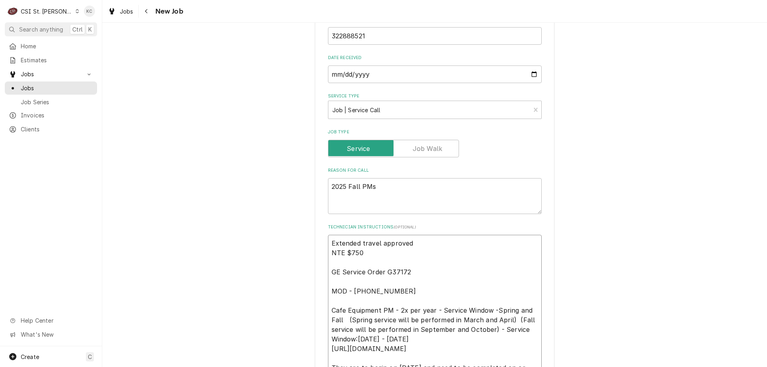
type textarea "x"
type textarea "Extended travel approved NTE $750 GE Service Order G37172 MOD - 573 335-0522 Ca…"
type textarea "x"
type textarea "Extended travel approved p NTE $750 GE Service Order G37172 MOD - 573 335-0522 …"
type textarea "x"
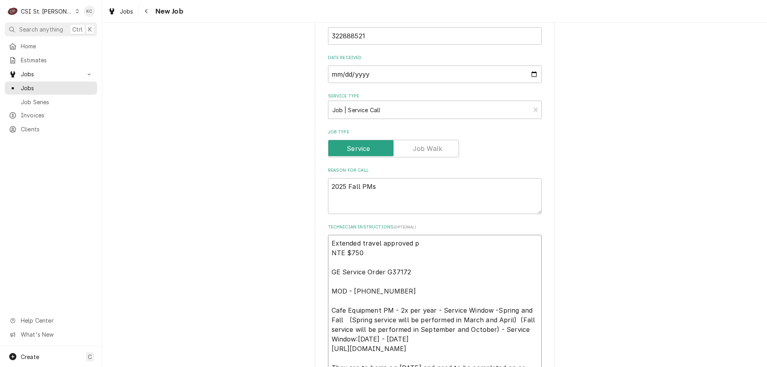
type textarea "Extended travel approved pe NTE $750 GE Service Order G37172 MOD - 573 335-0522…"
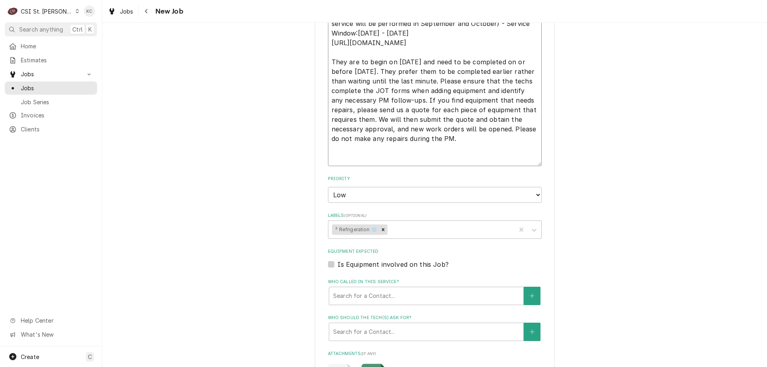
scroll to position [936, 0]
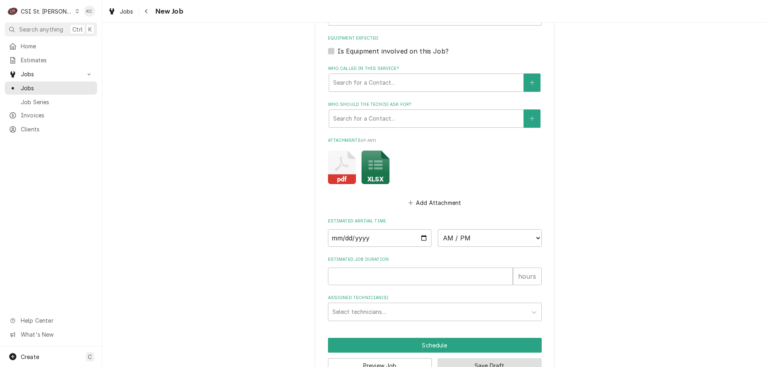
click at [503, 358] on button "Save Draft" at bounding box center [489, 365] width 104 height 15
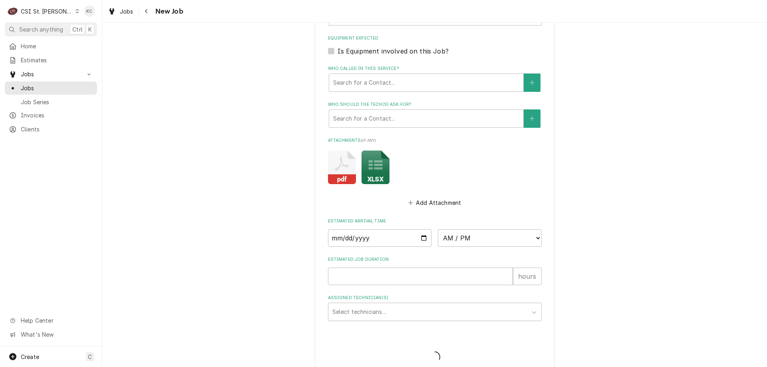
scroll to position [933, 0]
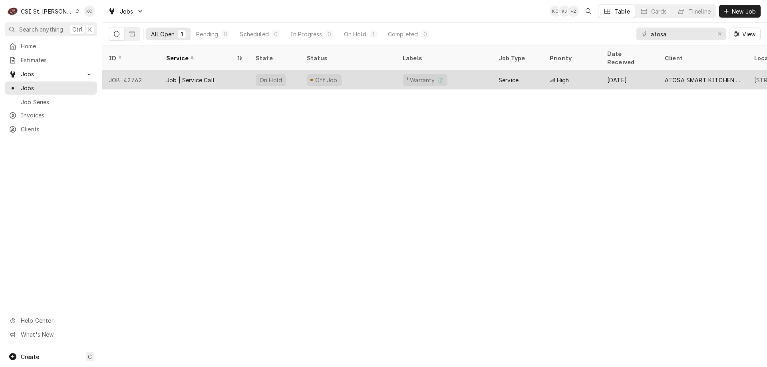
click at [518, 76] on div "Service" at bounding box center [508, 80] width 20 height 8
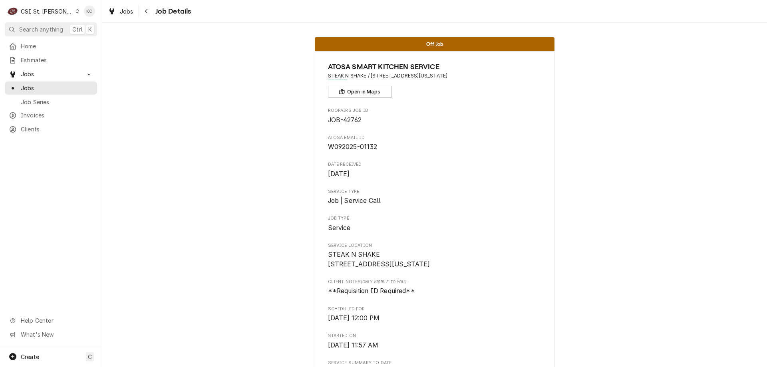
click at [150, 14] on div "Navigate back" at bounding box center [147, 11] width 8 height 8
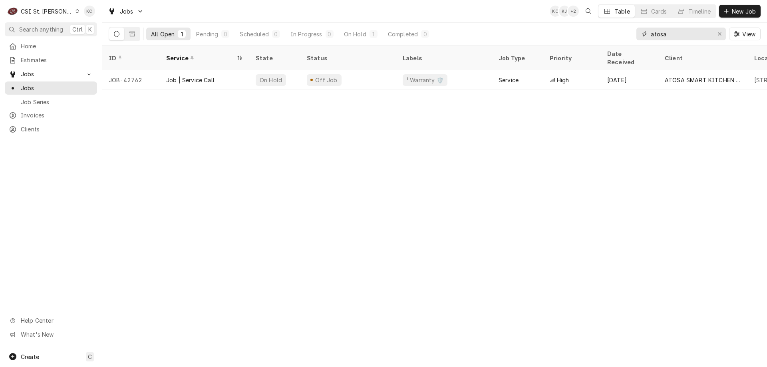
drag, startPoint x: 668, startPoint y: 30, endPoint x: 631, endPoint y: 35, distance: 37.0
click at [631, 35] on div "All Open 1 Pending 0 Scheduled 0 In Progress 0 On Hold 1 Completed 0 atosa View" at bounding box center [435, 34] width 652 height 22
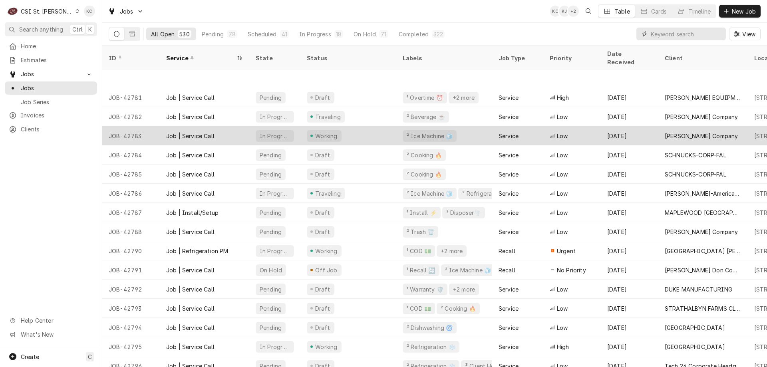
scroll to position [80, 0]
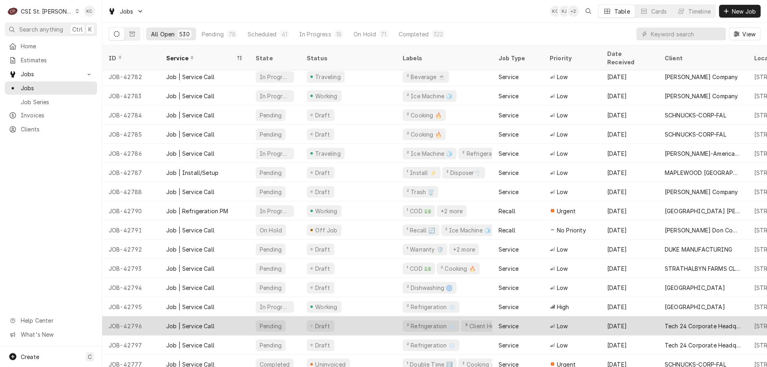
click at [492, 316] on div "Service" at bounding box center [517, 325] width 51 height 19
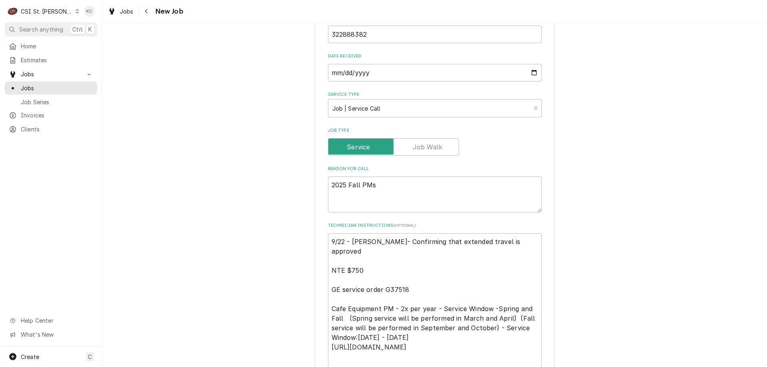
scroll to position [439, 0]
drag, startPoint x: 419, startPoint y: 224, endPoint x: 319, endPoint y: 226, distance: 100.6
click at [319, 226] on div "Use the fields below to edit this job: Client Details Client Tech 24 Corporate …" at bounding box center [435, 264] width 240 height 1330
type textarea "x"
type textarea "extended travel is approved NTE $750 GE service order G37518 Cafe Equipment PM …"
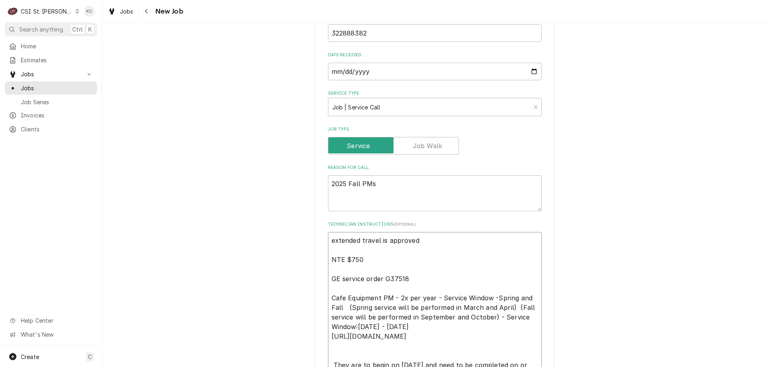
type textarea "x"
type textarea "xtended travel is approved NTE $750 GE service order G37518 Cafe Equipment PM -…"
type textarea "x"
type textarea "Extended travel is approved NTE $750 GE service order G37518 Cafe Equipment PM …"
click at [469, 232] on textarea "Extended travel is approved NTE $750 GE service order G37518 Cafe Equipment PM …" at bounding box center [435, 355] width 214 height 247
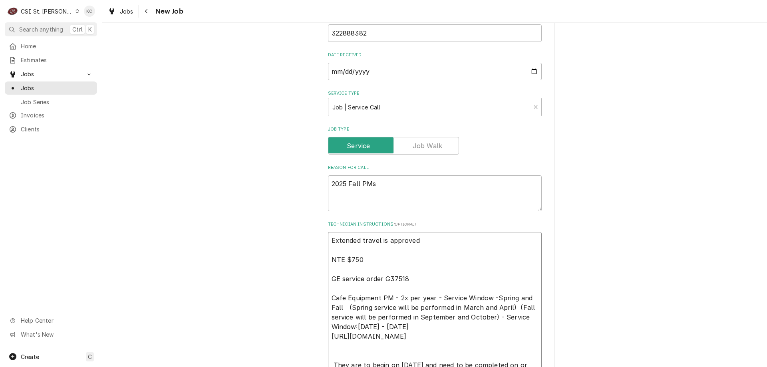
type textarea "x"
type textarea "Extended travel is approved NTE $750 GE service order G37518 Cafe Equipment PM …"
type textarea "x"
type textarea "Extended travel is approved p NTE $750 GE service order G37518 Cafe Equipment P…"
type textarea "x"
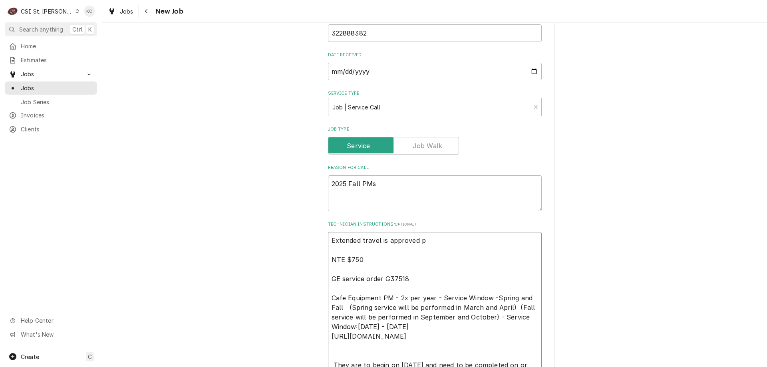
type textarea "Extended travel is approved pe NTE $750 GE service order G37518 Cafe Equipment …"
type textarea "x"
type textarea "Extended travel is approved per NTE $750 GE service order G37518 Cafe Equipment…"
type textarea "x"
type textarea "Extended travel is approved per NTE $750 GE service order G37518 Cafe Equipment…"
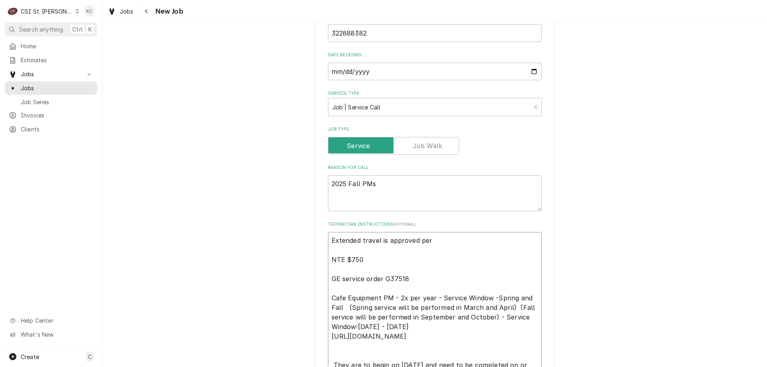
type textarea "x"
type textarea "Extended travel is approved per e NTE $750 GE service order G37518 Cafe Equipme…"
type textarea "x"
type textarea "Extended travel is approved per em NTE $750 GE service order G37518 Cafe Equipm…"
type textarea "x"
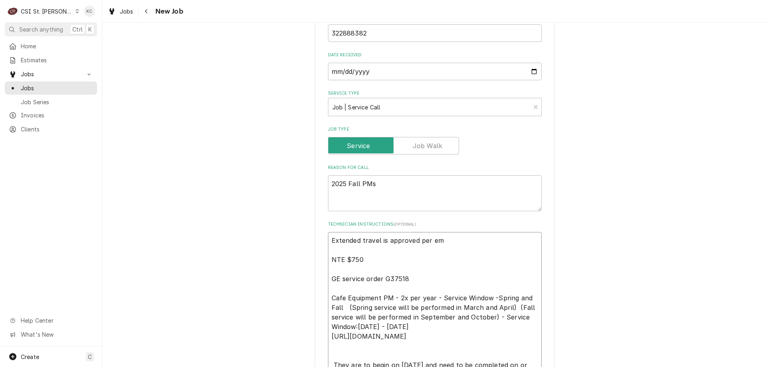
type textarea "Extended travel is approved per ema NTE $750 GE service order G37518 Cafe Equip…"
type textarea "x"
type textarea "Extended travel is approved per emau NTE $750 GE service order G37518 Cafe Equi…"
type textarea "x"
type textarea "Extended travel is approved per emau= NTE $750 GE service order G37518 Cafe Equ…"
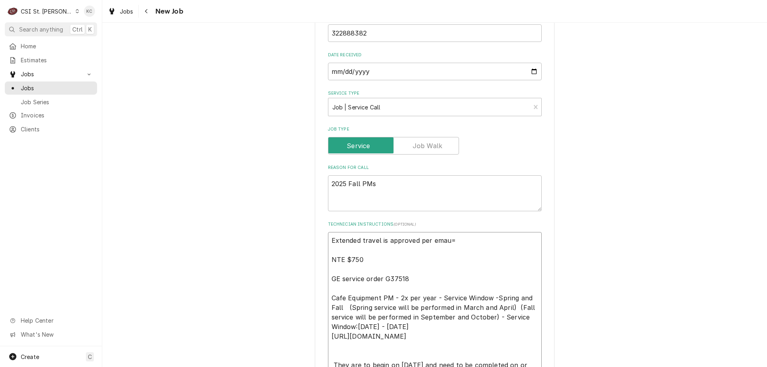
type textarea "x"
type textarea "Extended travel is approved per emau NTE $750 GE service order G37518 Cafe Equi…"
type textarea "x"
type textarea "Extended travel is approved per ema NTE $750 GE service order G37518 Cafe Equip…"
type textarea "x"
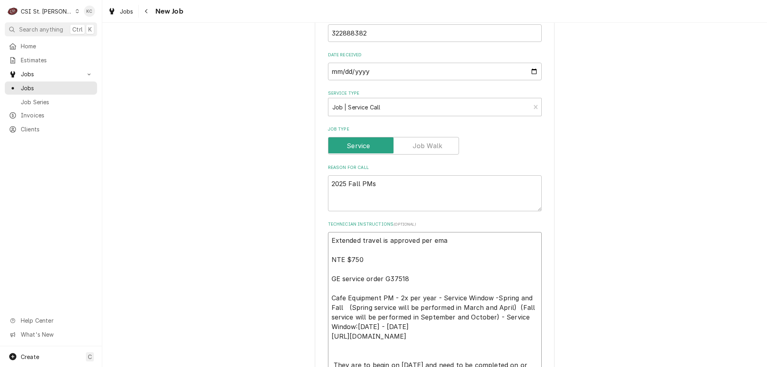
type textarea "Extended travel is approved per emai NTE $750 GE service order G37518 Cafe Equi…"
type textarea "x"
type textarea "Extended travel is approved per email NTE $750 GE service order G37518 Cafe Equ…"
type textarea "x"
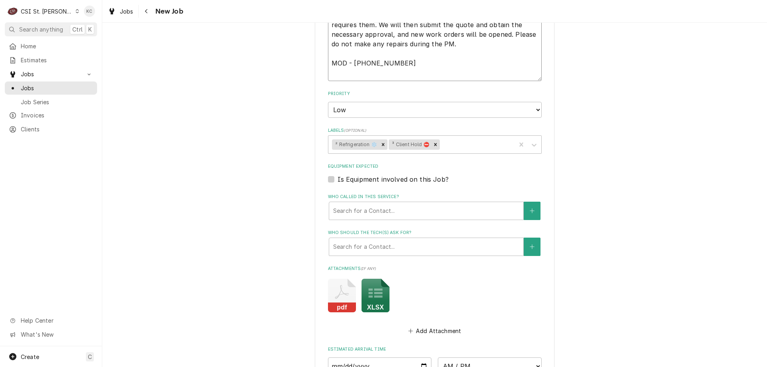
scroll to position [838, 0]
click at [432, 140] on icon "Remove ³ Client Hold ⛔️" at bounding box center [435, 143] width 6 height 6
type textarea "Extended travel is approved per email NTE $750 GE service order G37518 Cafe Equ…"
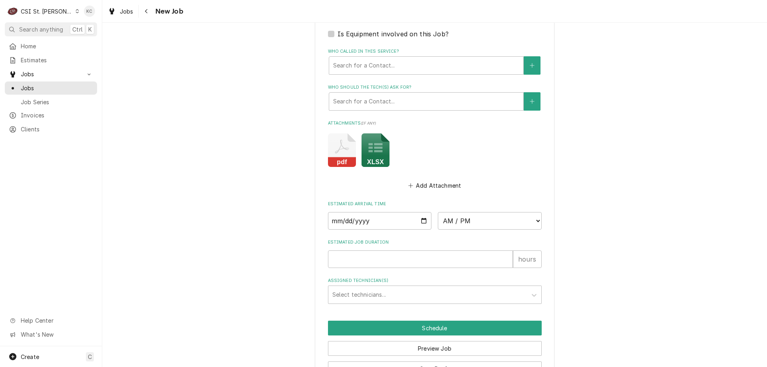
scroll to position [989, 0]
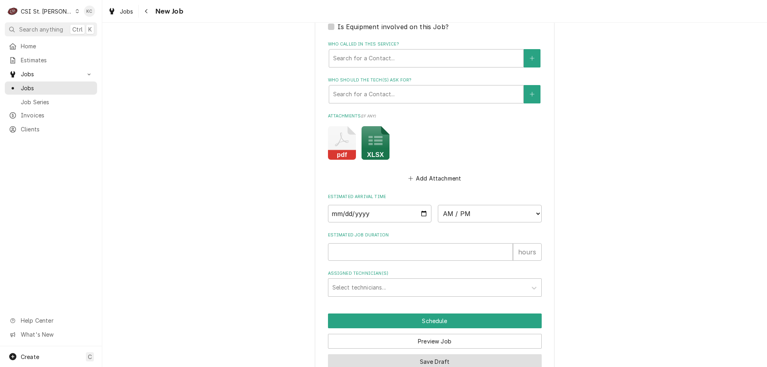
click at [468, 354] on button "Save Draft" at bounding box center [435, 361] width 214 height 15
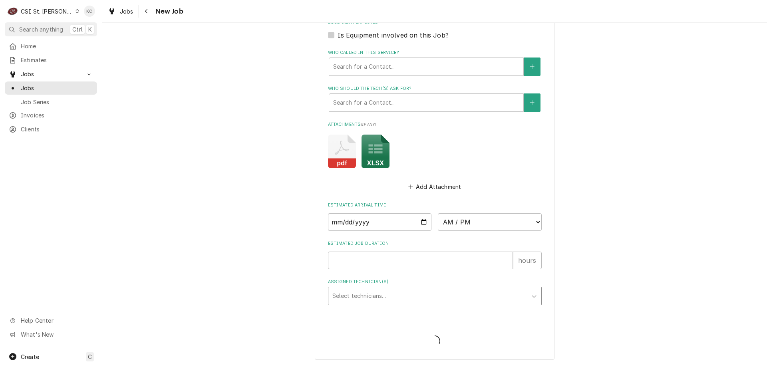
scroll to position [962, 0]
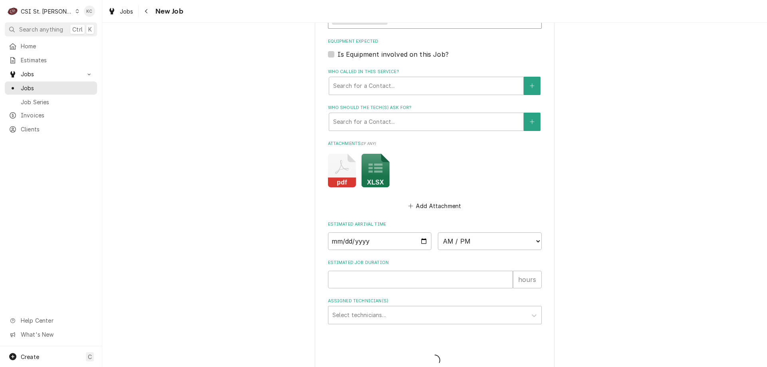
type textarea "x"
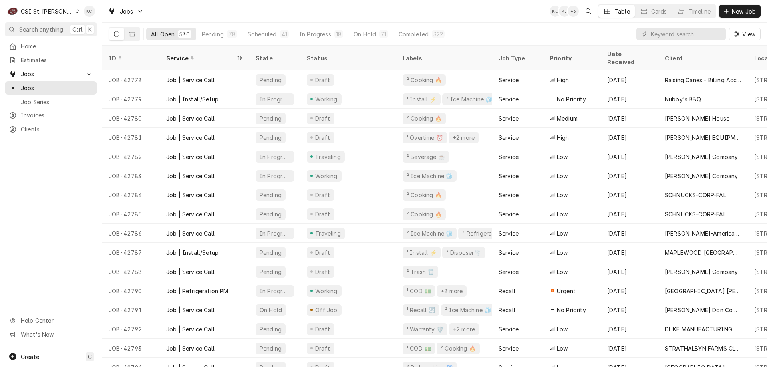
drag, startPoint x: 742, startPoint y: 14, endPoint x: 603, endPoint y: 21, distance: 139.1
click at [603, 21] on div "Jobs KC KJ + 3 Table Cards Timeline New Job" at bounding box center [434, 11] width 664 height 22
click at [31, 120] on div "Home Estimates Jobs Jobs Job Series Invoices Clients" at bounding box center [51, 88] width 102 height 96
click at [31, 123] on link "Clients" at bounding box center [51, 129] width 92 height 13
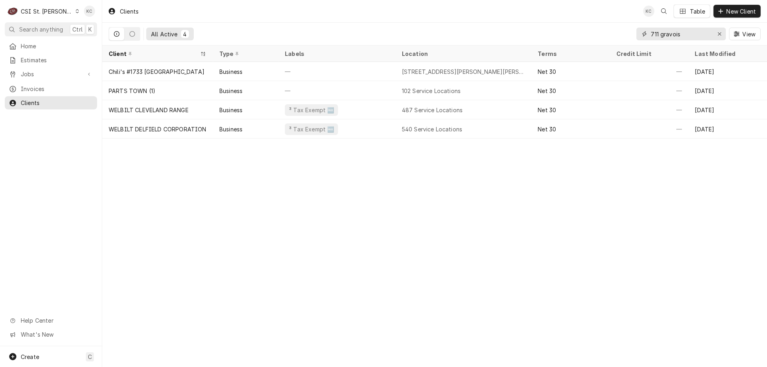
drag, startPoint x: 691, startPoint y: 32, endPoint x: 629, endPoint y: 36, distance: 62.4
click at [629, 36] on div "All Active 4 711 gravois View" at bounding box center [435, 34] width 652 height 22
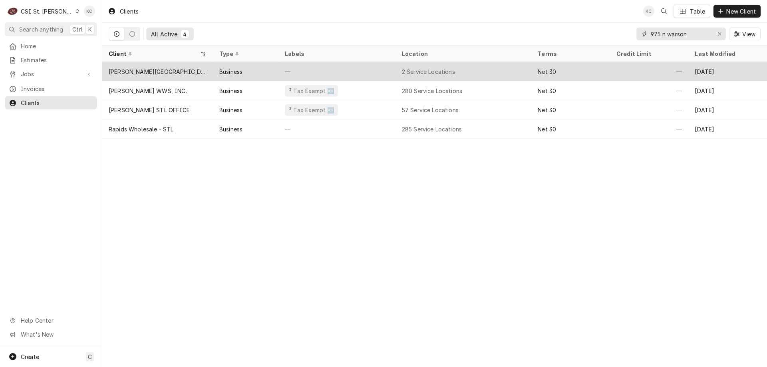
type input "975 n warson"
click at [317, 67] on div "—" at bounding box center [336, 71] width 117 height 19
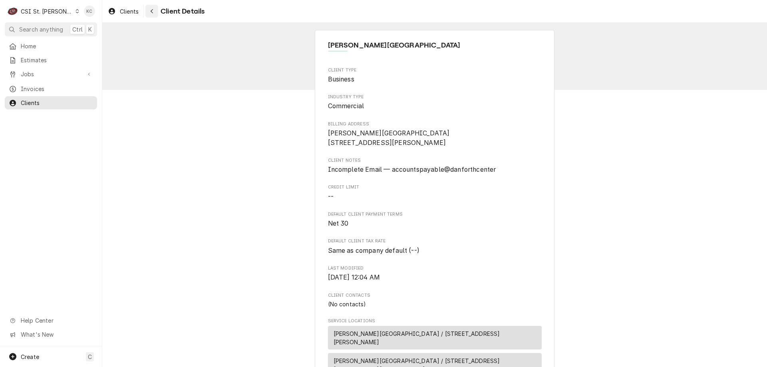
click at [154, 10] on div "Navigate back" at bounding box center [152, 11] width 8 height 8
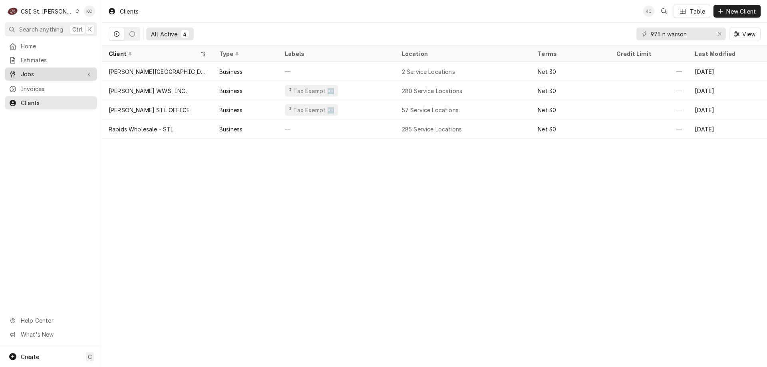
click at [78, 73] on span "Jobs" at bounding box center [51, 74] width 60 height 8
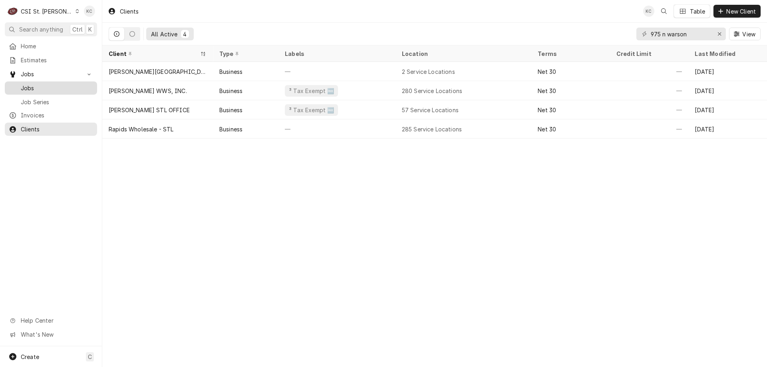
click at [37, 84] on span "Jobs" at bounding box center [57, 88] width 72 height 8
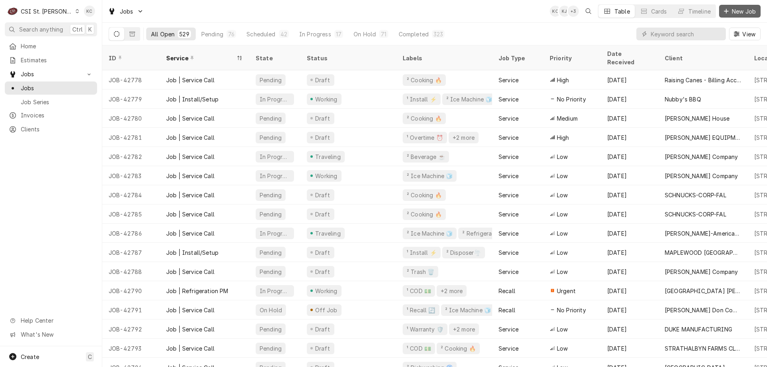
click at [727, 14] on div "Dynamic Content Wrapper" at bounding box center [726, 11] width 8 height 8
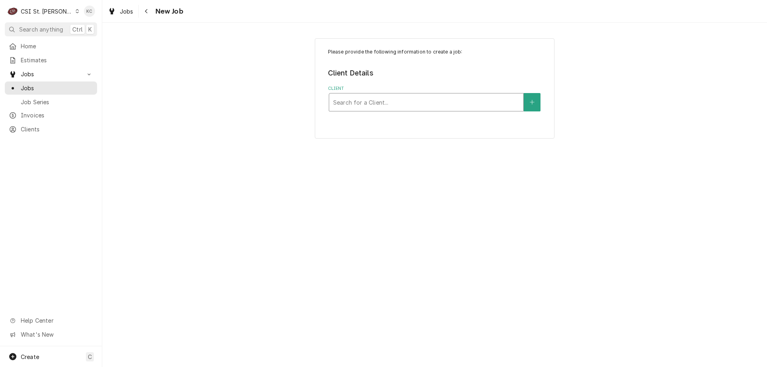
click at [370, 102] on div "Client" at bounding box center [426, 102] width 186 height 14
type input "[PERSON_NAME]"
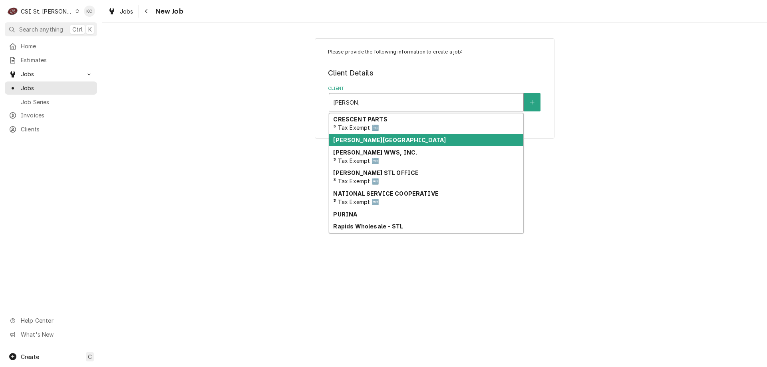
click at [415, 143] on strong "[PERSON_NAME][GEOGRAPHIC_DATA]" at bounding box center [389, 140] width 113 height 7
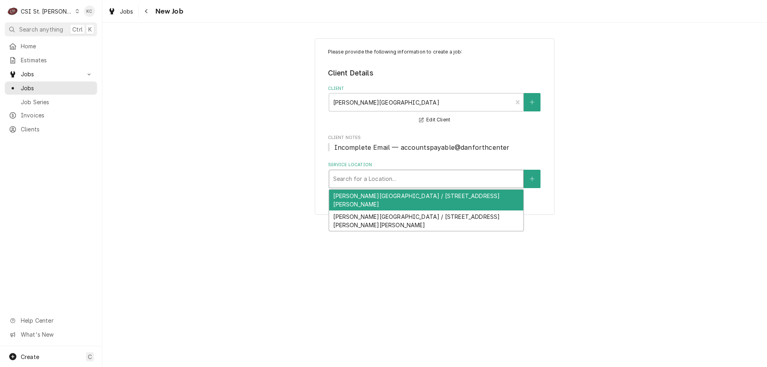
click at [447, 178] on div "Service Location" at bounding box center [426, 179] width 186 height 14
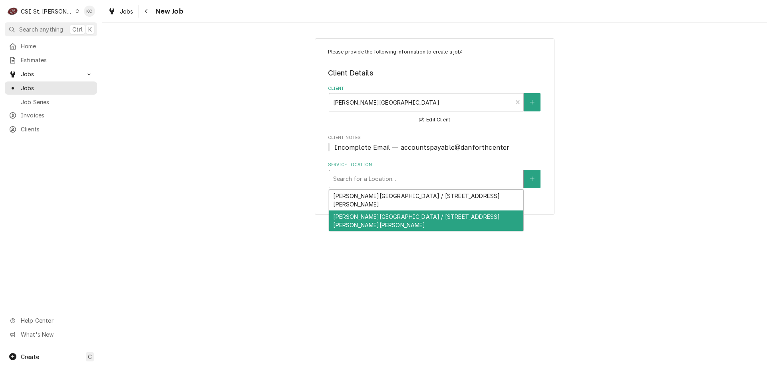
click at [448, 226] on div "[PERSON_NAME][GEOGRAPHIC_DATA] / [STREET_ADDRESS][PERSON_NAME][PERSON_NAME]" at bounding box center [426, 220] width 194 height 21
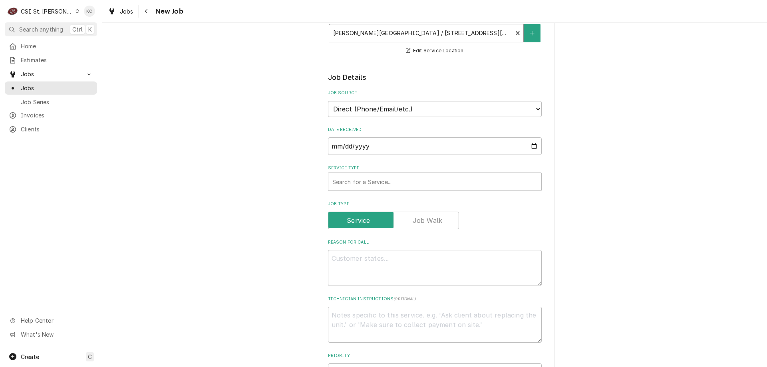
scroll to position [160, 0]
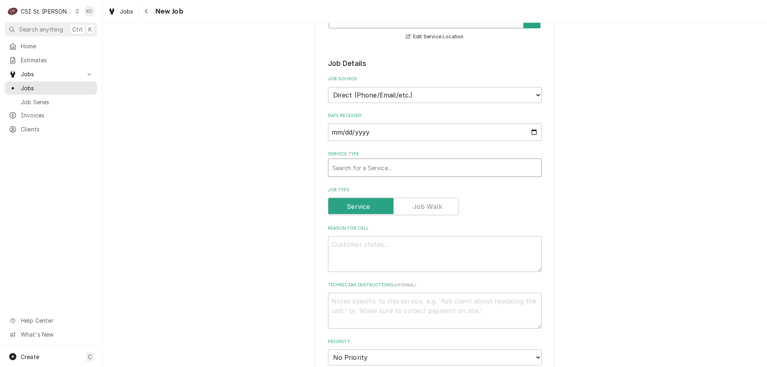
click at [410, 168] on div "Service Type" at bounding box center [434, 167] width 205 height 14
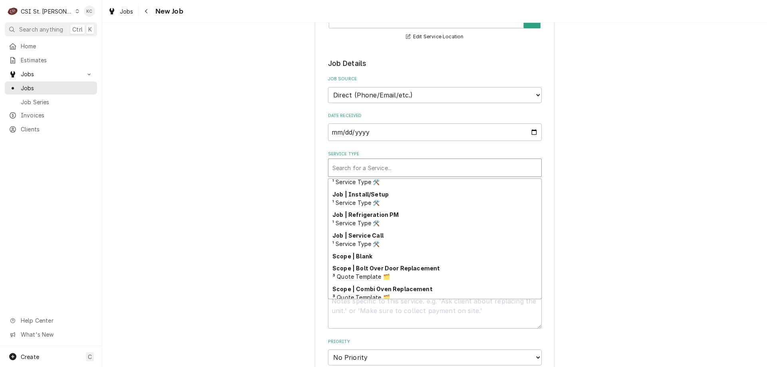
scroll to position [457, 0]
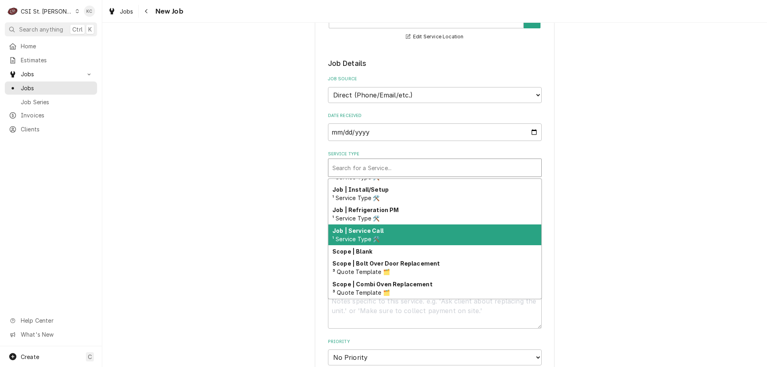
click at [427, 244] on div "Job | Service Call ¹ Service Type 🛠️" at bounding box center [434, 234] width 213 height 21
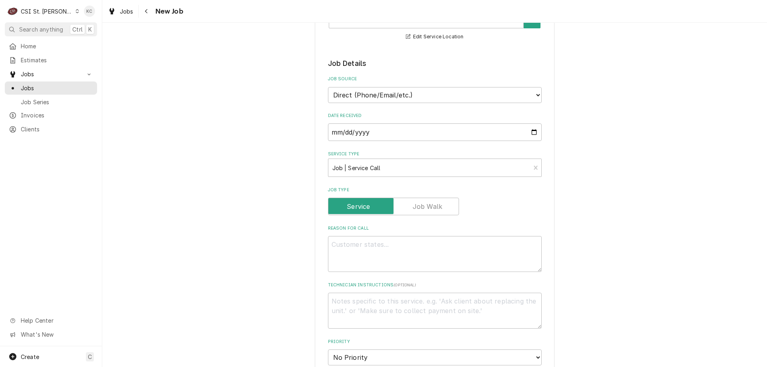
click at [559, 214] on div "Please provide the following information to create a job: Client Details Client…" at bounding box center [434, 296] width 664 height 850
click at [372, 244] on textarea "Reason For Call" at bounding box center [435, 254] width 214 height 36
paste textarea "[PERSON_NAME] Rackstar Warewasher"
type textarea "x"
type textarea "[PERSON_NAME] Rackstar Warewasher"
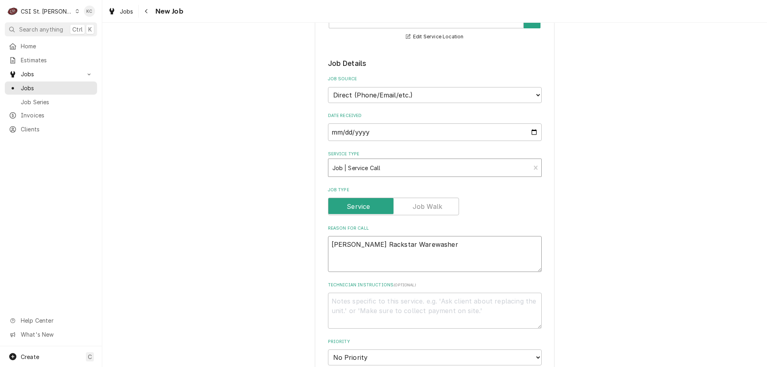
type textarea "x"
type textarea "[PERSON_NAME] Rackstar Warewasher"
click at [440, 244] on textarea "[PERSON_NAME] Rackstar Warewasher" at bounding box center [435, 254] width 214 height 36
paste textarea "having an issue with the final rinse"
type textarea "x"
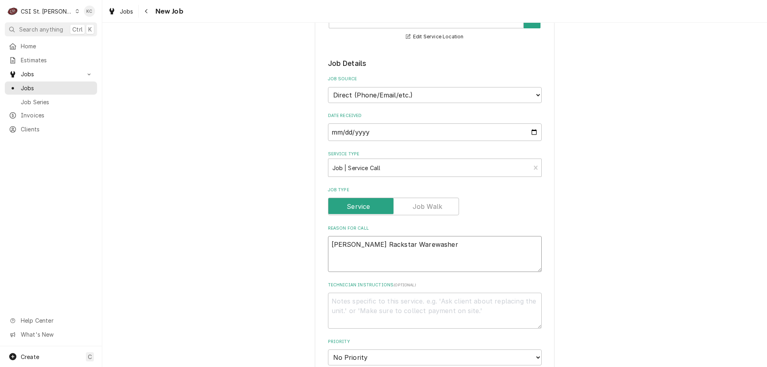
type textarea "[PERSON_NAME] Rackstar Warewasher having an issue with the final rinse"
type textarea "x"
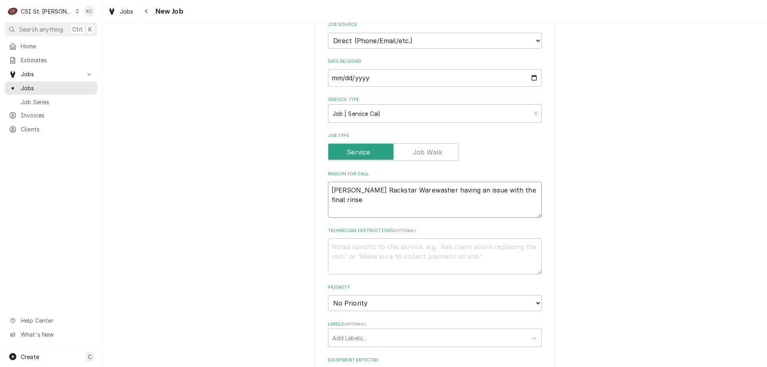
scroll to position [240, 0]
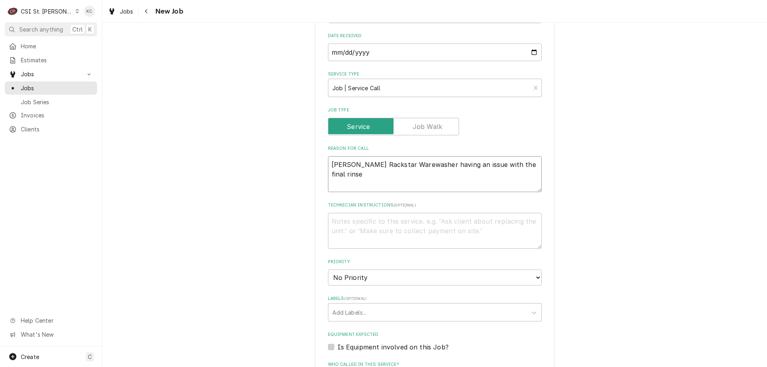
type textarea "[PERSON_NAME] Rackstar Warewasher having an issue with the final rinse"
click at [442, 230] on textarea "Technician Instructions ( optional )" at bounding box center [435, 231] width 214 height 36
type textarea "x"
type textarea "T"
type textarea "x"
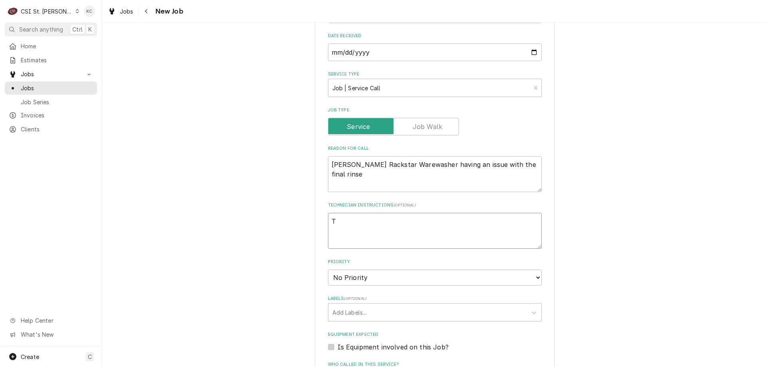
type textarea "Ta"
type textarea "x"
type textarea "Tar"
type textarea "x"
type textarea "[PERSON_NAME]"
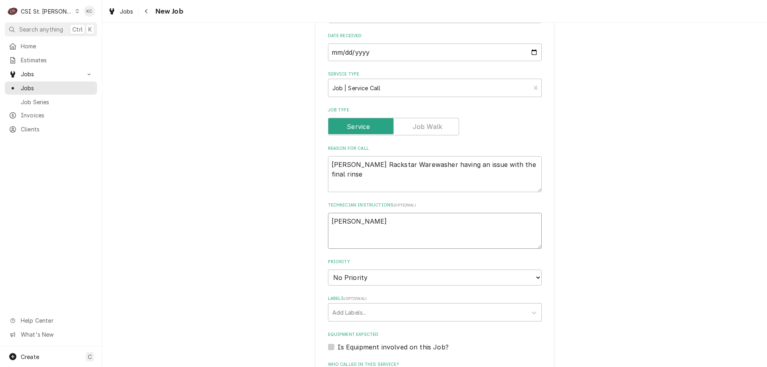
type textarea "x"
type textarea "[PERSON_NAME]"
click at [628, 108] on div "Please provide the following information to create a job: Client Details Client…" at bounding box center [434, 217] width 664 height 850
click at [367, 218] on textarea "[PERSON_NAME]" at bounding box center [435, 231] width 214 height 36
type textarea "x"
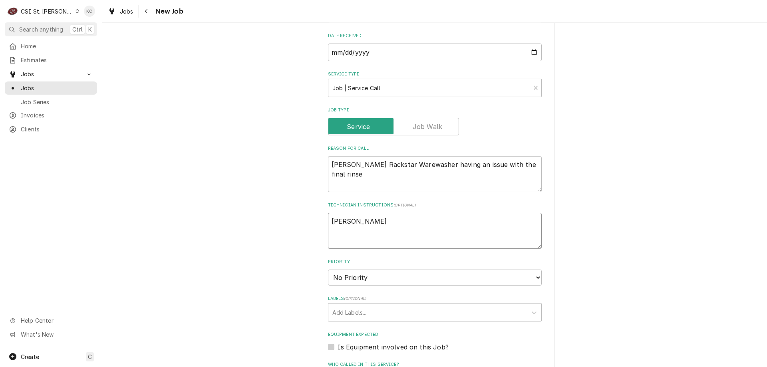
type textarea "[PERSON_NAME]"
type textarea "x"
type textarea "[PERSON_NAME] -"
type textarea "x"
type textarea "[PERSON_NAME] -"
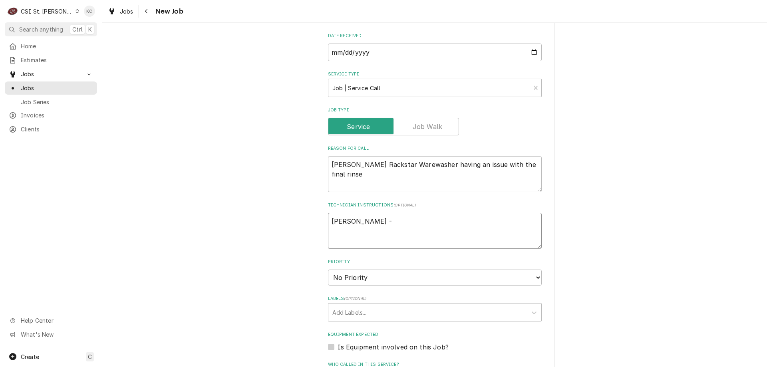
type textarea "x"
type textarea "[PERSON_NAME] - 6"
type textarea "x"
type textarea "[PERSON_NAME] - 61"
type textarea "x"
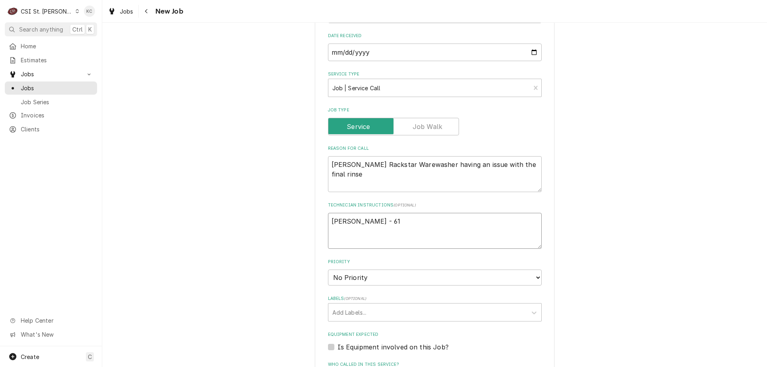
type textarea "[PERSON_NAME] - 618"
type textarea "x"
type textarea "[PERSON_NAME] - 618"
type textarea "x"
type textarea "[PERSON_NAME] - 618 5"
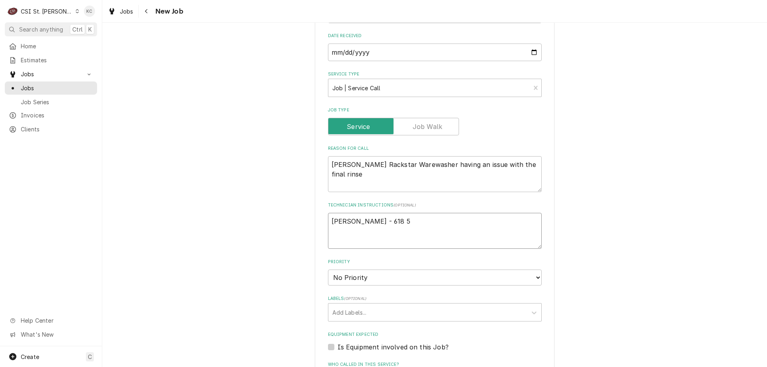
type textarea "x"
type textarea "[PERSON_NAME] - 618 54"
type textarea "x"
type textarea "[PERSON_NAME] - 618 541"
type textarea "x"
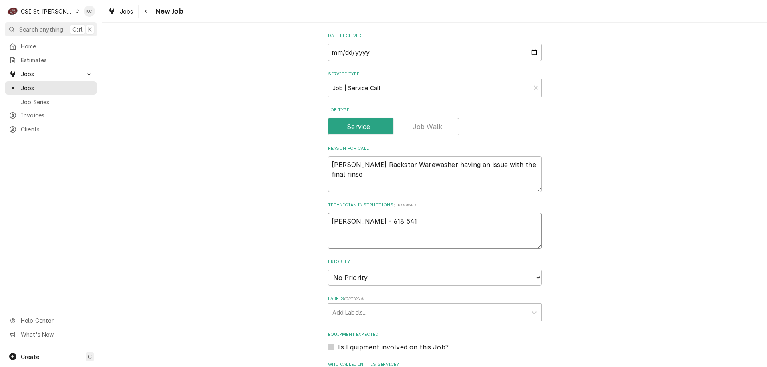
type textarea "[PERSON_NAME] - 618 541-"
type textarea "x"
type textarea "[PERSON_NAME] - 618 541-8"
type textarea "x"
type textarea "[PERSON_NAME] - 618 541-82"
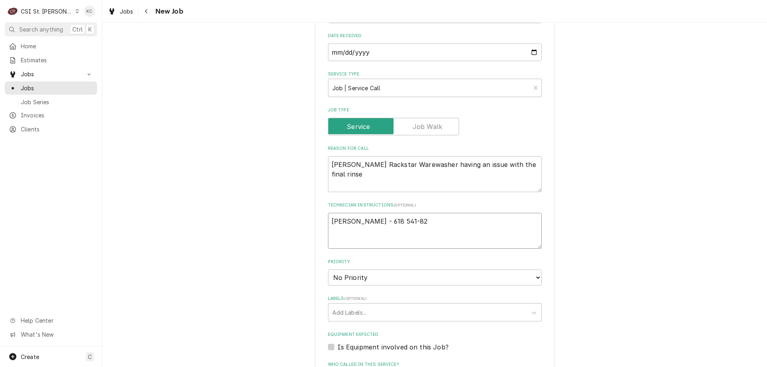
type textarea "x"
type textarea "[PERSON_NAME] - [PHONE_NUMBER]"
type textarea "x"
type textarea "[PERSON_NAME] - [PHONE_NUMBER]"
type textarea "x"
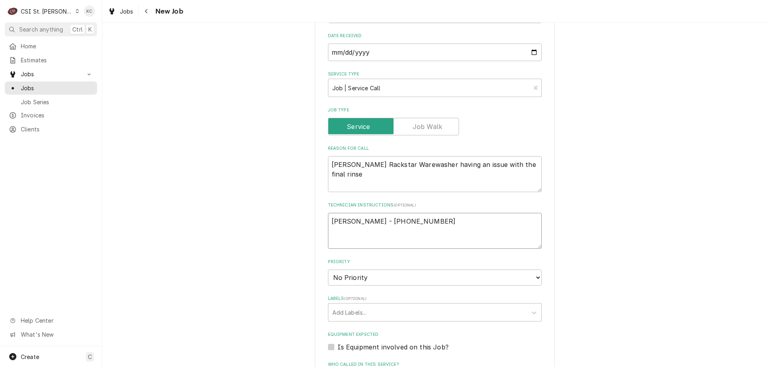
type textarea "[PERSON_NAME] - [PHONE_NUMBER]"
click at [362, 280] on select "No Priority Urgent High Medium Low" at bounding box center [435, 277] width 214 height 16
select select "4"
click at [328, 269] on select "No Priority Urgent High Medium Low" at bounding box center [435, 277] width 214 height 16
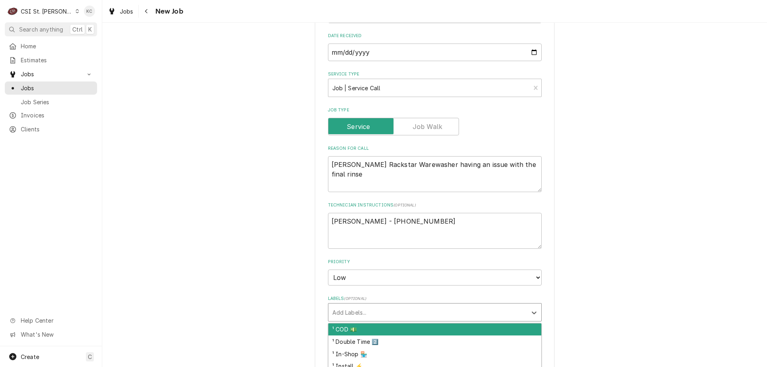
click at [365, 311] on div "Labels" at bounding box center [427, 312] width 190 height 14
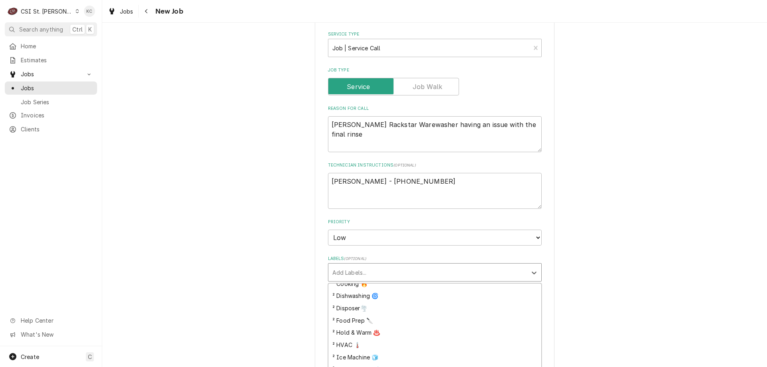
scroll to position [160, 0]
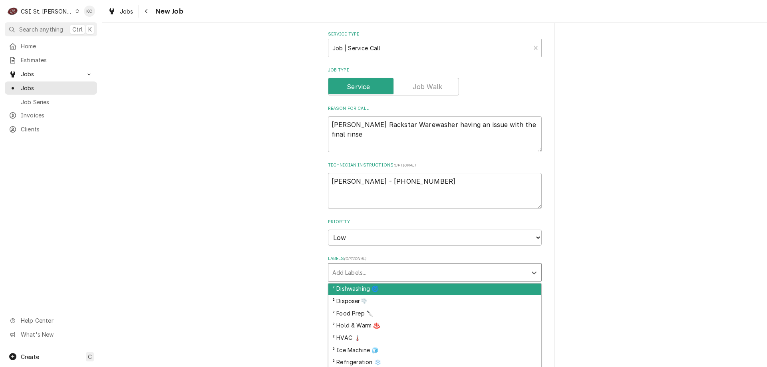
click at [376, 289] on div "² Dishwashing 🌀" at bounding box center [434, 289] width 213 height 12
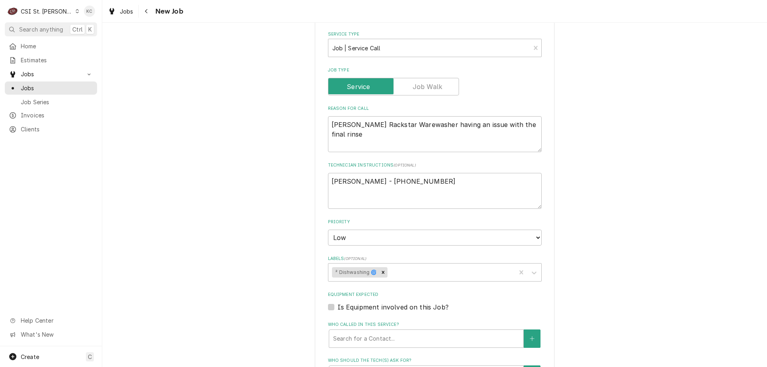
click at [686, 165] on div "Please provide the following information to create a job: Client Details Client…" at bounding box center [434, 177] width 664 height 850
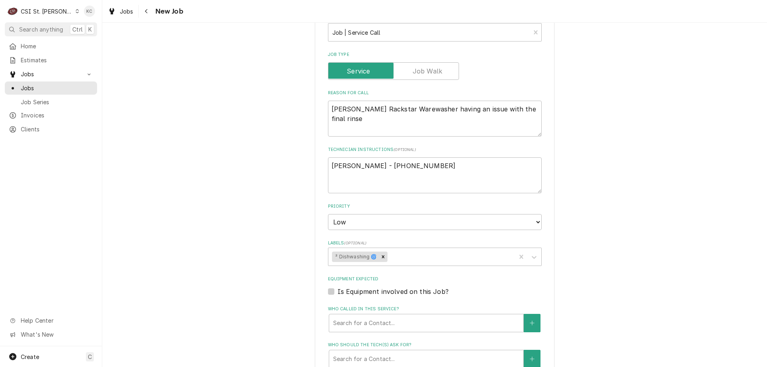
scroll to position [274, 0]
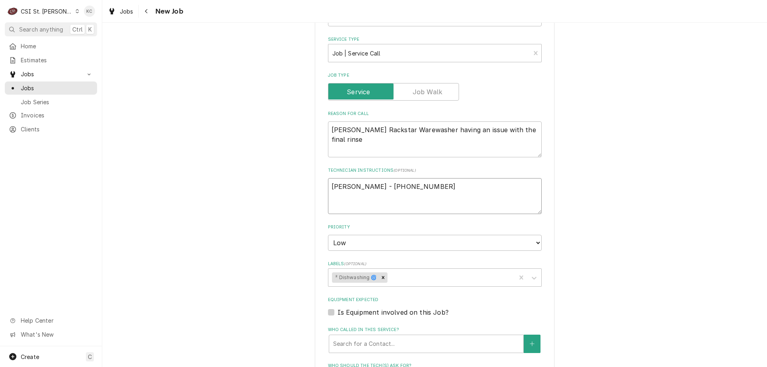
click at [328, 185] on textarea "[PERSON_NAME] - [PHONE_NUMBER]" at bounding box center [435, 196] width 214 height 36
type textarea "x"
type textarea "[PERSON_NAME] - [PHONE_NUMBER]"
type textarea "x"
type textarea "[PERSON_NAME] - [PHONE_NUMBER]"
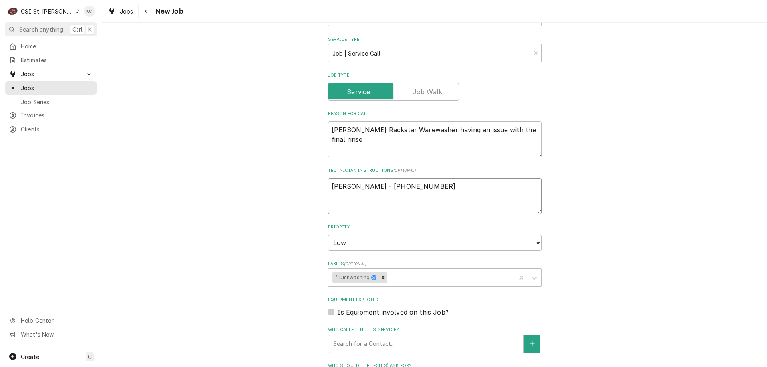
type textarea "x"
type textarea "9 [PERSON_NAME] - [PHONE_NUMBER]"
type textarea "x"
type textarea "9/ [PERSON_NAME] - [PHONE_NUMBER]"
type textarea "x"
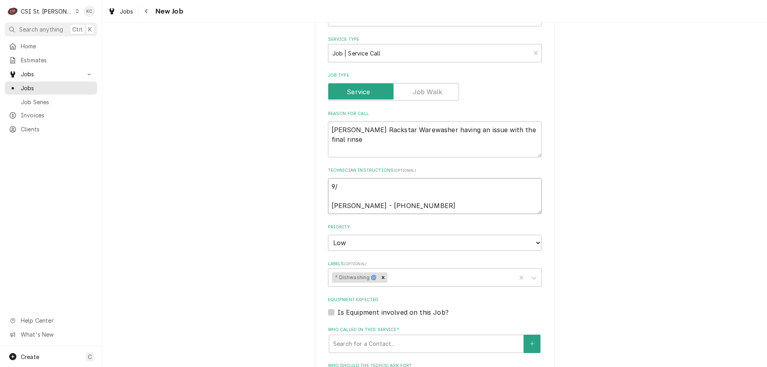
type textarea "9/2 [PERSON_NAME] - [PHONE_NUMBER]"
type textarea "x"
type textarea "9/22 [PERSON_NAME] - [PHONE_NUMBER]"
type textarea "x"
type textarea "9/22 [PERSON_NAME] - [PHONE_NUMBER]"
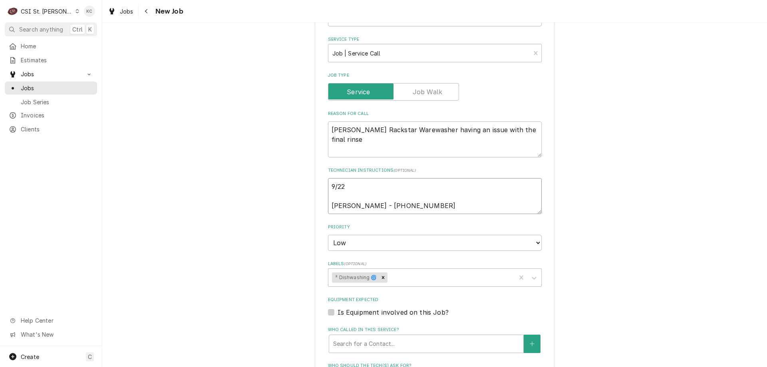
type textarea "x"
type textarea "9/22 - [PERSON_NAME] - [PHONE_NUMBER]"
type textarea "x"
type textarea "9/22 - [PERSON_NAME] - [PHONE_NUMBER]"
type textarea "x"
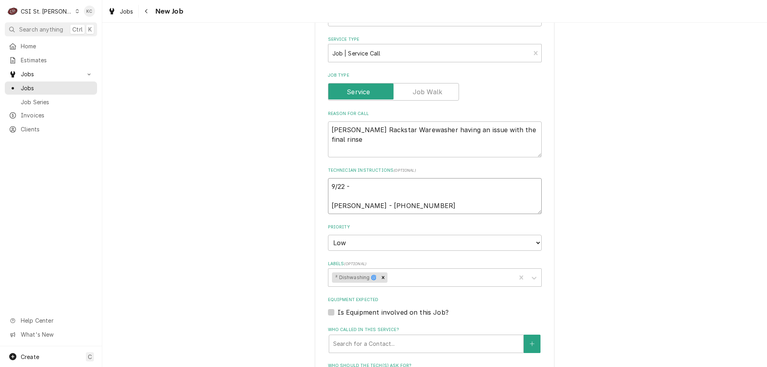
type textarea "9/22 - K [PERSON_NAME] - [PHONE_NUMBER]"
type textarea "x"
type textarea "9/22 - Ke [PERSON_NAME] - [PHONE_NUMBER]"
type textarea "x"
type textarea "9/22 - Kel [PERSON_NAME] - [PHONE_NUMBER]"
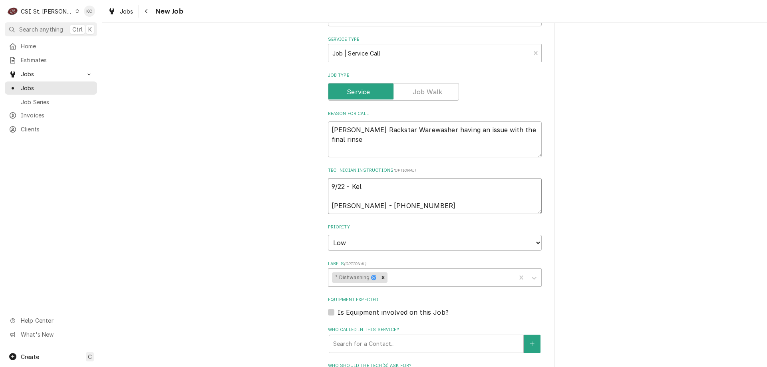
type textarea "x"
type textarea "9/22 - [PERSON_NAME] - [PHONE_NUMBER]"
type textarea "x"
type textarea "9/22 - [PERSON_NAME] - [PHONE_NUMBER]"
type textarea "x"
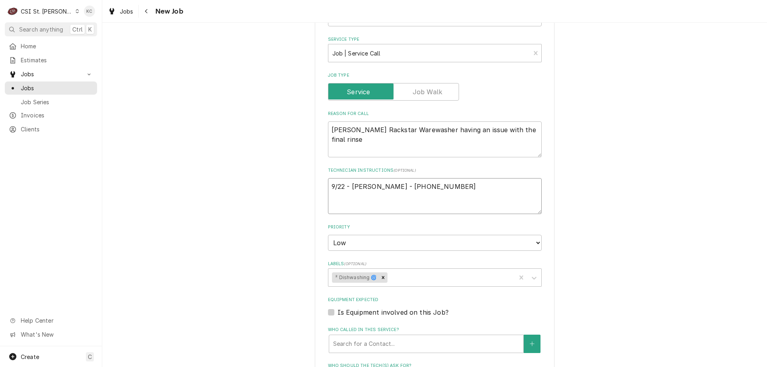
type textarea "9/22 - [PERSON_NAME] - [PHONE_NUMBER]"
type textarea "x"
type textarea "9/22 - [PERSON_NAME] - [PHONE_NUMBER]"
type textarea "x"
type textarea "9/22 - [PERSON_NAME] - [PHONE_NUMBER]"
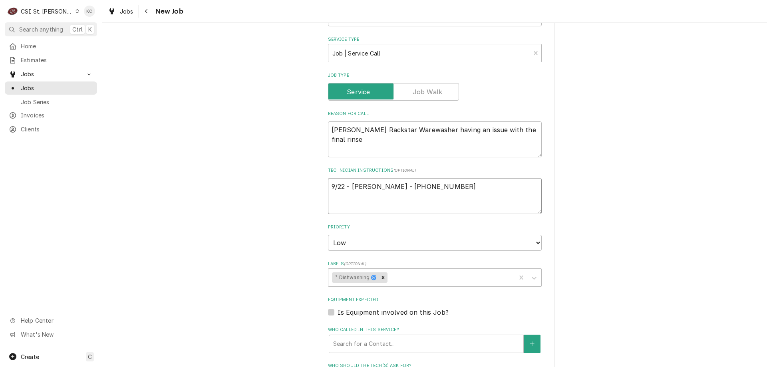
type textarea "x"
type textarea "9/22 - [PERSON_NAME] [PERSON_NAME] - [PHONE_NUMBER]"
type textarea "x"
type textarea "9/22 - [PERSON_NAME] - wa [PERSON_NAME] - [PHONE_NUMBER]"
type textarea "x"
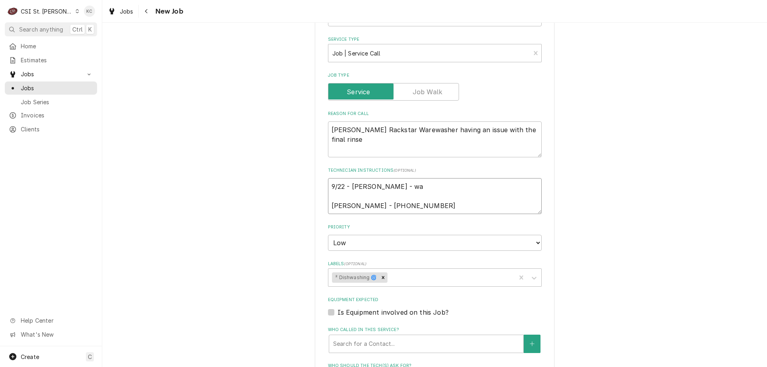
type textarea "9/22 - [PERSON_NAME] [PERSON_NAME] - [PHONE_NUMBER]"
type textarea "x"
type textarea "9/22 - [PERSON_NAME] - waiti [PERSON_NAME] - [PHONE_NUMBER]"
type textarea "x"
type textarea "9/22 - [PERSON_NAME] - waiting [PERSON_NAME] - [PHONE_NUMBER]"
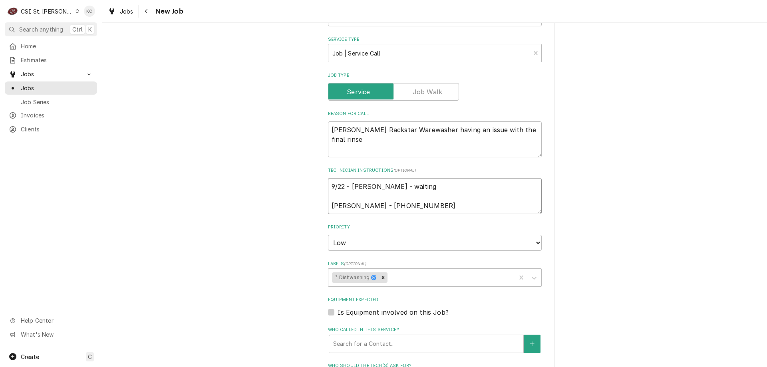
type textarea "x"
type textarea "9/22 - [PERSON_NAME] - waiting [PERSON_NAME] - [PHONE_NUMBER]"
type textarea "x"
type textarea "9/22 - [PERSON_NAME] - waiting t [PERSON_NAME] - [PHONE_NUMBER]"
type textarea "x"
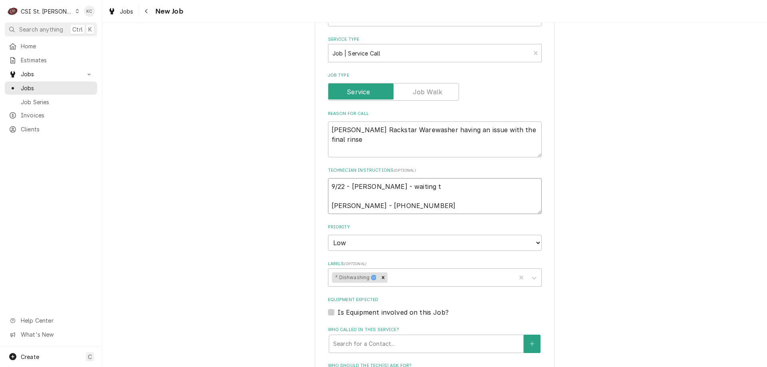
type textarea "9/22 - [PERSON_NAME] - waiting to [PERSON_NAME] - [PHONE_NUMBER]"
type textarea "x"
type textarea "9/22 - [PERSON_NAME] - waiting to [PERSON_NAME] - [PHONE_NUMBER]"
type textarea "x"
type textarea "9/22 - [PERSON_NAME] - waiting to h [PERSON_NAME] - [PHONE_NUMBER]"
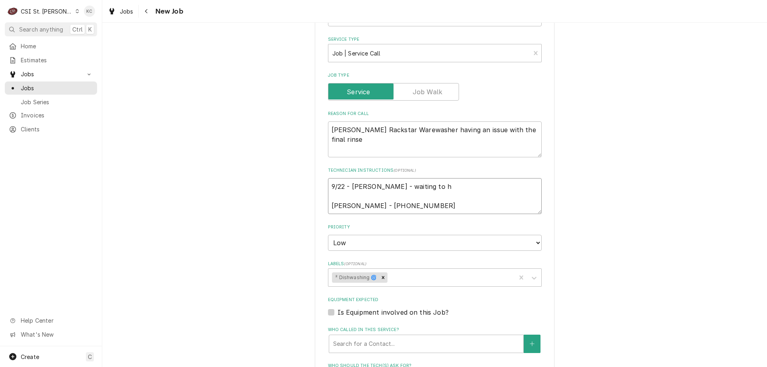
type textarea "x"
type textarea "9/22 - [PERSON_NAME] - waiting to he [PERSON_NAME] - [PHONE_NUMBER]"
type textarea "x"
type textarea "9/22 - [PERSON_NAME] - waiting to hear [PERSON_NAME] - [PHONE_NUMBER]"
type textarea "x"
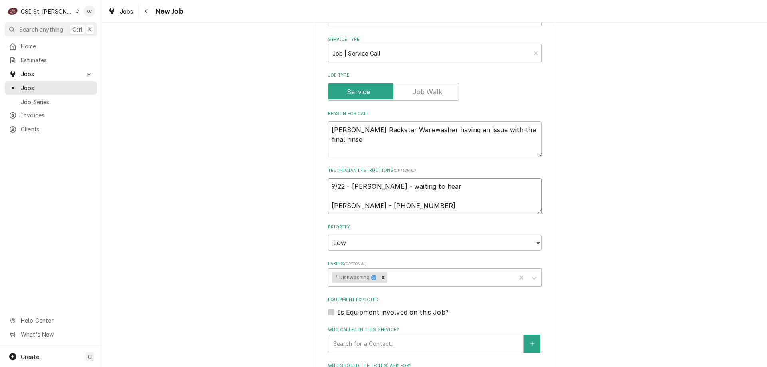
type textarea "9/22 - [PERSON_NAME] - waiting to hear [PERSON_NAME] - [PHONE_NUMBER]"
type textarea "x"
type textarea "9/22 - [PERSON_NAME] - waiting to hear b [PERSON_NAME] - [PHONE_NUMBER]"
type textarea "x"
type textarea "9/22 - [PERSON_NAME] - waiting to hear ba [PERSON_NAME] - [PHONE_NUMBER]"
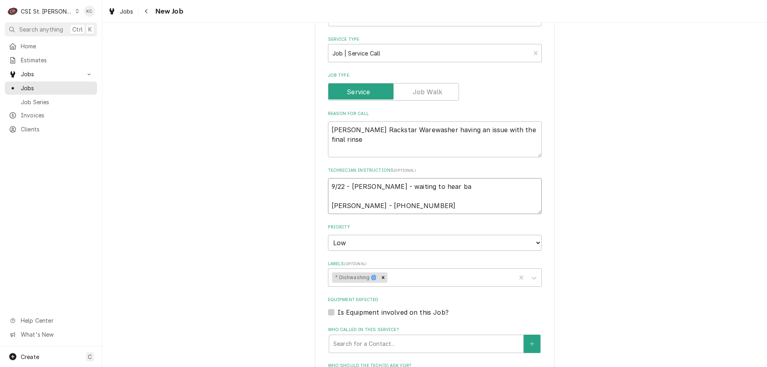
type textarea "x"
type textarea "9/22 - [PERSON_NAME] - waiting to hear bac [PERSON_NAME] - [PHONE_NUMBER]"
type textarea "x"
type textarea "9/22 - [PERSON_NAME] - waiting to hear back [PERSON_NAME] - [PHONE_NUMBER]"
type textarea "x"
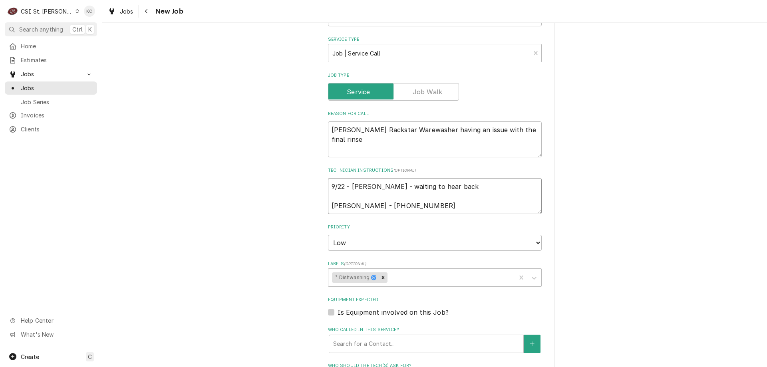
type textarea "9/22 - [PERSON_NAME] - waiting to hear back [PERSON_NAME] - [PHONE_NUMBER]"
type textarea "x"
type textarea "9/22 - [PERSON_NAME] - waiting to hear back w [PERSON_NAME] - [PHONE_NUMBER]"
type textarea "x"
type textarea "9/22 - [PERSON_NAME] - waiting to hear back wi [PERSON_NAME] - [PHONE_NUMBER]"
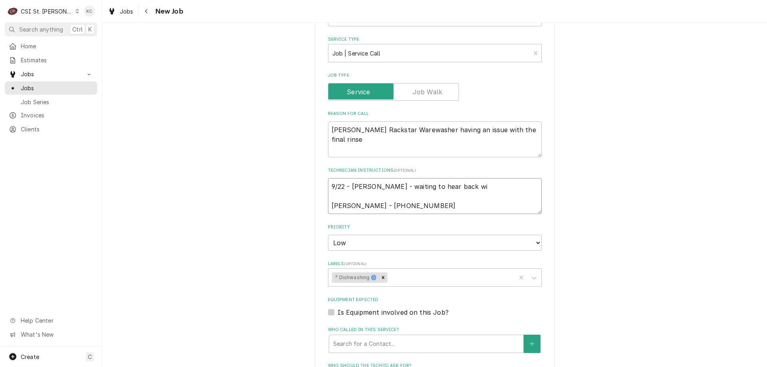
type textarea "x"
type textarea "9/22 - [PERSON_NAME] - waiting to hear back wit [PERSON_NAME] - [PHONE_NUMBER]"
type textarea "x"
type textarea "9/22 - [PERSON_NAME] - waiting to hear back with [PERSON_NAME] - [PHONE_NUMBER]"
type textarea "x"
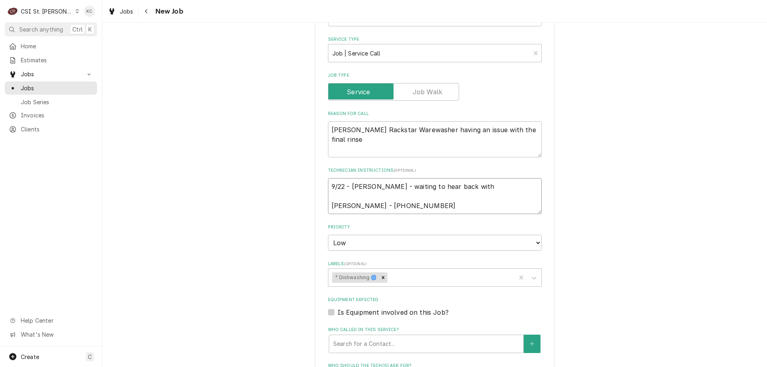
type textarea "9/22 - [PERSON_NAME] - waiting to hear back with [PERSON_NAME] - [PHONE_NUMBER]"
type textarea "x"
type textarea "9/22 - [PERSON_NAME] - waiting to hear back with g [PERSON_NAME] - [PHONE_NUMBE…"
type textarea "x"
type textarea "9/22 - [PERSON_NAME] - waiting to hear back with go [PERSON_NAME] - [PHONE_NUMB…"
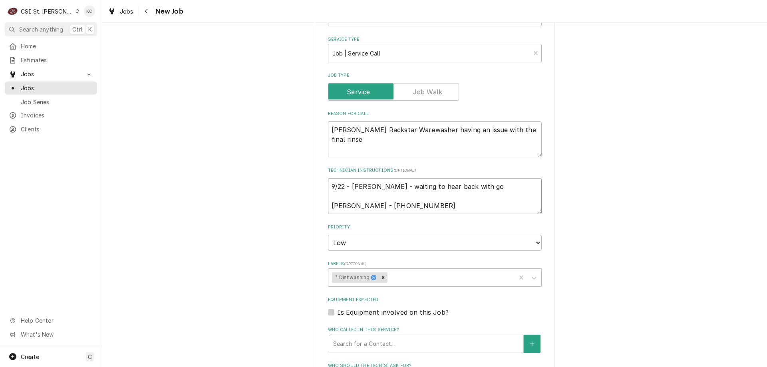
type textarea "x"
type textarea "9/22 - [PERSON_NAME] - waiting to hear back with goo [PERSON_NAME] - [PHONE_NUM…"
type textarea "x"
type textarea "9/22 - [PERSON_NAME] - waiting to hear back with good [PERSON_NAME] - [PHONE_NU…"
type textarea "x"
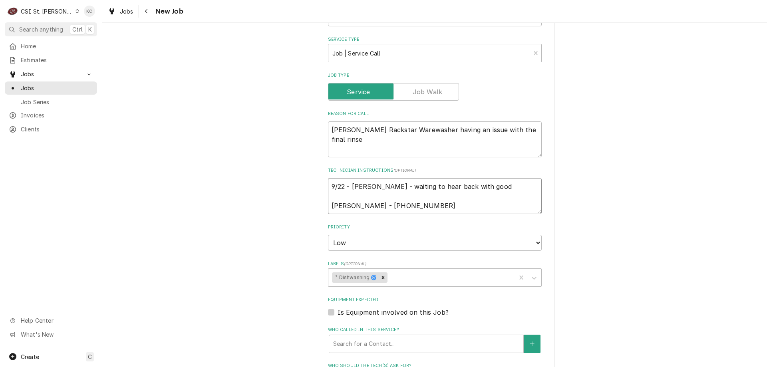
type textarea "9/22 - [PERSON_NAME] - waiting to hear back with good [PERSON_NAME] - [PHONE_NU…"
type textarea "x"
type textarea "9/22 - [PERSON_NAME] - waiting to hear back with good s [PERSON_NAME] - [PHONE_…"
type textarea "x"
type textarea "9/22 - [PERSON_NAME] - waiting to hear back with good se [PERSON_NAME] - [PHONE…"
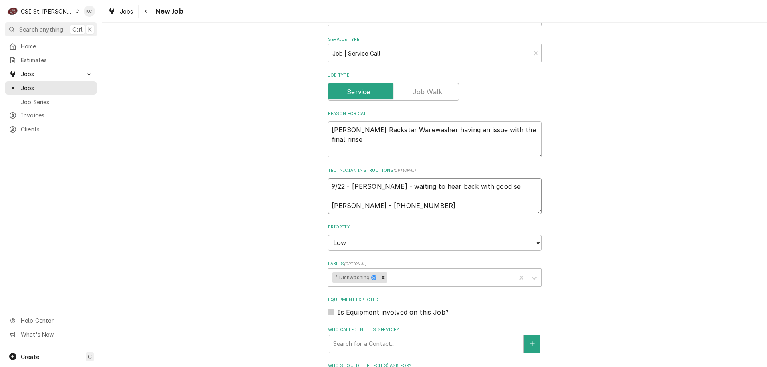
type textarea "x"
type textarea "9/22 - [PERSON_NAME] - waiting to hear back with good ser [PERSON_NAME] - [PHON…"
type textarea "x"
type textarea "9/22 - [PERSON_NAME] - waiting to hear back with good serv [PERSON_NAME] - [PHO…"
type textarea "x"
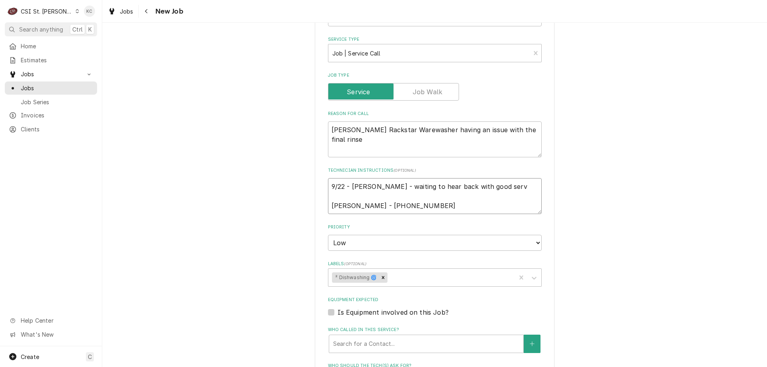
type textarea "9/22 - [PERSON_NAME] - waiting to hear back with good [PERSON_NAME] - [PHONE_NU…"
type textarea "x"
type textarea "9/22 - [PERSON_NAME] - waiting to hear back with good servic [PERSON_NAME] - [P…"
type textarea "x"
type textarea "9/22 - [PERSON_NAME] - waiting to hear back with good service [PERSON_NAME] - […"
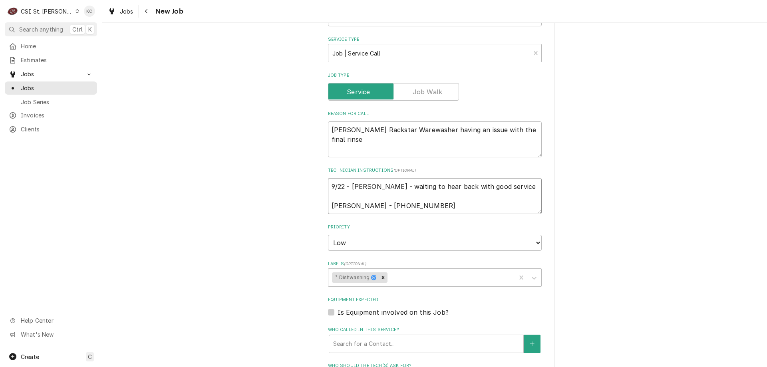
type textarea "x"
type textarea "9/22 - [PERSON_NAME] - waiting to hear back with good service h [PERSON_NAME] -…"
type textarea "x"
type textarea "9/22 - [PERSON_NAME] - waiting to hear back with good service [PERSON_NAME] - […"
type textarea "x"
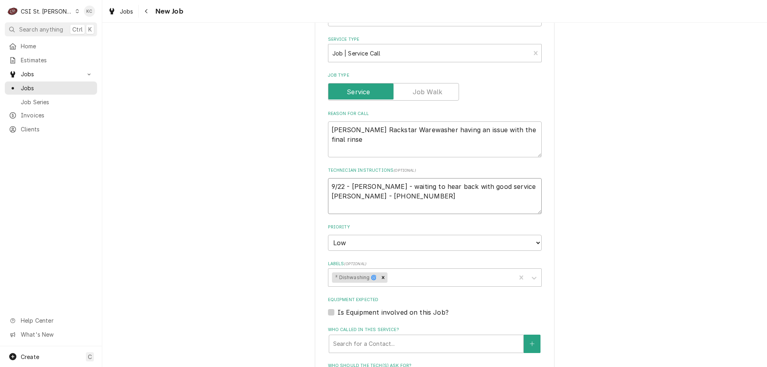
type textarea "9/22 - [PERSON_NAME] - waiting to hear back with good service [PERSON_NAME] - […"
type textarea "x"
type textarea "9/22 - [PERSON_NAME] - waiting to hear back with good service hous [PERSON_NAME…"
type textarea "x"
type textarea "9/22 - [PERSON_NAME] - waiting to hear back with good service house [PERSON_NAM…"
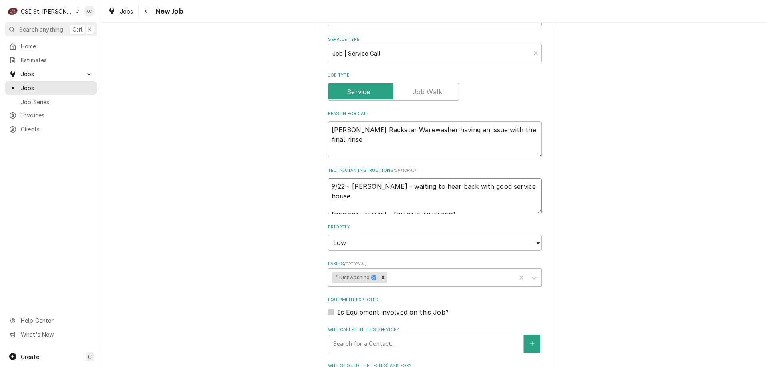
type textarea "x"
type textarea "9/22 - [PERSON_NAME] - waiting to hear back with good service hous [PERSON_NAME…"
type textarea "x"
type textarea "9/22 - [PERSON_NAME] - waiting to hear back with good service [PERSON_NAME] - […"
type textarea "x"
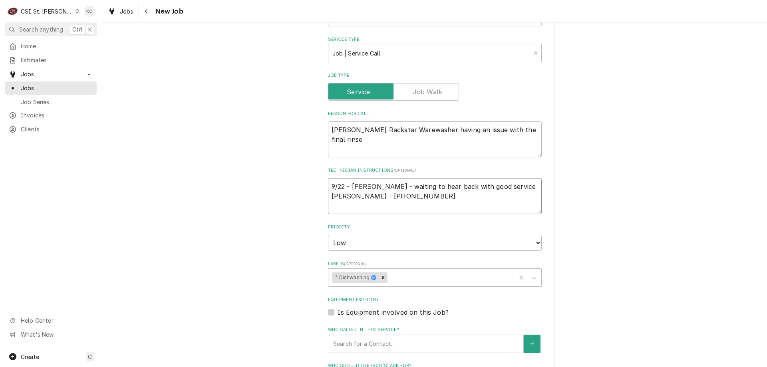
type textarea "9/22 - [PERSON_NAME] - waiting to hear back with good service [PERSON_NAME] - […"
type textarea "x"
type textarea "9/22 - [PERSON_NAME] - waiting to hear back with good service [PERSON_NAME] - […"
type textarea "x"
type textarea "9/22 - [PERSON_NAME] - waiting to hear back with good service hour [PERSON_NAME…"
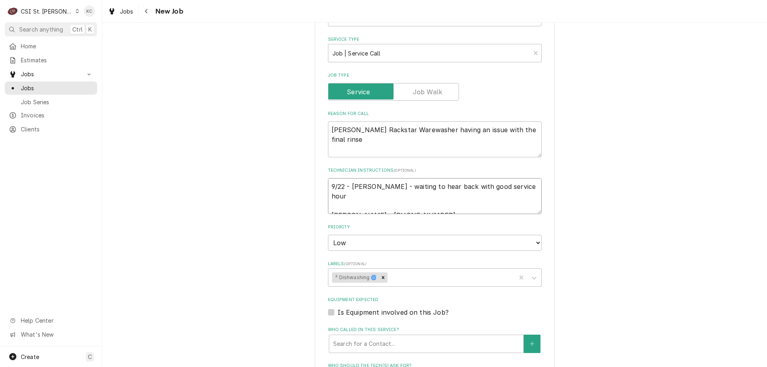
type textarea "x"
type textarea "9/22 - [PERSON_NAME] - waiting to hear back with good service hours [PERSON_NAM…"
type textarea "x"
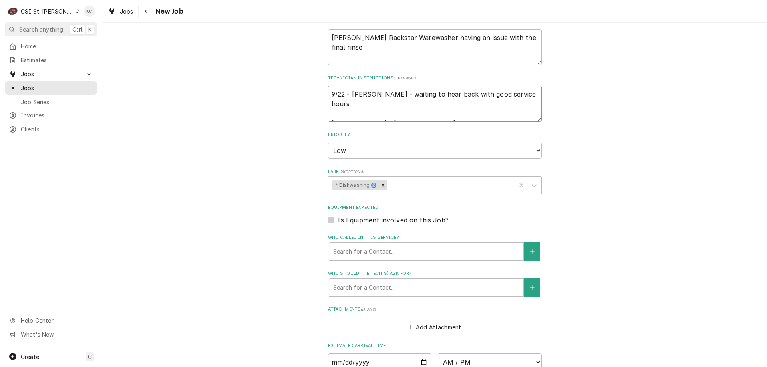
scroll to position [514, 0]
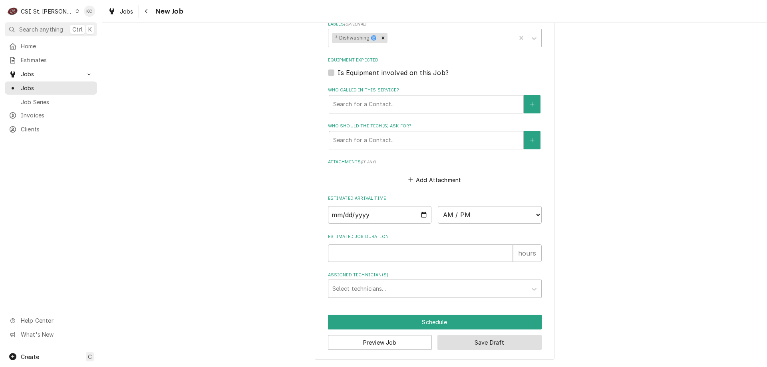
type textarea "9/22 - [PERSON_NAME] - waiting to hear back with good service hours [PERSON_NAM…"
click at [450, 346] on button "Save Draft" at bounding box center [489, 342] width 104 height 15
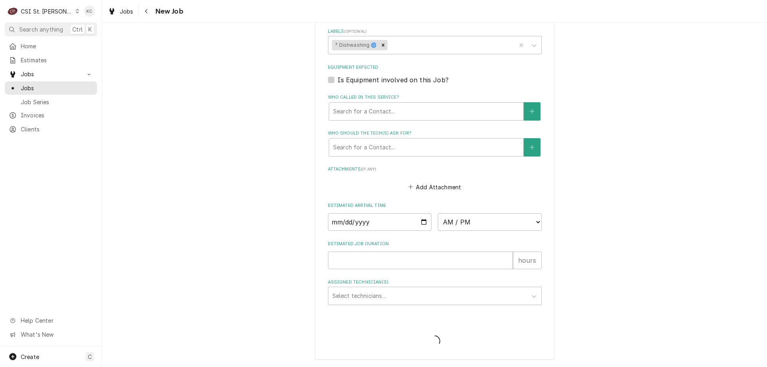
type textarea "x"
